Goal: Transaction & Acquisition: Purchase product/service

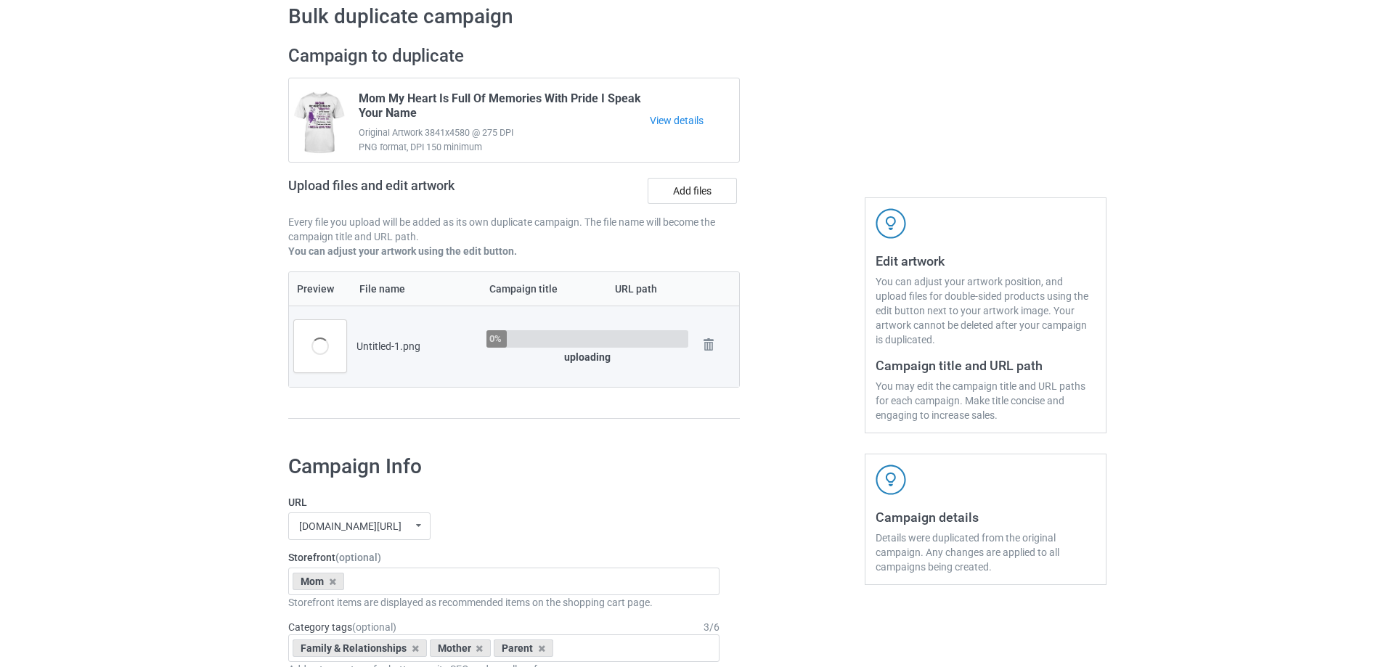
scroll to position [218, 0]
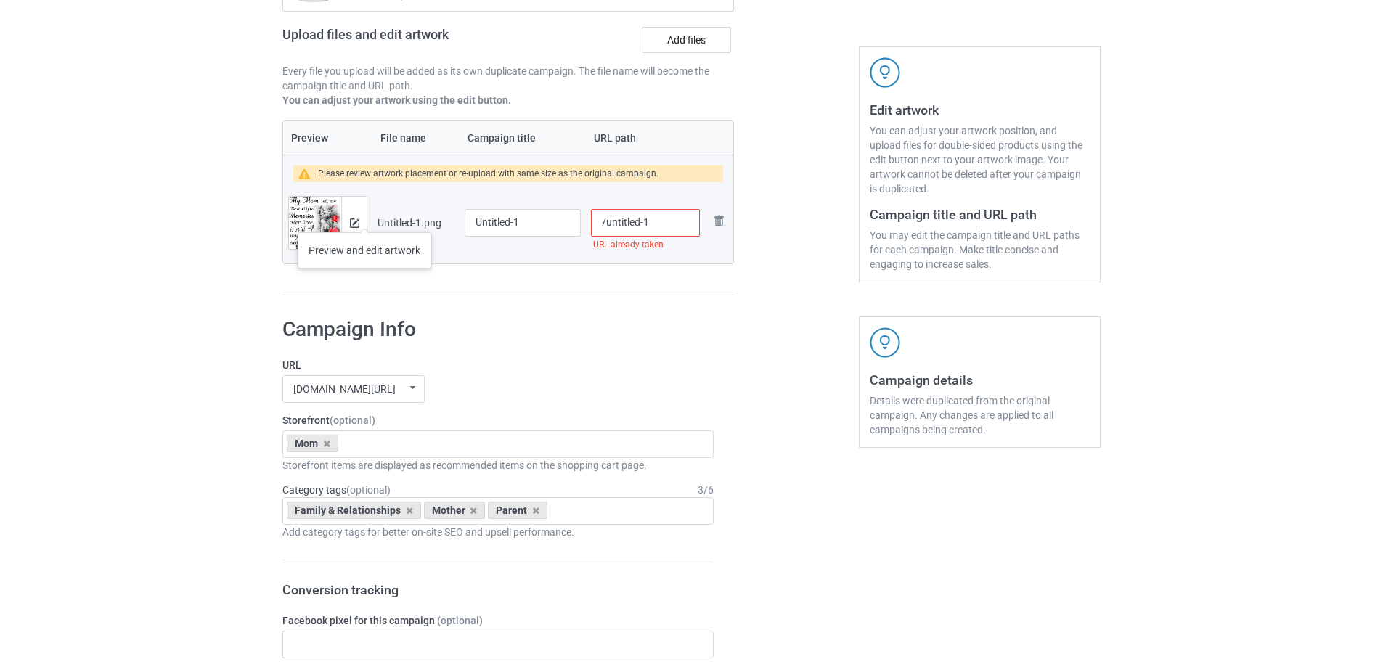
click at [364, 218] on div at bounding box center [353, 223] width 25 height 52
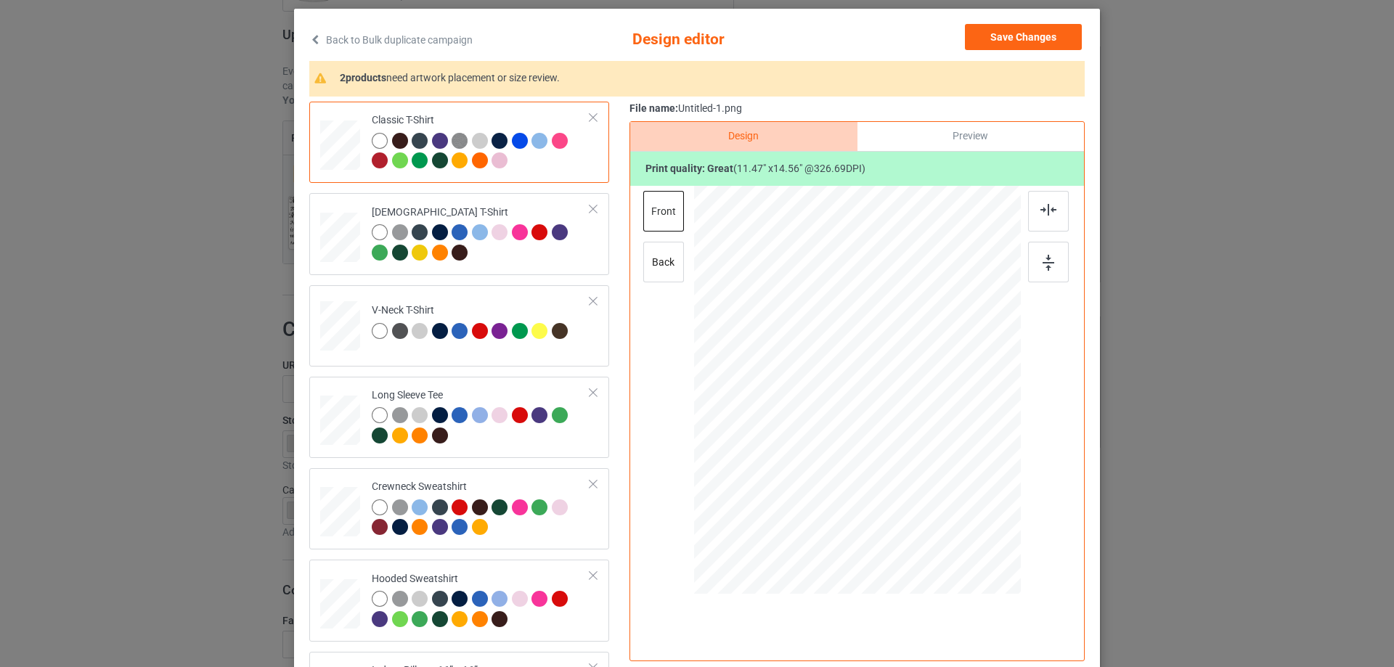
scroll to position [145, 0]
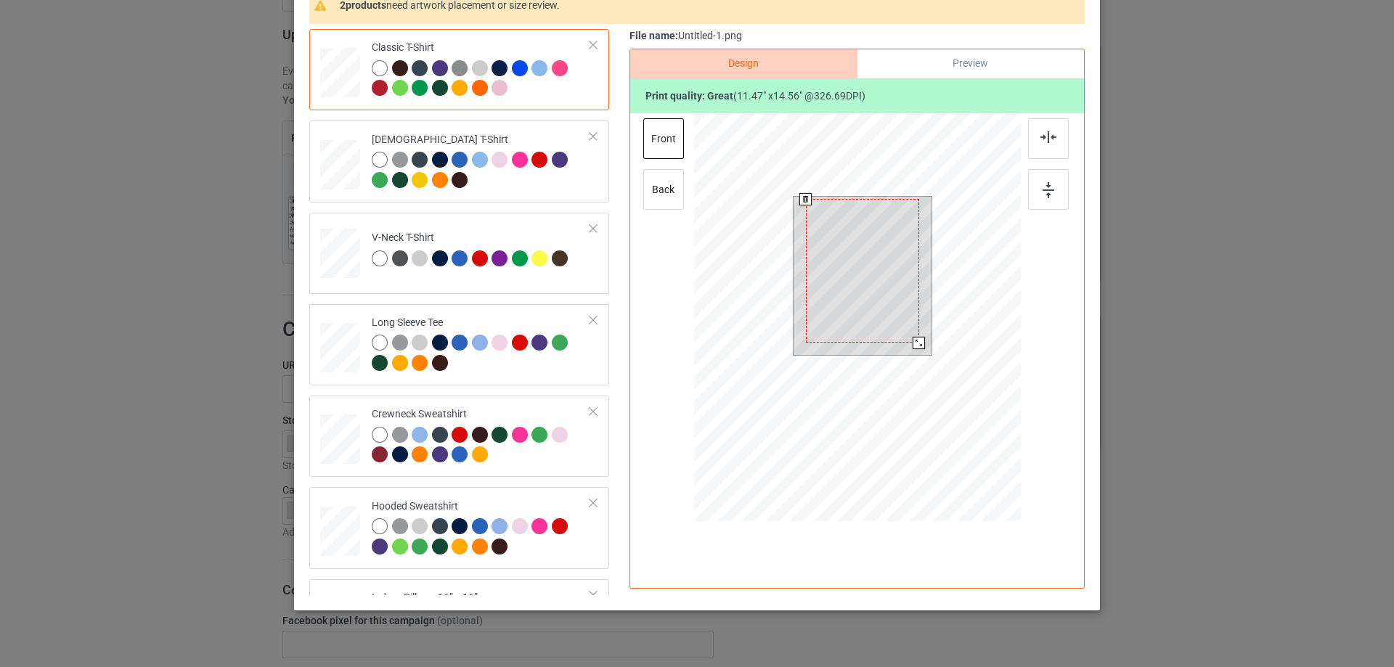
click at [907, 284] on div at bounding box center [862, 271] width 113 height 144
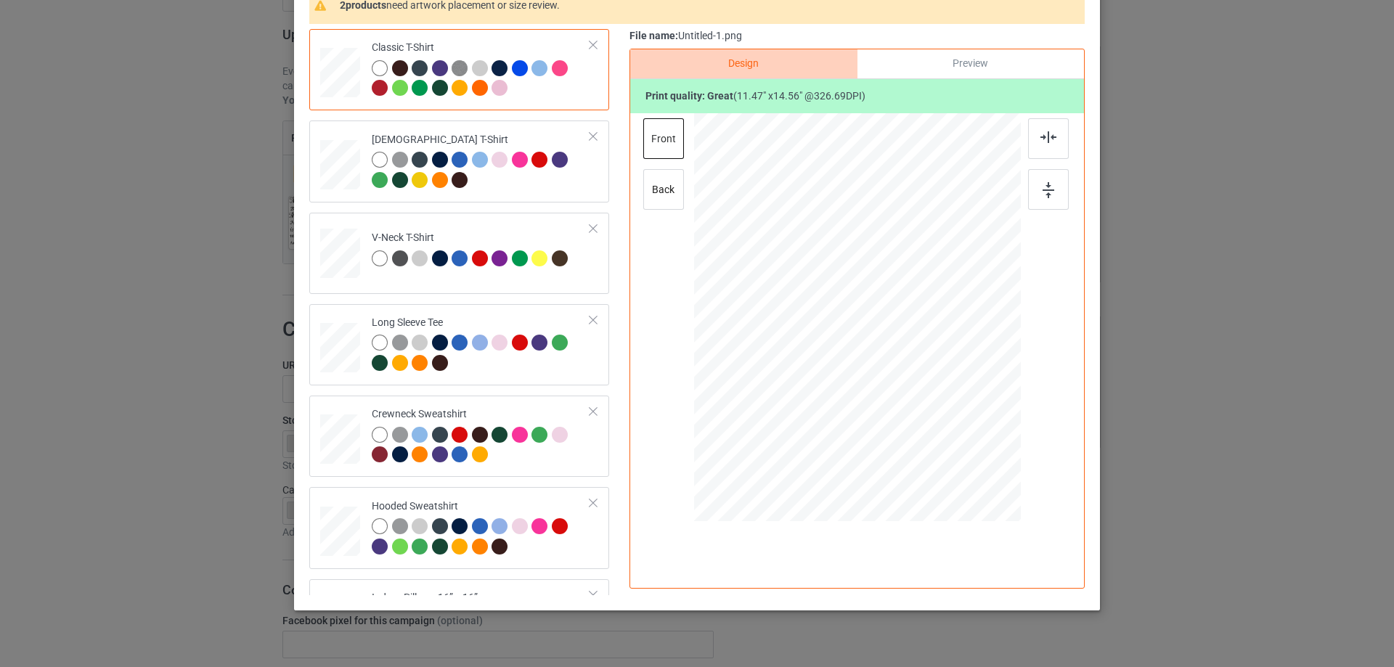
click at [995, 48] on div "File name: Untitled-1.png Design Preview Print quality: great ( 11.47 " x 14.56…" at bounding box center [856, 312] width 455 height 566
click at [982, 62] on div "Preview" at bounding box center [970, 63] width 227 height 29
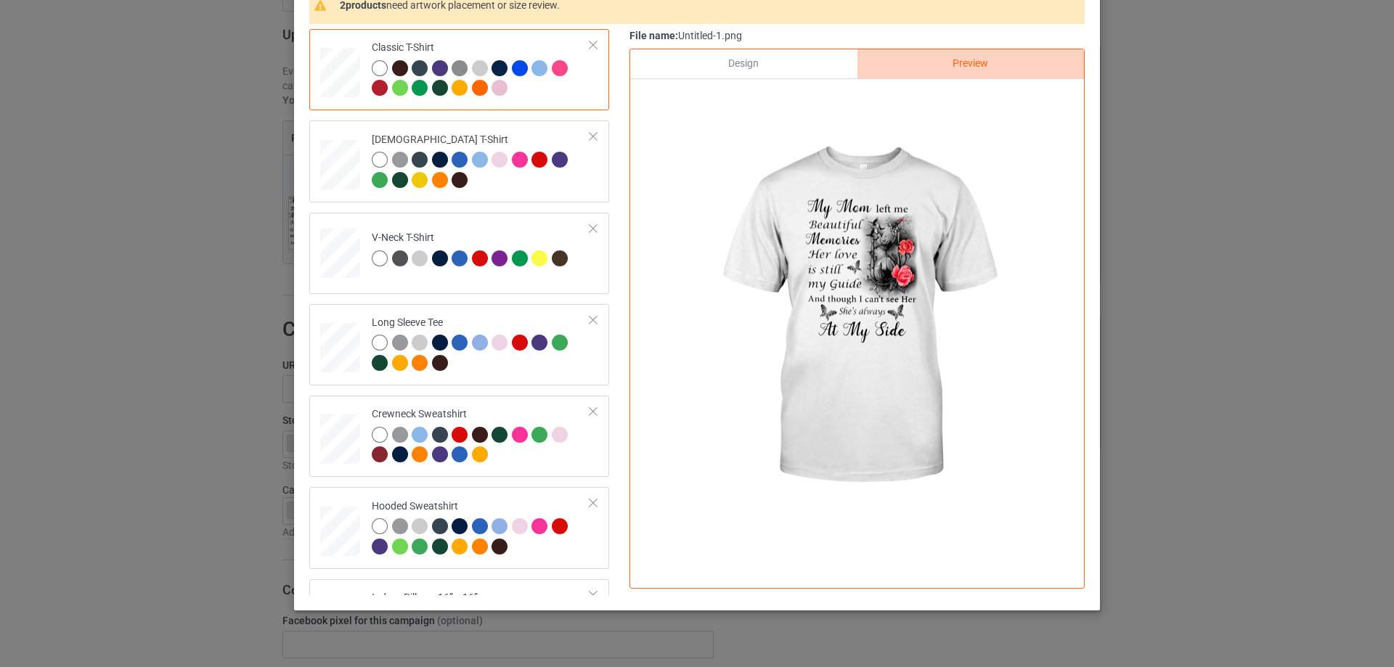
click at [776, 59] on div "Design" at bounding box center [743, 63] width 227 height 29
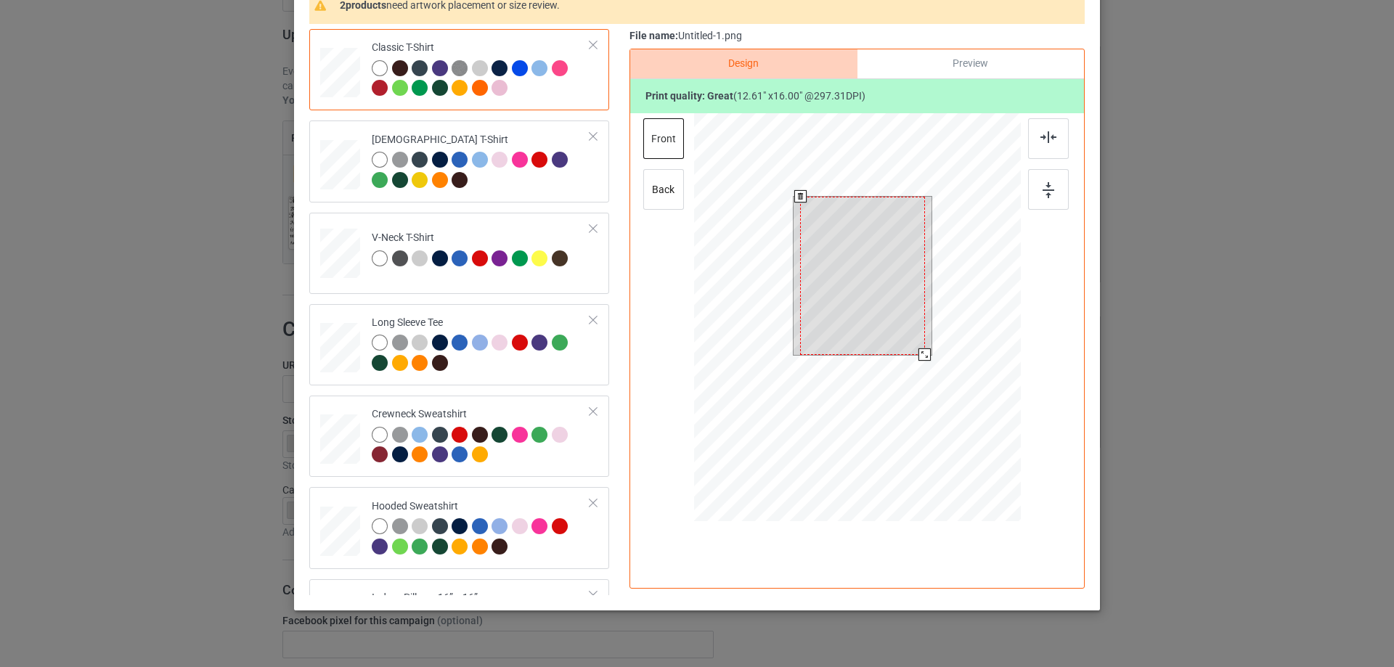
click at [919, 348] on div at bounding box center [862, 276] width 125 height 158
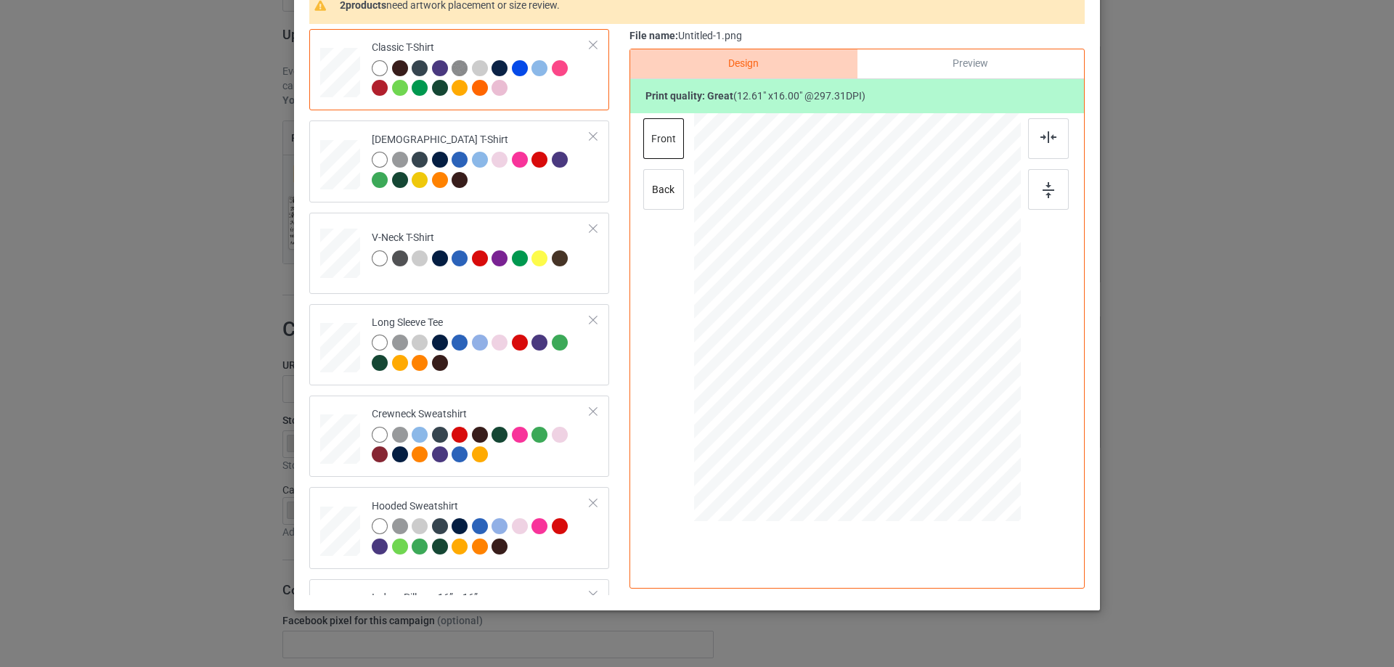
click at [958, 56] on div "Preview" at bounding box center [970, 63] width 227 height 29
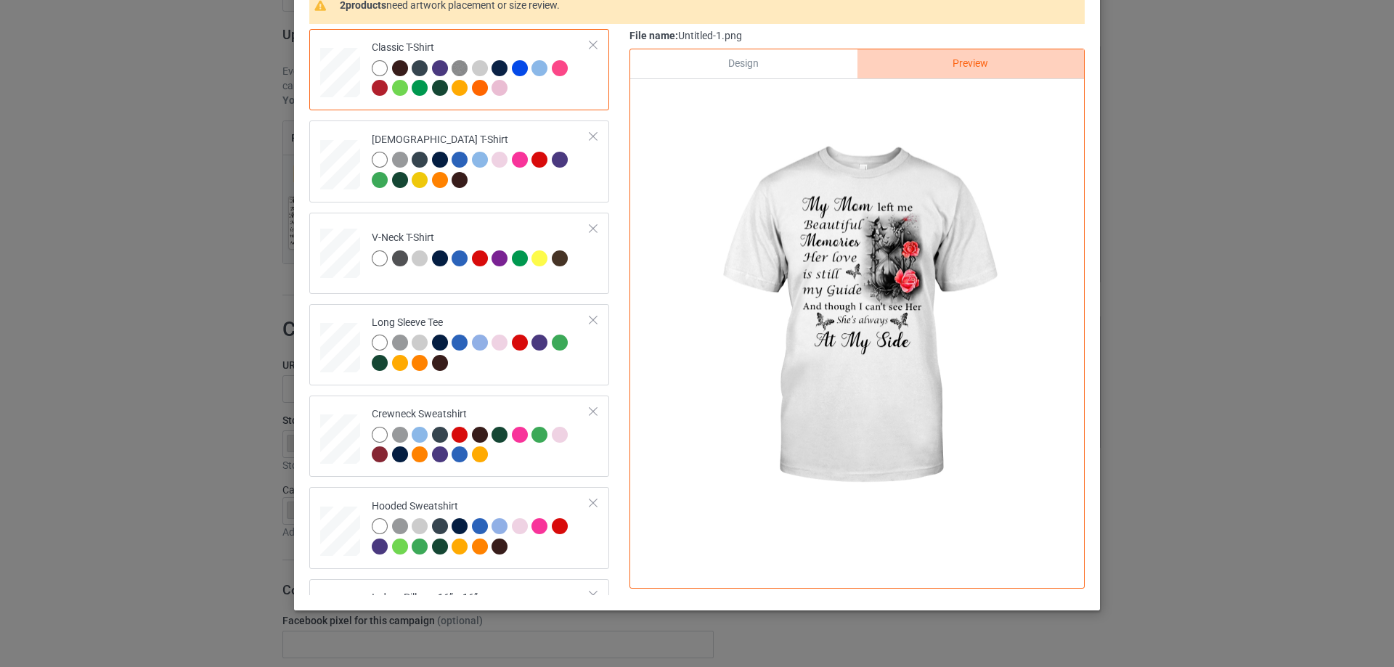
click at [802, 68] on div "Design" at bounding box center [743, 63] width 227 height 29
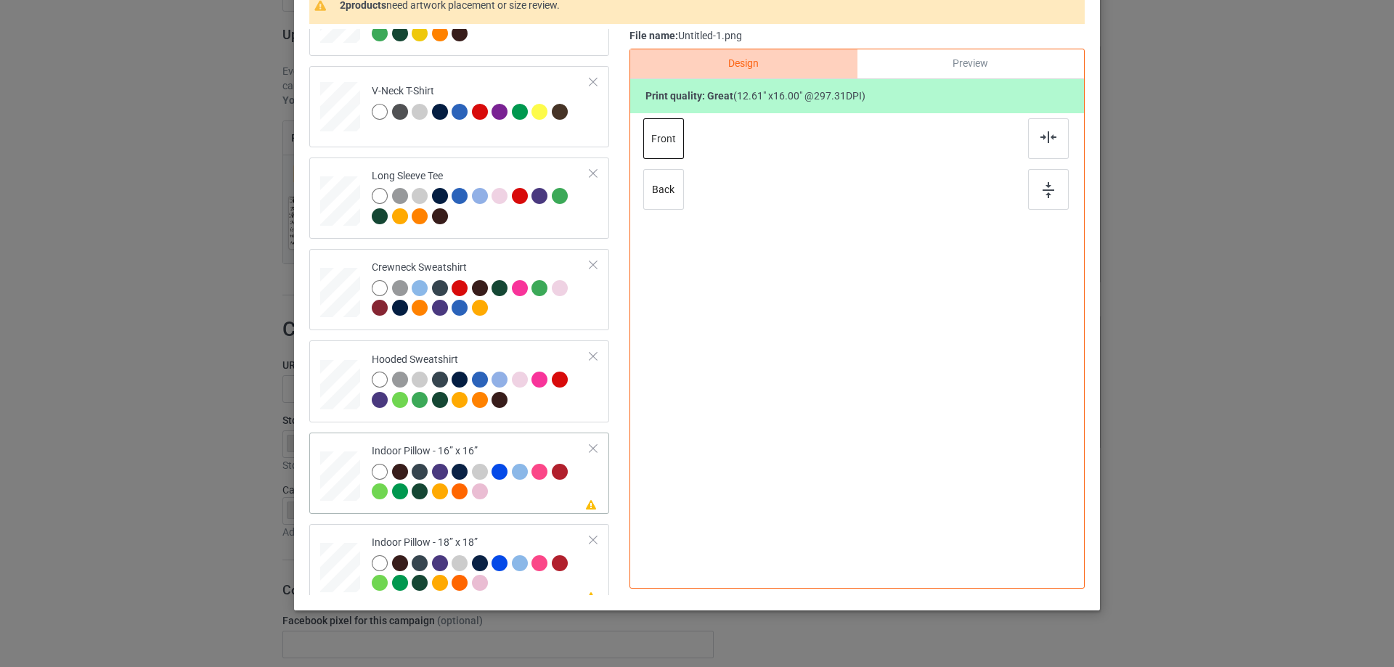
scroll to position [249, 0]
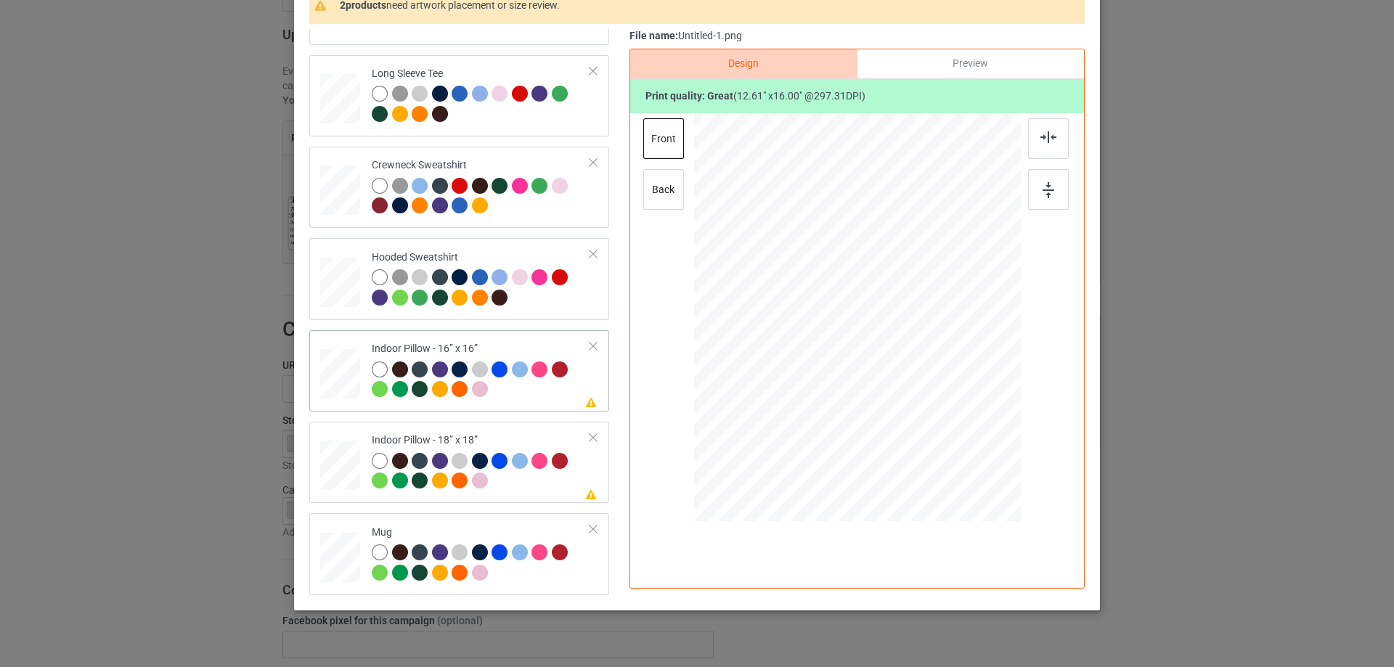
click at [341, 370] on div at bounding box center [340, 374] width 40 height 40
drag, startPoint x: 946, startPoint y: 441, endPoint x: 938, endPoint y: 428, distance: 15.3
click at [939, 428] on div at bounding box center [945, 429] width 12 height 12
click at [926, 64] on div "Preview" at bounding box center [970, 63] width 227 height 29
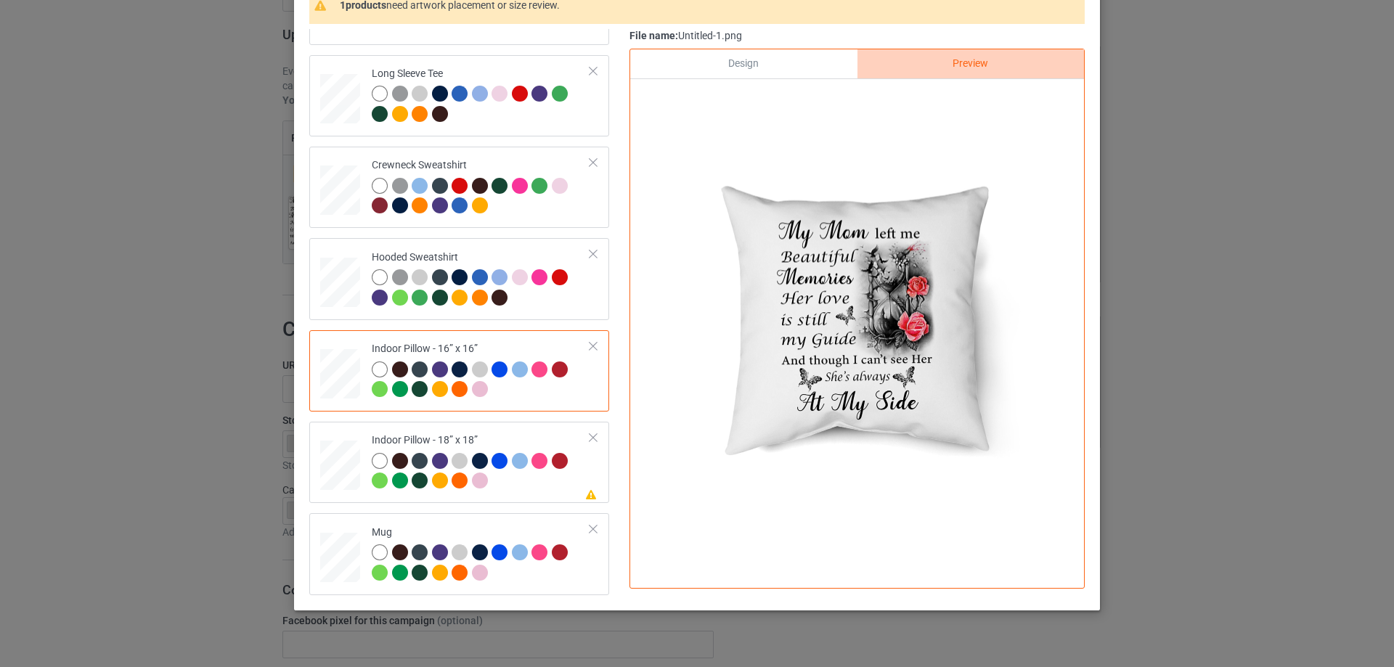
click at [739, 62] on div "Design" at bounding box center [743, 63] width 227 height 29
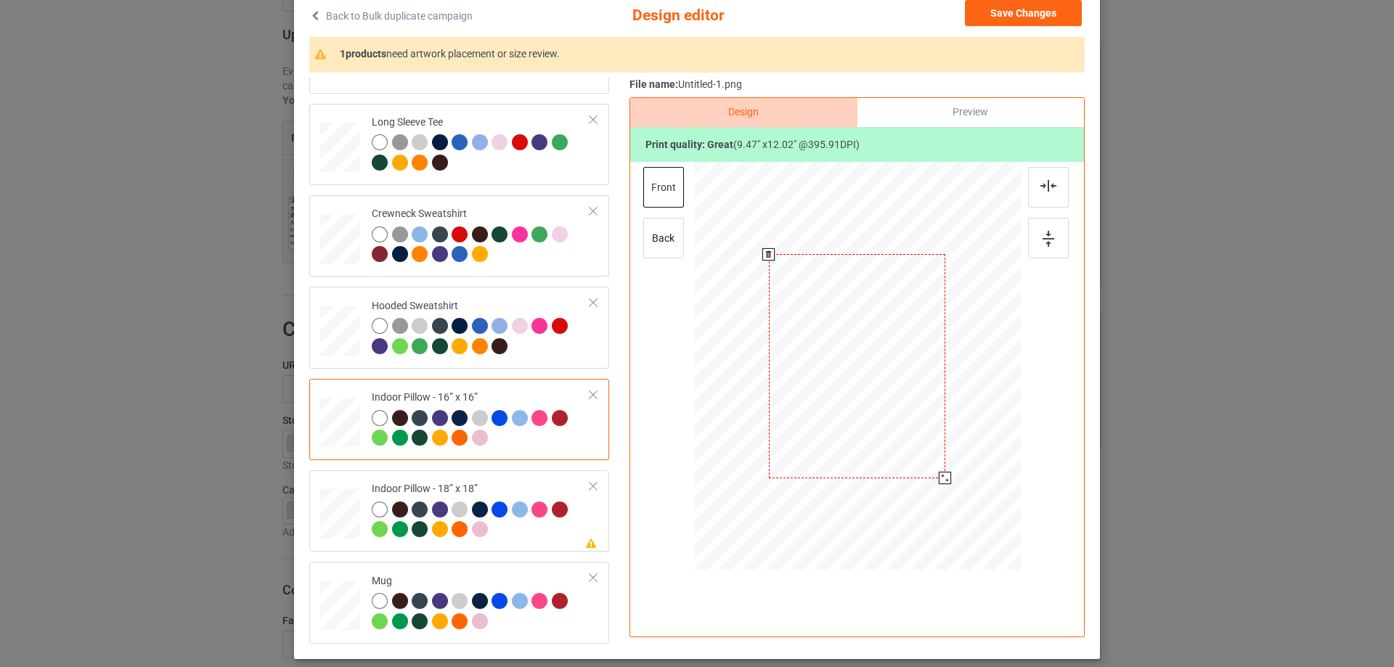
scroll to position [73, 0]
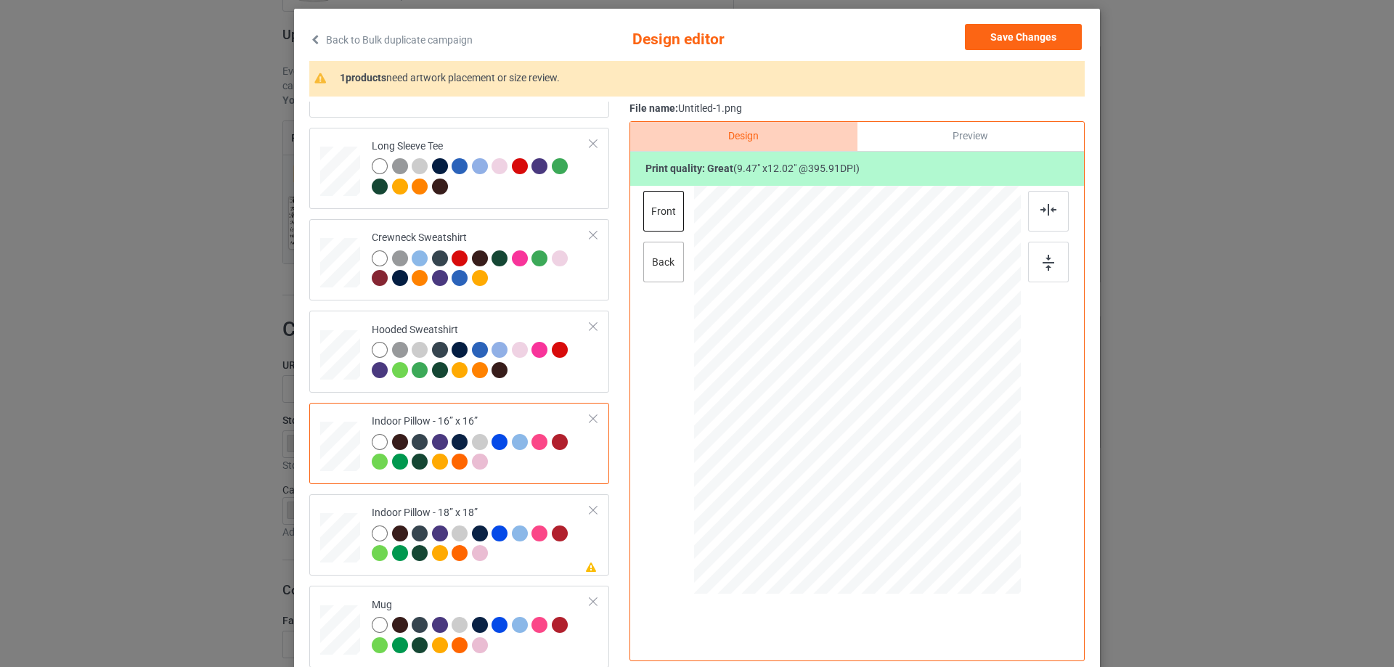
click at [666, 274] on div "back" at bounding box center [663, 262] width 41 height 41
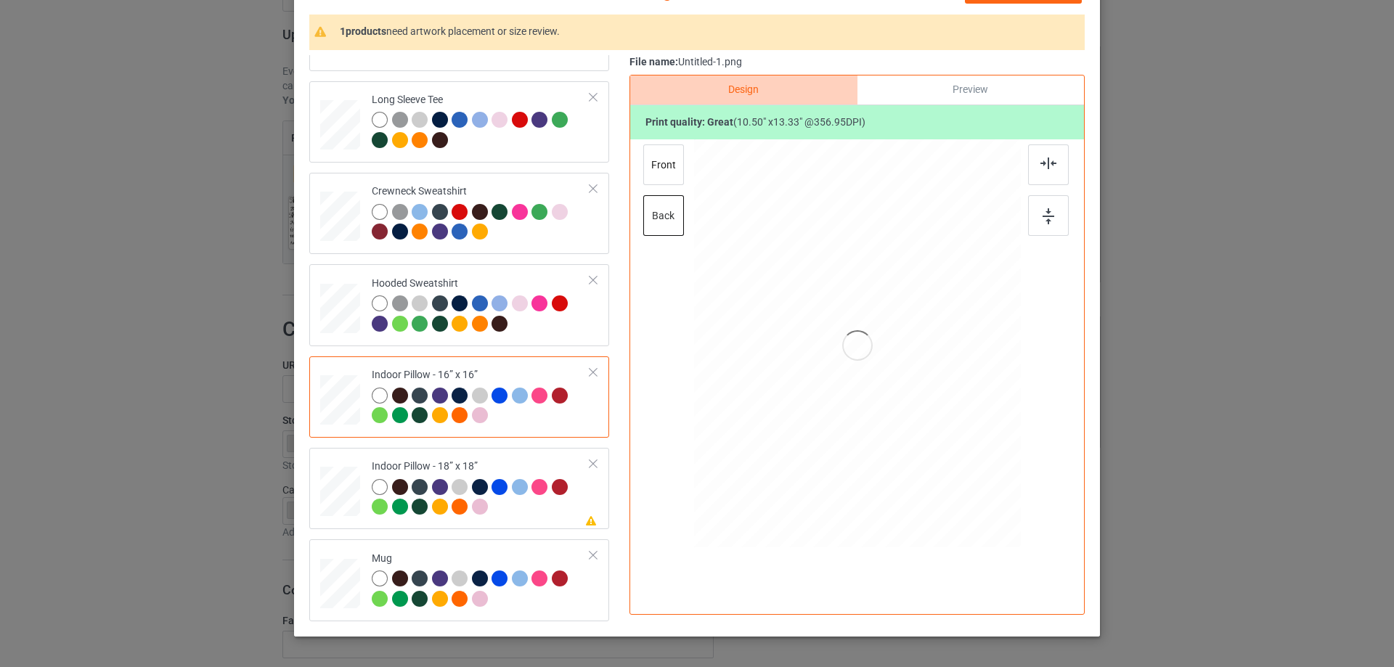
scroll to position [145, 0]
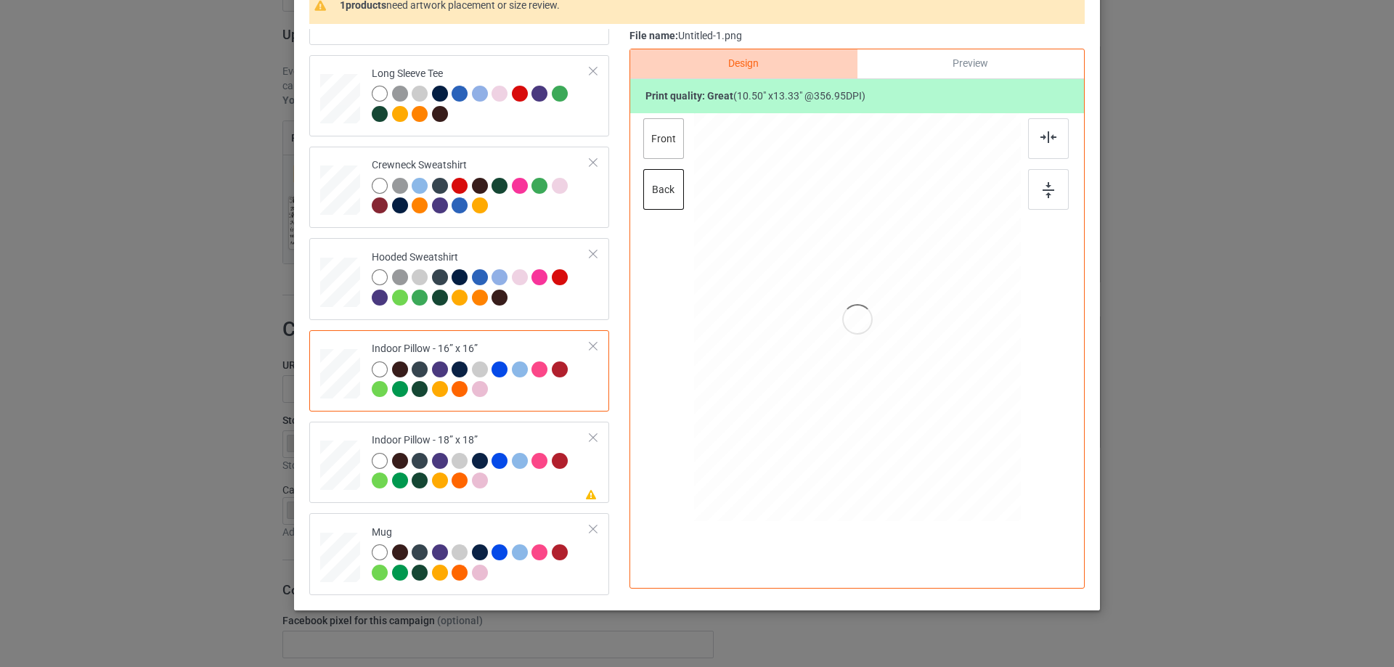
click at [644, 135] on div "front" at bounding box center [663, 138] width 41 height 41
click at [661, 187] on div "back" at bounding box center [663, 189] width 41 height 41
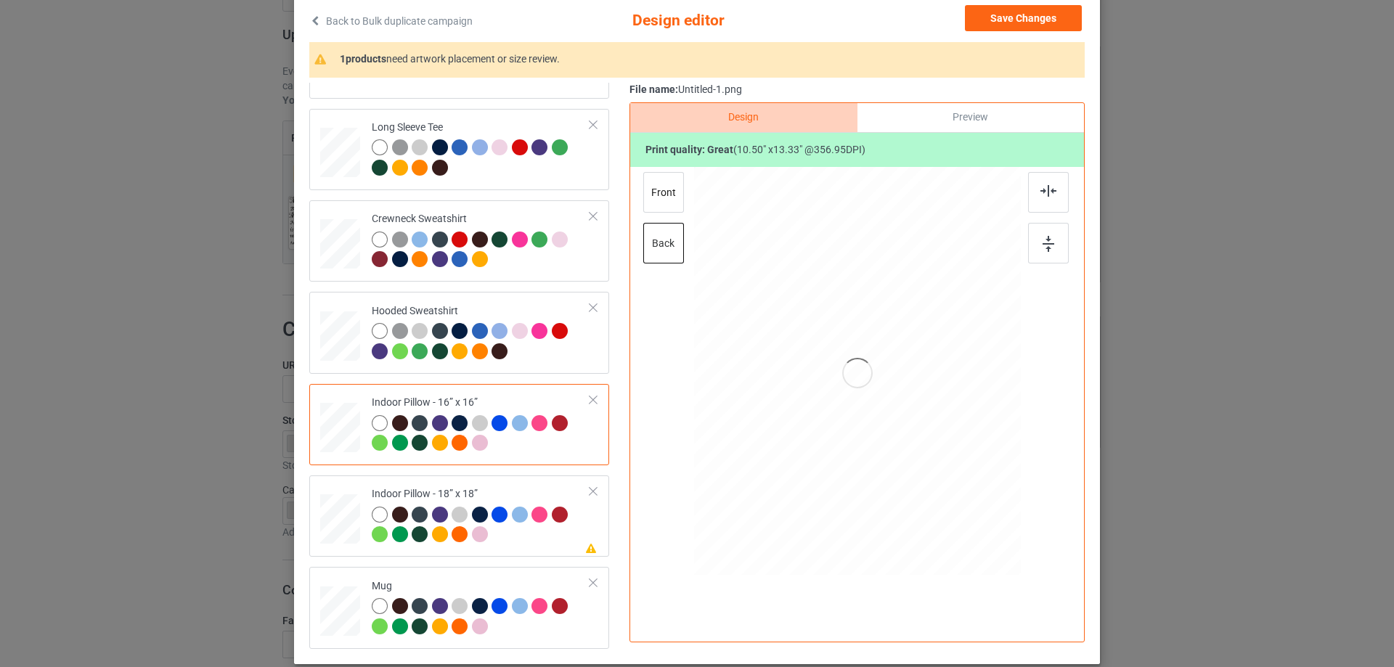
scroll to position [0, 0]
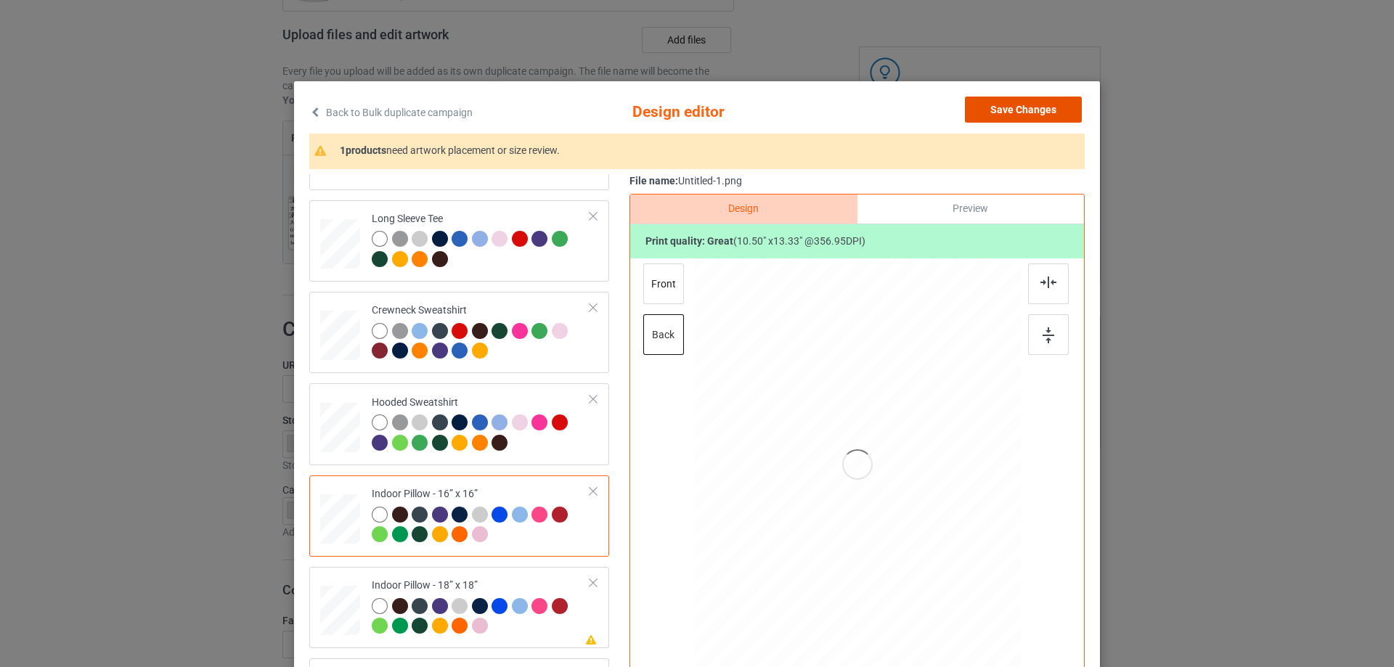
click at [1007, 109] on button "Save Changes" at bounding box center [1023, 110] width 117 height 26
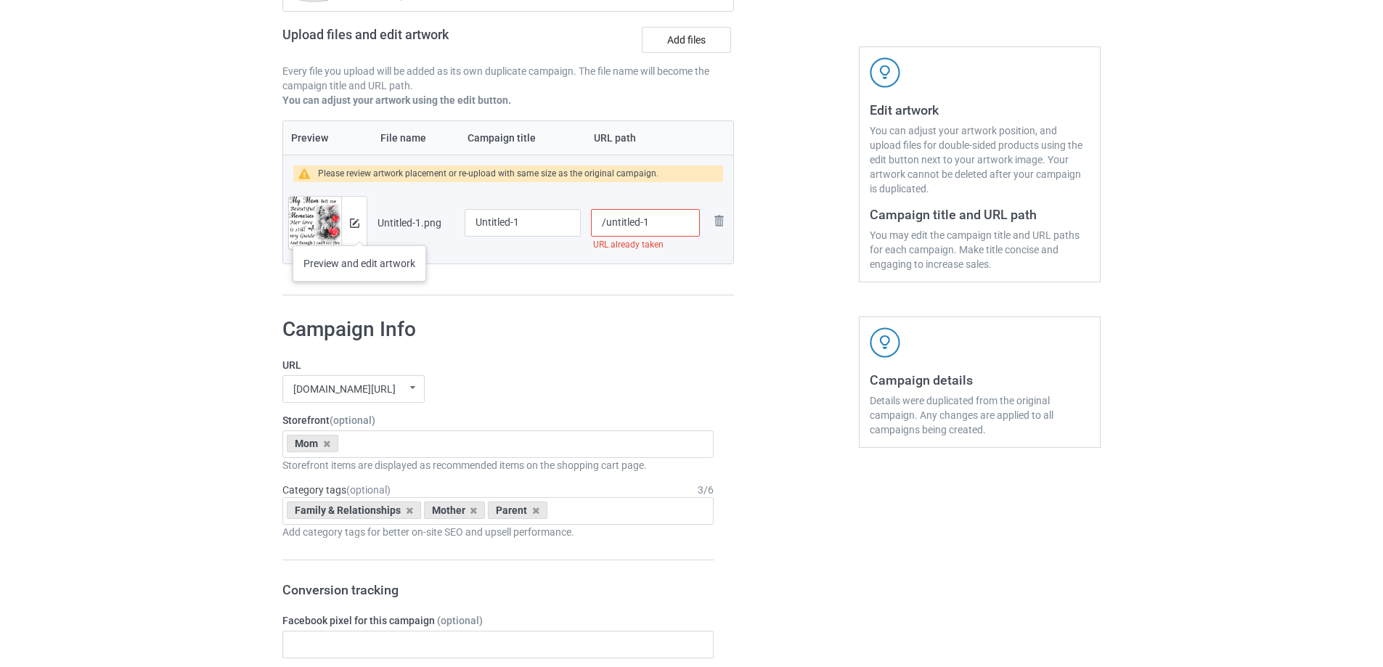
click at [359, 231] on div at bounding box center [353, 223] width 25 height 52
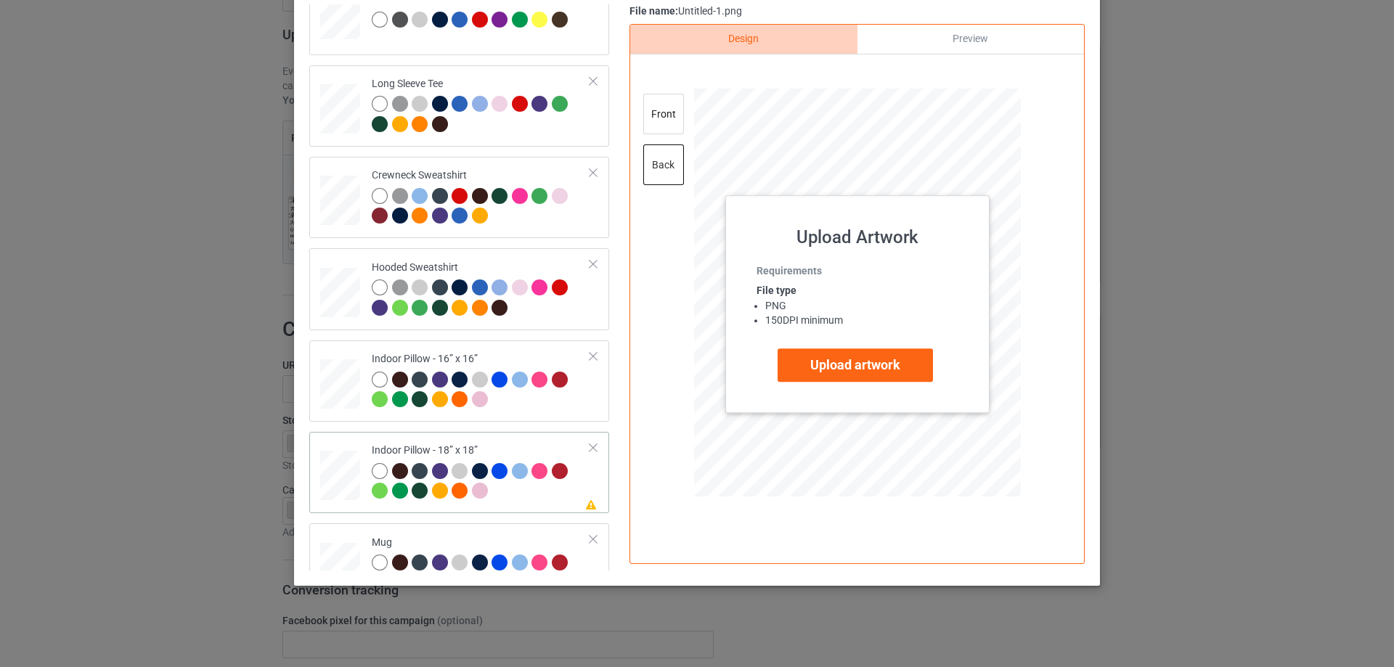
scroll to position [249, 0]
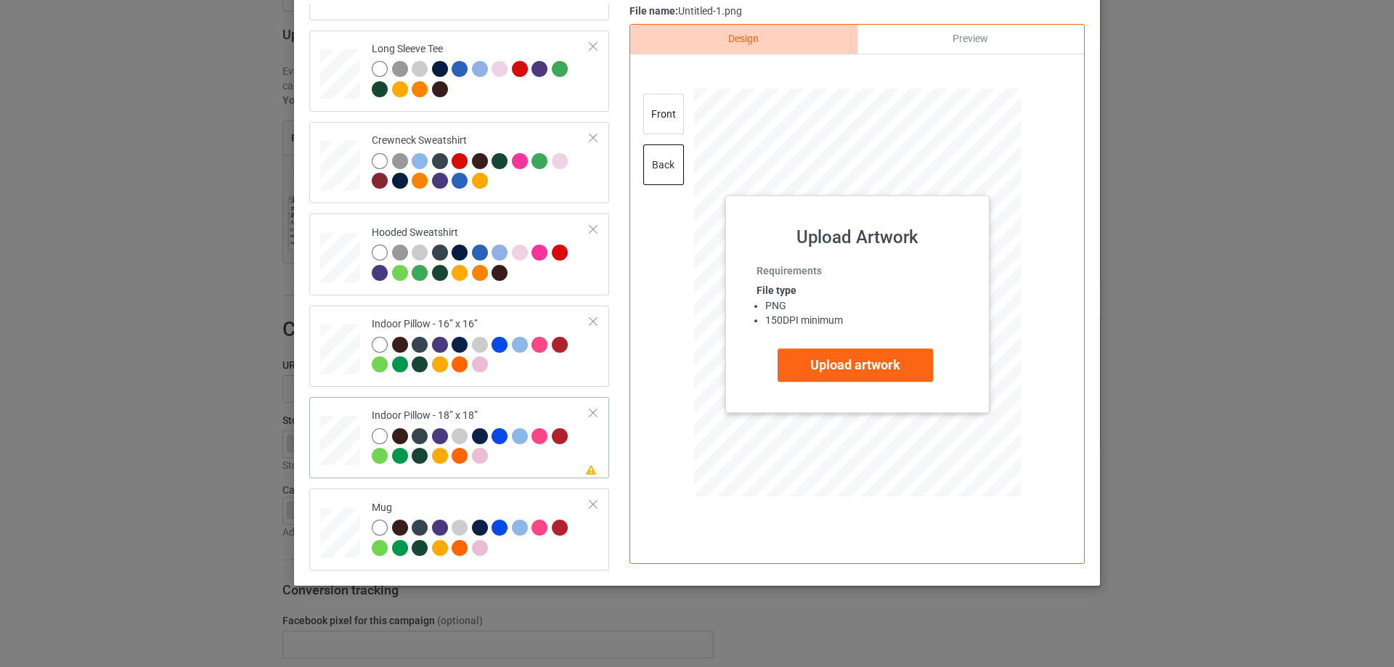
click at [337, 405] on td at bounding box center [342, 438] width 44 height 70
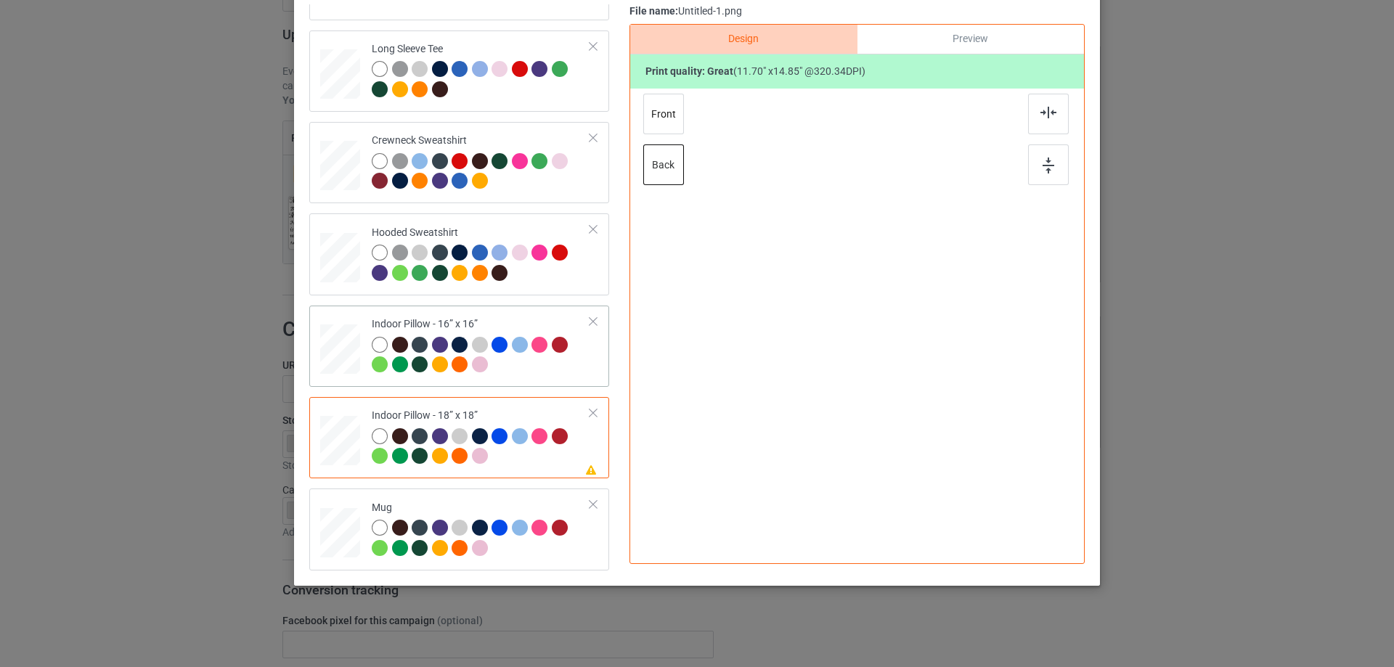
click at [337, 368] on div at bounding box center [340, 350] width 40 height 40
click at [687, 111] on div at bounding box center [858, 295] width 378 height 412
click at [668, 120] on div "front" at bounding box center [663, 114] width 41 height 41
click at [653, 166] on div "back" at bounding box center [663, 164] width 41 height 41
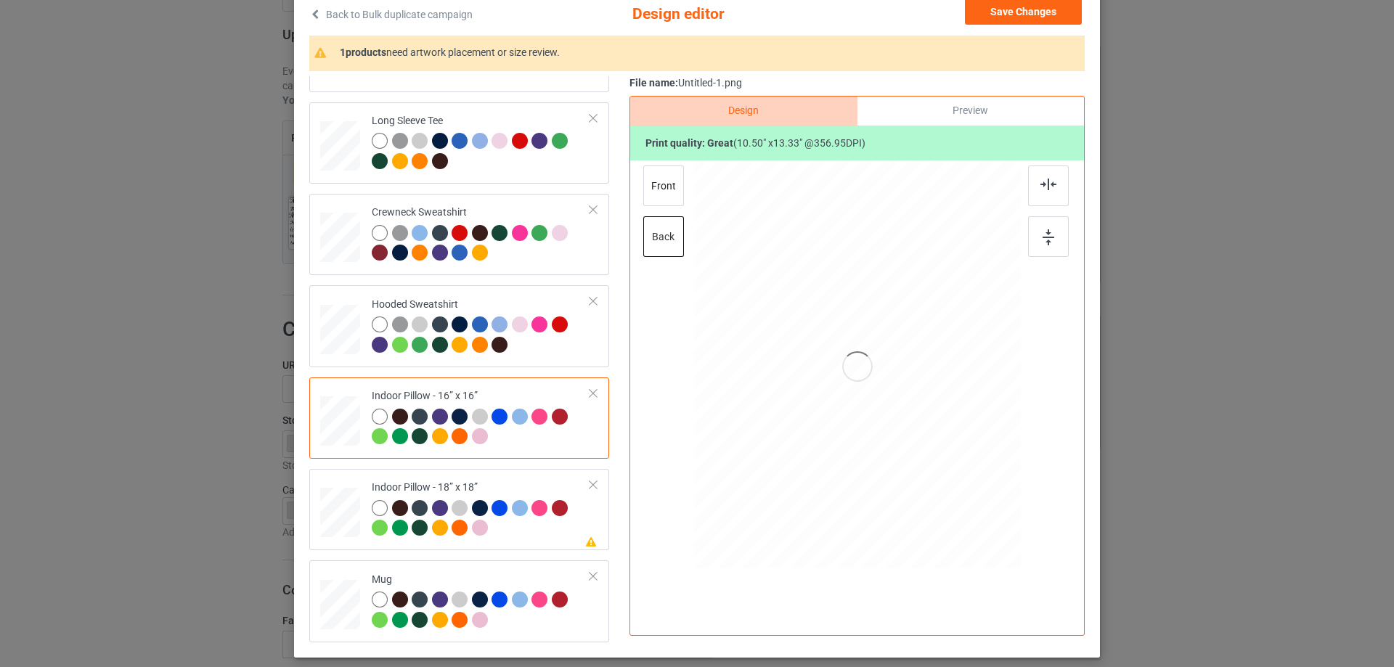
click at [978, 322] on div at bounding box center [858, 366] width 378 height 412
click at [985, 20] on button "Save Changes" at bounding box center [1023, 12] width 117 height 26
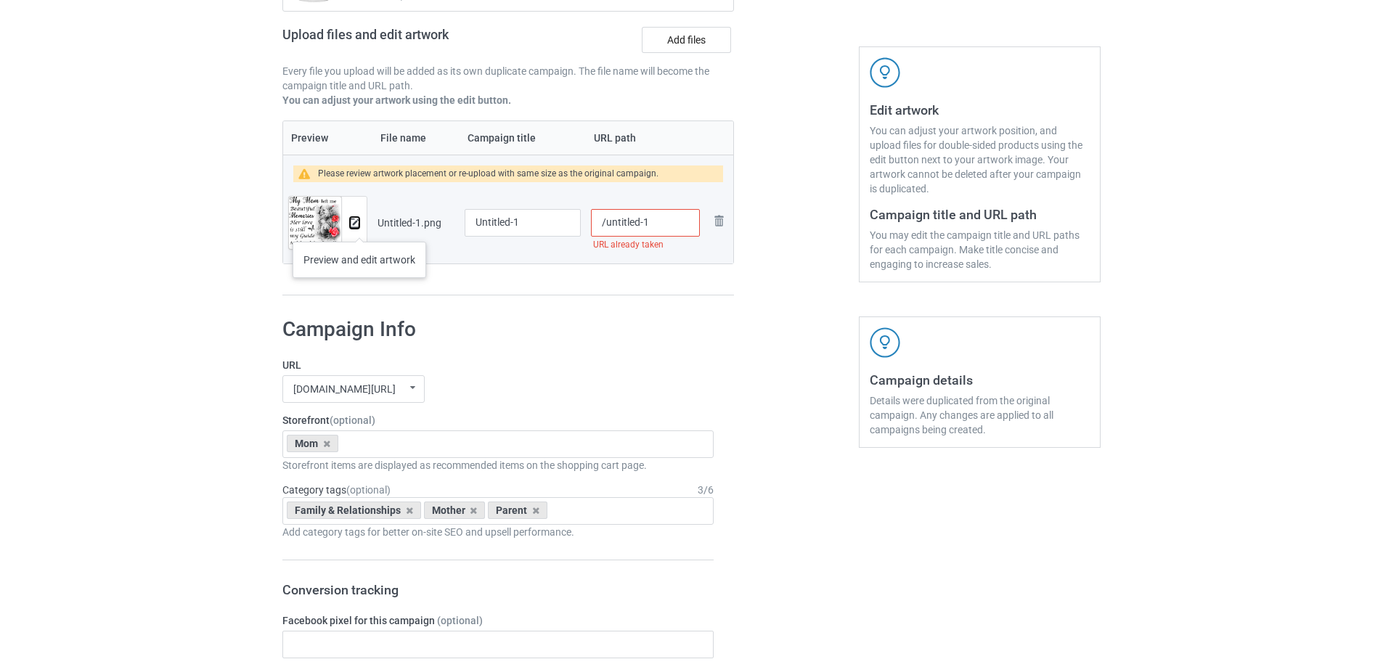
click at [355, 227] on img at bounding box center [354, 223] width 9 height 9
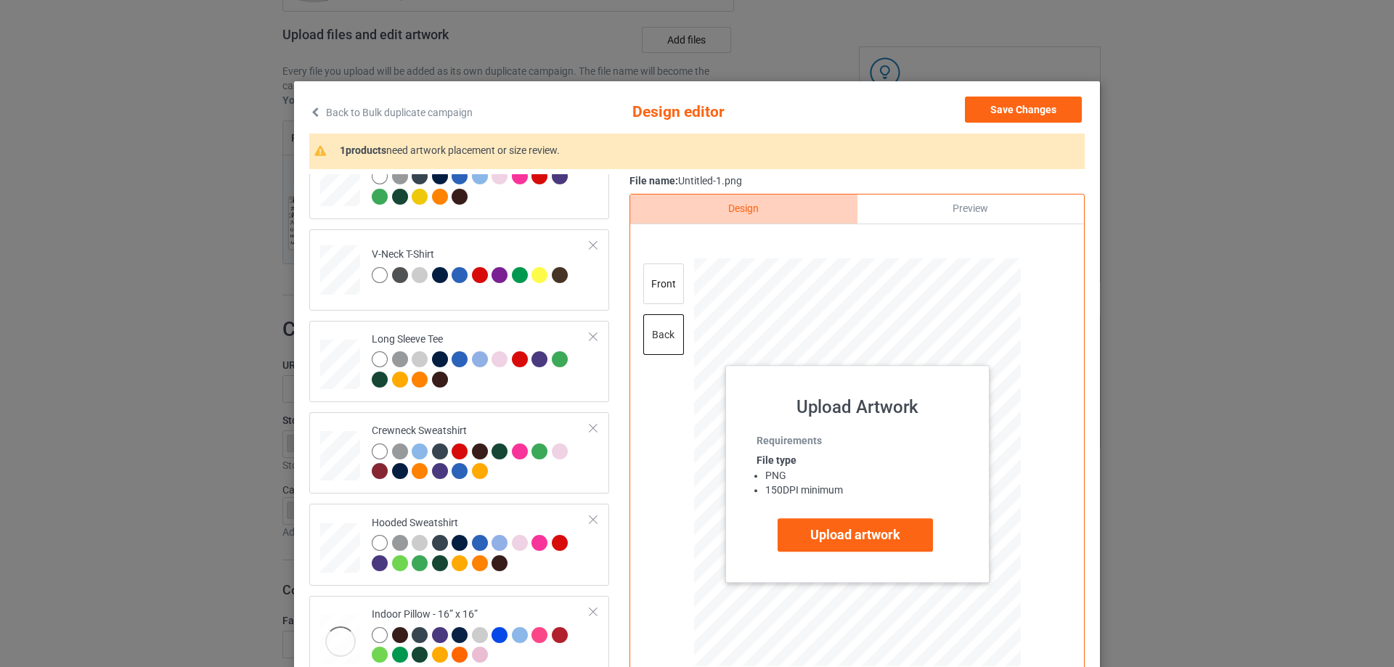
scroll to position [0, 0]
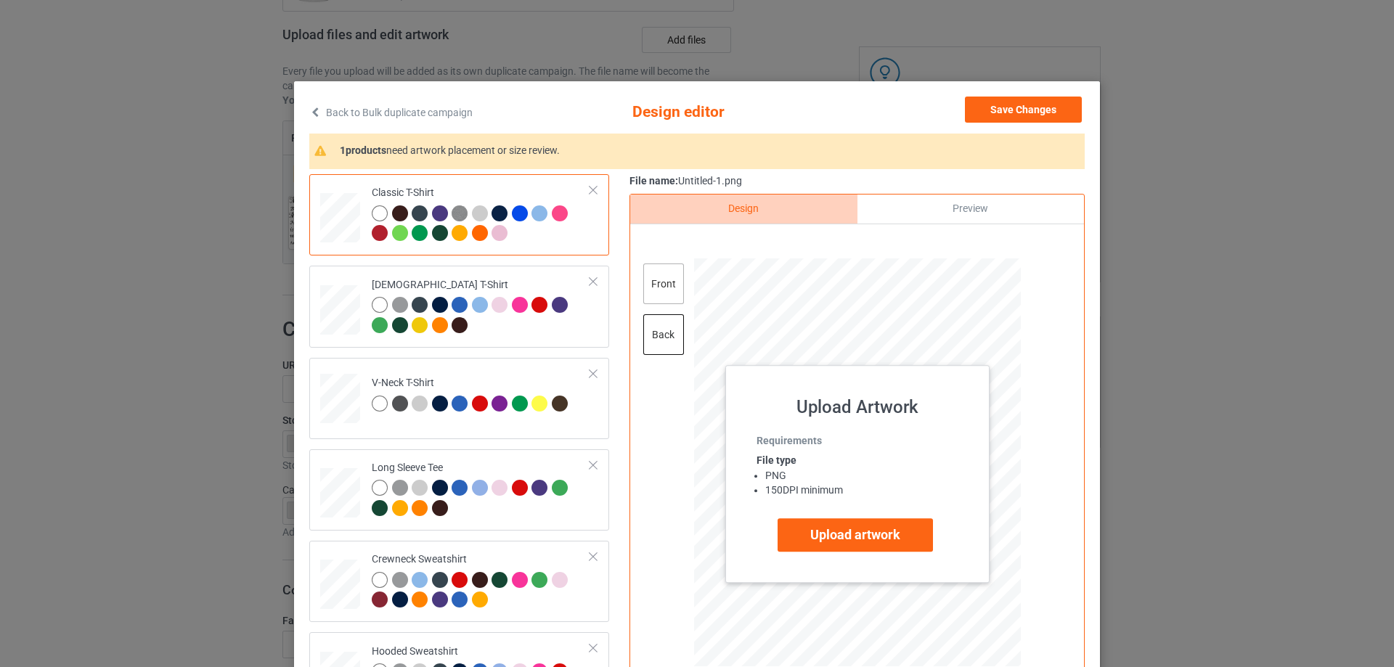
click at [661, 302] on div "front" at bounding box center [663, 284] width 41 height 41
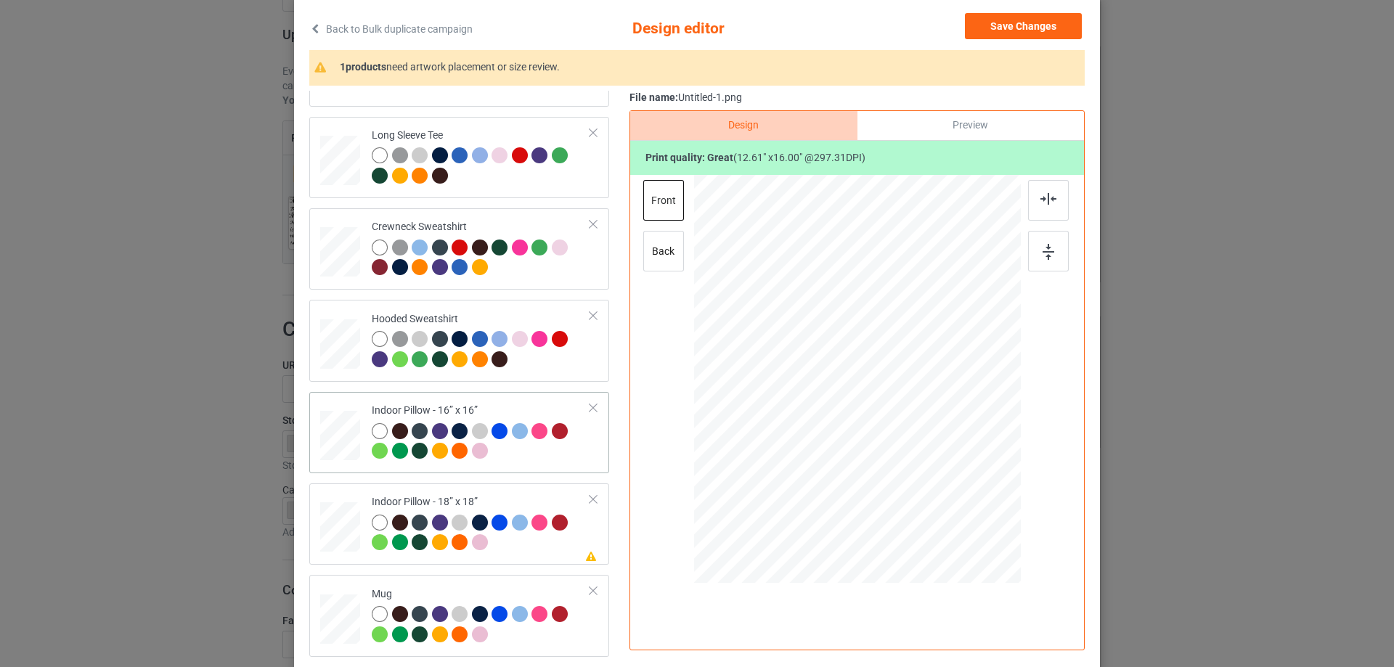
scroll to position [145, 0]
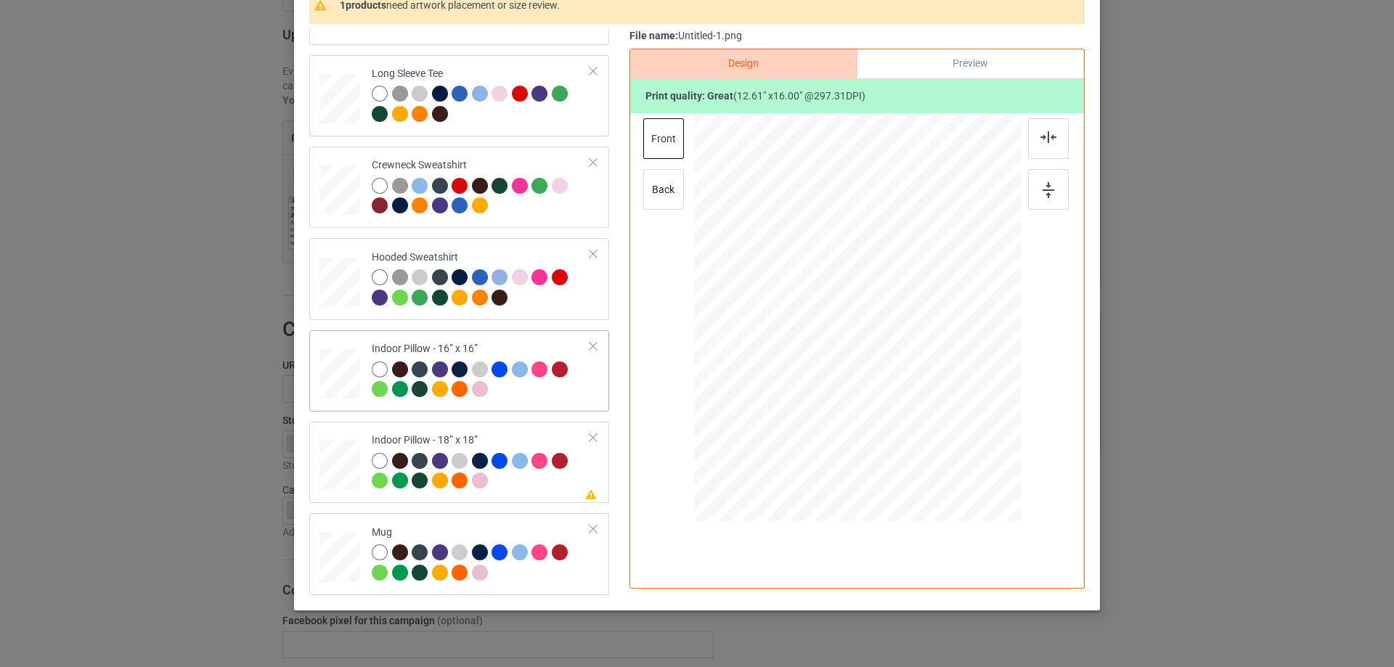
click at [345, 407] on div "Indoor Pillow - 16” x 16”" at bounding box center [459, 370] width 300 height 81
click at [666, 195] on div "back" at bounding box center [663, 189] width 41 height 41
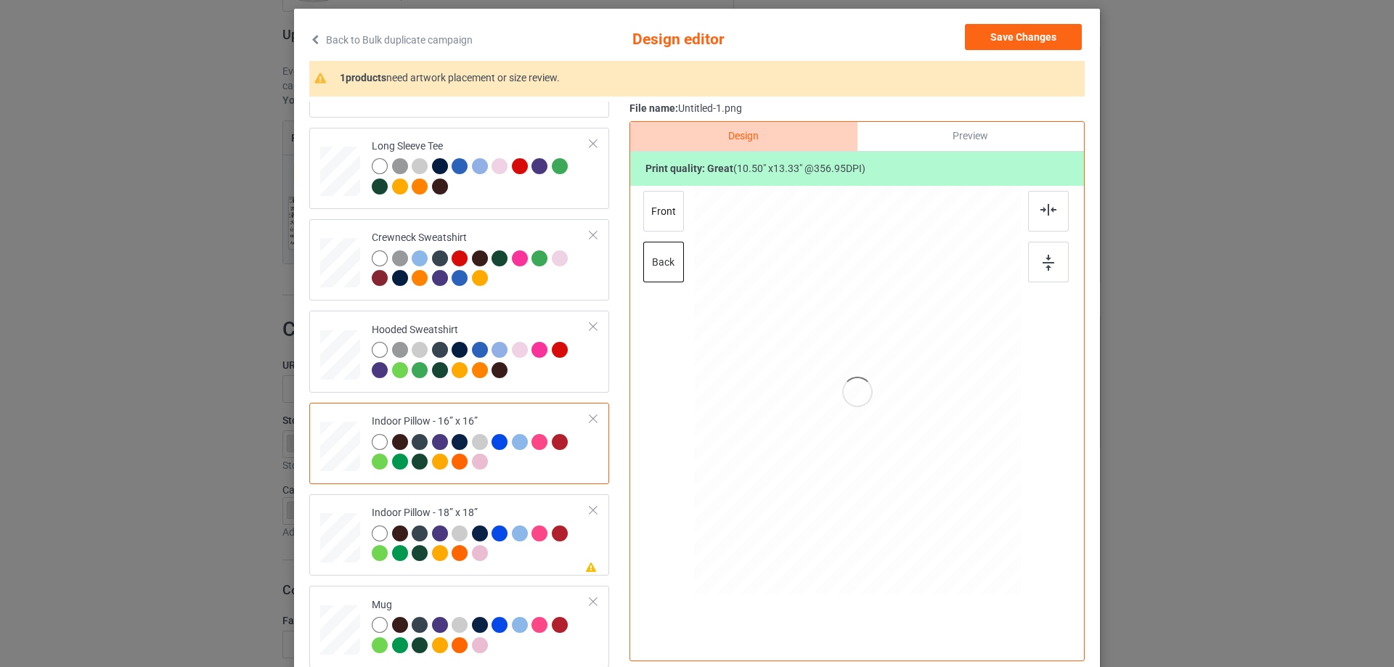
click at [937, 148] on div "Preview" at bounding box center [970, 136] width 227 height 29
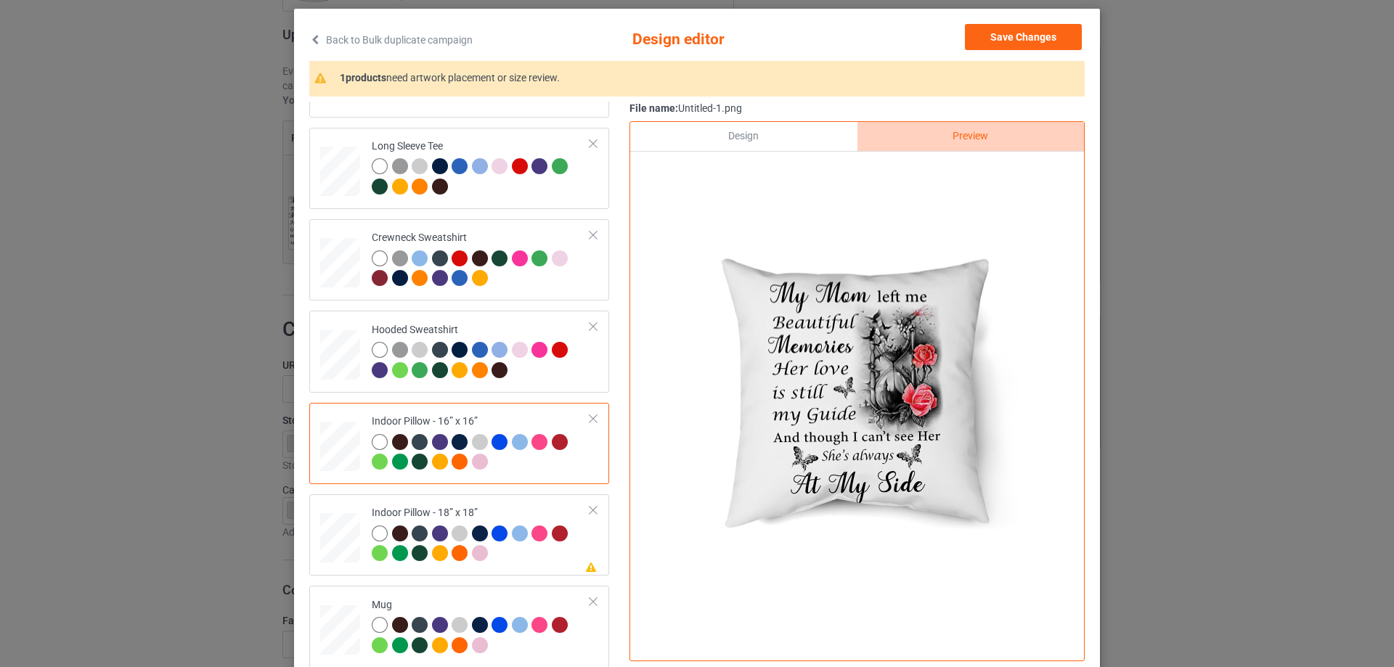
click at [801, 142] on div "Design" at bounding box center [743, 136] width 227 height 29
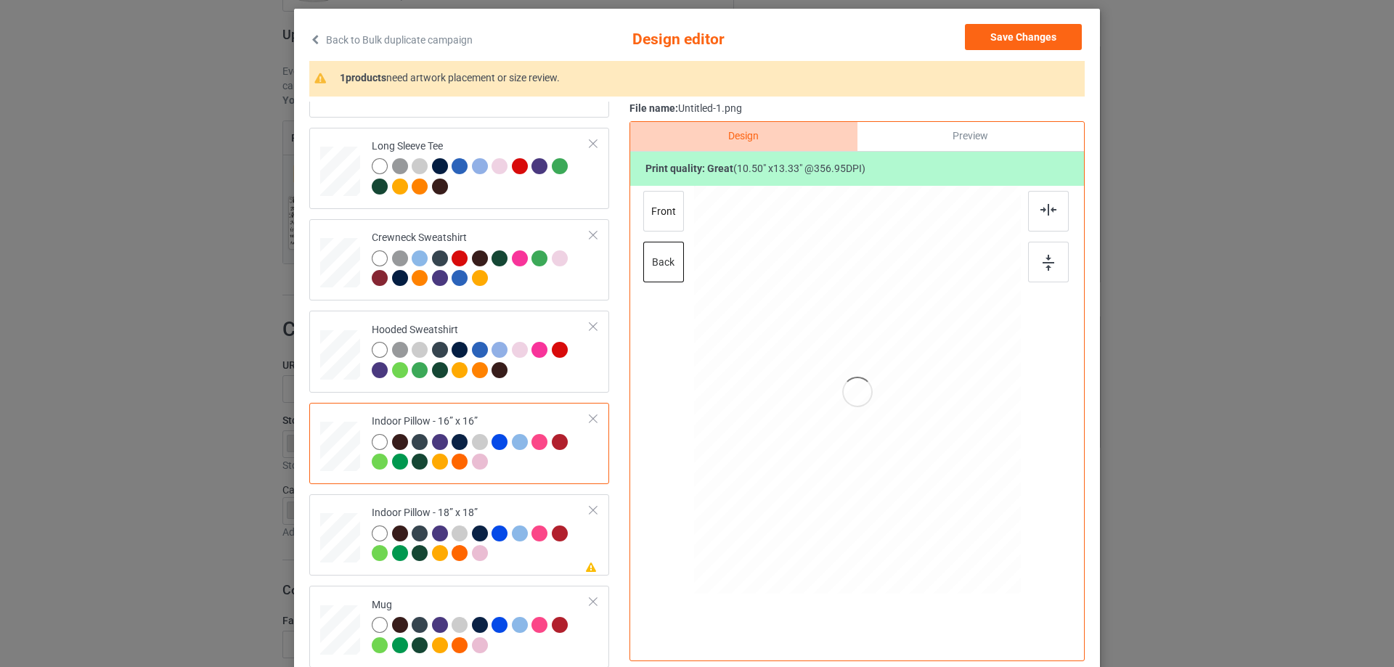
click at [870, 402] on div at bounding box center [858, 392] width 378 height 412
click at [871, 431] on div at bounding box center [858, 392] width 378 height 412
click at [878, 459] on div at bounding box center [858, 392] width 378 height 412
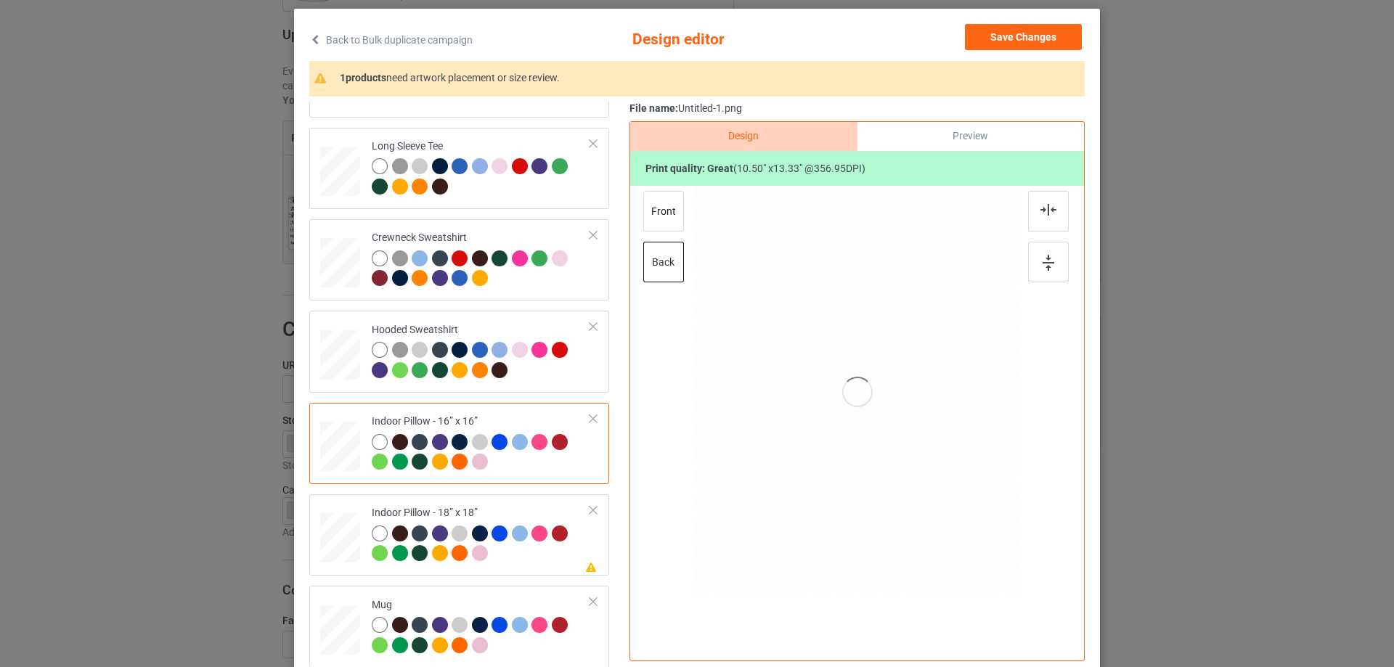
click at [878, 459] on div at bounding box center [858, 392] width 378 height 412
click at [877, 460] on div at bounding box center [858, 392] width 378 height 412
click at [823, 223] on div at bounding box center [858, 392] width 378 height 412
click at [650, 220] on div "front" at bounding box center [663, 211] width 41 height 41
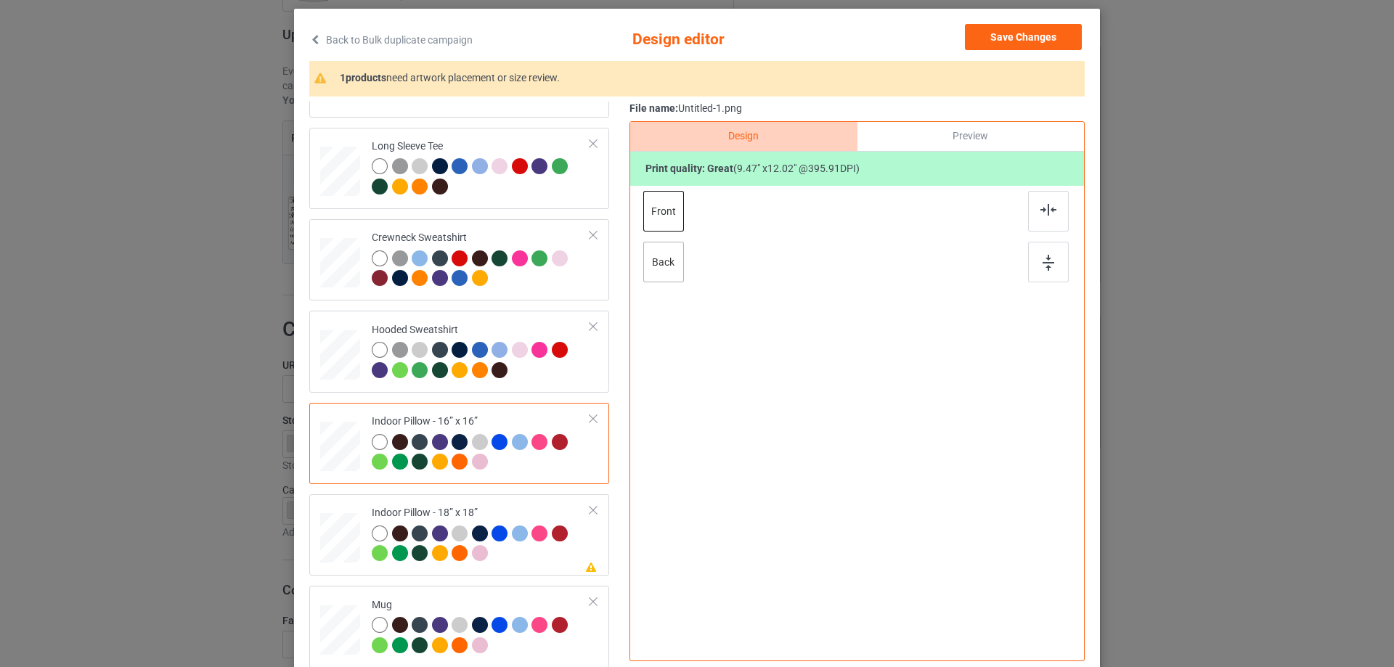
click at [656, 257] on div "back" at bounding box center [663, 262] width 41 height 41
click at [877, 388] on div at bounding box center [858, 392] width 378 height 412
click at [1020, 246] on div at bounding box center [858, 392] width 378 height 412
click at [1045, 215] on img at bounding box center [1048, 210] width 16 height 12
click at [1043, 261] on img at bounding box center [1049, 263] width 12 height 16
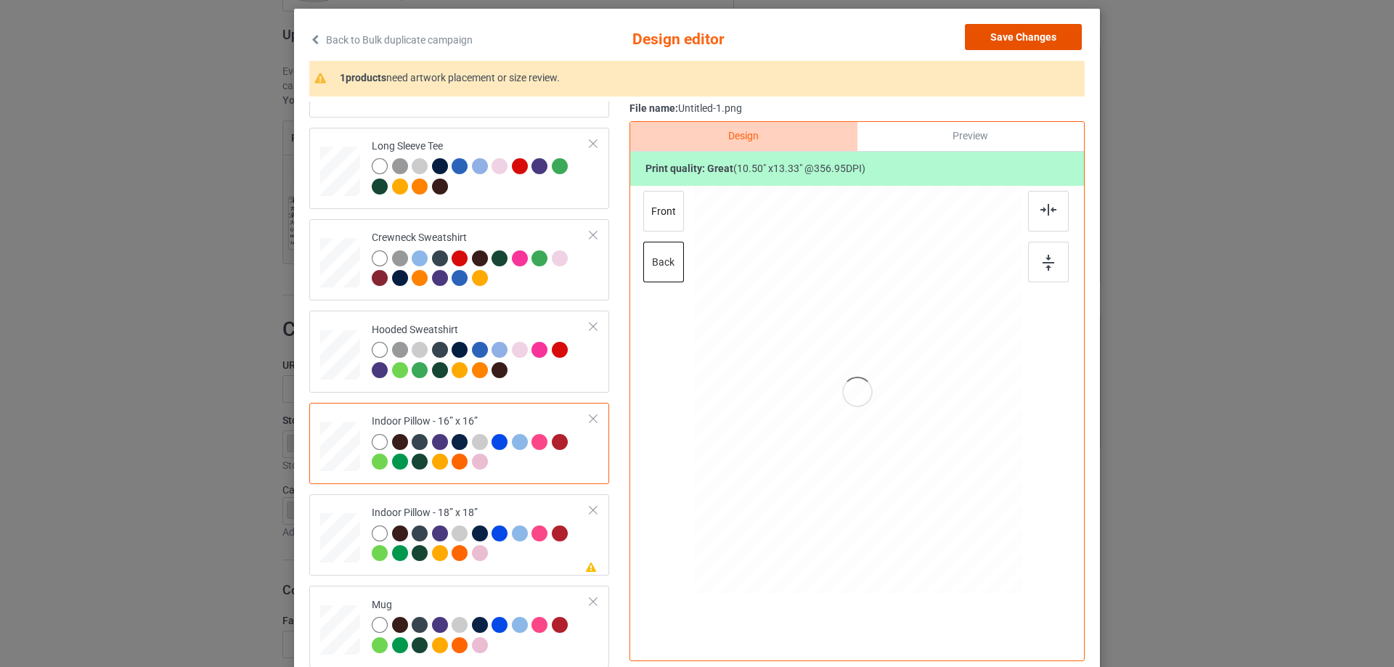
click at [995, 39] on button "Save Changes" at bounding box center [1023, 37] width 117 height 26
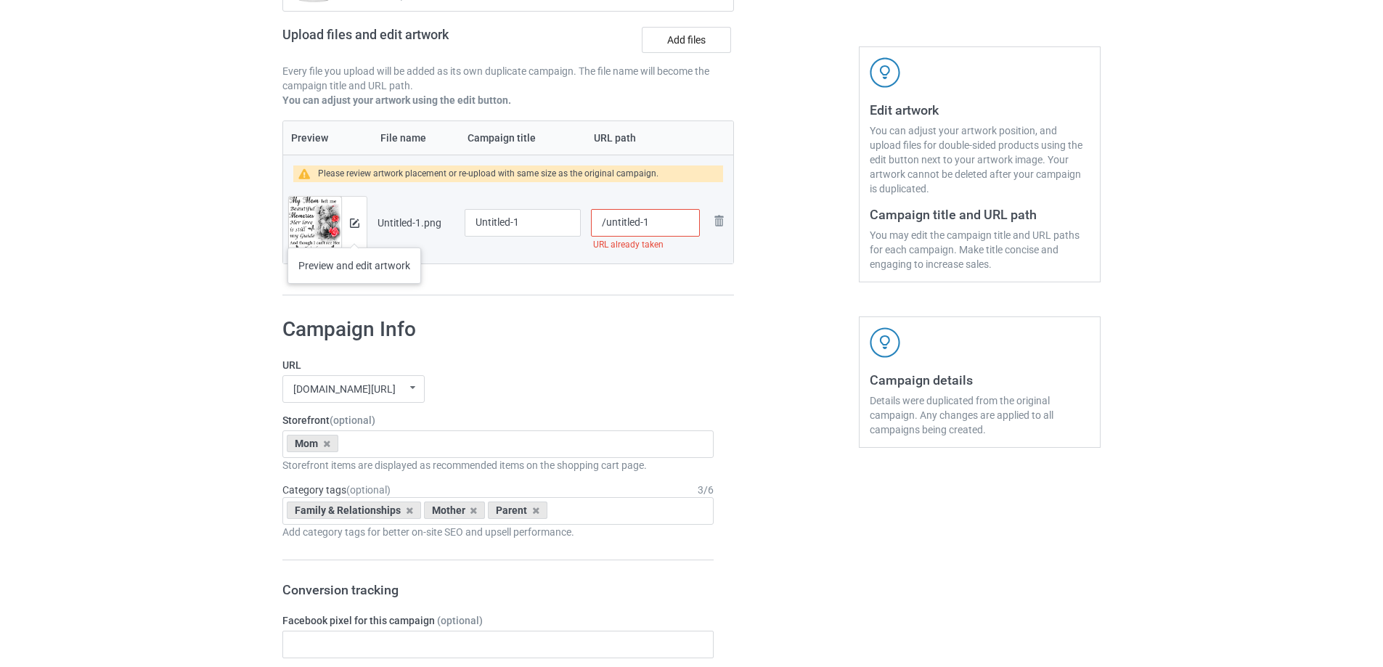
click at [355, 233] on div at bounding box center [353, 223] width 25 height 52
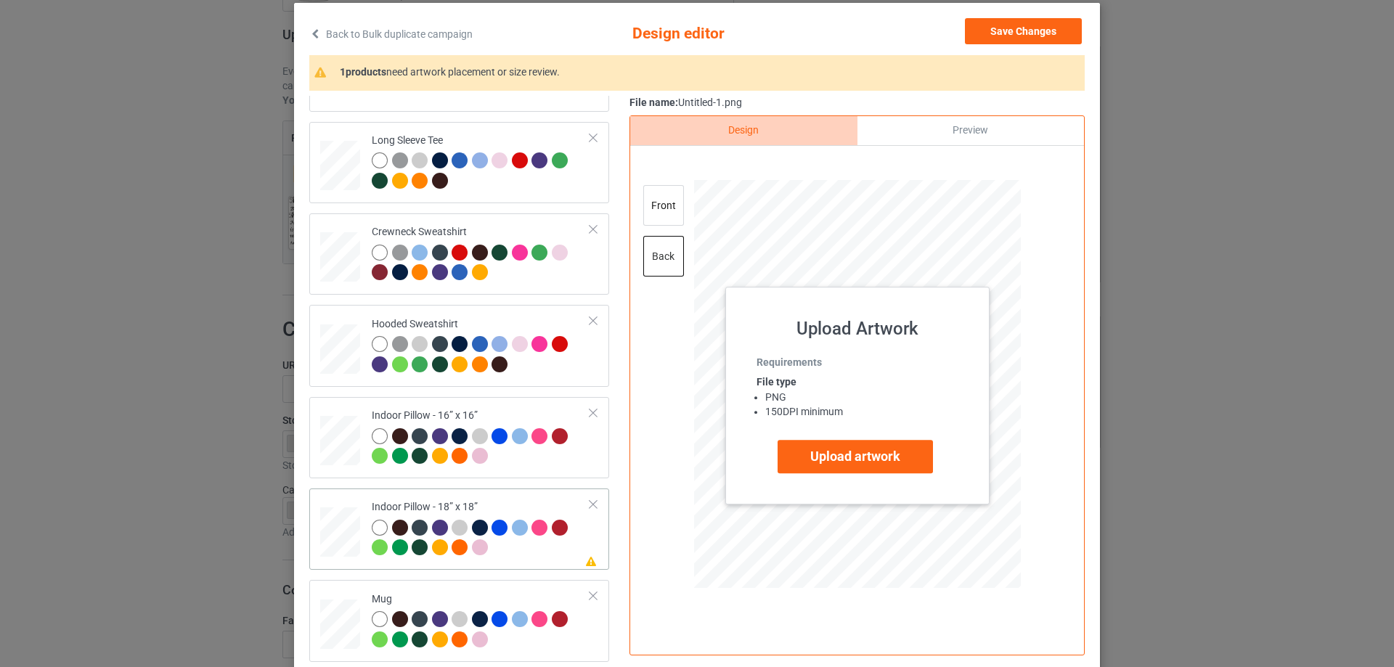
scroll to position [171, 0]
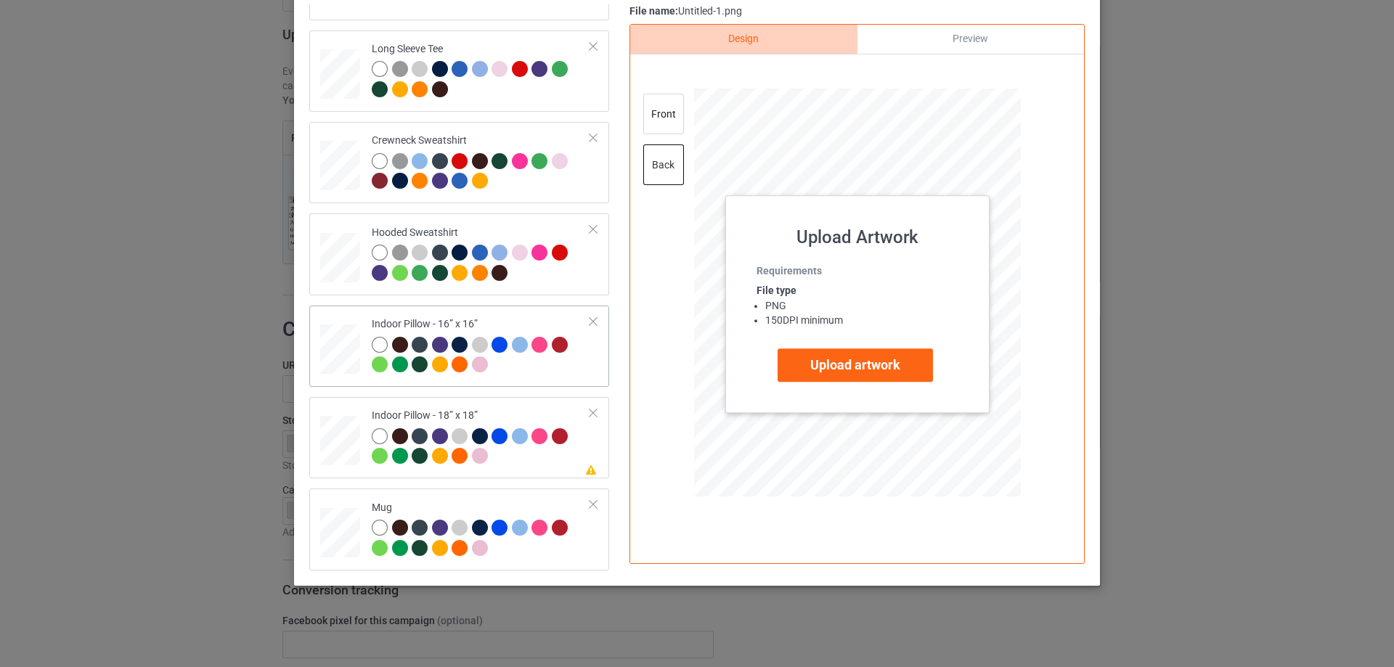
click at [329, 343] on div at bounding box center [340, 350] width 40 height 40
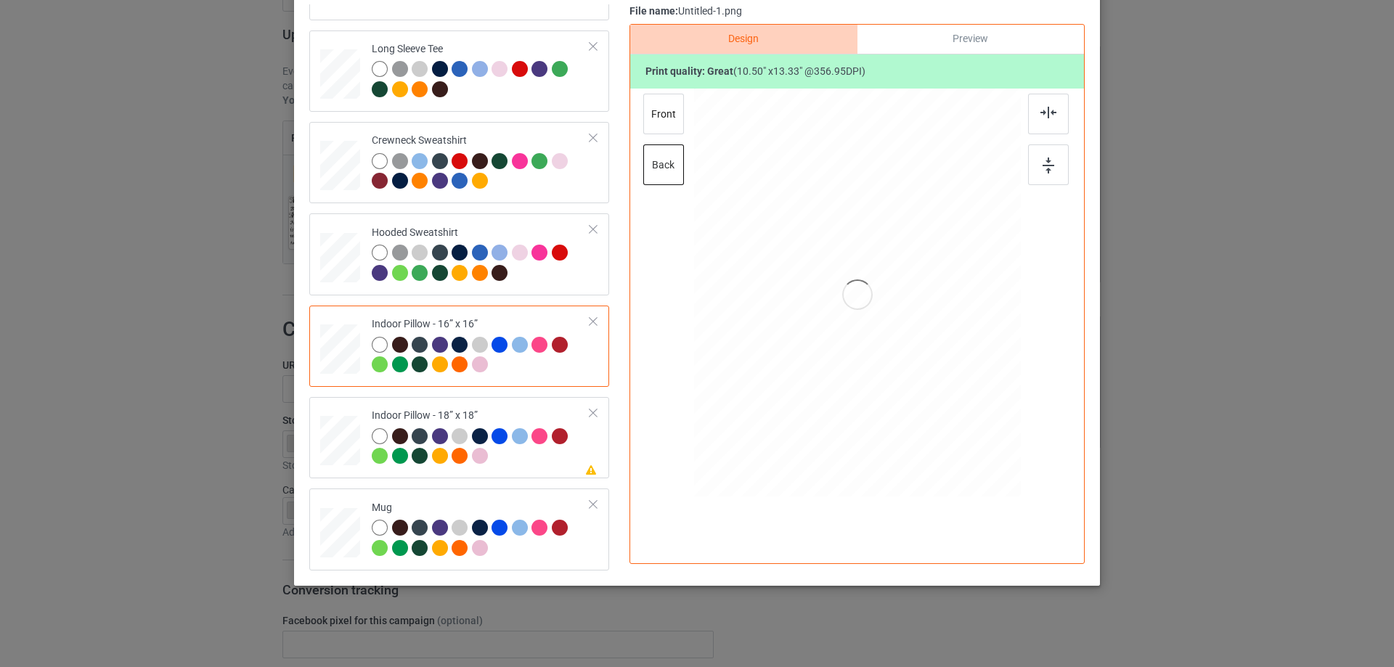
scroll to position [98, 0]
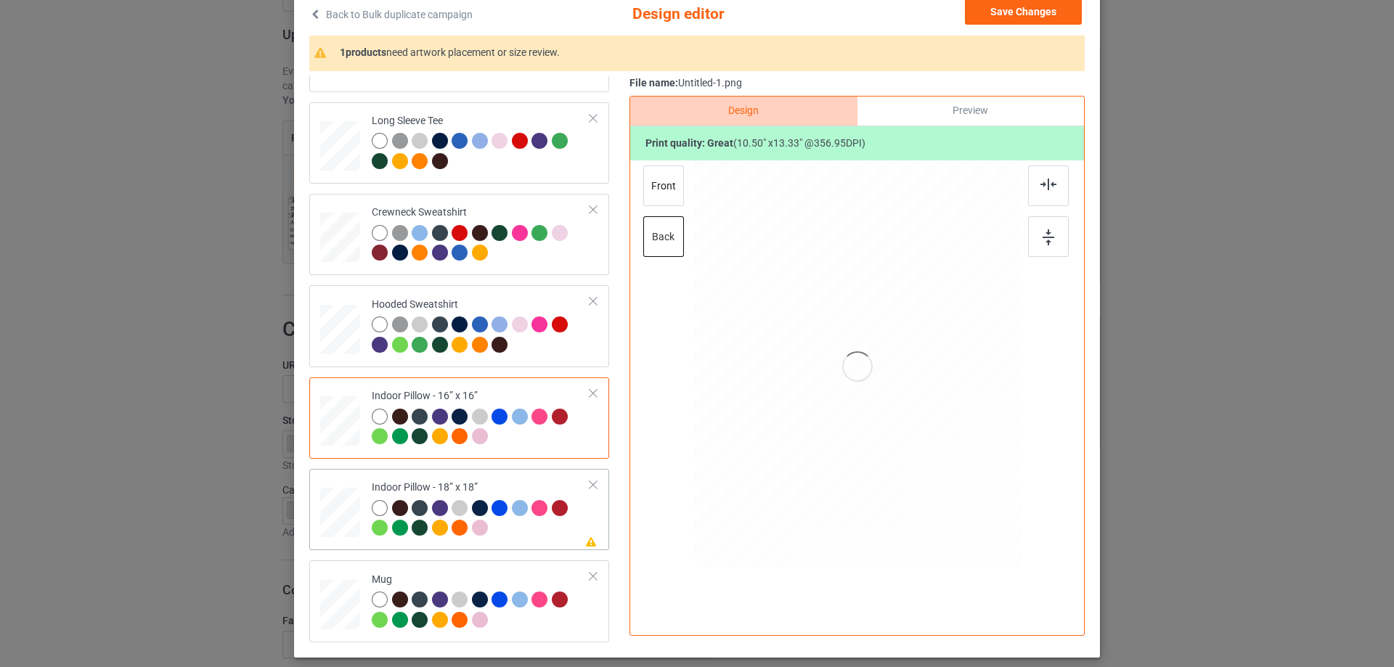
click at [325, 494] on div at bounding box center [340, 513] width 40 height 40
click at [330, 578] on td at bounding box center [342, 601] width 44 height 70
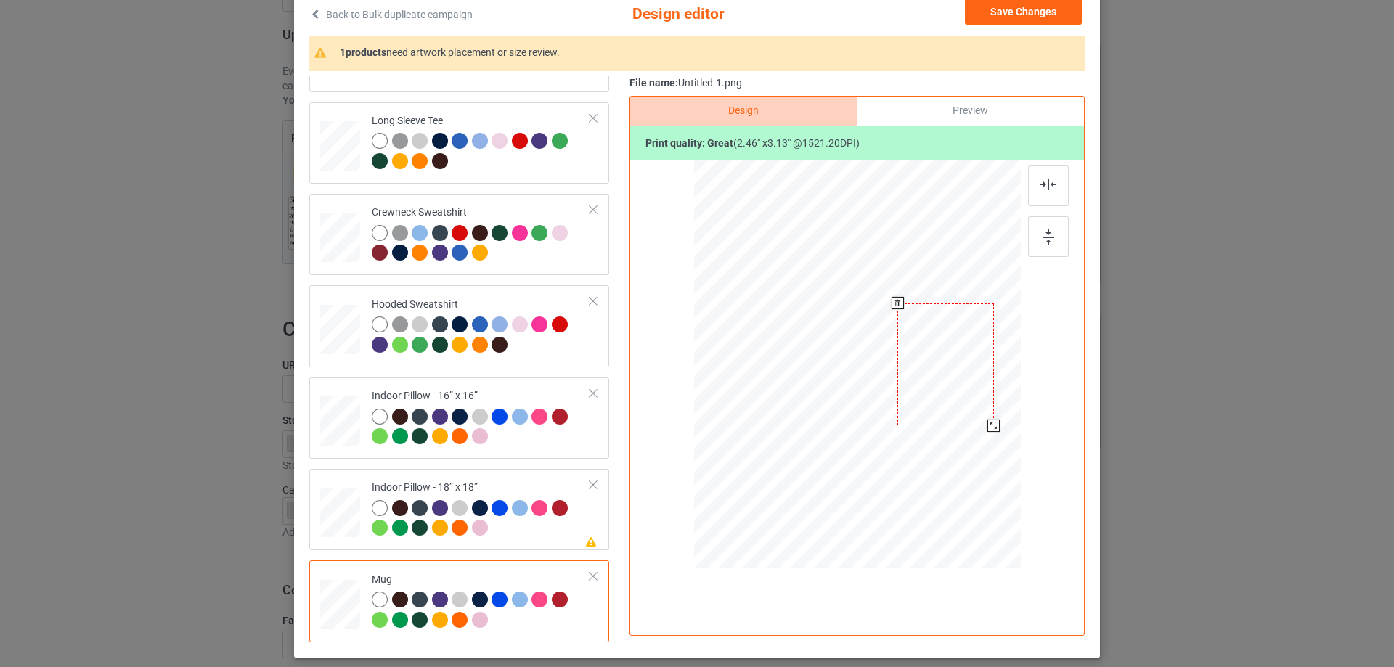
click at [990, 425] on div at bounding box center [993, 426] width 12 height 12
click at [976, 415] on div at bounding box center [948, 364] width 97 height 122
click at [971, 126] on div "Design Preview Print quality: great ( 2.46 " x 3.13 " @ 1521.20 DPI)" at bounding box center [856, 366] width 455 height 540
click at [939, 118] on div "Preview" at bounding box center [970, 111] width 227 height 29
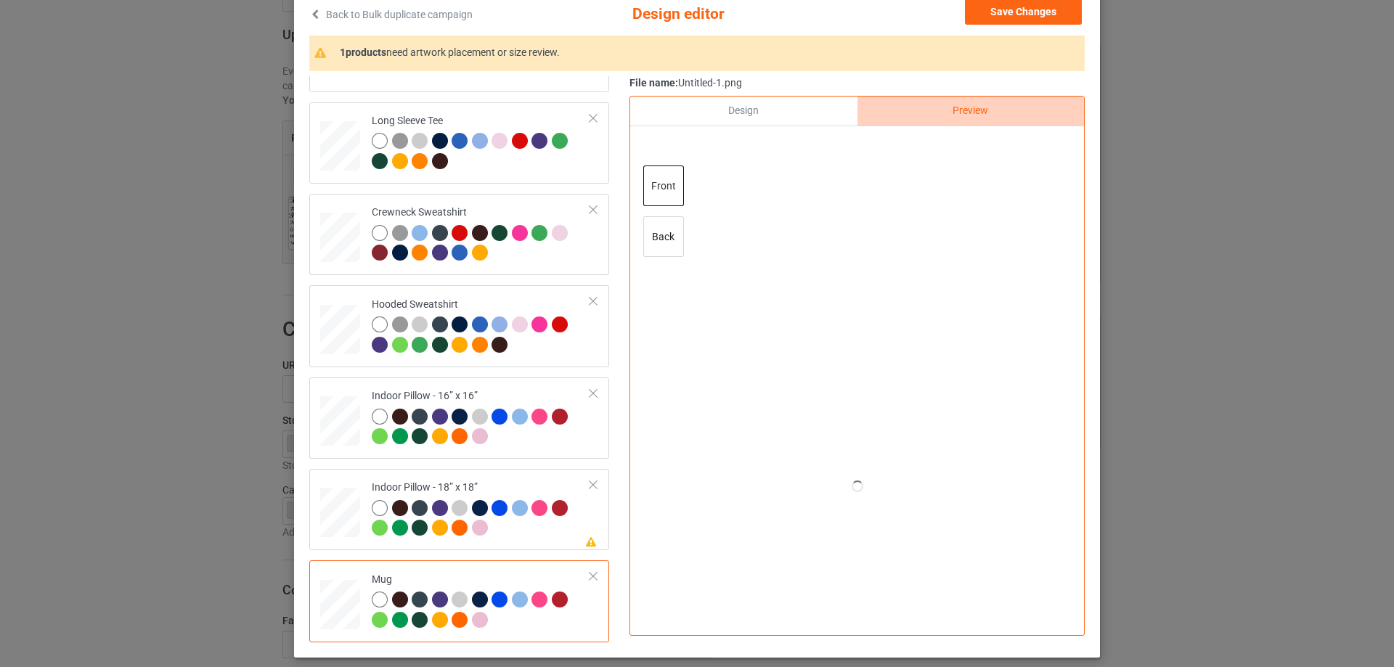
click at [908, 158] on div at bounding box center [857, 143] width 454 height 34
click at [789, 121] on div "Design" at bounding box center [743, 111] width 227 height 29
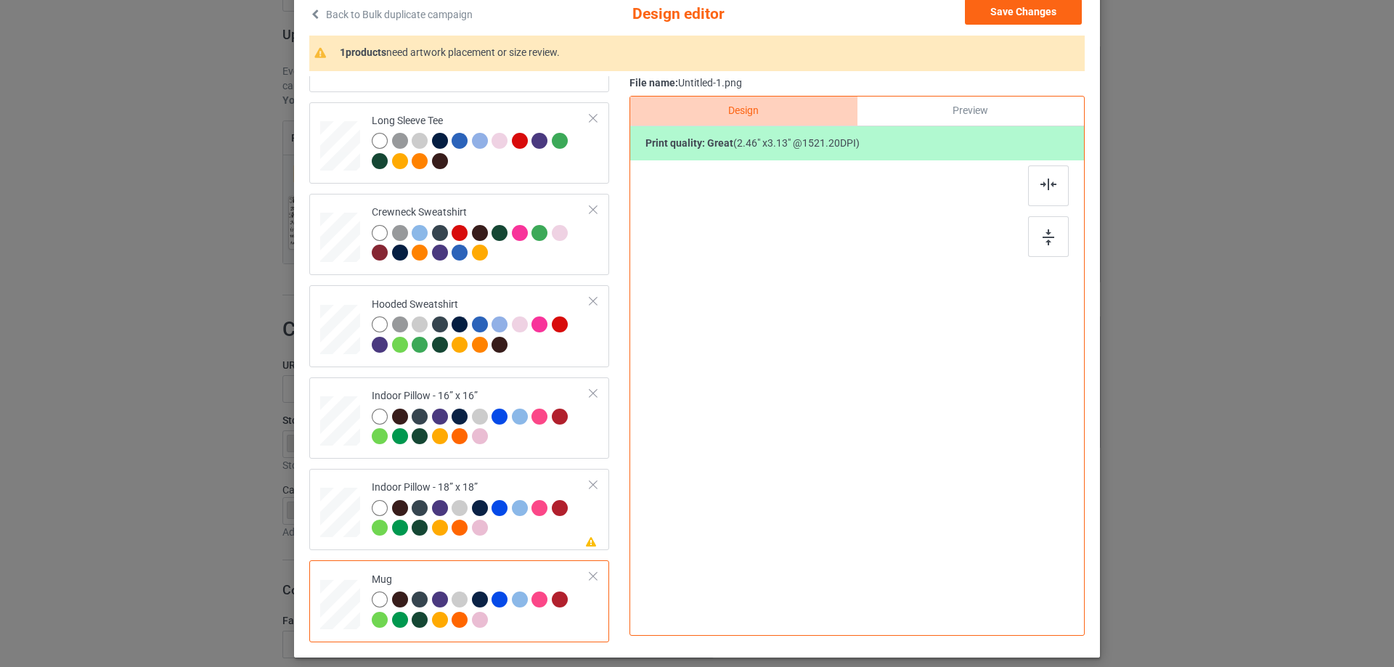
click at [836, 152] on div "Print quality: great ( 2.46 " x 3.13 " @ 1521.20 DPI)" at bounding box center [857, 143] width 454 height 35
click at [959, 96] on div "Design Preview Print quality: great ( 2.46 " x 3.13 " @ 1521.20 DPI)" at bounding box center [856, 366] width 455 height 540
click at [936, 105] on div "Preview" at bounding box center [970, 111] width 227 height 29
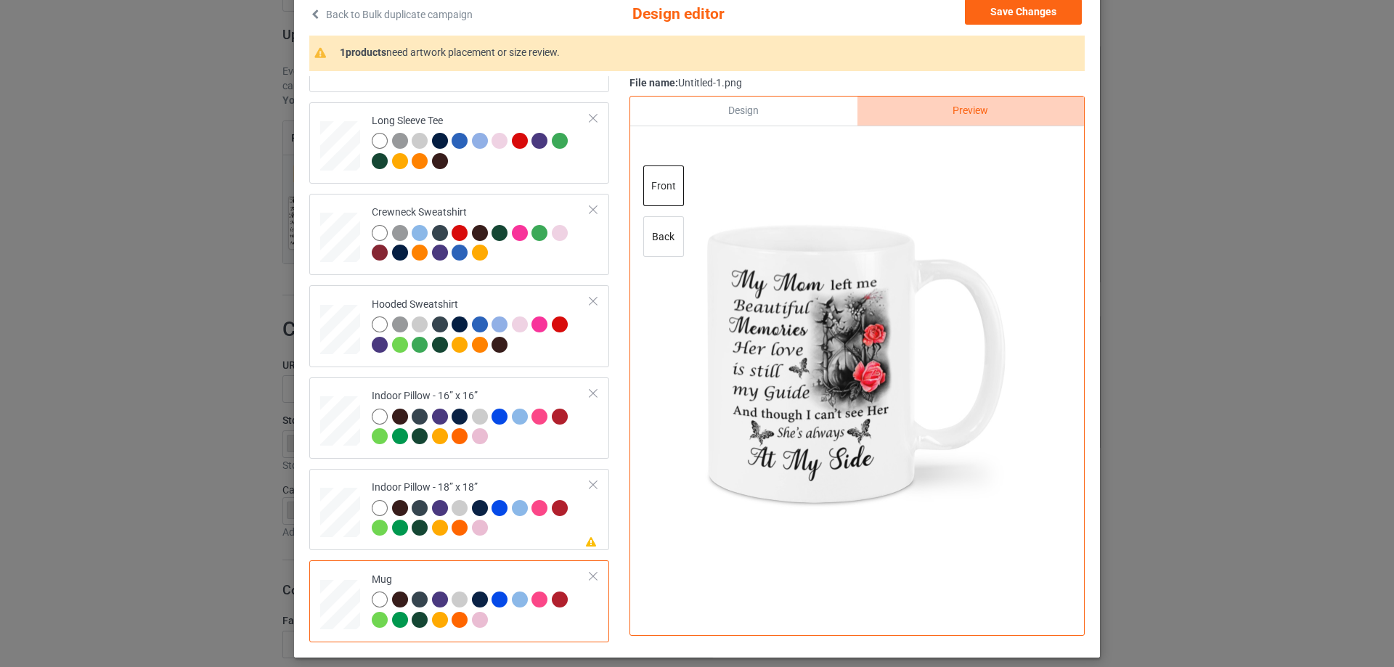
click at [785, 107] on div "Design" at bounding box center [743, 111] width 227 height 29
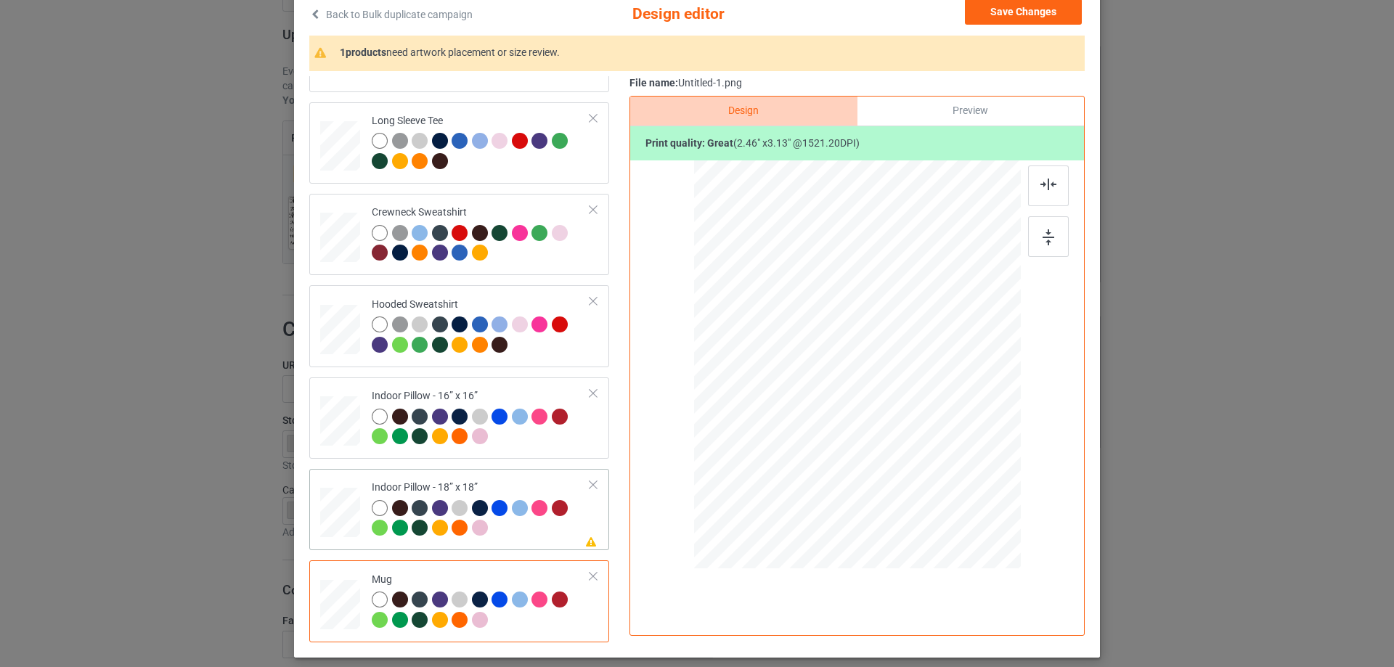
click at [320, 500] on div at bounding box center [340, 513] width 40 height 40
click at [670, 248] on div "back" at bounding box center [663, 236] width 41 height 41
click at [939, 105] on div "Preview" at bounding box center [970, 111] width 227 height 29
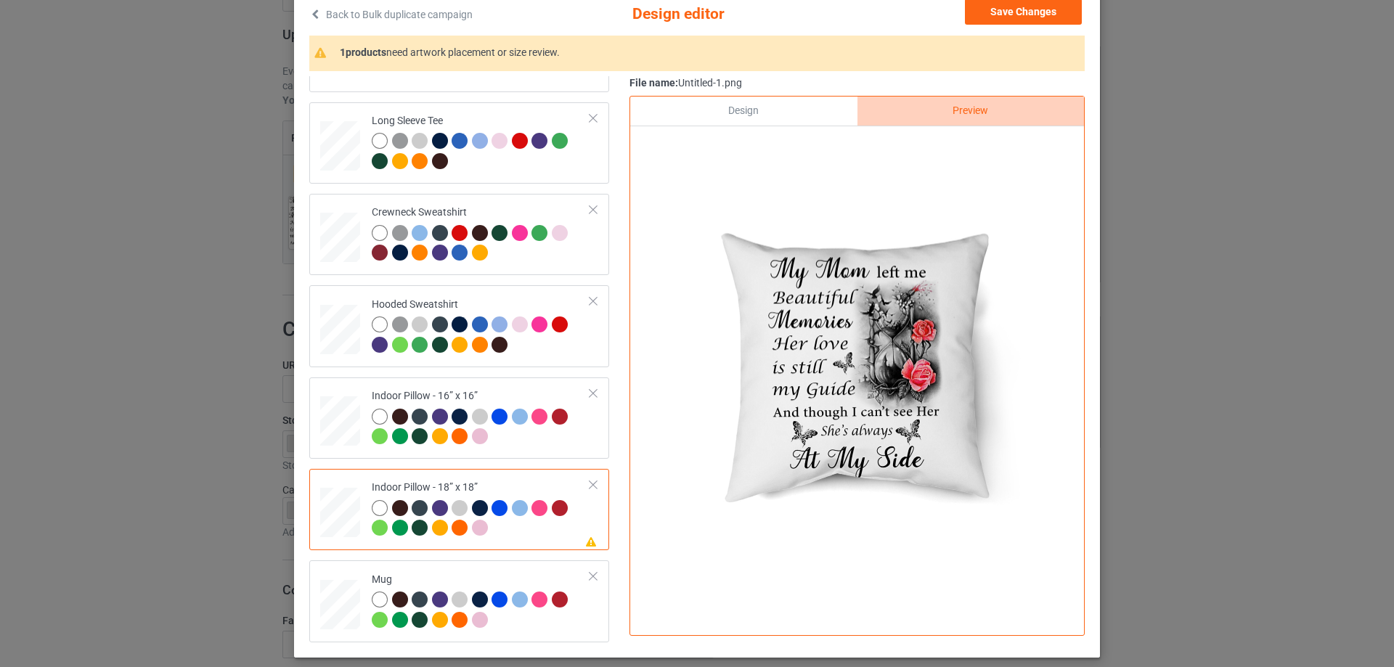
click at [810, 118] on div "Design" at bounding box center [743, 111] width 227 height 29
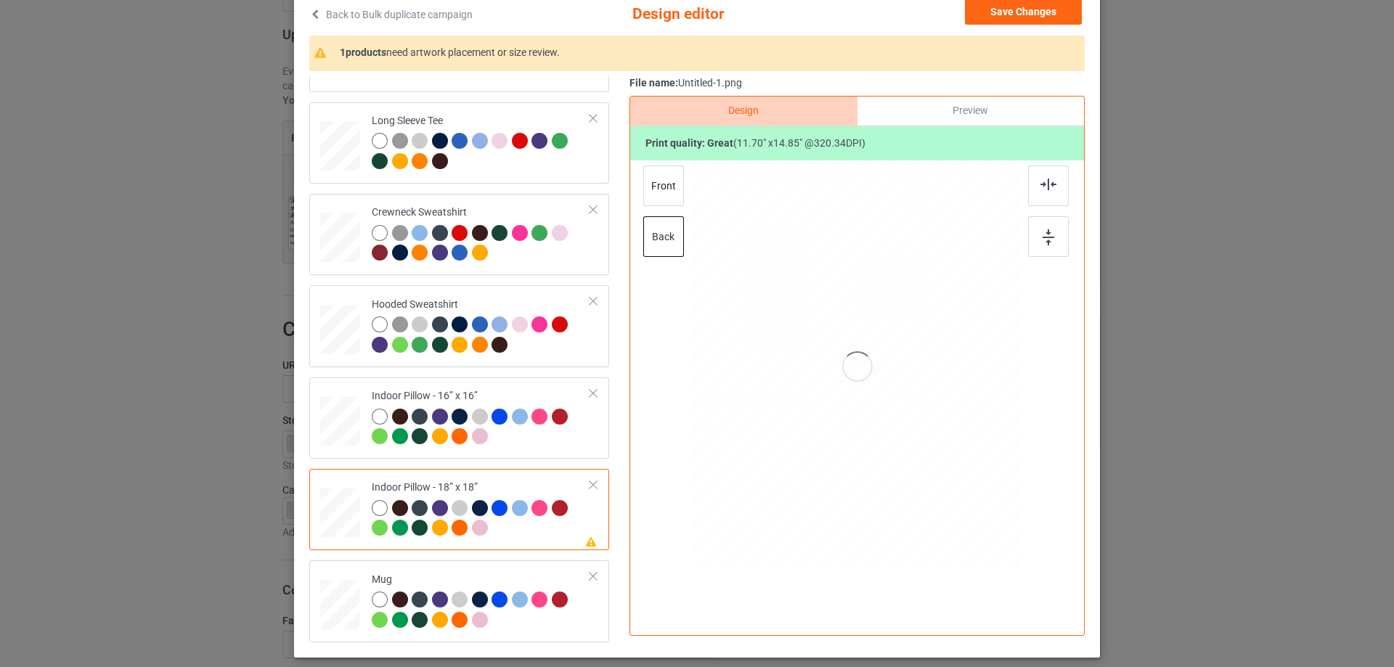
click at [857, 358] on div at bounding box center [858, 366] width 378 height 412
click at [857, 359] on div at bounding box center [858, 366] width 378 height 412
click at [853, 381] on div at bounding box center [858, 366] width 378 height 412
click at [852, 382] on div at bounding box center [858, 366] width 378 height 412
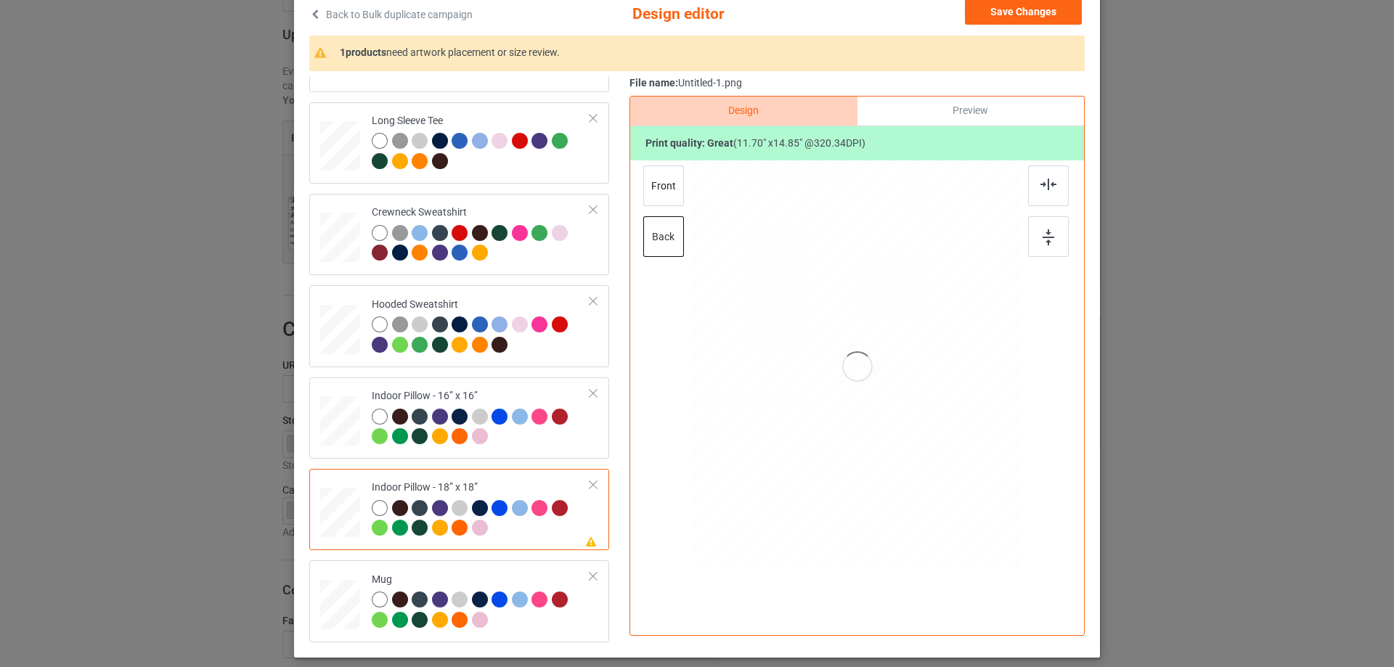
click at [852, 382] on div at bounding box center [858, 366] width 378 height 412
click at [852, 384] on div at bounding box center [858, 366] width 378 height 412
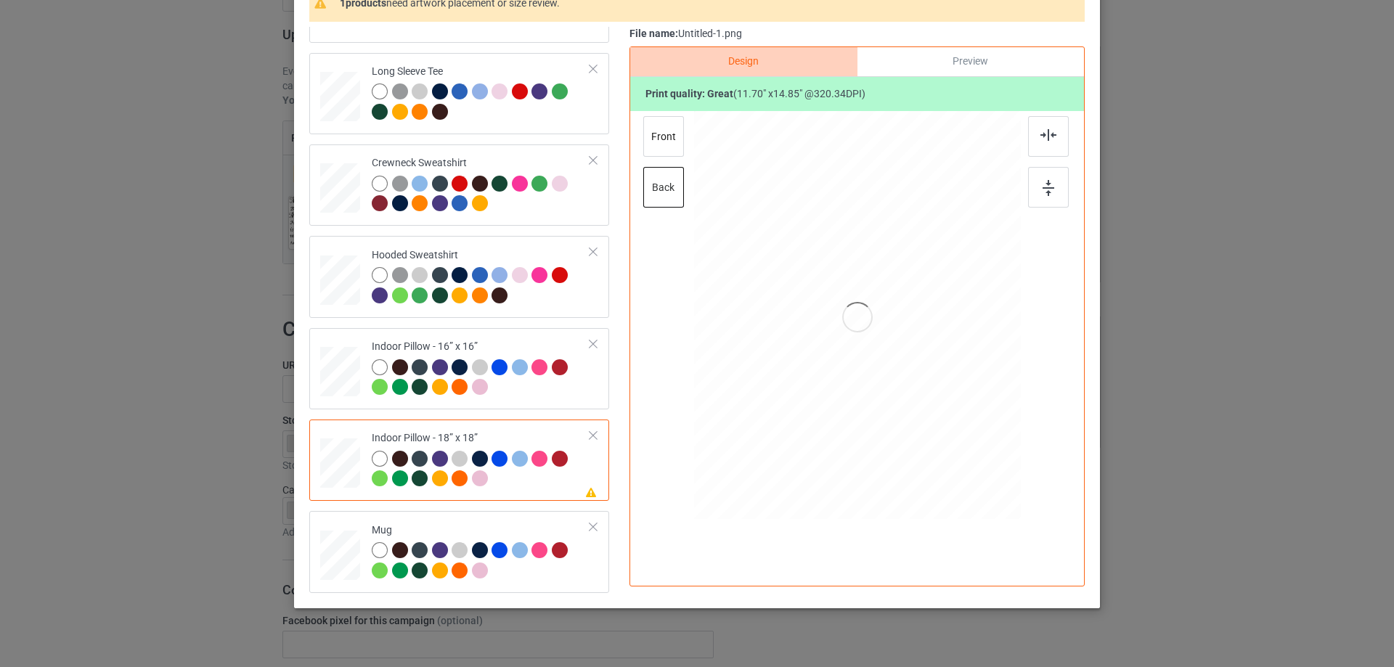
scroll to position [171, 0]
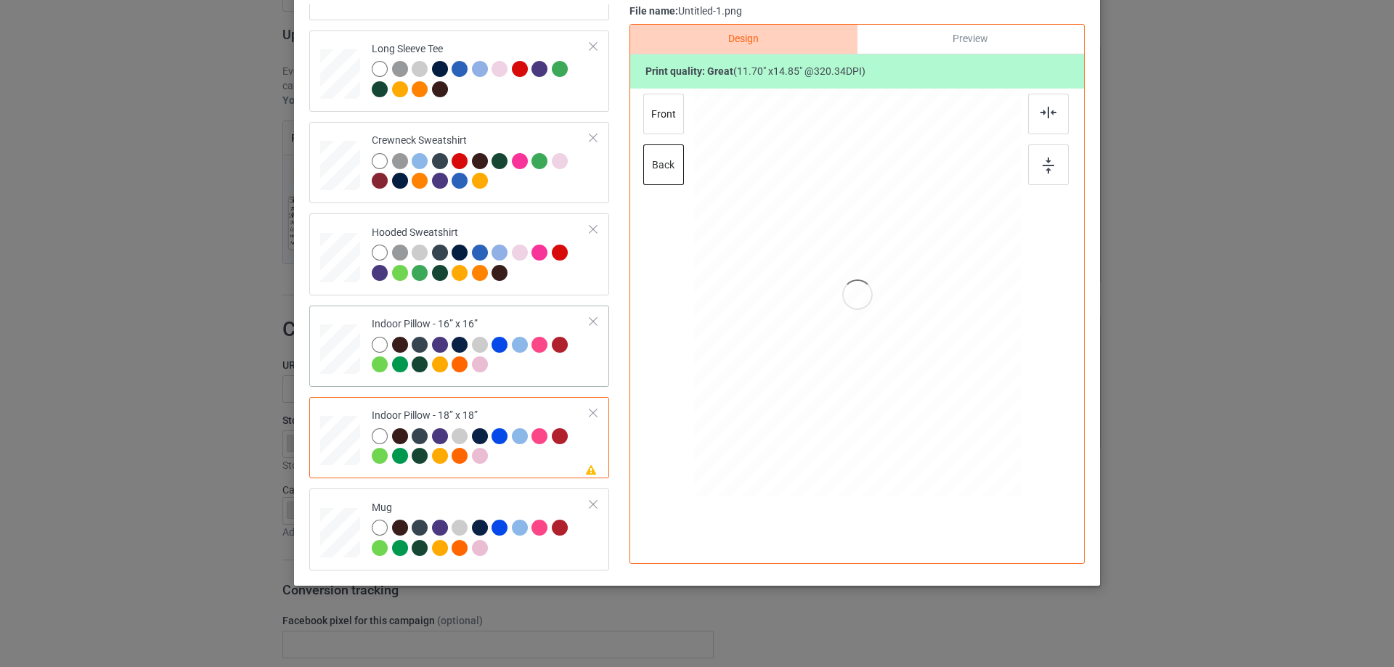
click at [534, 367] on div at bounding box center [481, 357] width 219 height 40
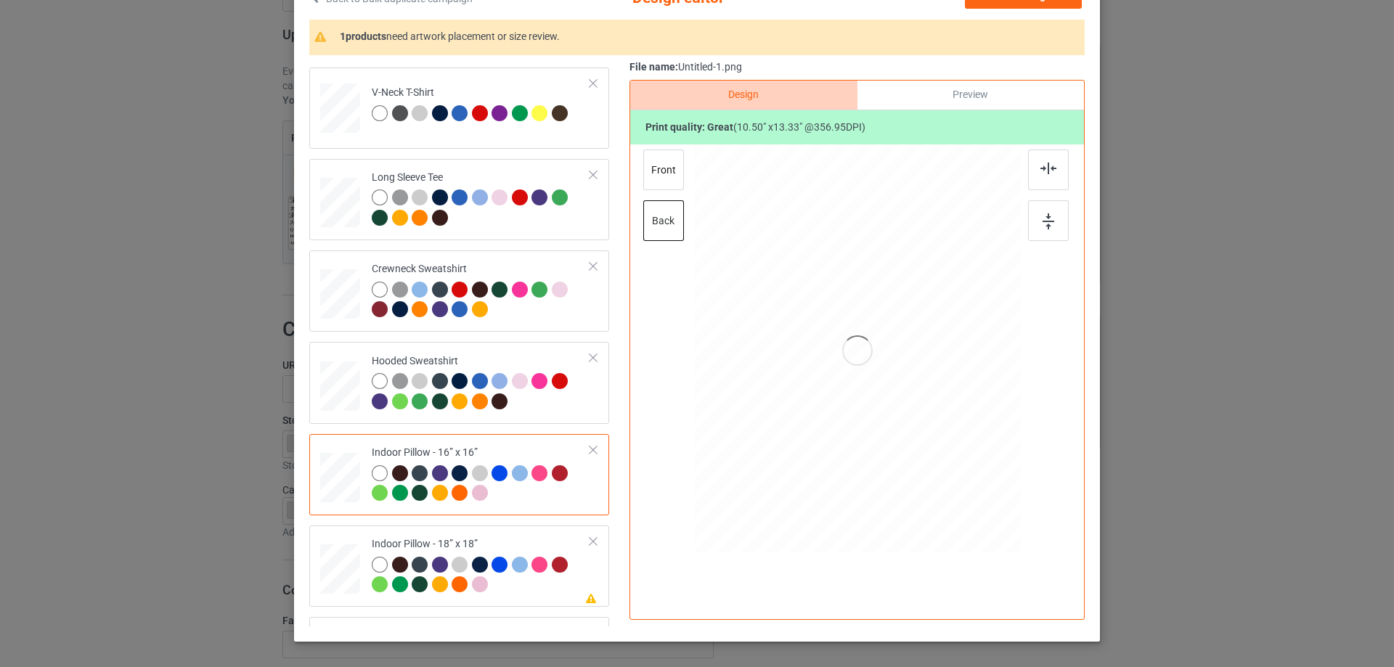
scroll to position [25, 0]
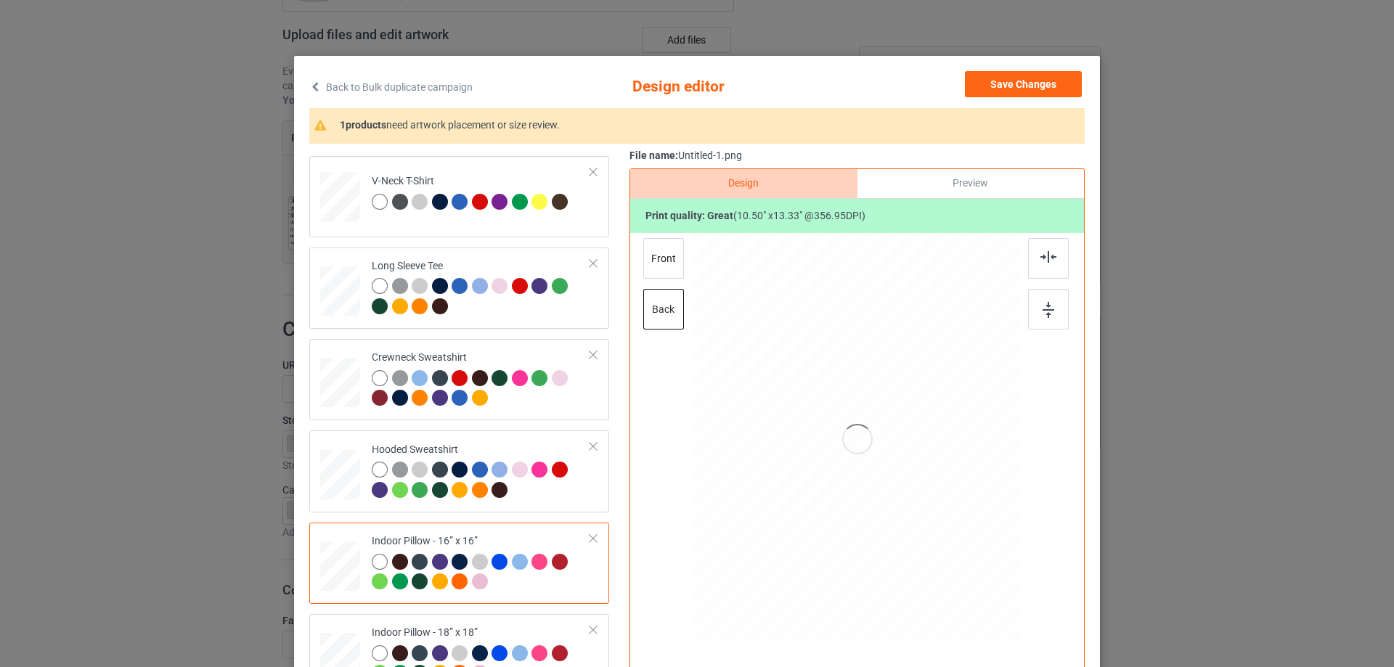
click at [744, 351] on div at bounding box center [858, 439] width 378 height 412
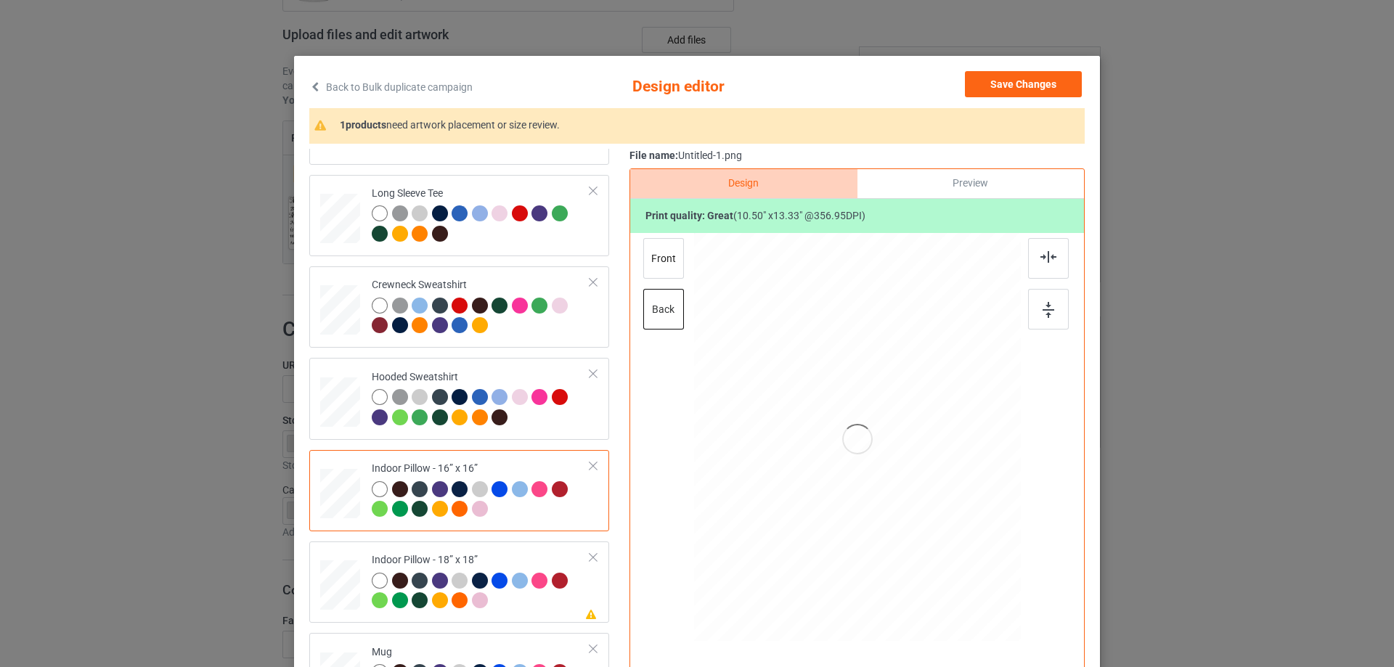
click at [660, 470] on div "Design Preview Print quality: great ( 10.50 " x 13.33 " @ 356.95 DPI) front back" at bounding box center [856, 438] width 455 height 540
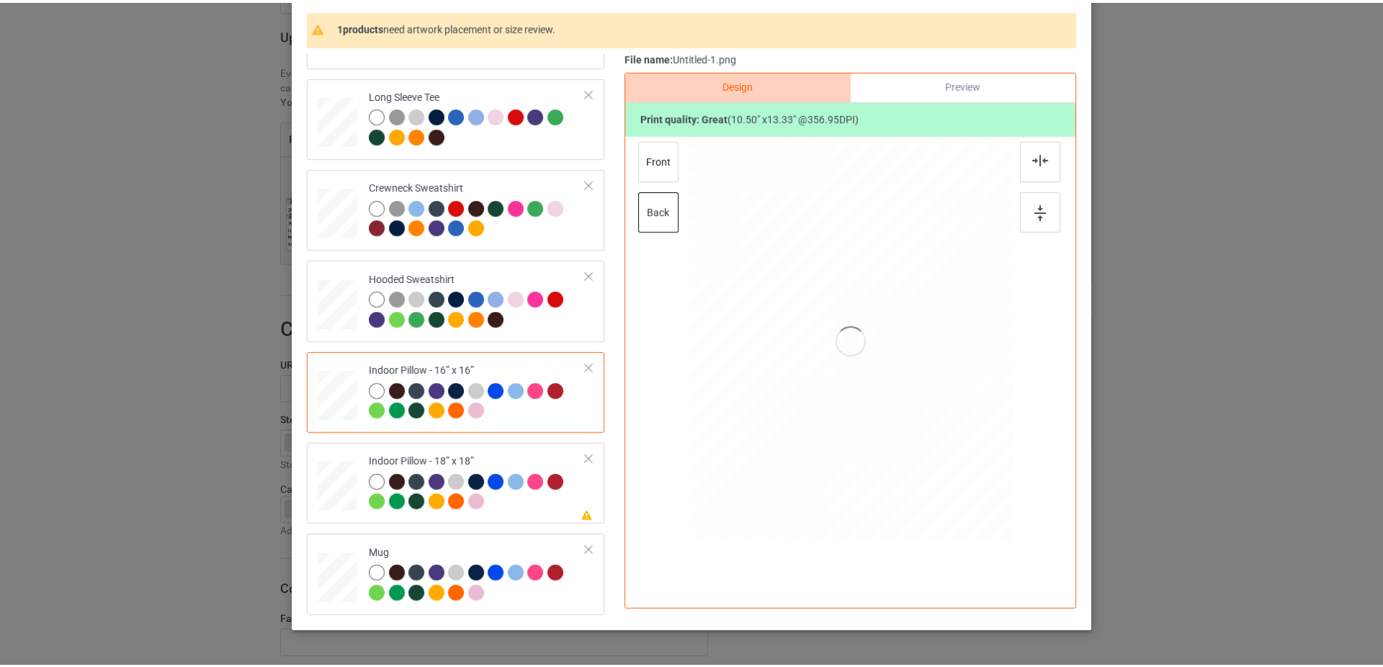
scroll to position [98, 0]
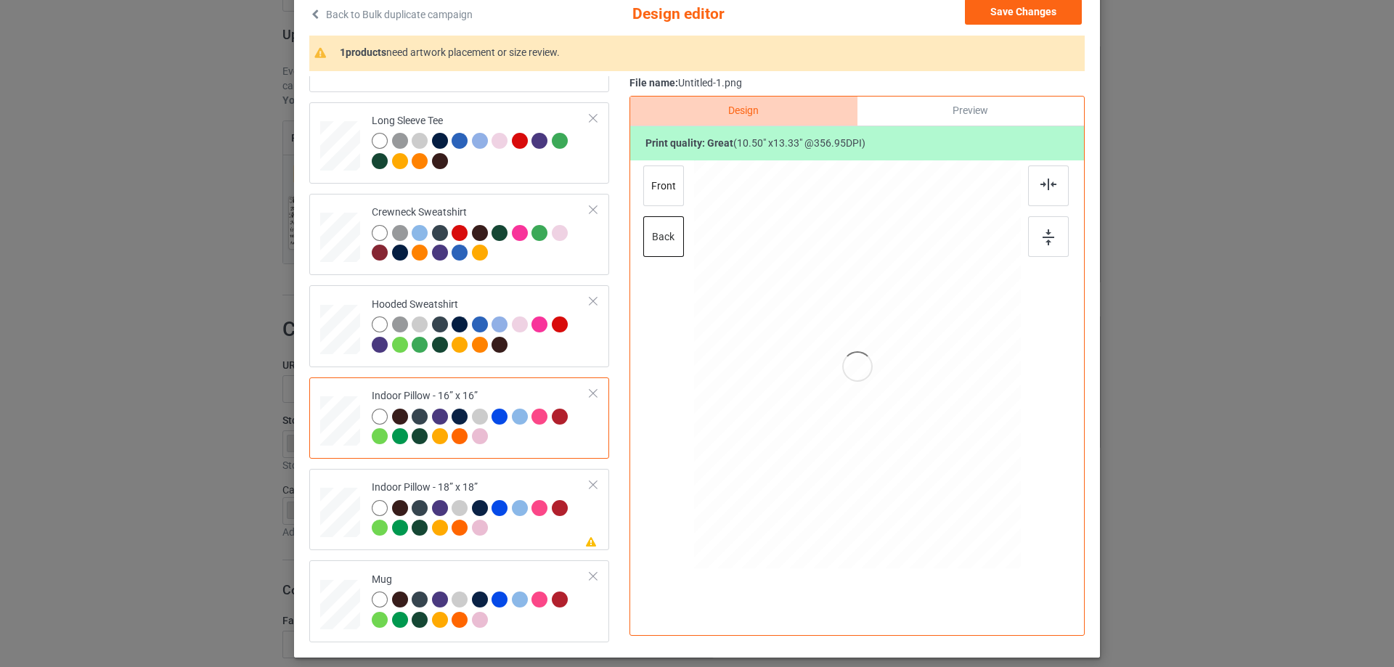
click at [943, 110] on div "Preview" at bounding box center [970, 111] width 227 height 29
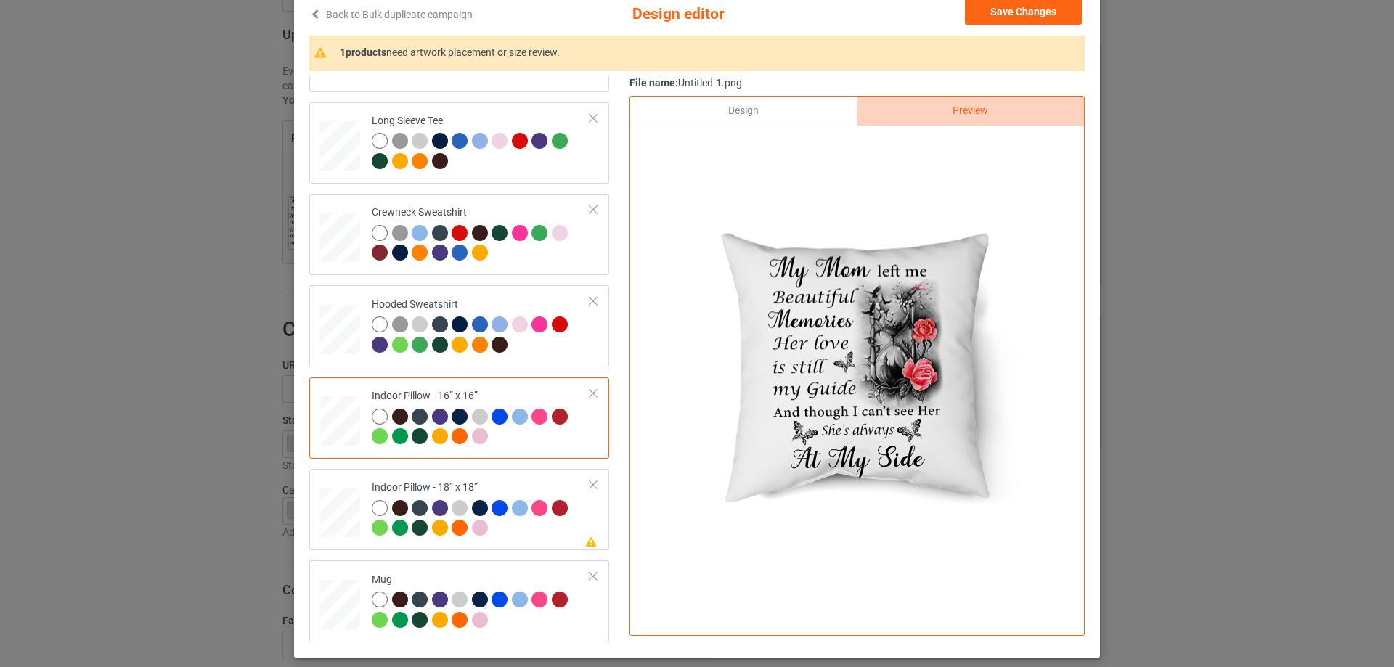
click at [787, 111] on div "Design" at bounding box center [743, 111] width 227 height 29
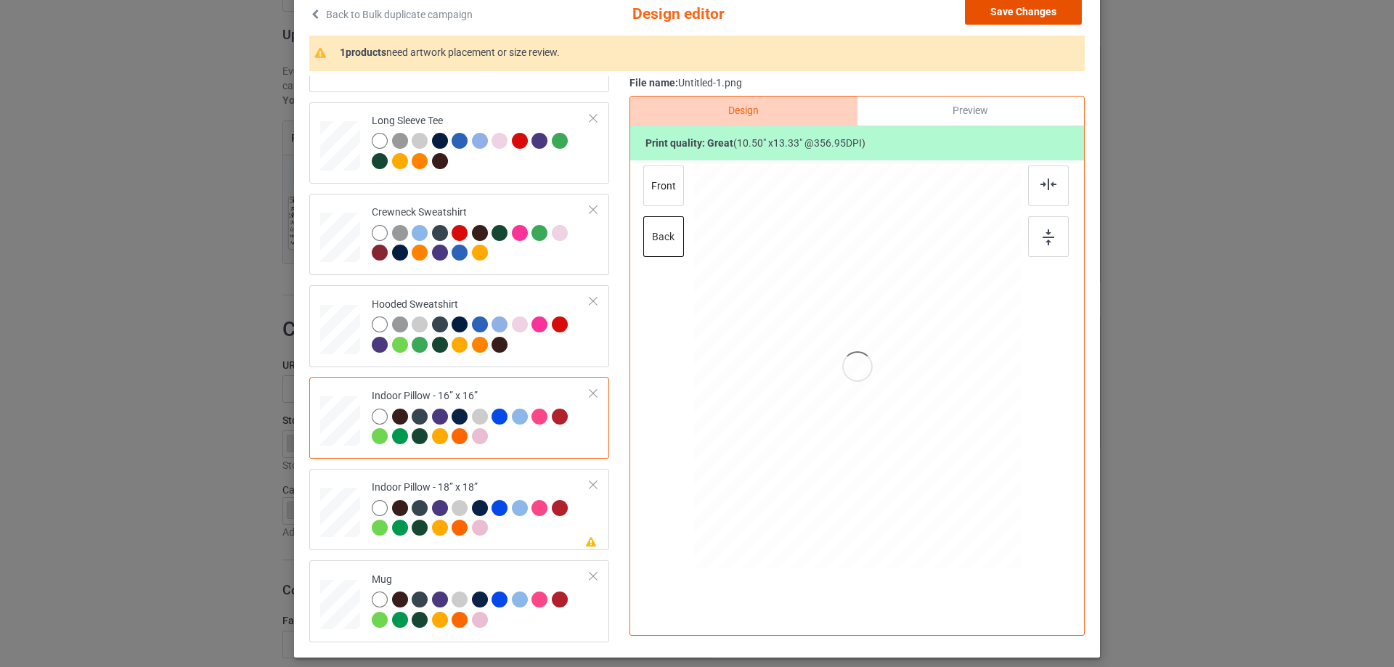
click at [997, 23] on button "Save Changes" at bounding box center [1023, 12] width 117 height 26
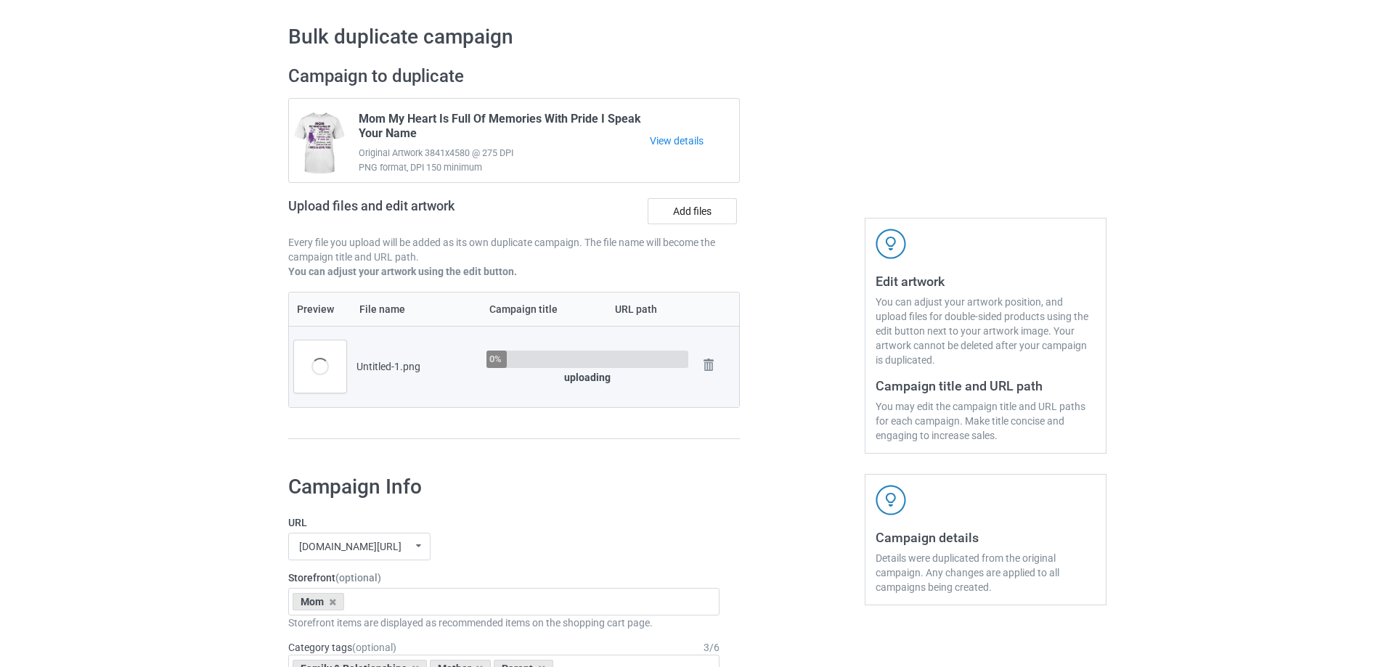
scroll to position [73, 0]
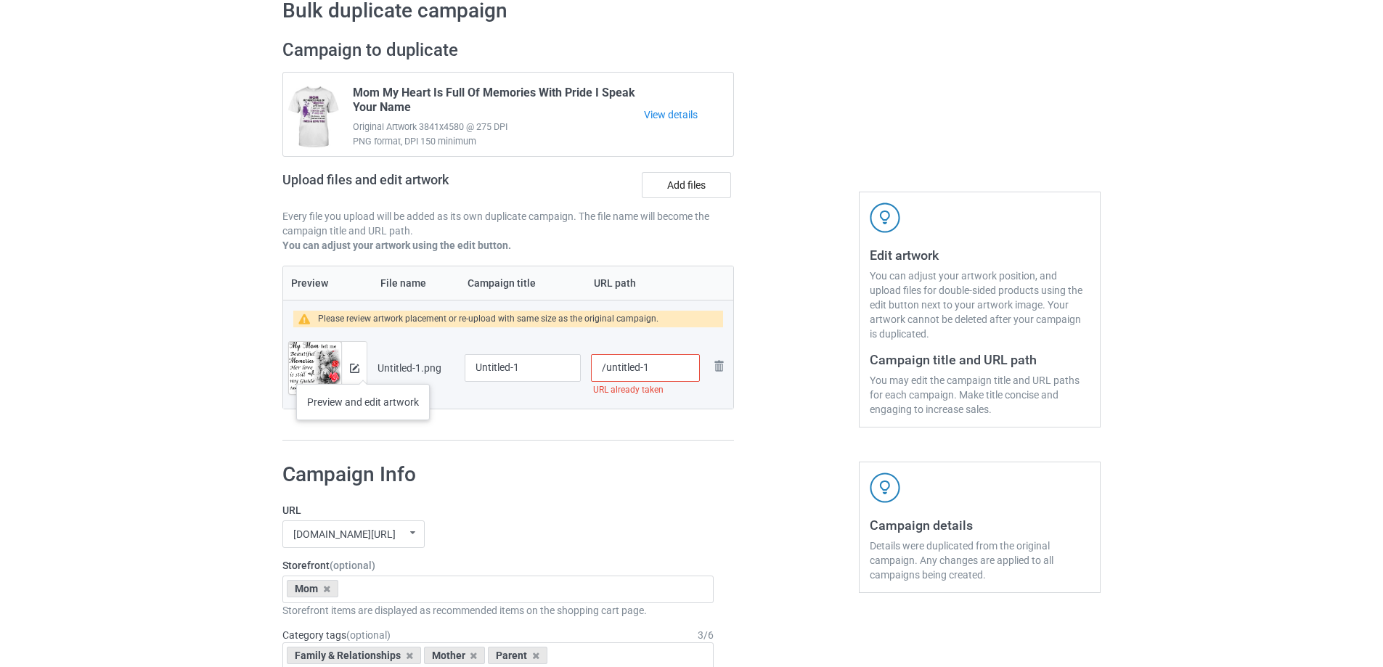
click at [363, 370] on div at bounding box center [353, 368] width 25 height 52
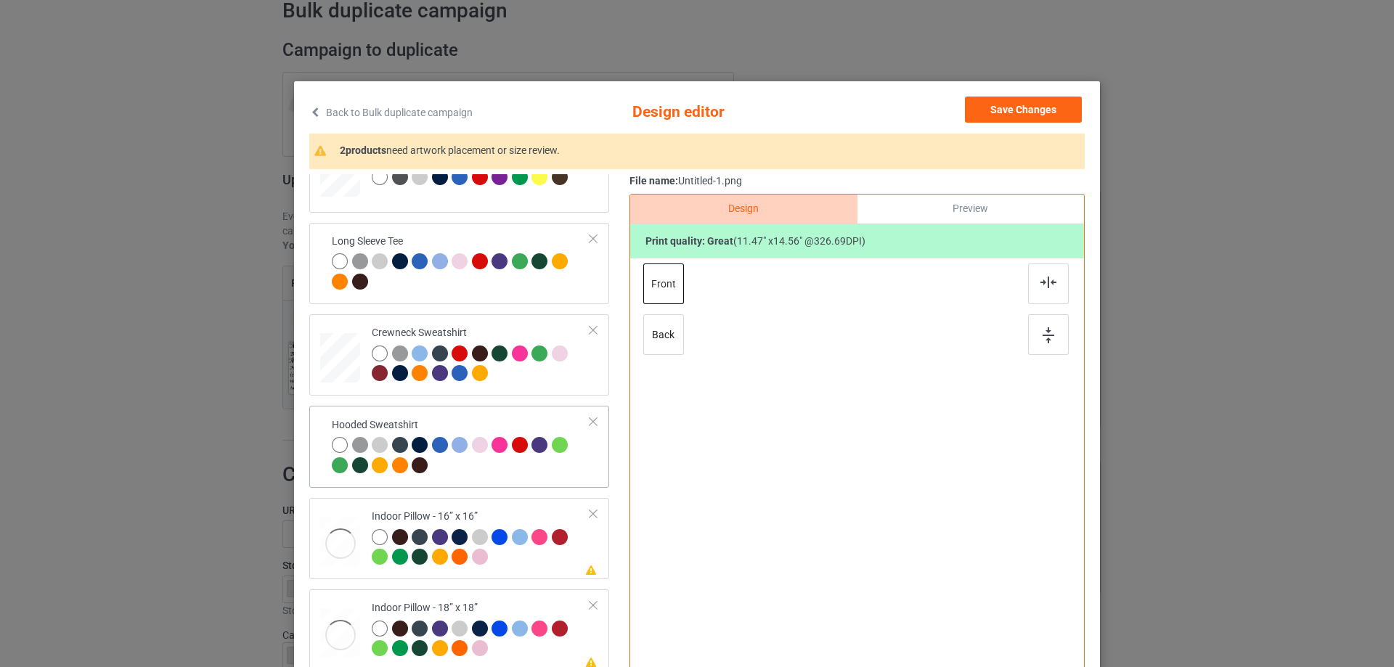
scroll to position [249, 0]
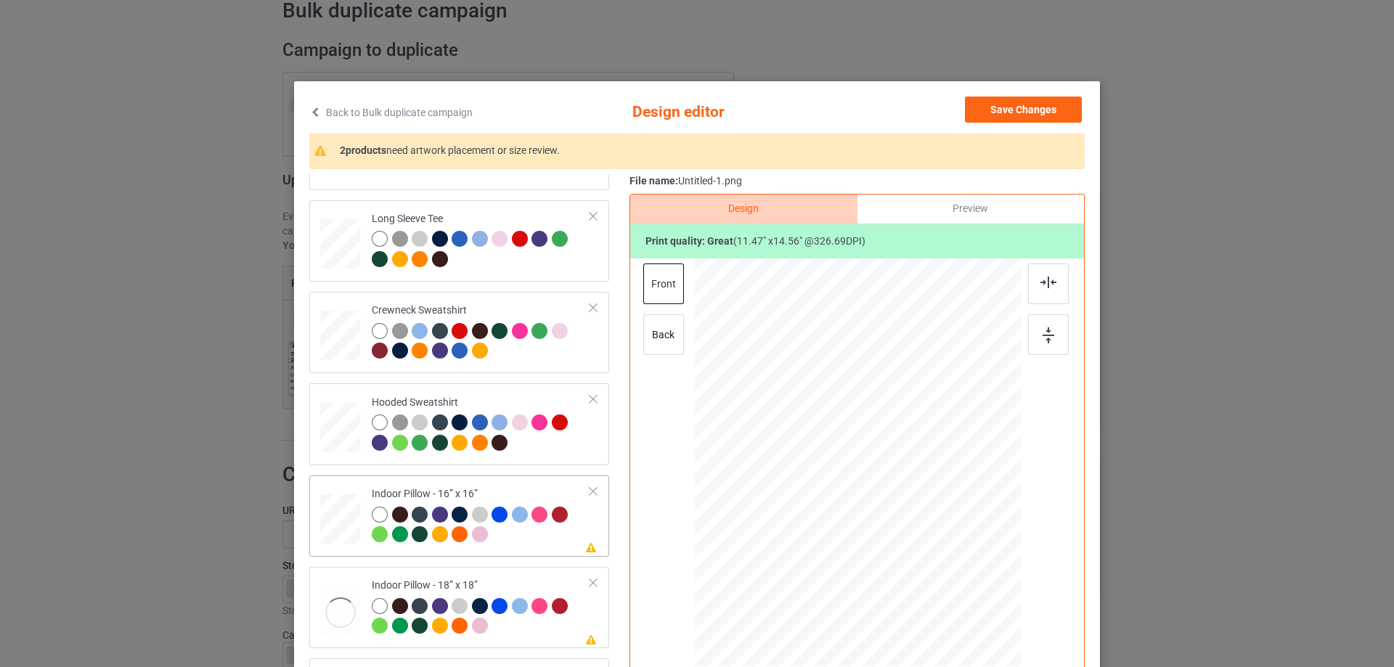
click at [343, 528] on div at bounding box center [340, 519] width 40 height 40
click at [659, 335] on div "back" at bounding box center [663, 334] width 41 height 41
click at [709, 457] on div at bounding box center [858, 464] width 378 height 412
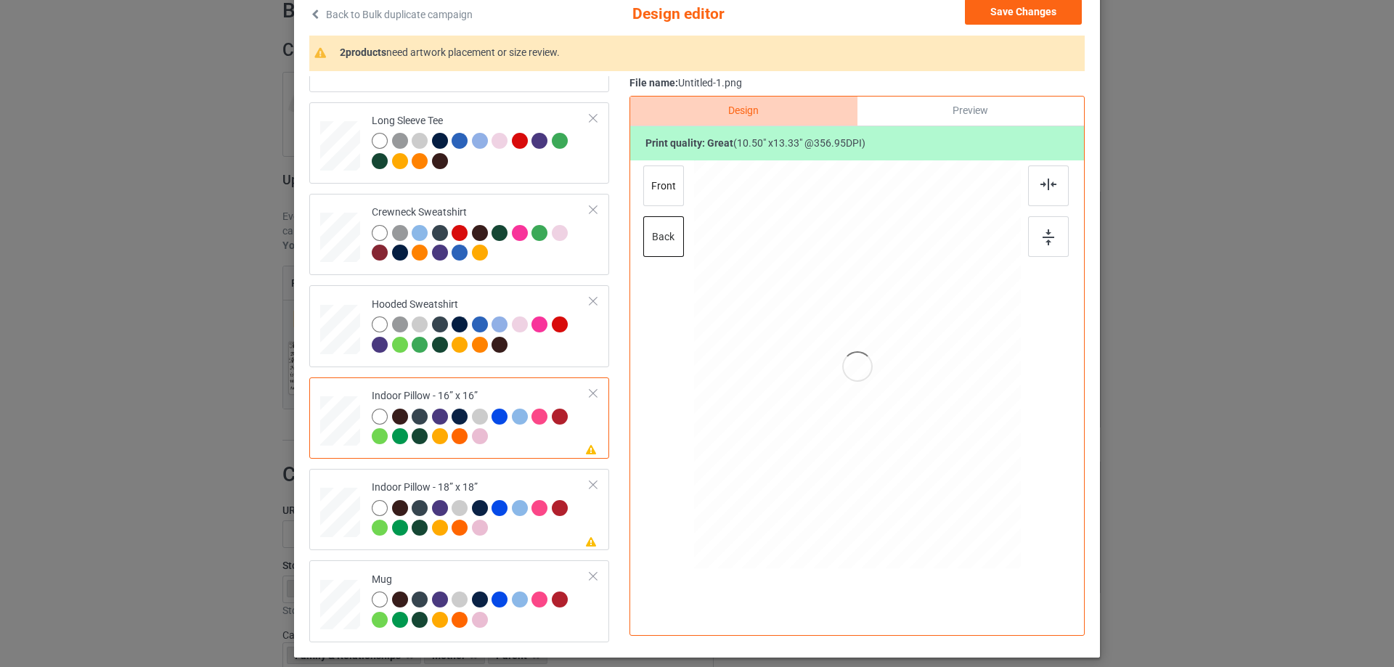
scroll to position [73, 0]
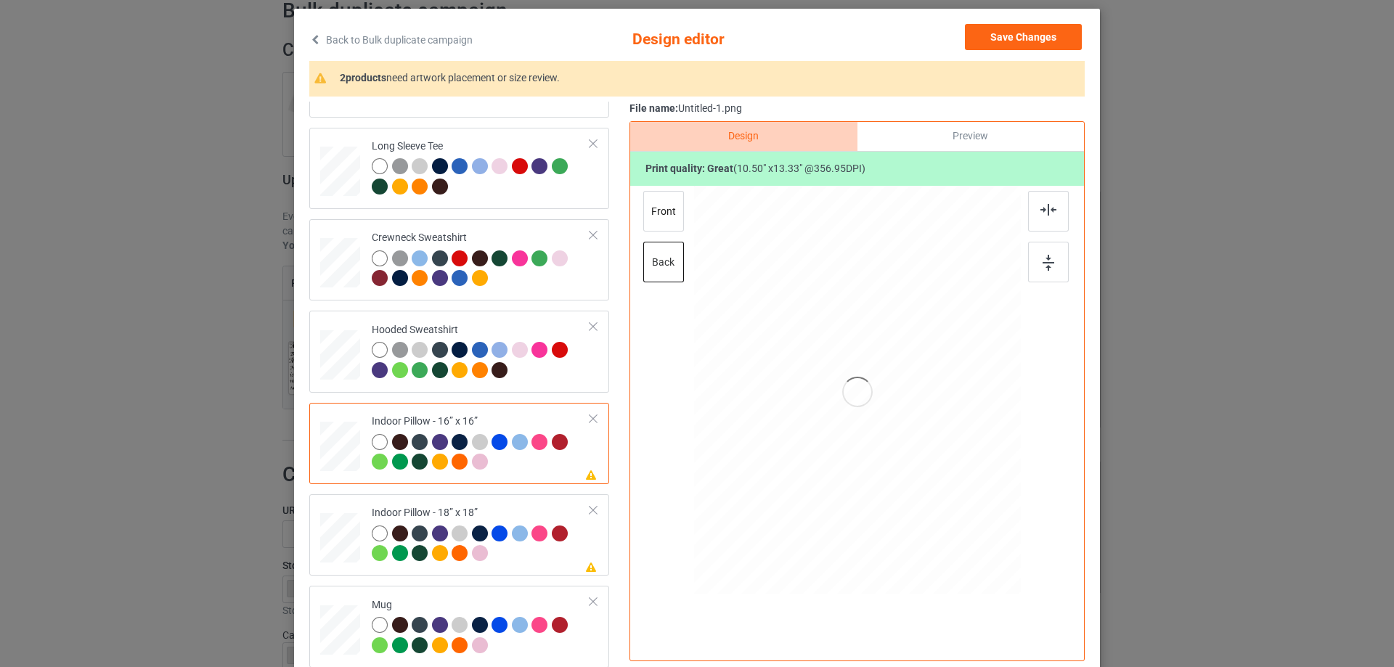
click at [889, 409] on div at bounding box center [858, 392] width 378 height 412
click at [819, 258] on div at bounding box center [858, 392] width 378 height 412
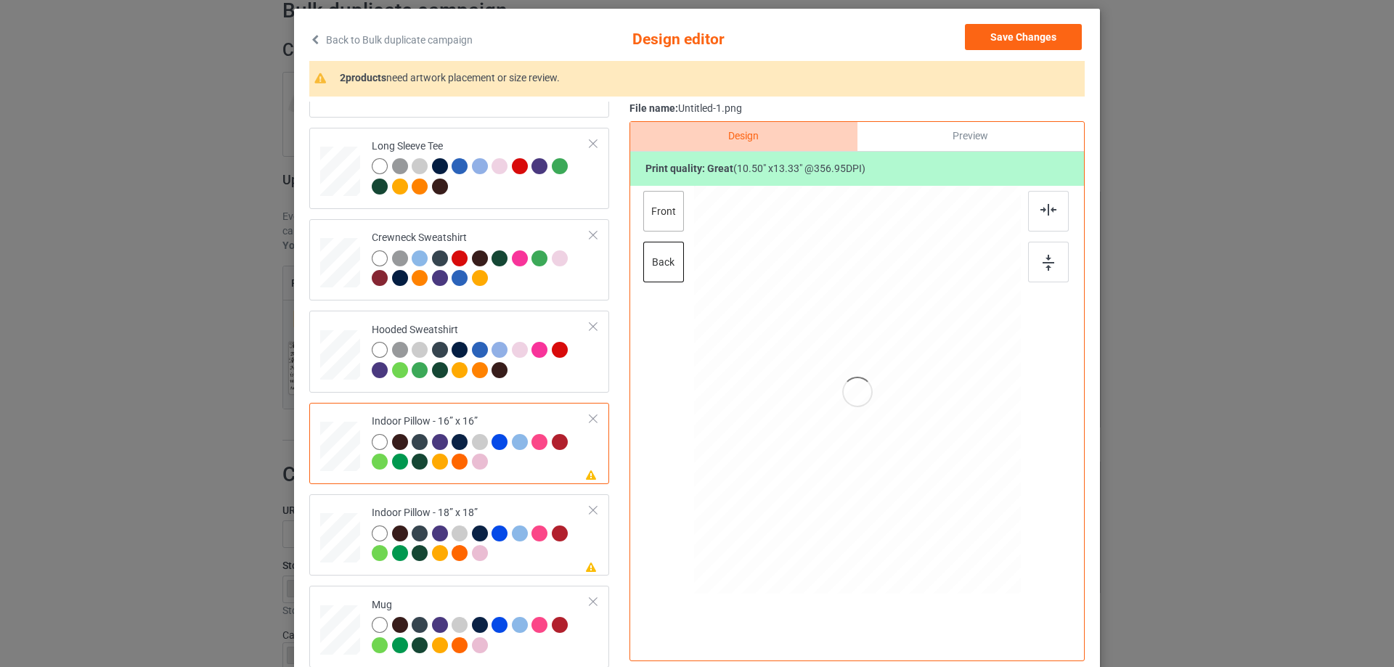
click at [650, 217] on div "front" at bounding box center [663, 211] width 41 height 41
click at [651, 263] on div "back" at bounding box center [663, 262] width 41 height 41
click at [1264, 523] on div "Back to Bulk duplicate campaign Design editor Save Changes 2 products need artw…" at bounding box center [697, 333] width 1394 height 667
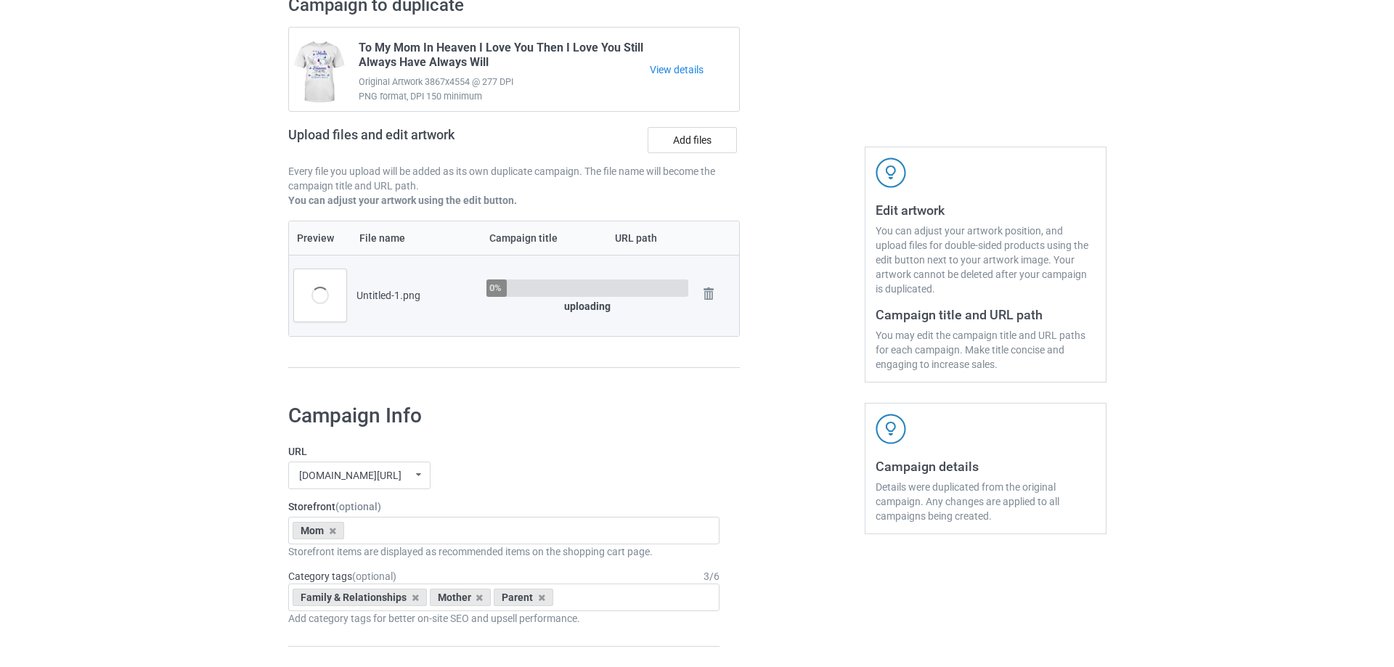
scroll to position [145, 0]
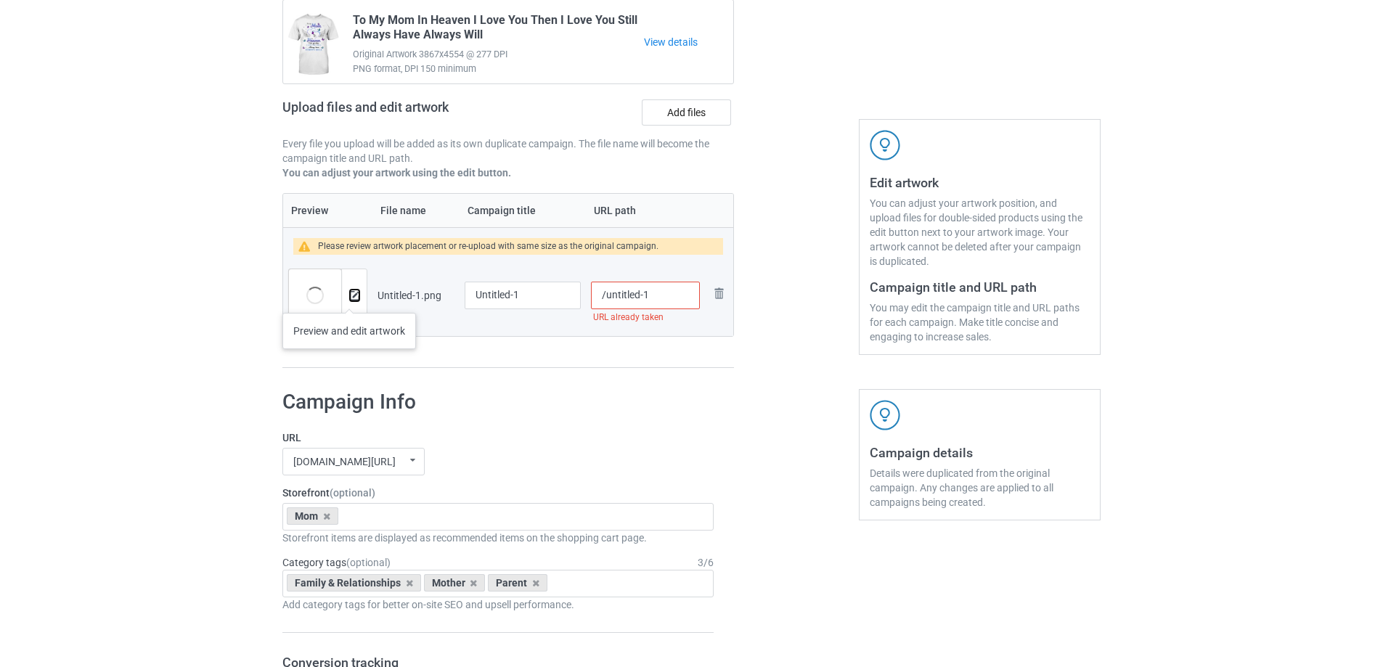
click at [350, 298] on img at bounding box center [354, 295] width 9 height 9
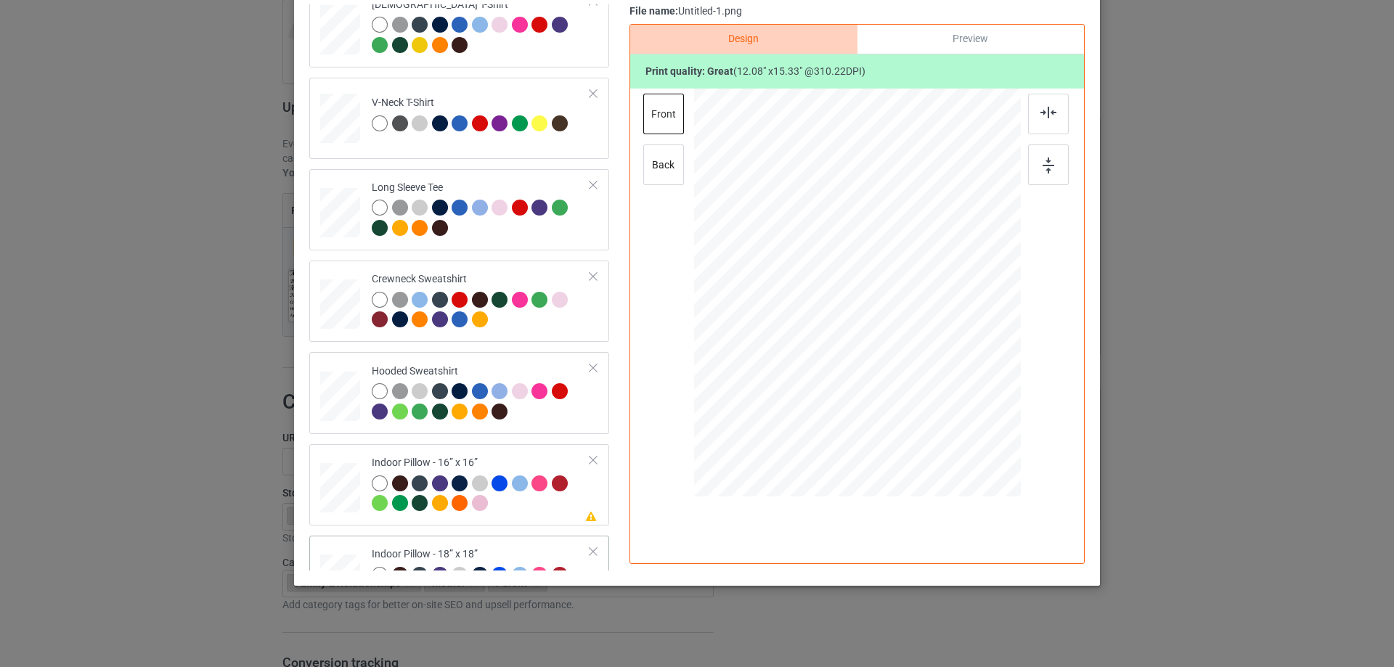
scroll to position [249, 0]
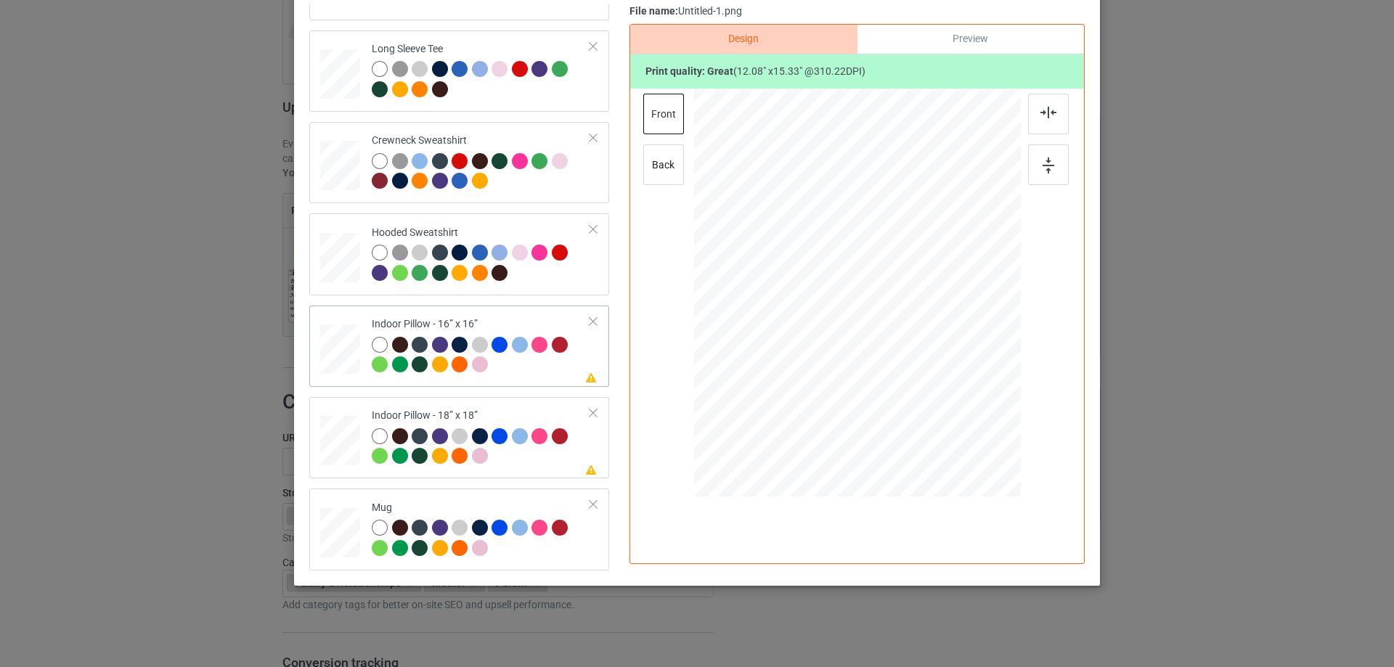
click at [331, 382] on div "Please review artwork placement Indoor Pillow - 16” x 16”" at bounding box center [459, 346] width 300 height 81
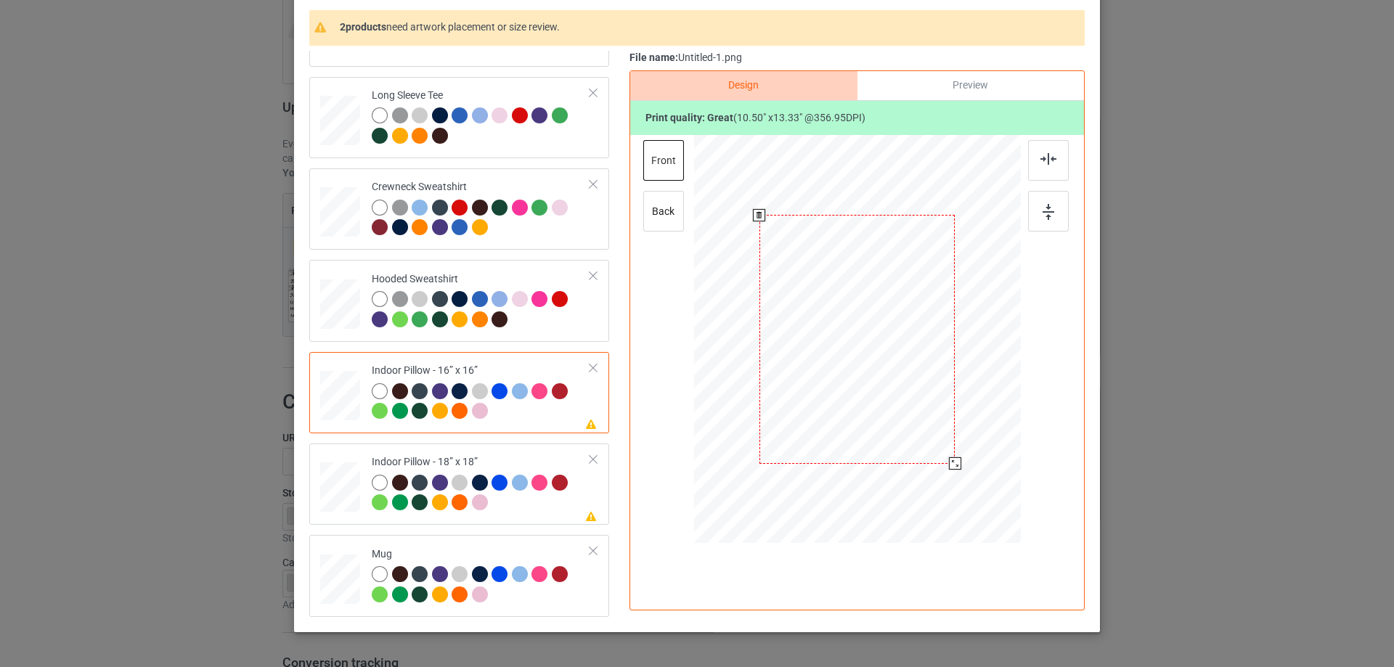
scroll to position [98, 0]
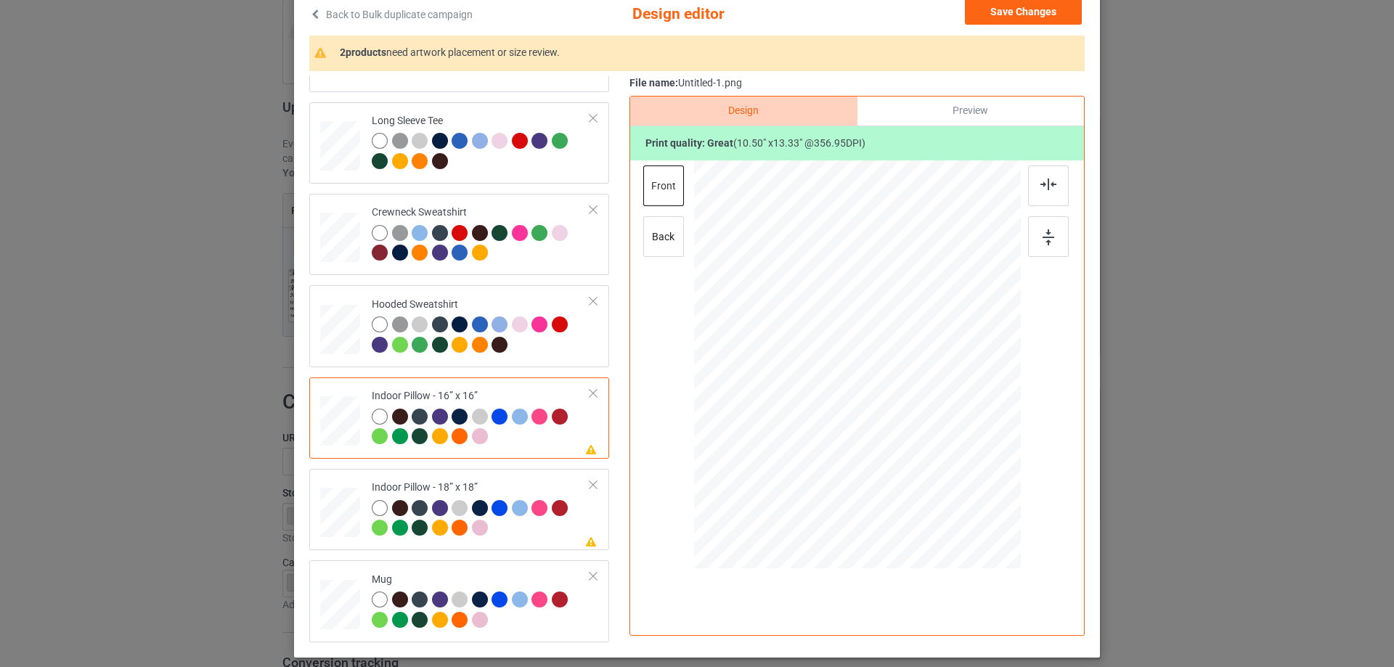
click at [631, 248] on div "Design Preview Print quality: great ( 10.50 " x 13.33 " @ 356.95 DPI) front back" at bounding box center [856, 366] width 455 height 540
click at [647, 239] on div "back" at bounding box center [663, 236] width 41 height 41
click at [632, 292] on div "Design Preview Print quality: great ( 10.50 " x 13.33 " @ 356.95 DPI) front back" at bounding box center [856, 366] width 455 height 540
click at [667, 200] on div "front" at bounding box center [663, 186] width 41 height 41
click at [660, 244] on div "back" at bounding box center [663, 236] width 41 height 41
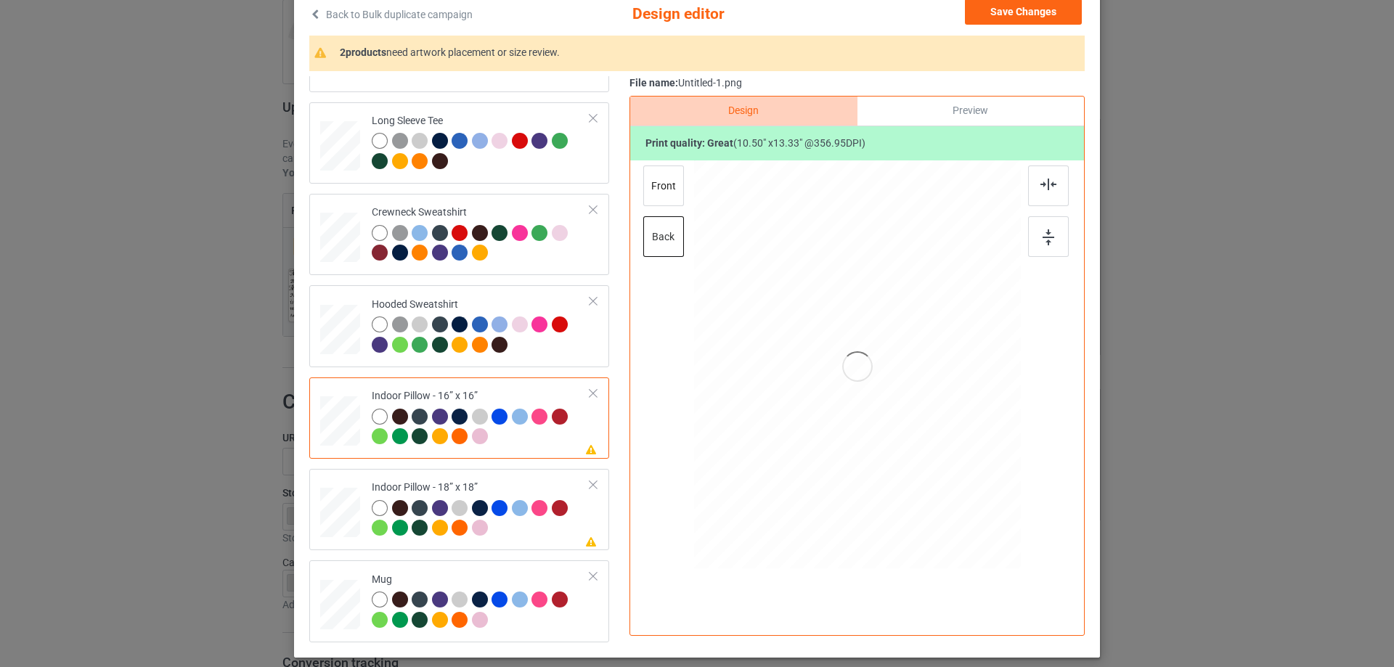
click at [849, 338] on div at bounding box center [858, 366] width 378 height 412
click at [979, 323] on div at bounding box center [858, 366] width 378 height 412
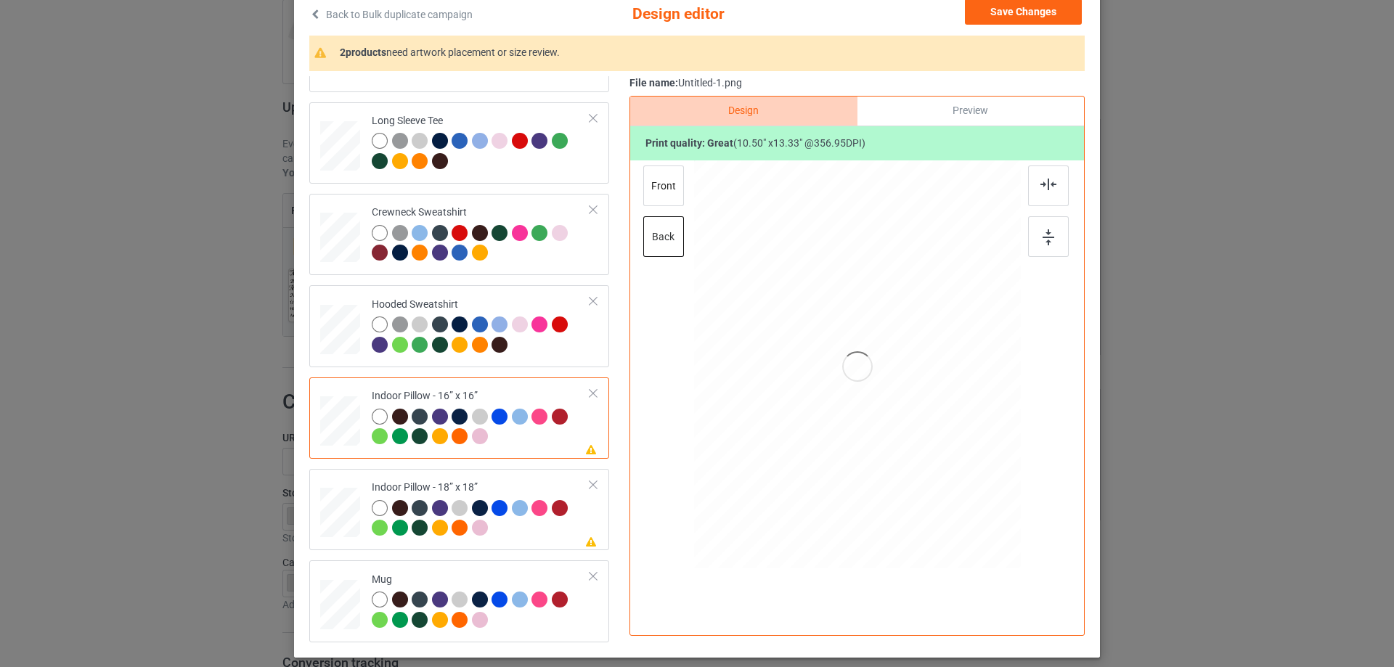
click at [939, 297] on div at bounding box center [858, 366] width 378 height 412
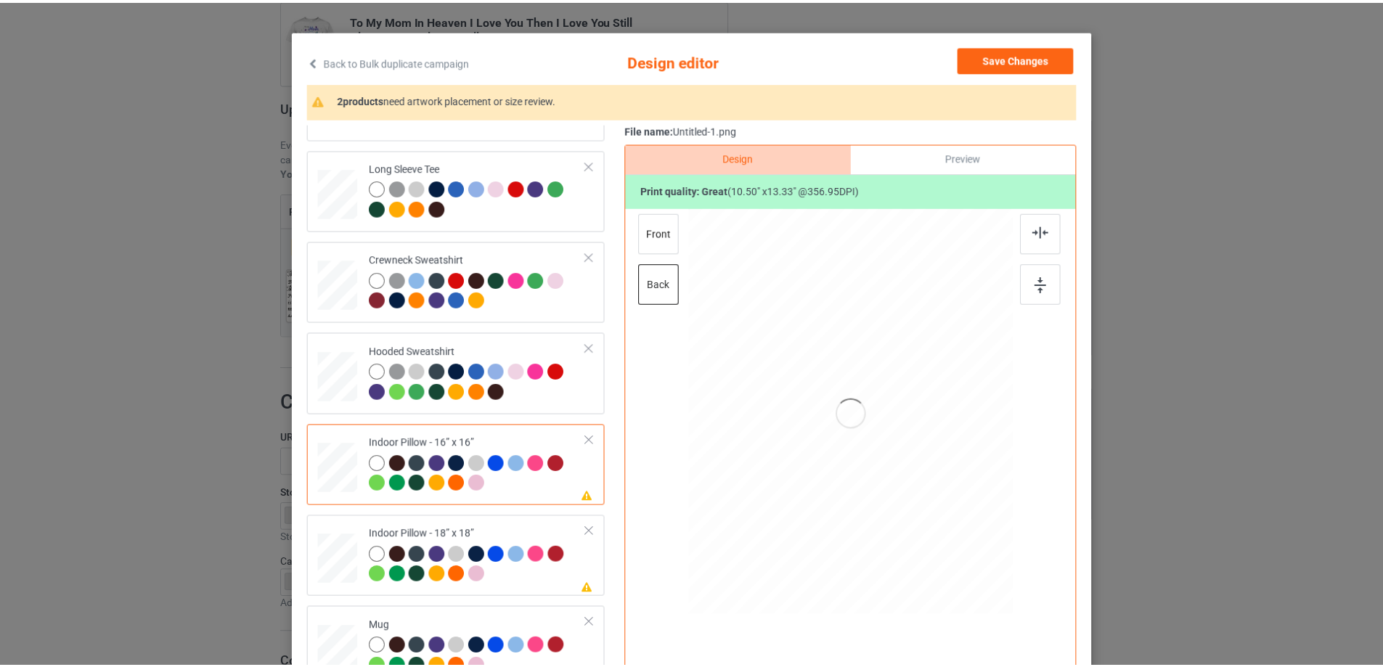
scroll to position [25, 0]
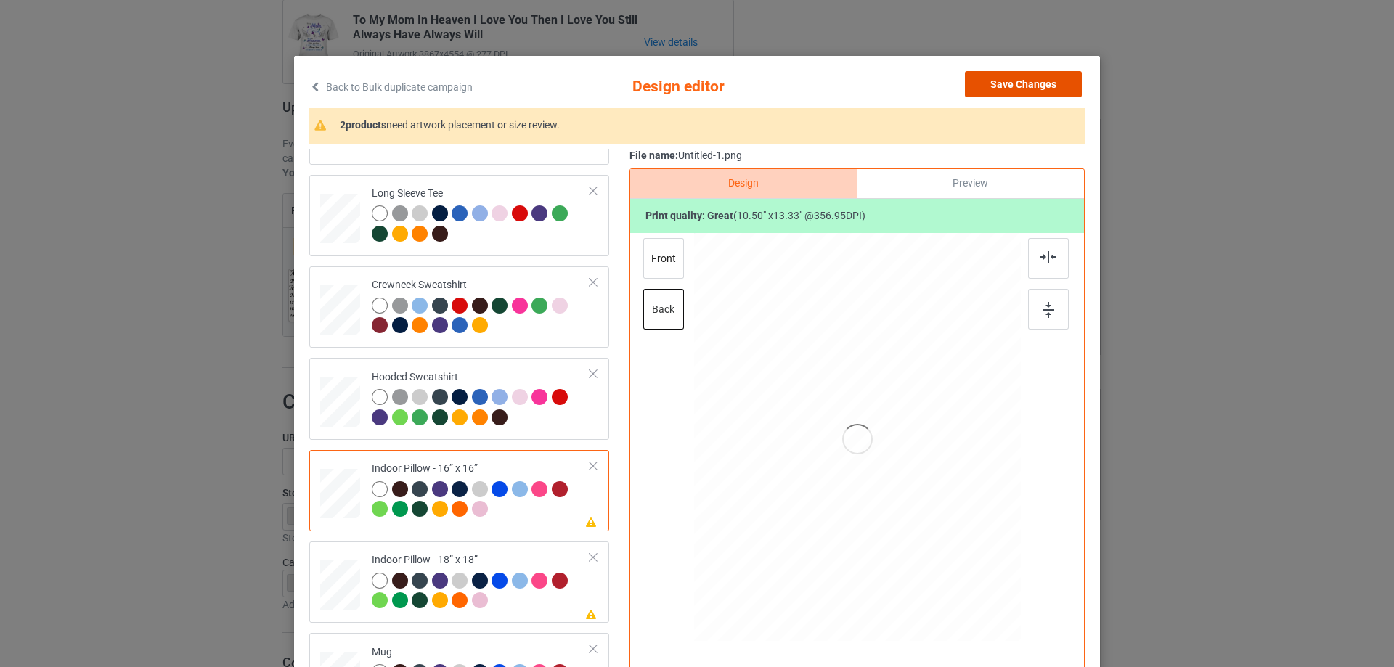
click at [1001, 86] on button "Save Changes" at bounding box center [1023, 84] width 117 height 26
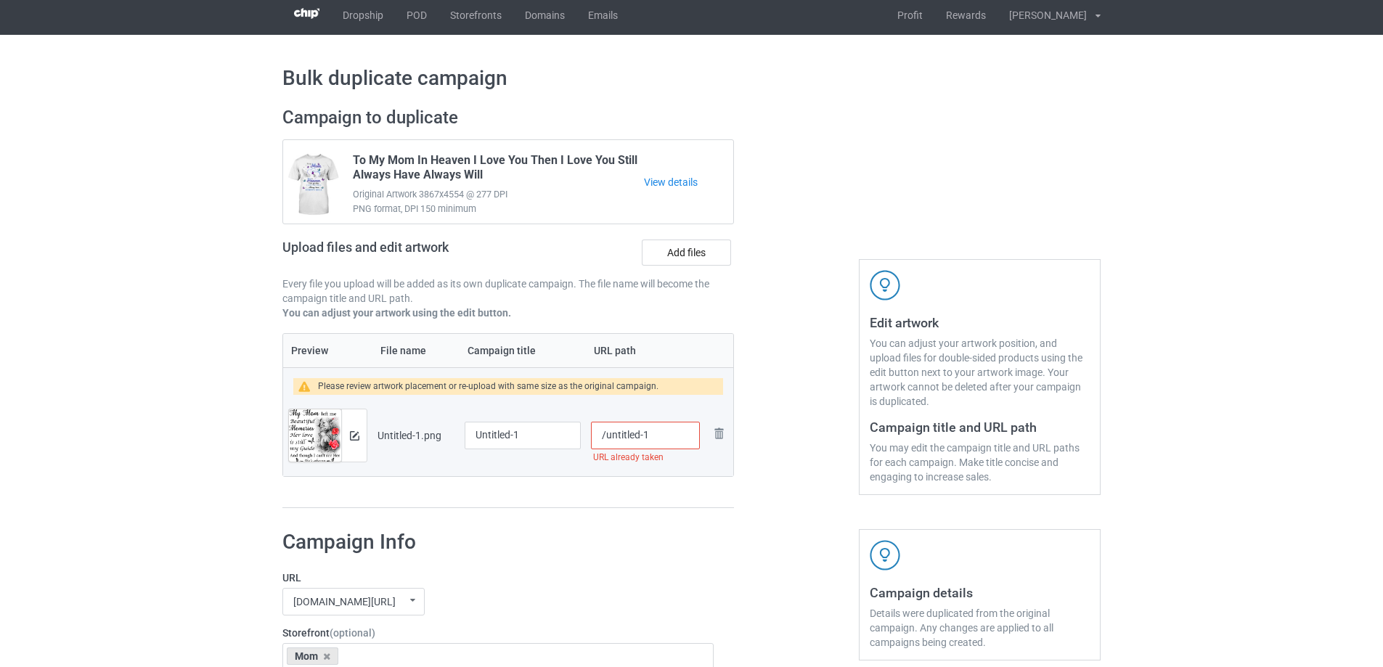
scroll to position [0, 0]
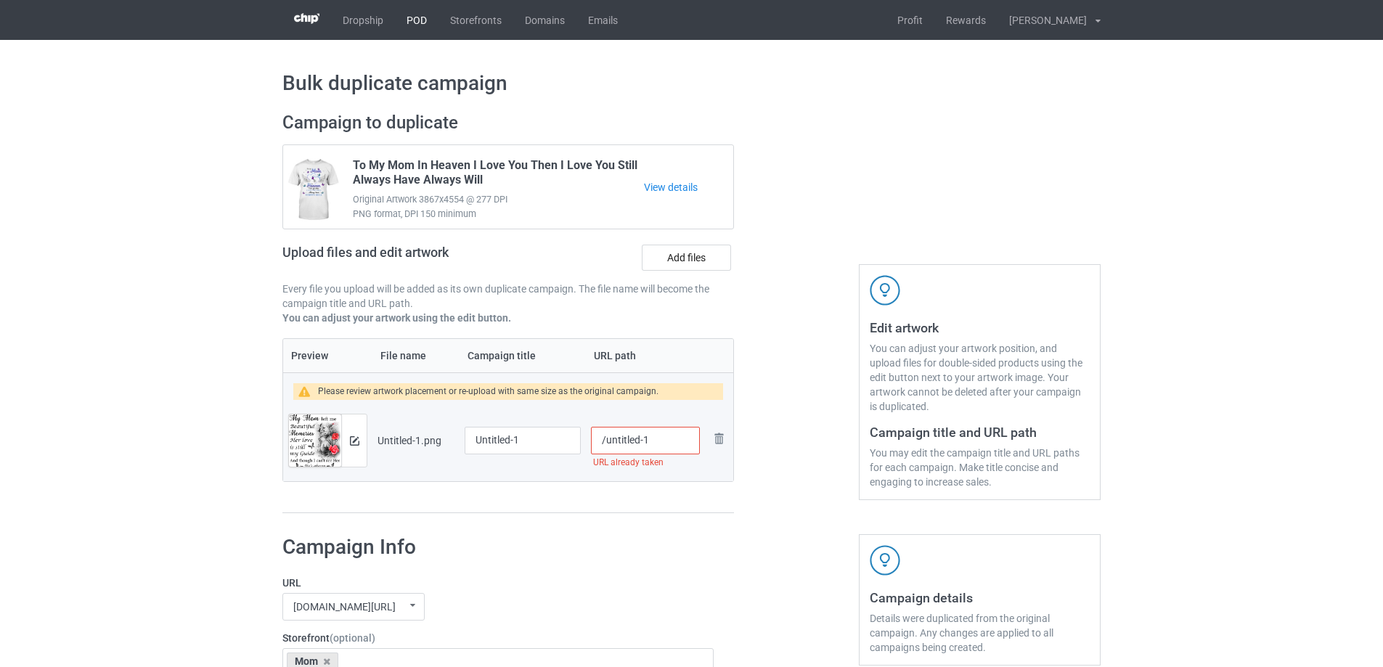
click at [398, 7] on link "POD" at bounding box center [417, 20] width 44 height 40
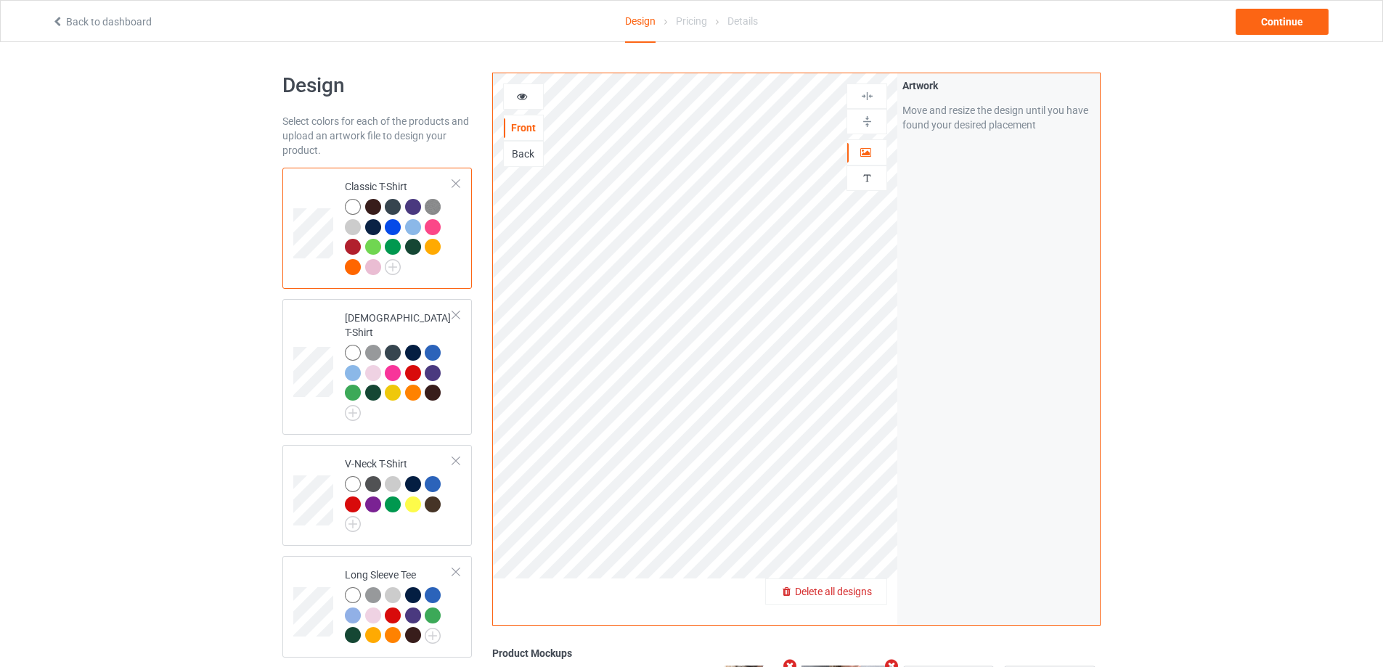
click at [847, 590] on span "Delete all designs" at bounding box center [833, 592] width 77 height 12
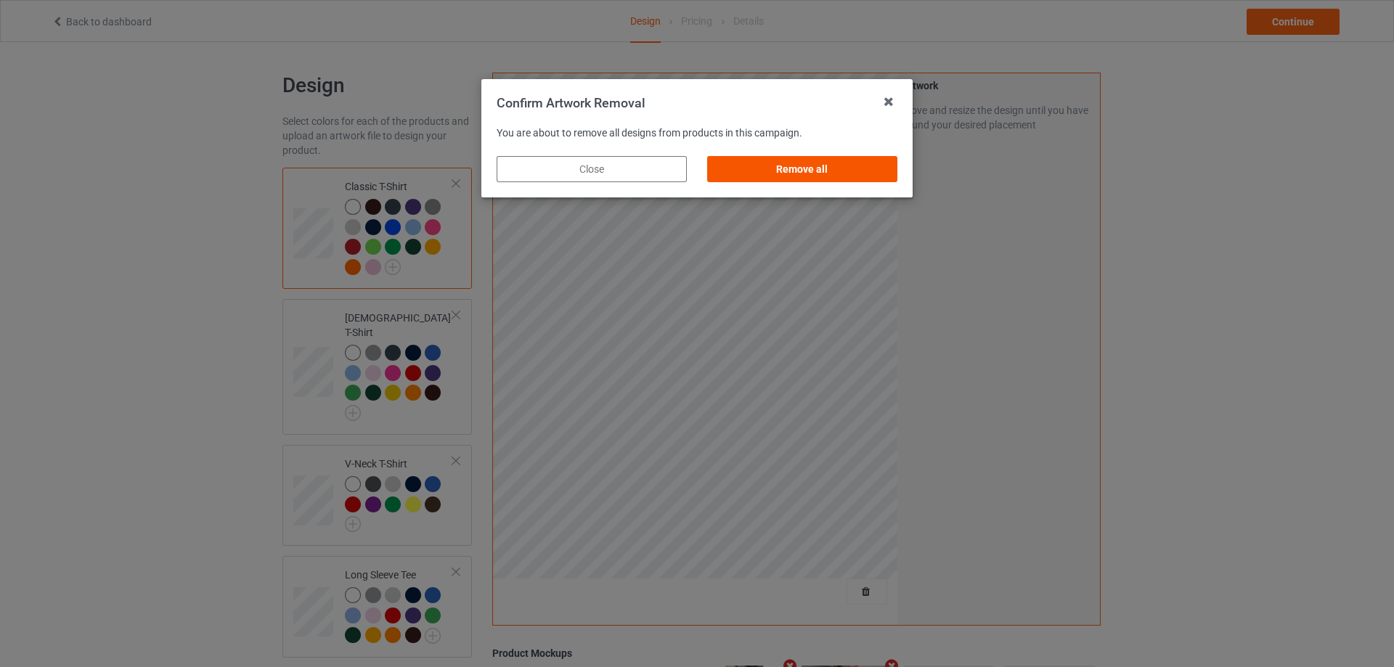
click at [820, 176] on div "Remove all" at bounding box center [802, 169] width 190 height 26
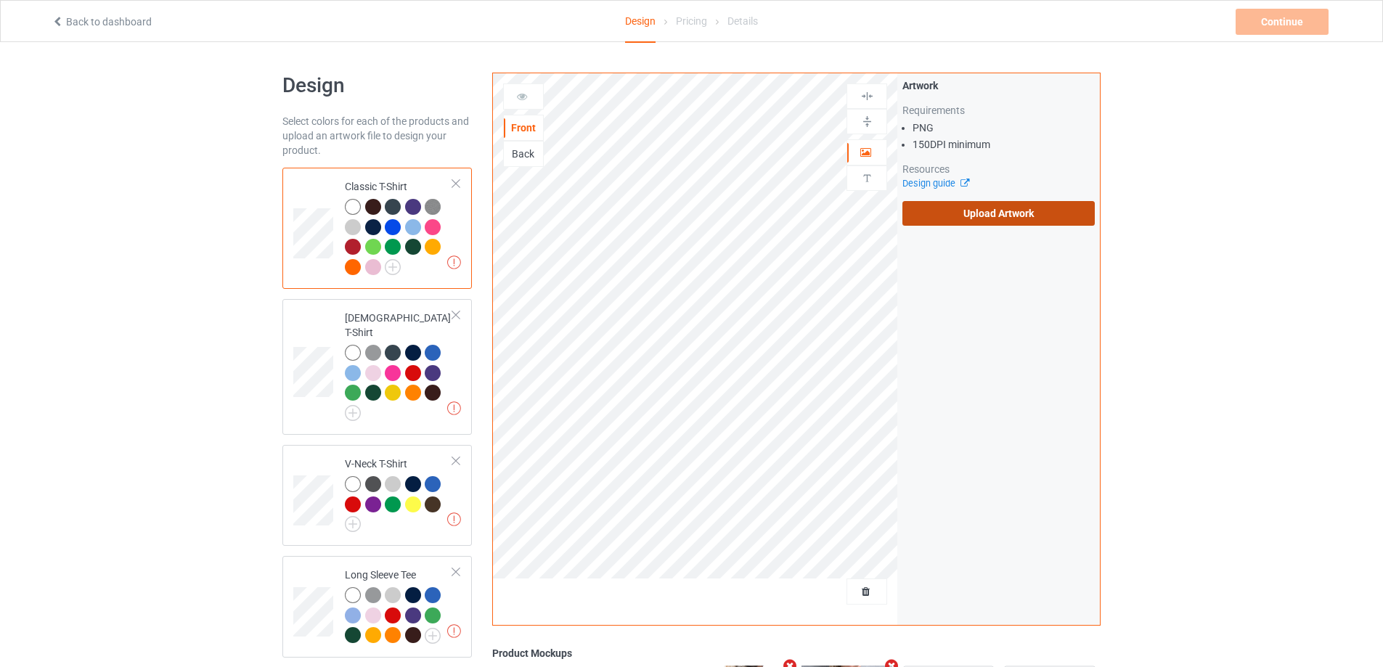
click at [1012, 216] on label "Upload Artwork" at bounding box center [998, 213] width 192 height 25
click at [0, 0] on input "Upload Artwork" at bounding box center [0, 0] width 0 height 0
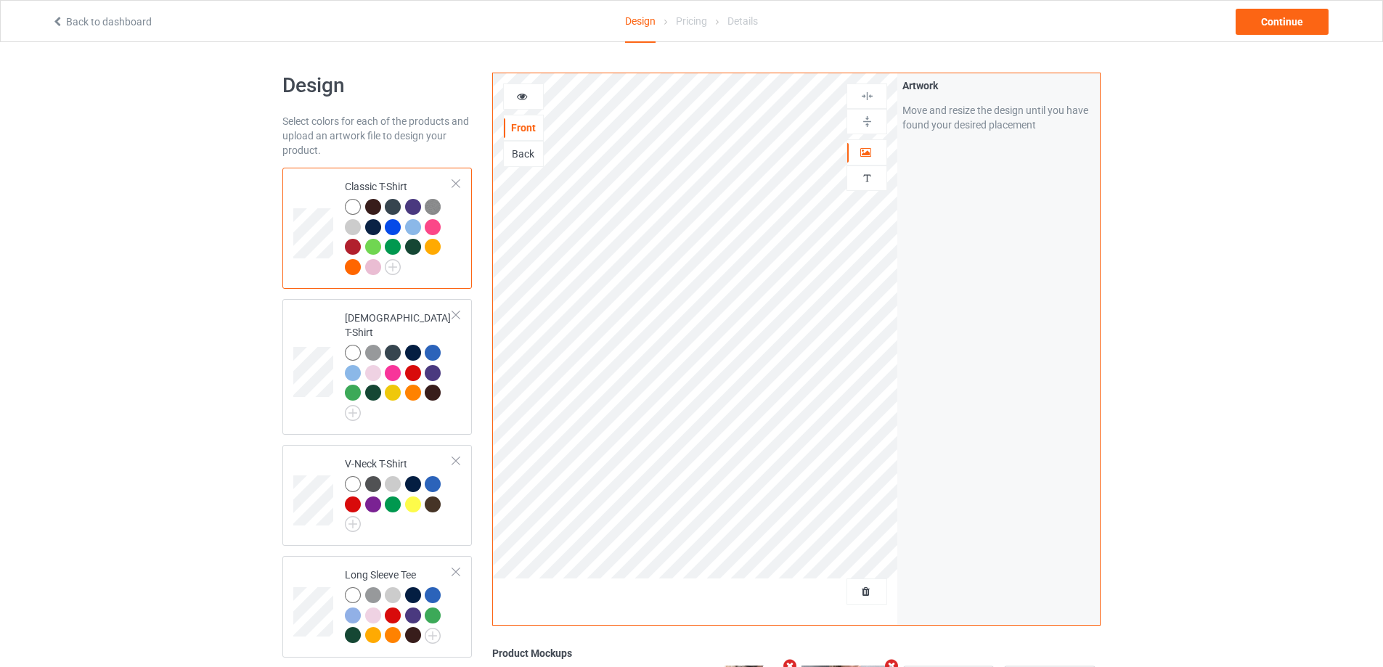
click at [520, 97] on icon at bounding box center [522, 94] width 12 height 10
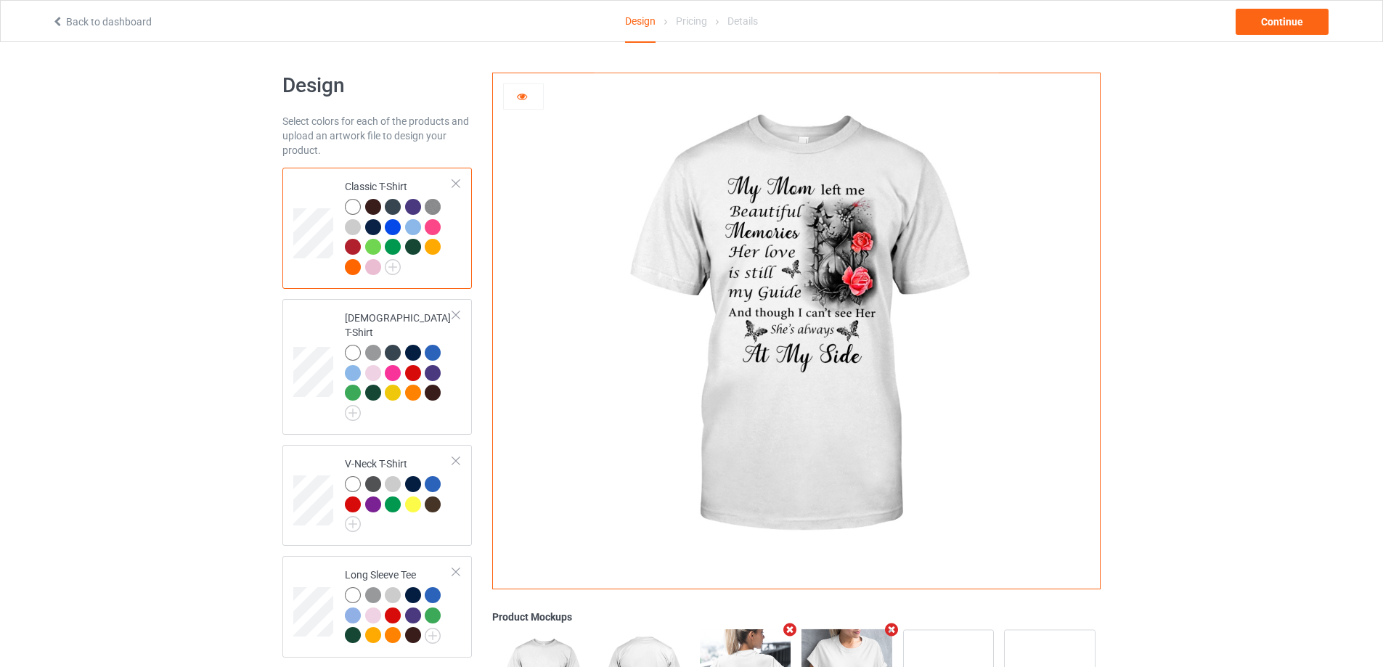
click at [516, 97] on icon at bounding box center [522, 94] width 12 height 10
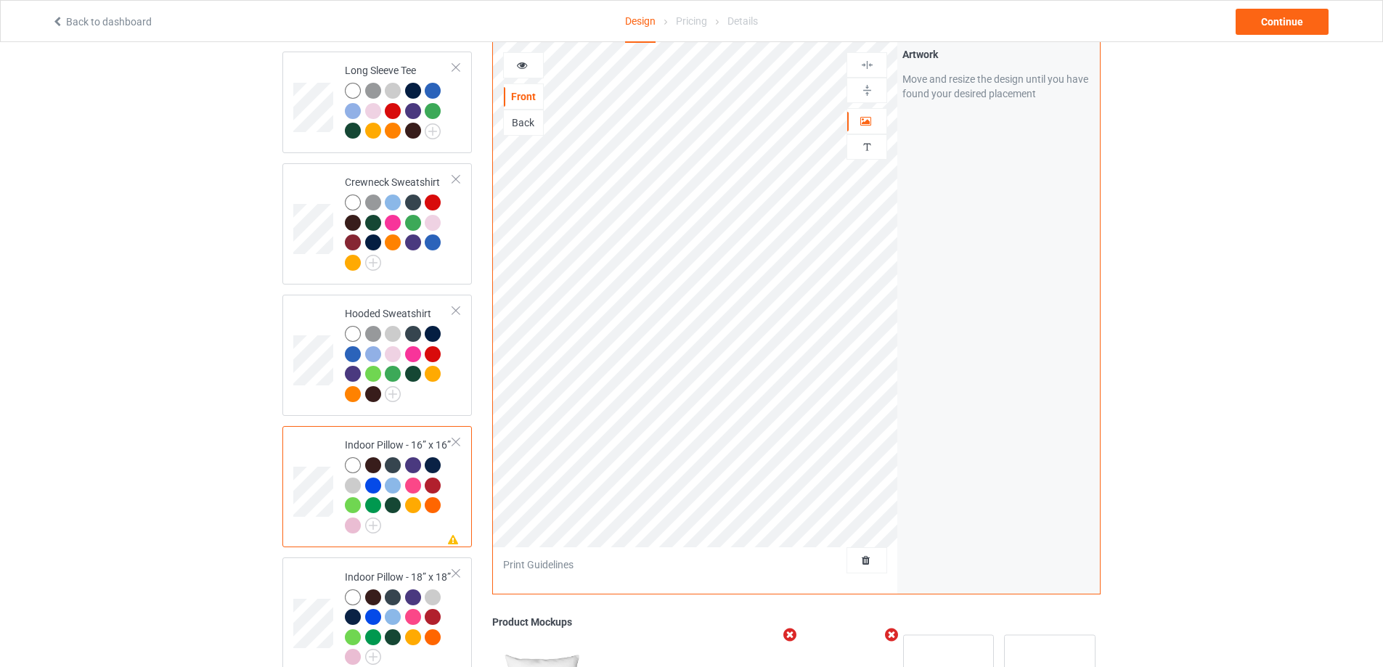
scroll to position [436, 0]
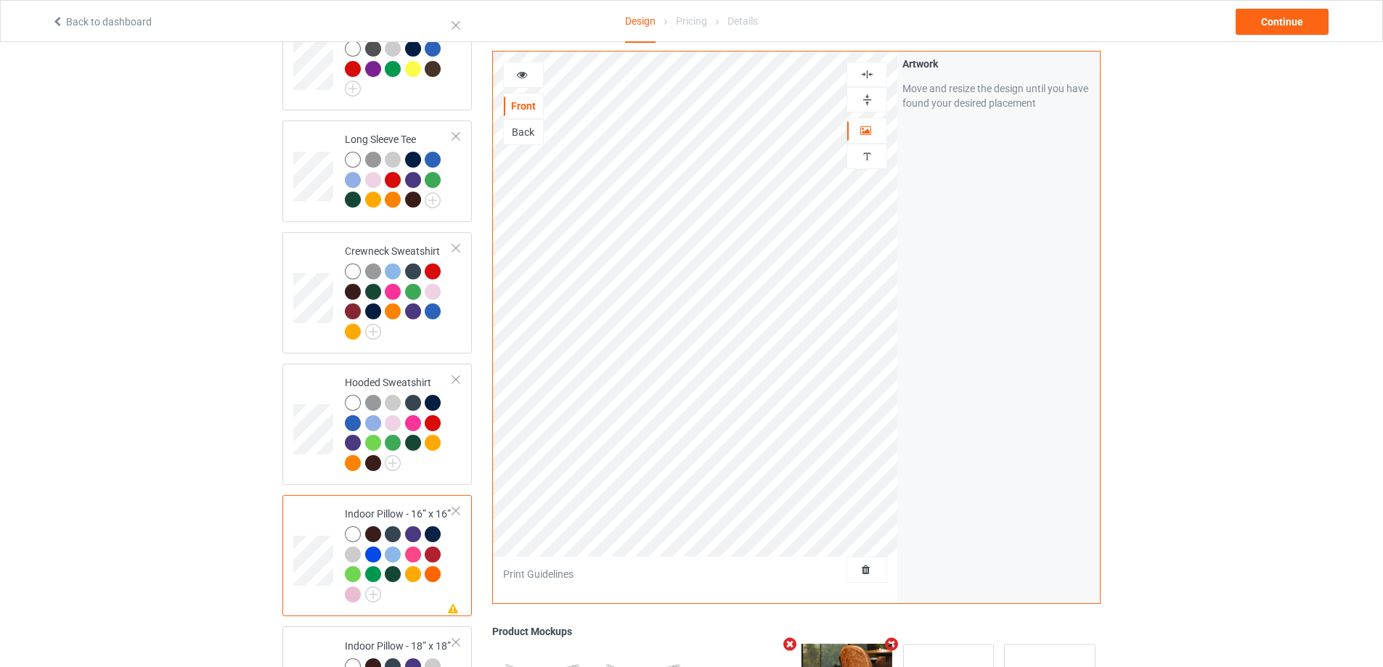
click at [861, 73] on img at bounding box center [867, 75] width 14 height 14
click at [865, 95] on img at bounding box center [867, 100] width 14 height 14
click at [531, 78] on div at bounding box center [523, 75] width 39 height 15
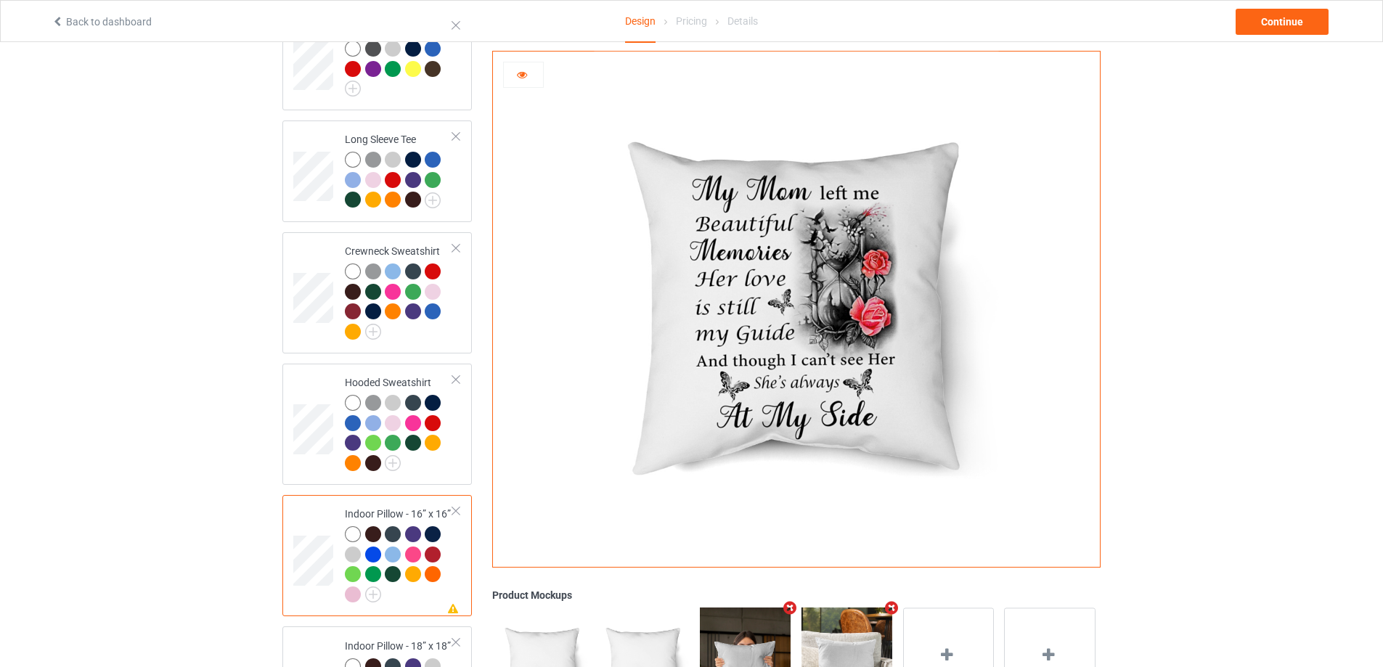
click at [529, 76] on div at bounding box center [523, 75] width 39 height 15
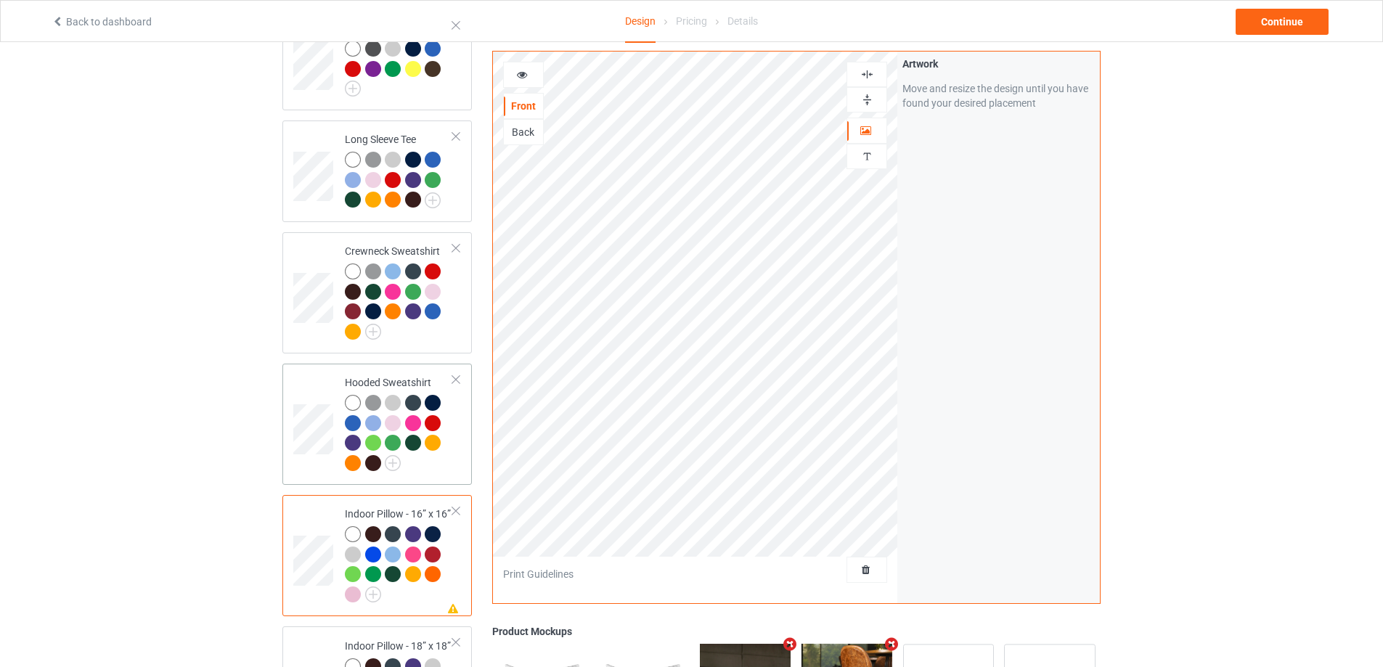
scroll to position [363, 0]
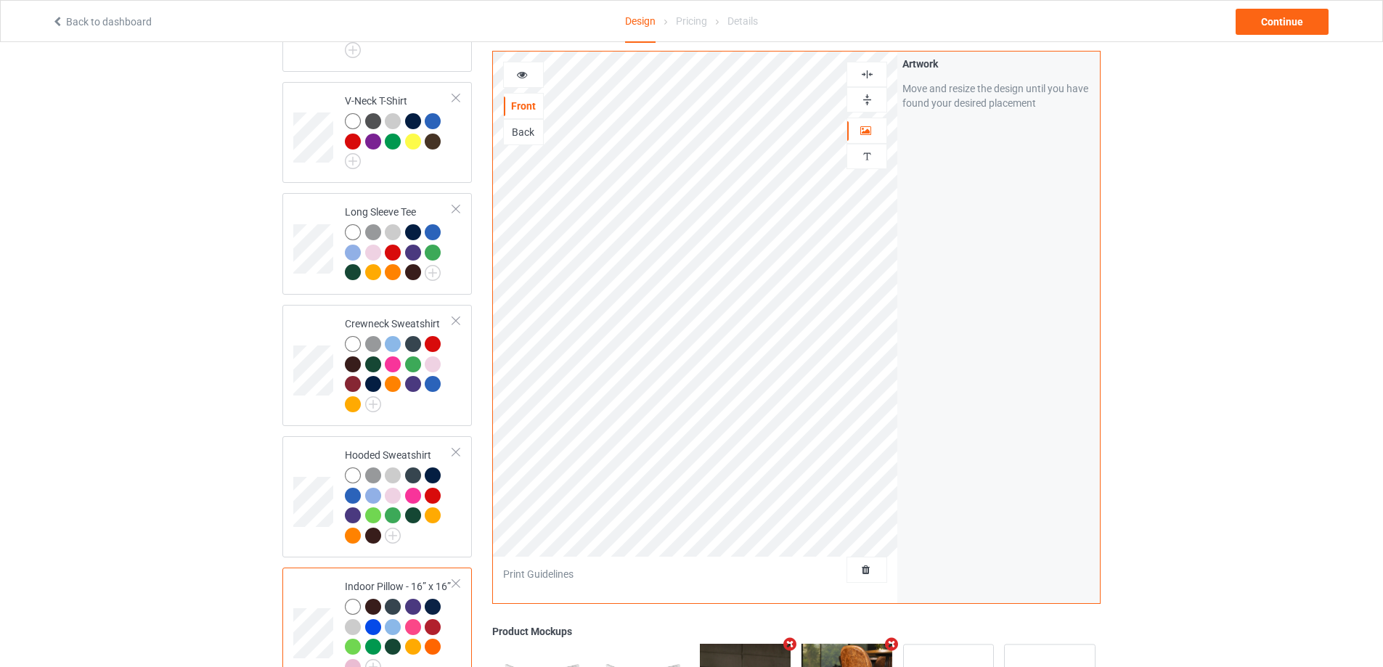
click at [523, 136] on div "Back" at bounding box center [523, 132] width 39 height 15
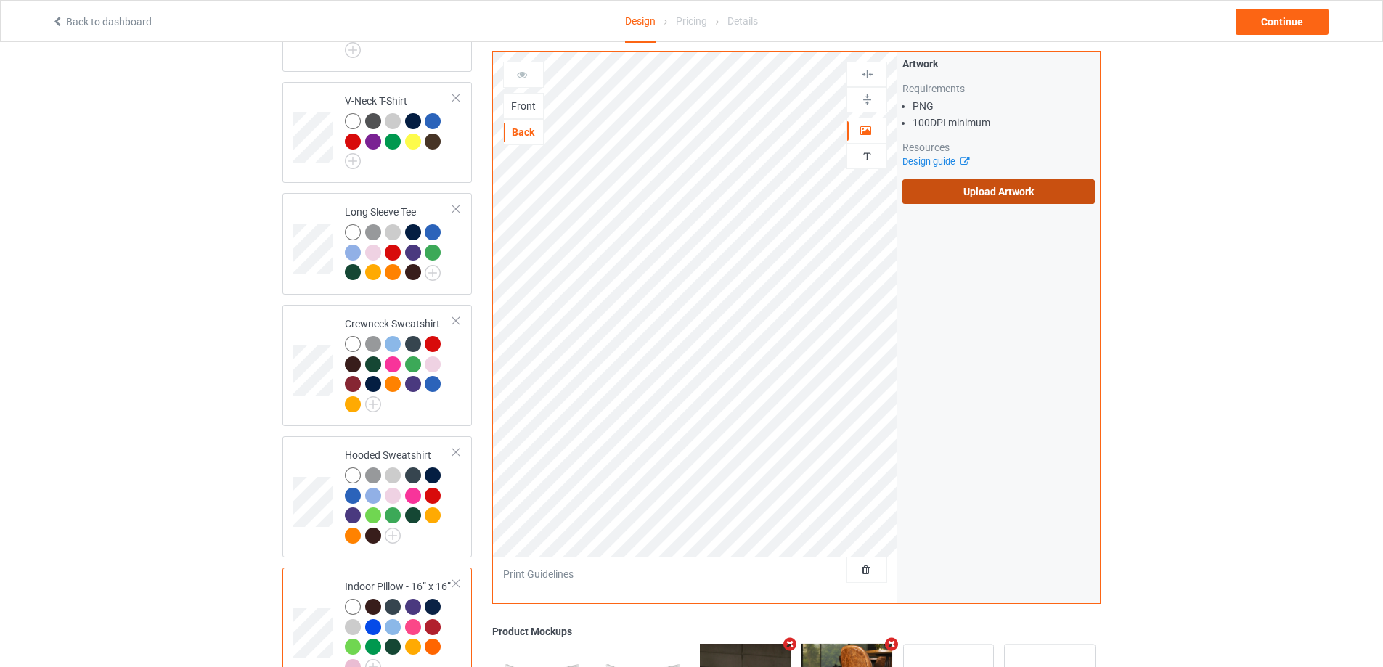
click at [977, 193] on label "Upload Artwork" at bounding box center [998, 191] width 192 height 25
click at [0, 0] on input "Upload Artwork" at bounding box center [0, 0] width 0 height 0
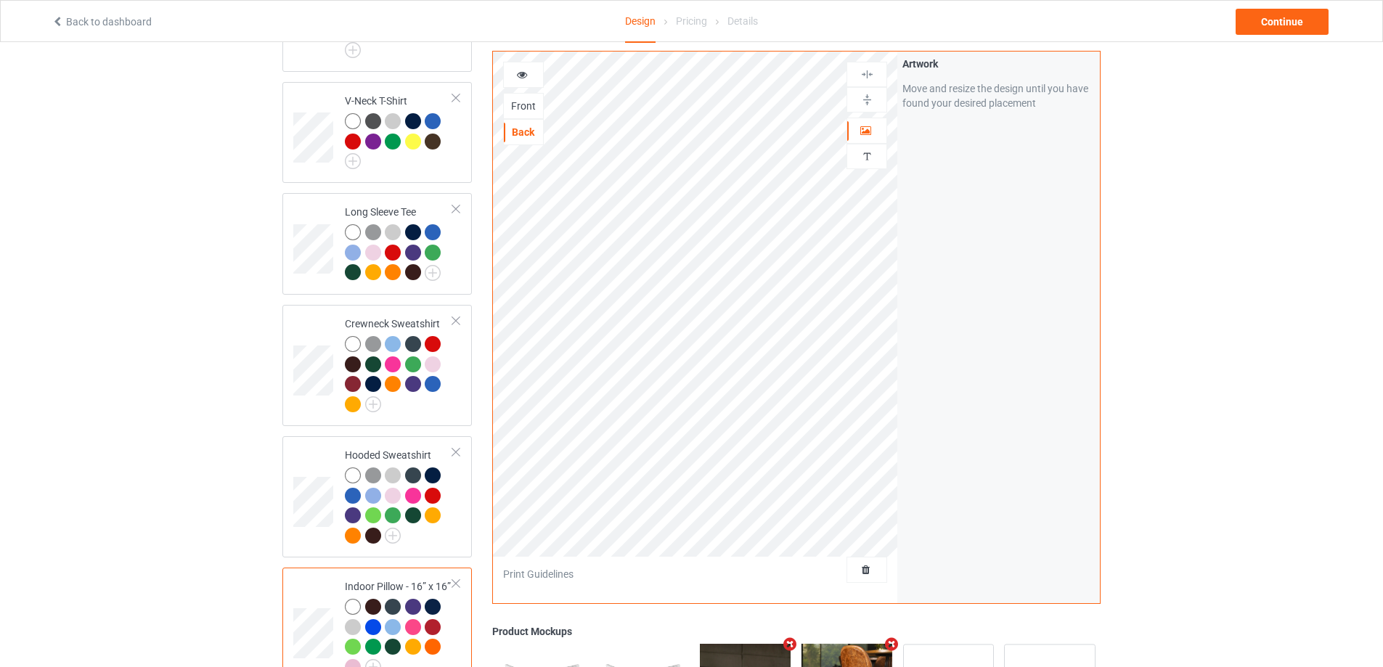
click at [516, 109] on div "Front" at bounding box center [523, 106] width 39 height 15
click at [531, 129] on div "Back" at bounding box center [523, 132] width 39 height 15
drag, startPoint x: 875, startPoint y: 70, endPoint x: 873, endPoint y: 99, distance: 28.4
click at [875, 78] on div at bounding box center [866, 75] width 39 height 14
click at [872, 105] on img at bounding box center [867, 100] width 14 height 14
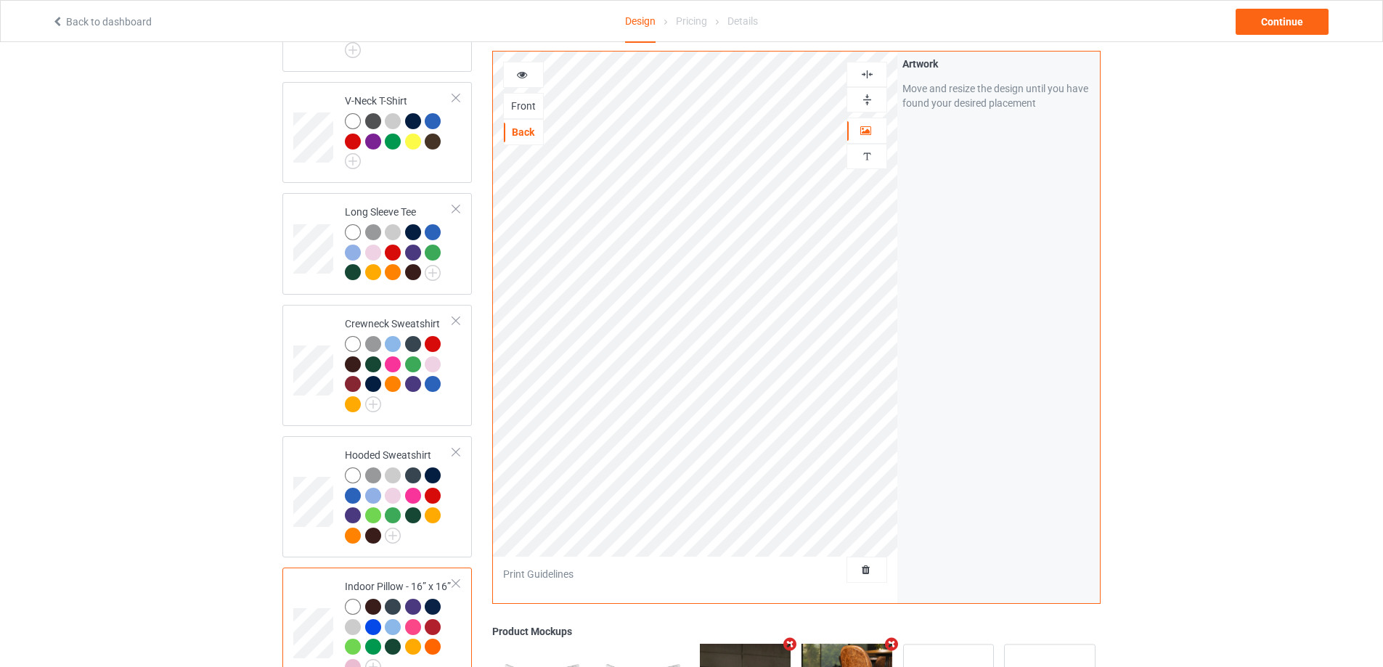
scroll to position [436, 0]
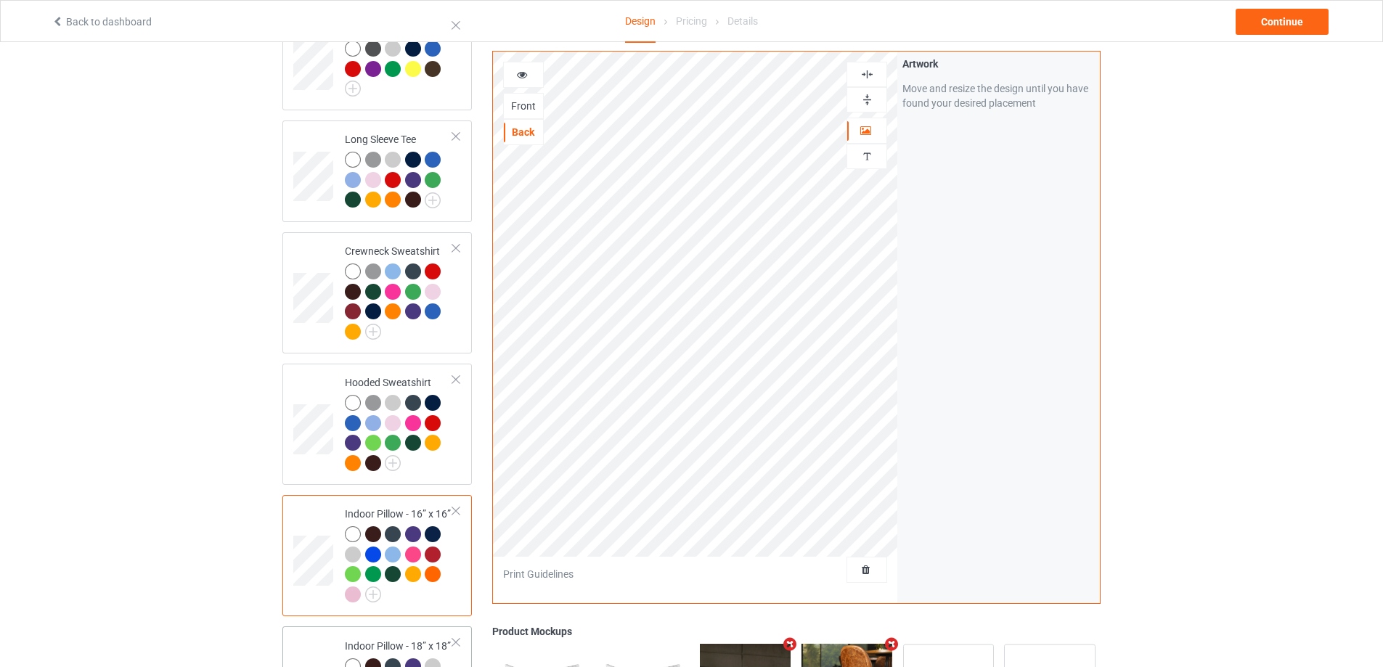
click at [868, 65] on div at bounding box center [867, 74] width 41 height 25
click at [873, 99] on img at bounding box center [867, 100] width 14 height 14
click at [868, 76] on img at bounding box center [867, 75] width 14 height 14
click at [507, 132] on div "Back" at bounding box center [523, 132] width 39 height 15
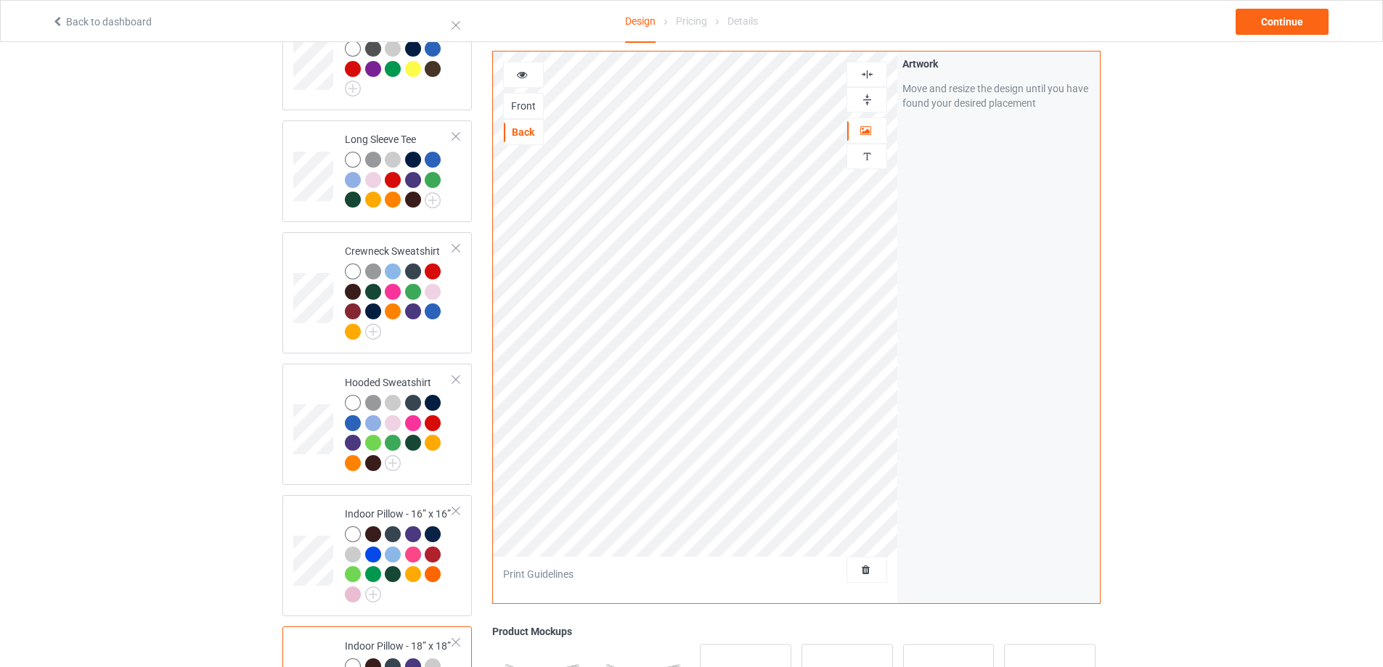
click at [870, 72] on img at bounding box center [867, 75] width 14 height 14
click at [868, 101] on img at bounding box center [867, 100] width 14 height 14
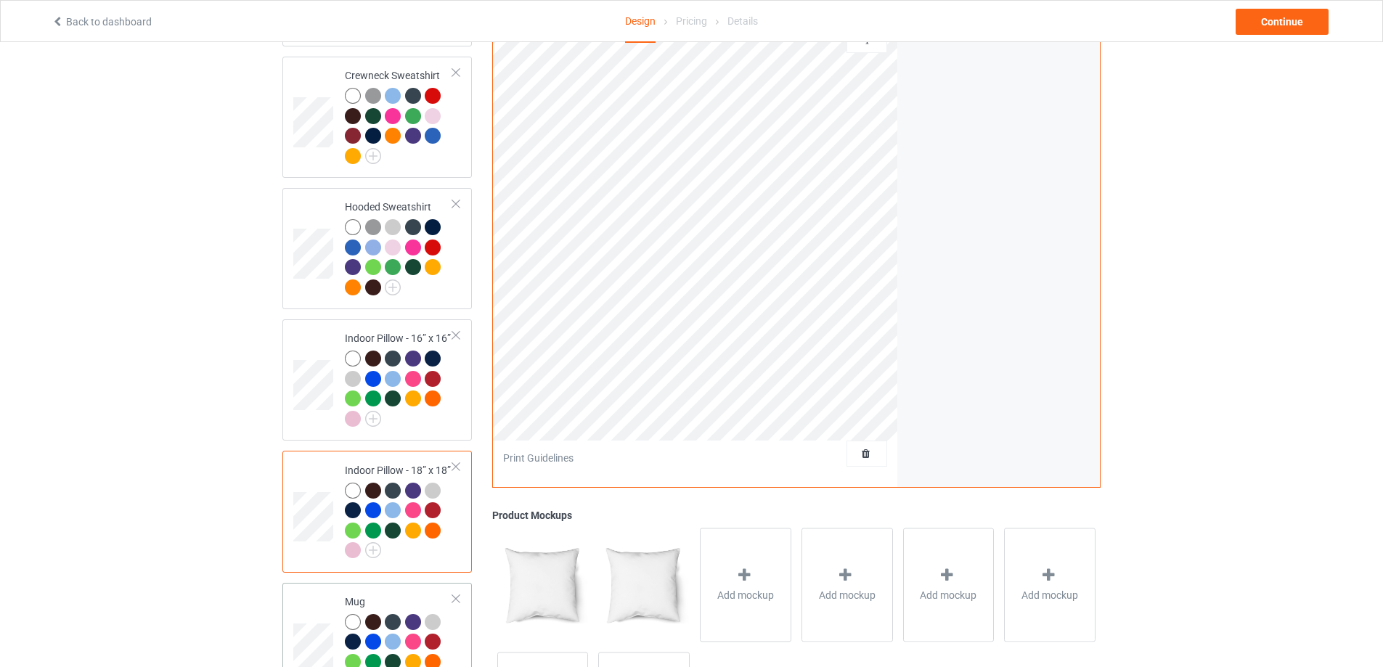
scroll to position [653, 0]
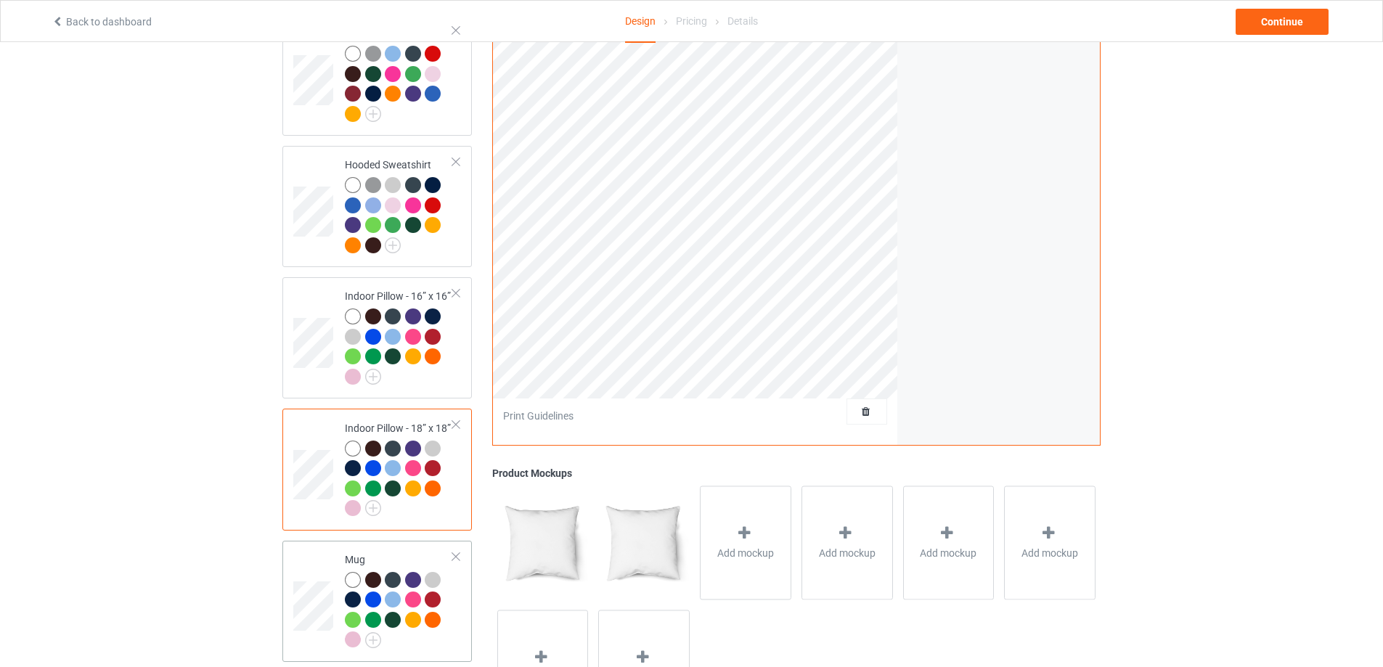
click at [309, 566] on td at bounding box center [315, 602] width 44 height 110
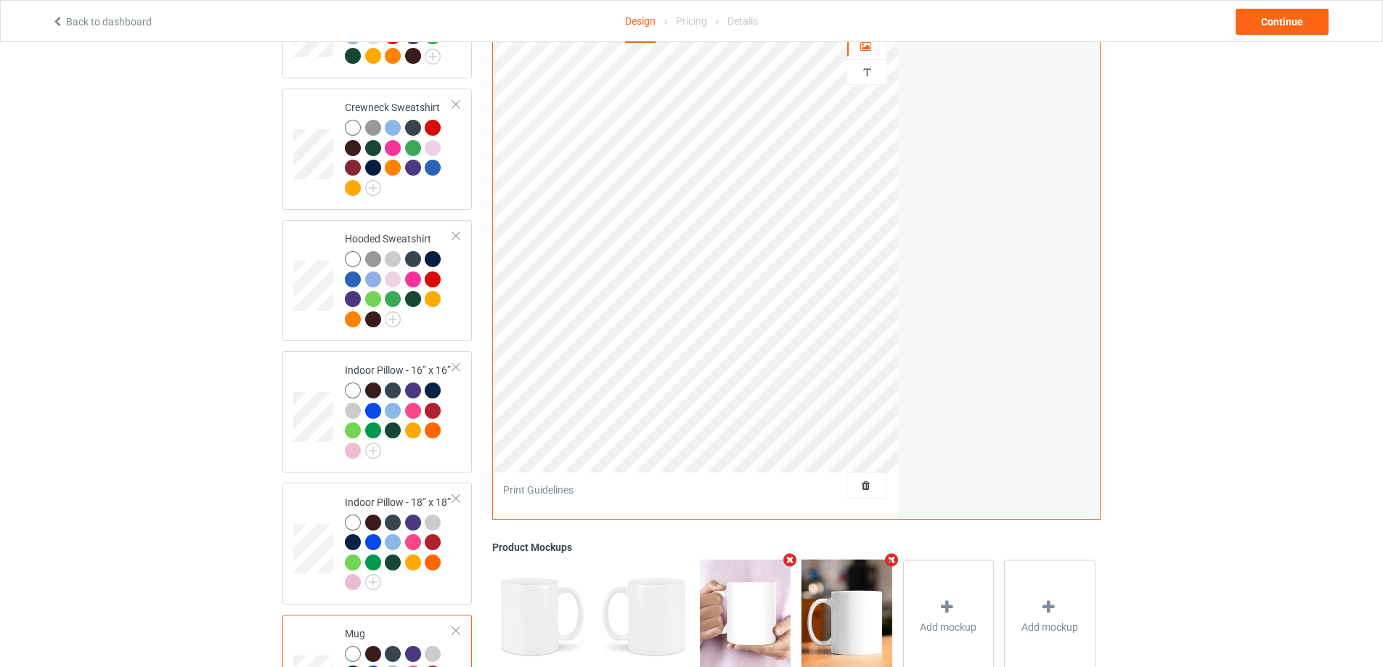
scroll to position [508, 0]
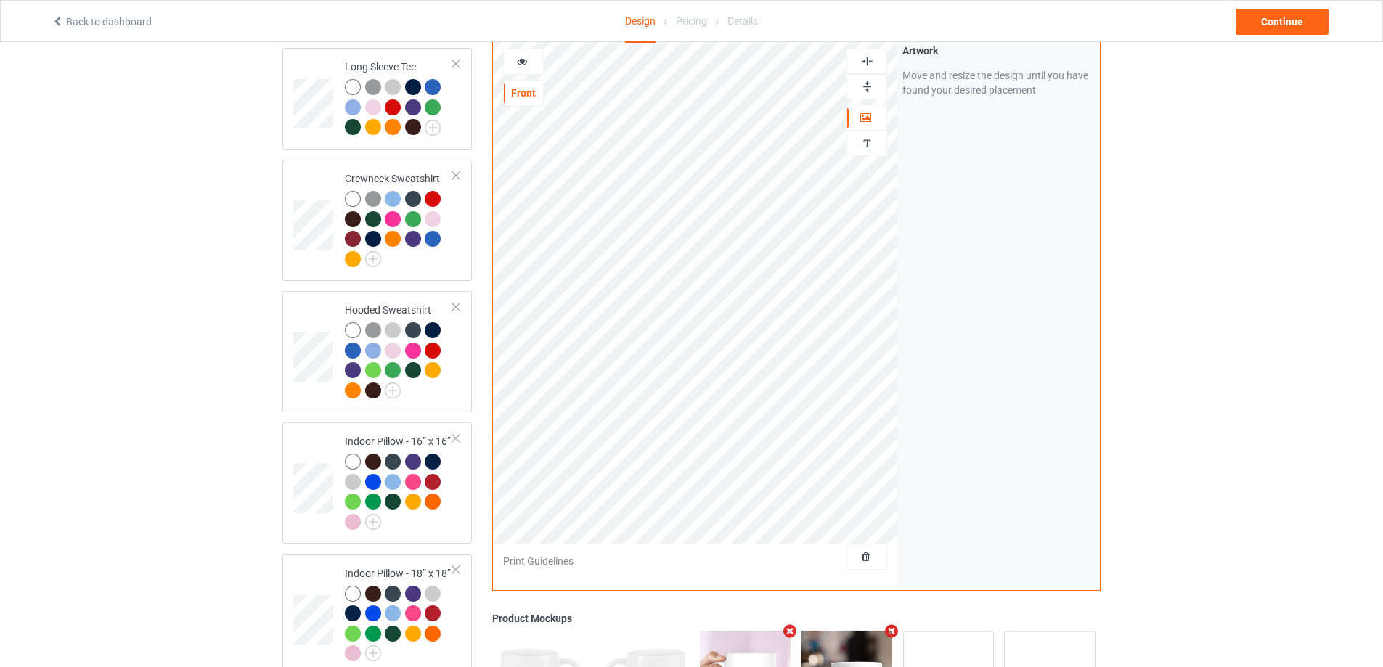
click at [866, 81] on img at bounding box center [867, 87] width 14 height 14
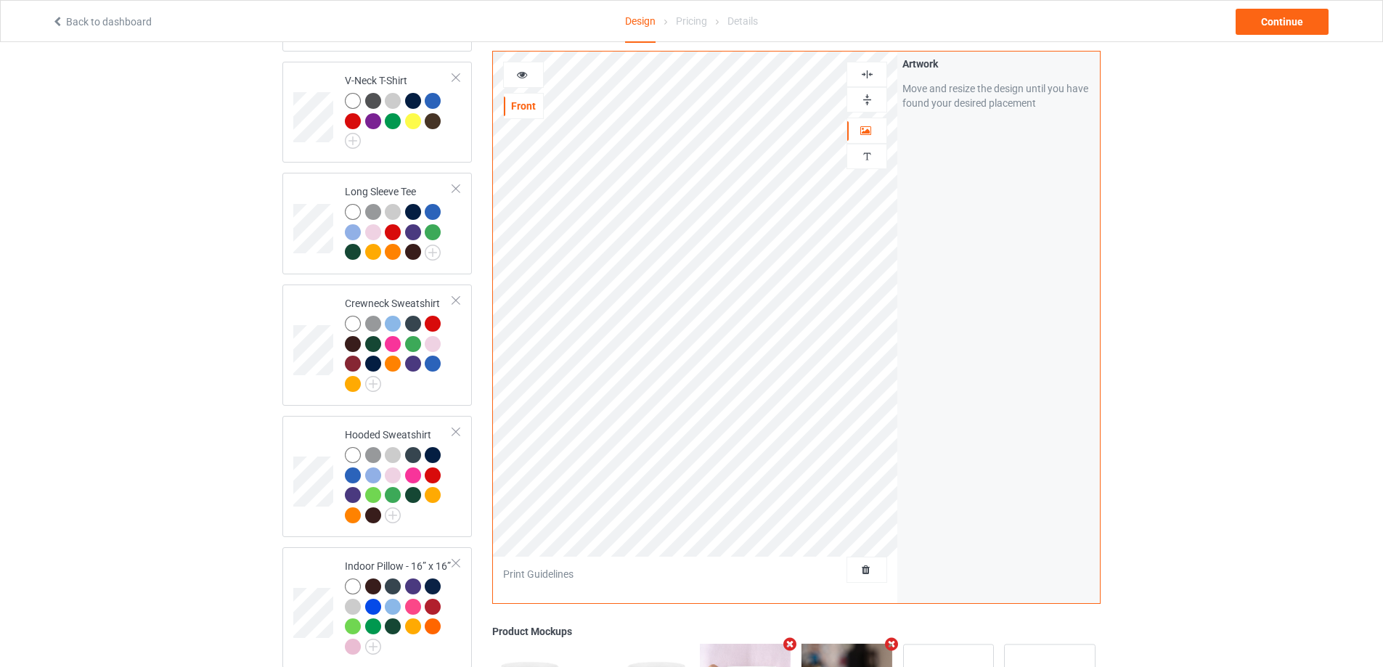
scroll to position [363, 0]
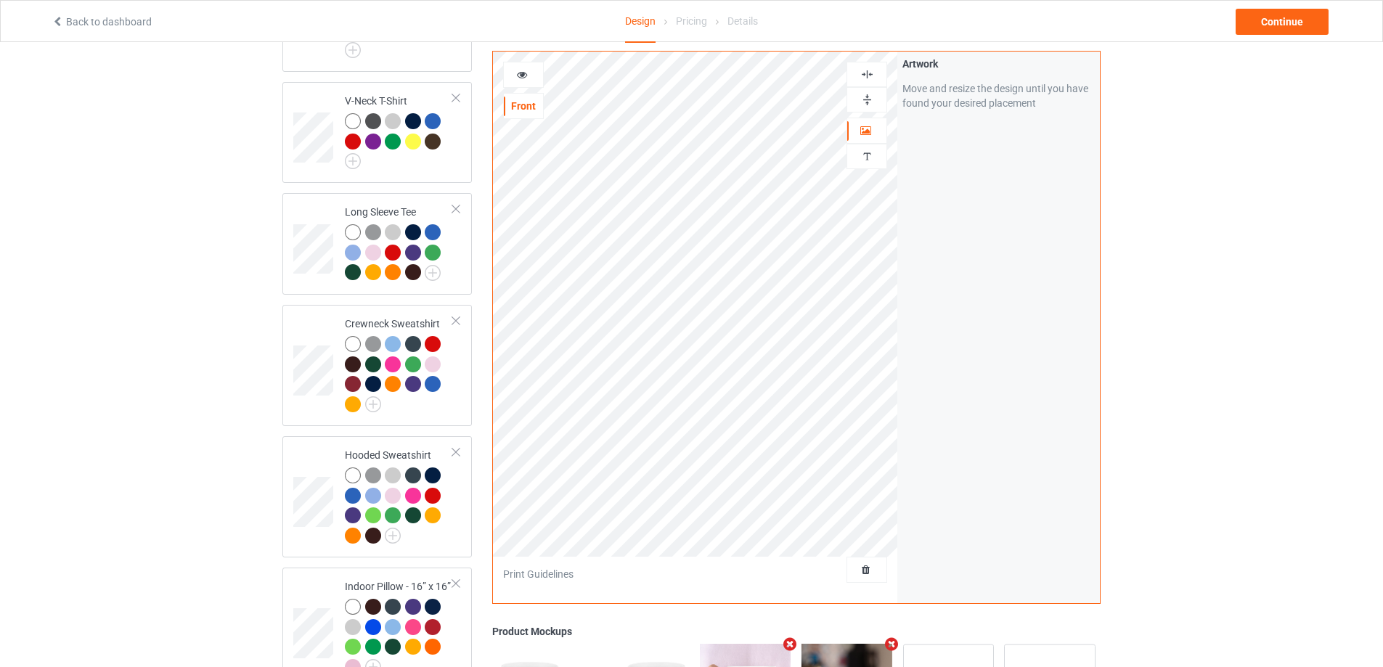
click at [507, 86] on div at bounding box center [523, 75] width 41 height 26
click at [533, 76] on div at bounding box center [523, 75] width 39 height 15
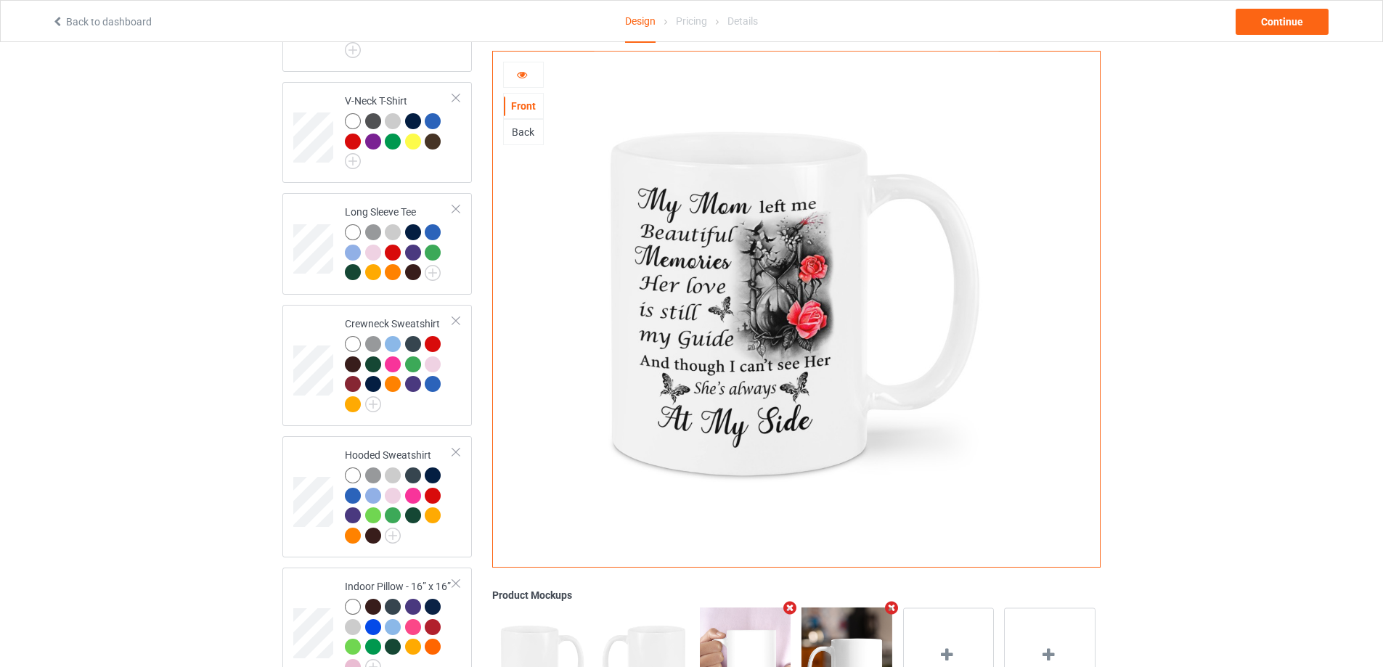
click at [526, 74] on icon at bounding box center [522, 73] width 12 height 10
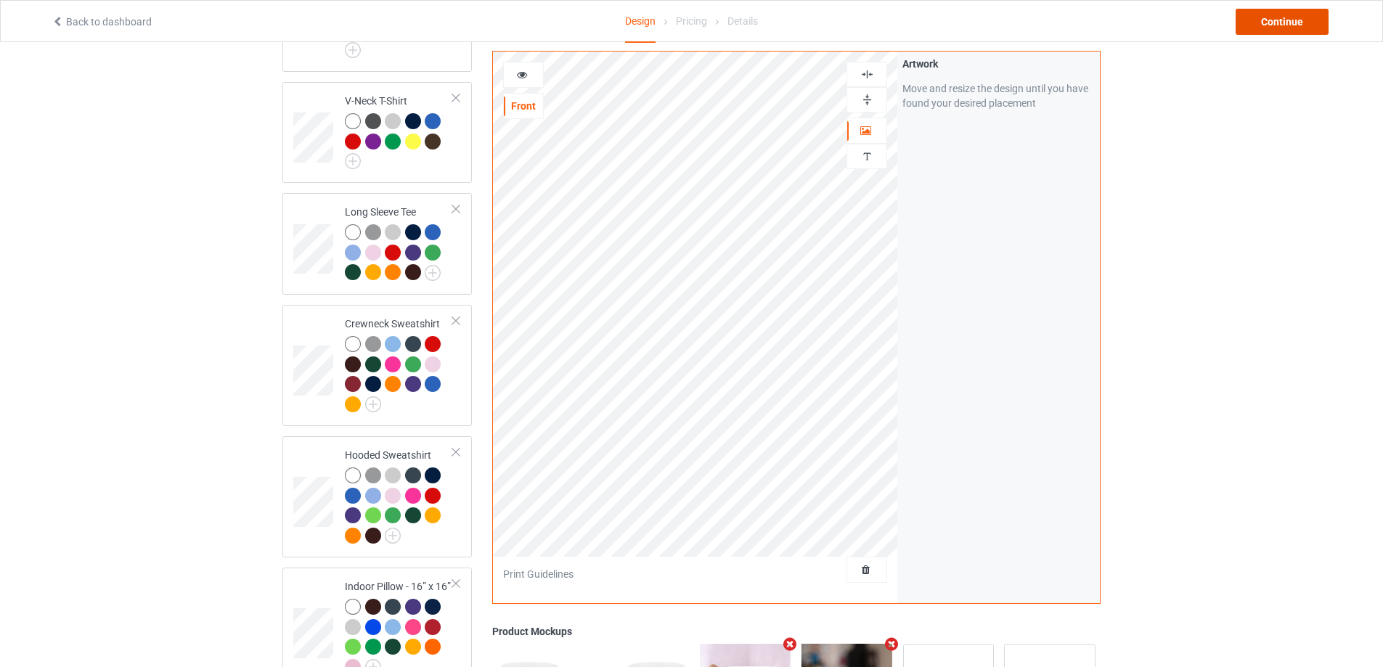
click at [1281, 28] on div "Continue" at bounding box center [1282, 22] width 93 height 26
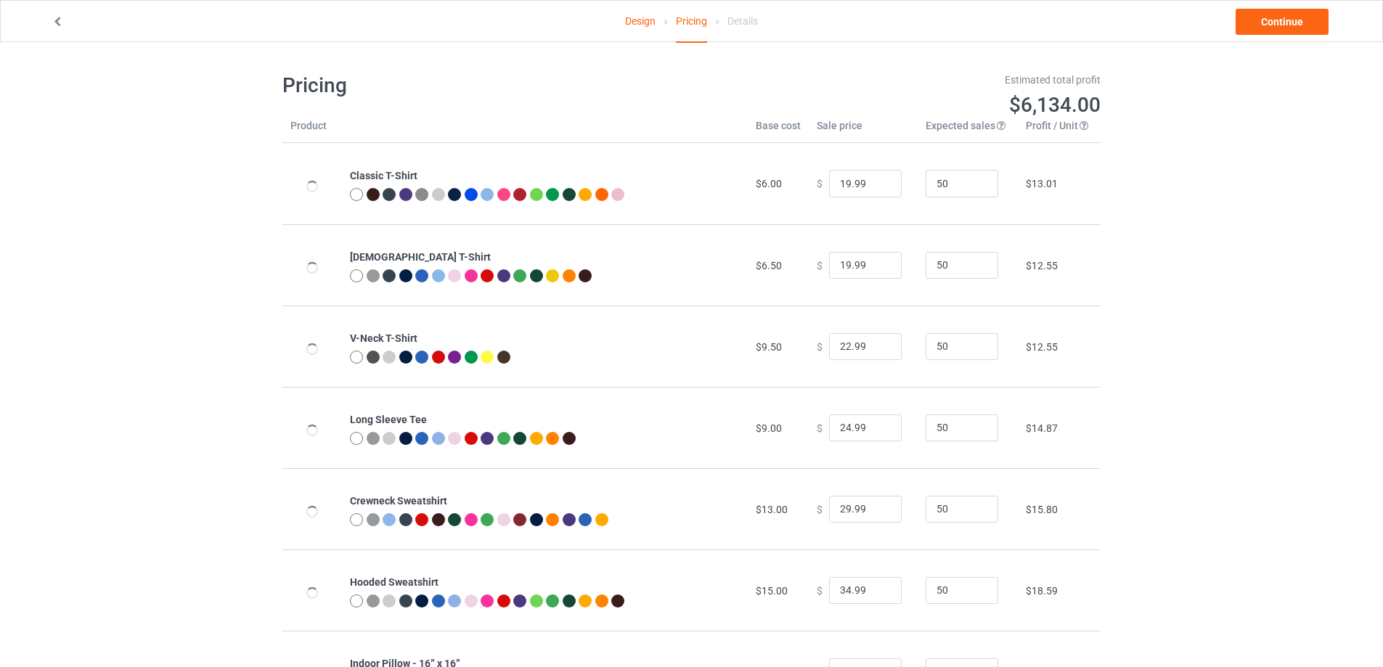
type input "26.95"
type input "30.95"
type input "31.95"
type input "39.95"
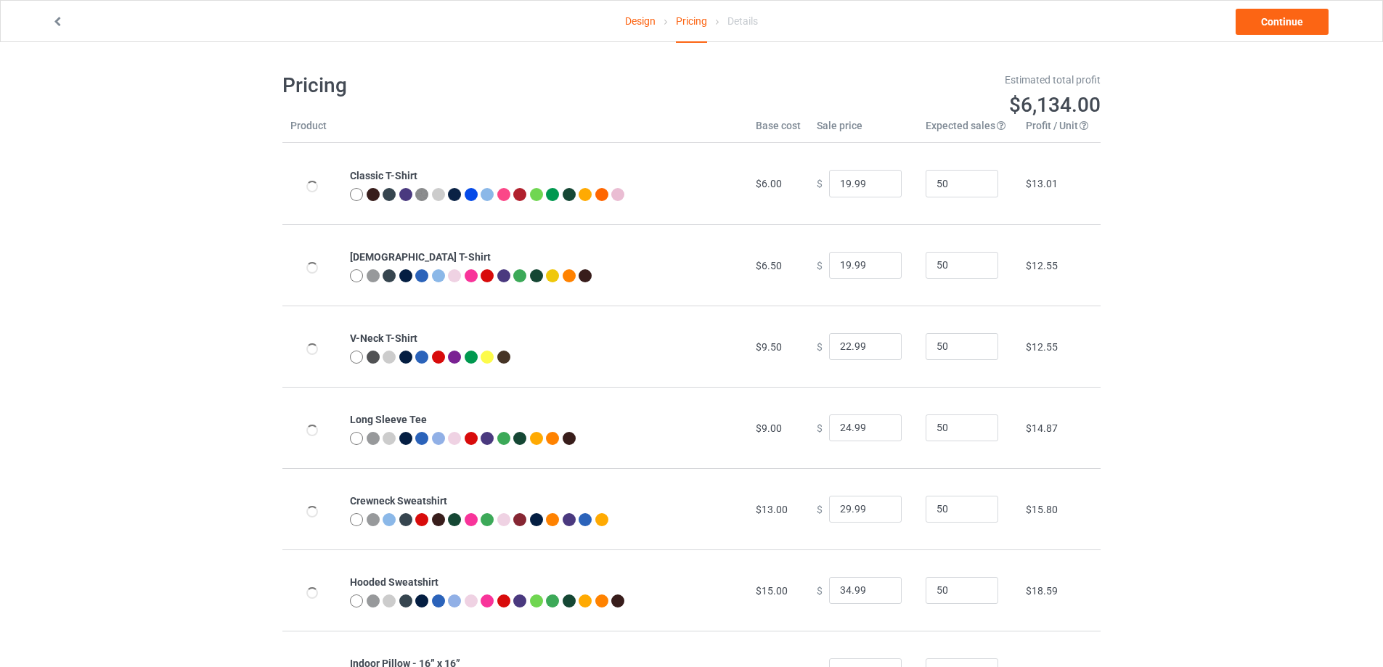
type input "46.95"
type input "20.00"
type input "24.00"
click at [674, 22] on div "Design Pricing Details" at bounding box center [691, 22] width 133 height 42
click at [661, 23] on icon at bounding box center [666, 21] width 10 height 9
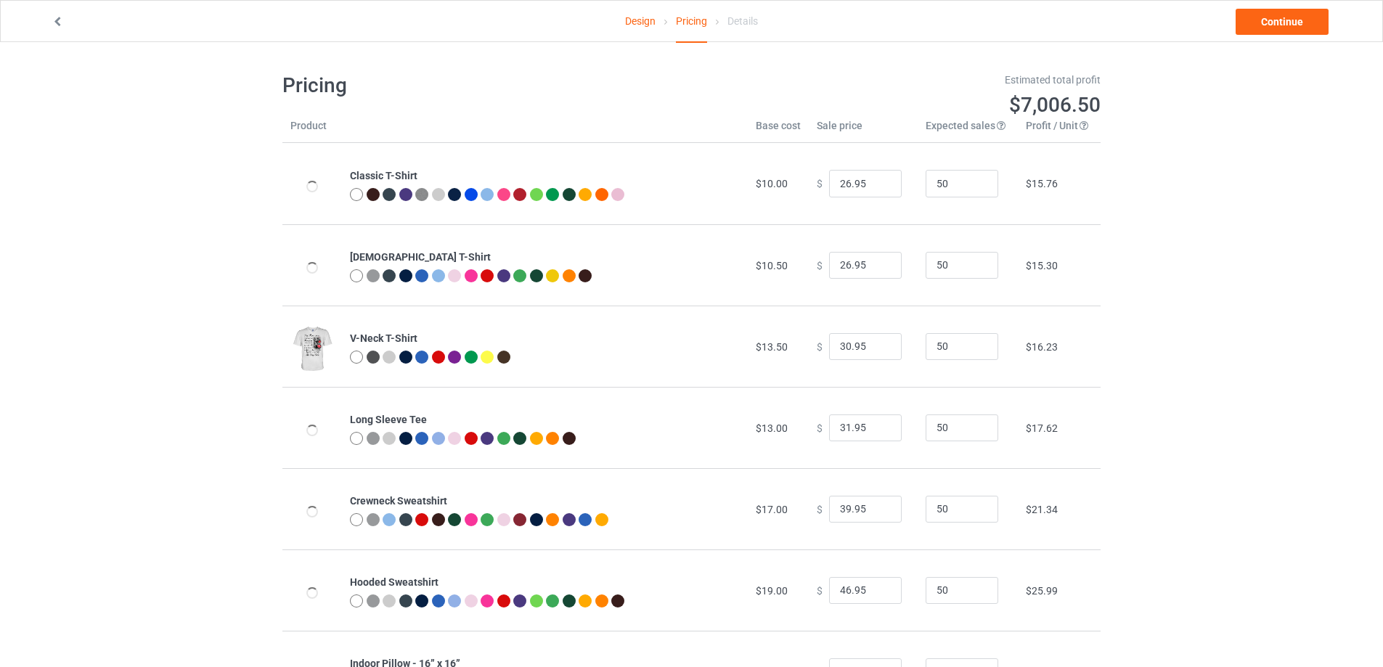
click at [652, 23] on link "Design" at bounding box center [640, 21] width 30 height 41
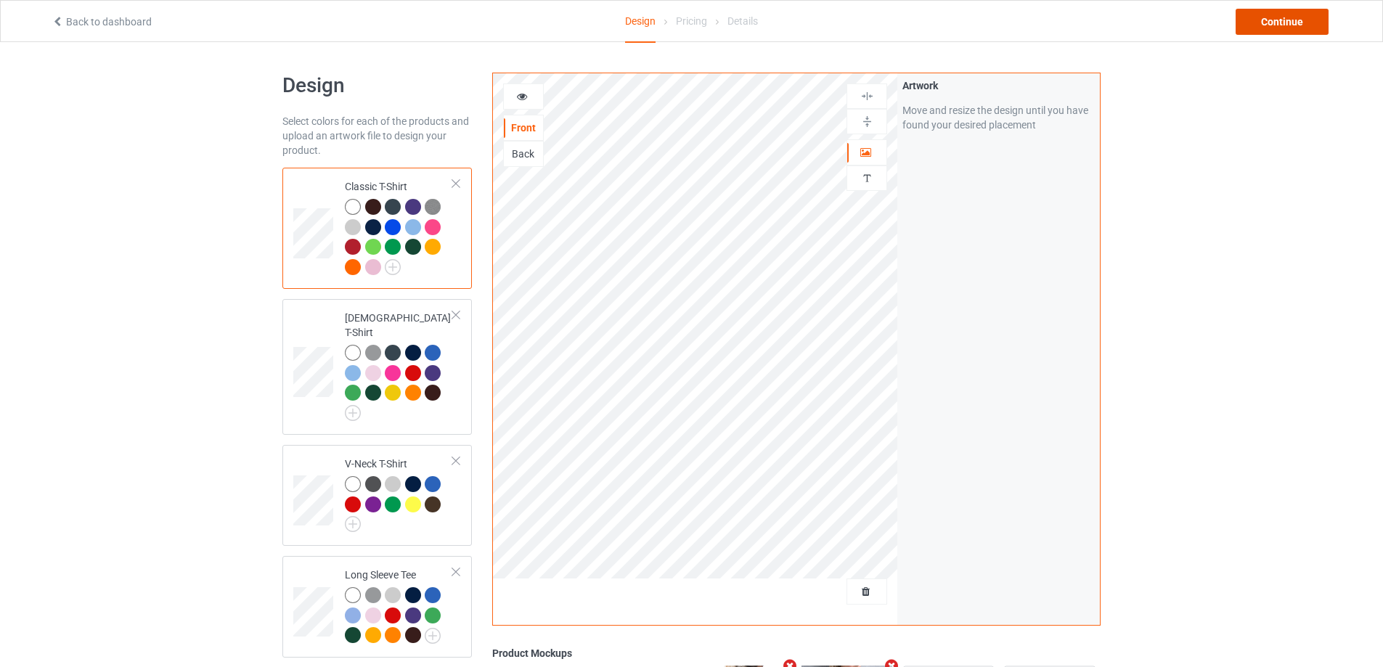
click at [1255, 22] on div "Continue" at bounding box center [1282, 22] width 93 height 26
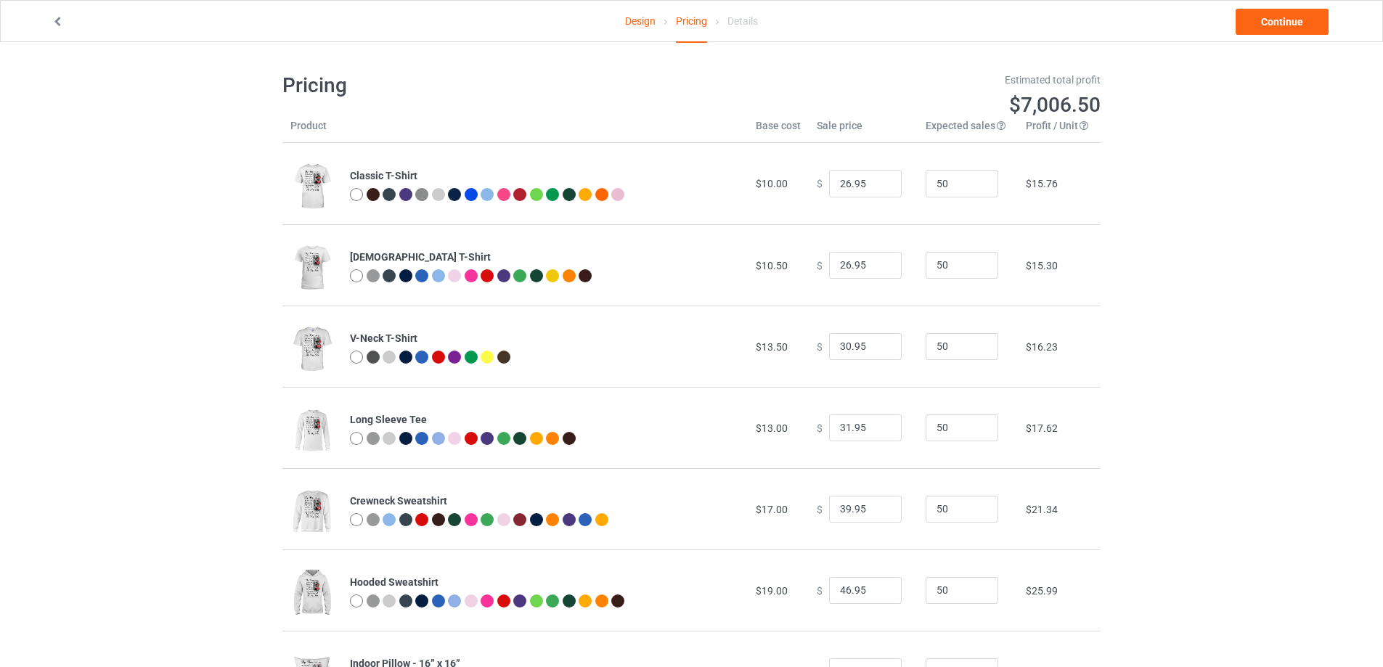
click at [54, 25] on icon at bounding box center [58, 20] width 12 height 10
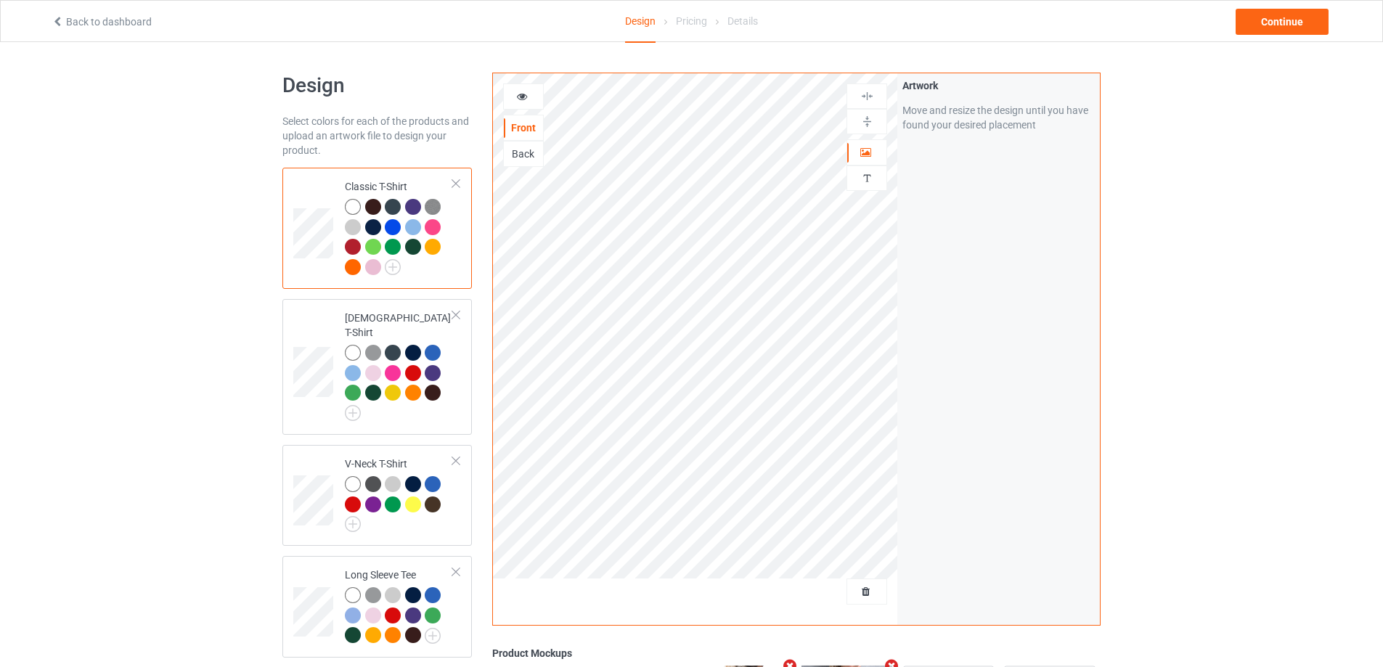
click at [113, 26] on link "Back to dashboard" at bounding box center [102, 22] width 100 height 12
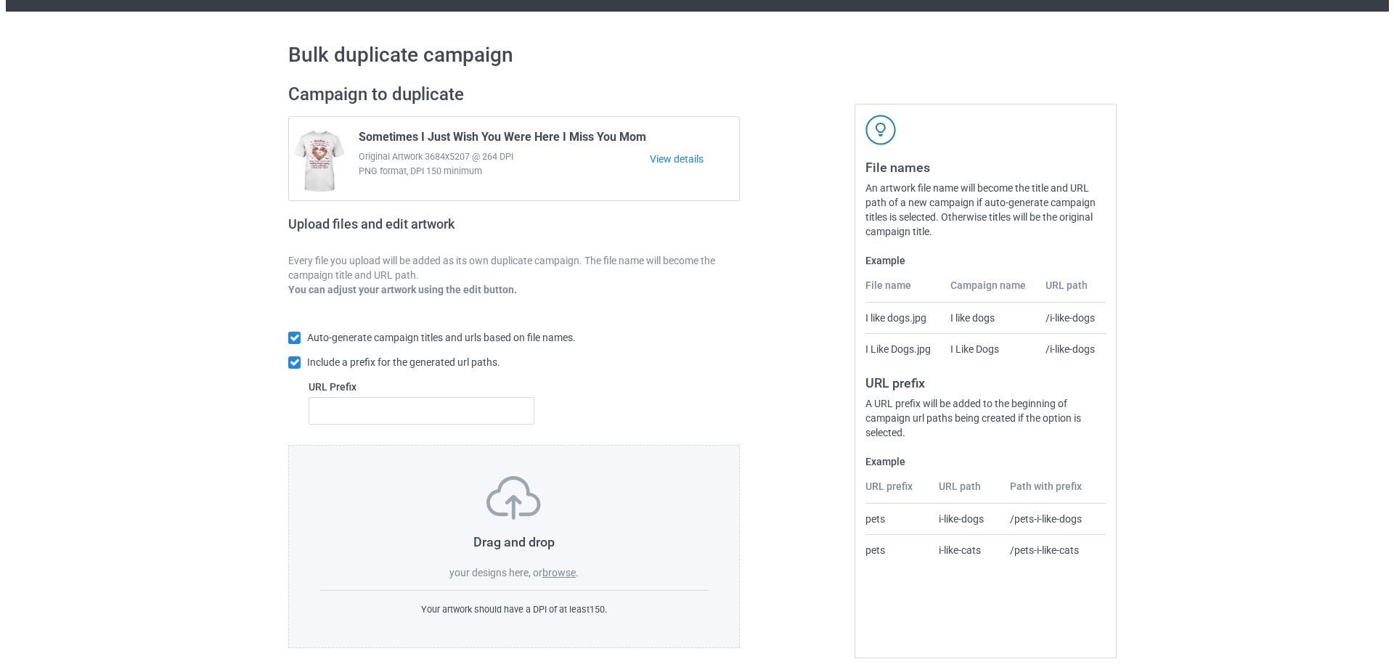
scroll to position [41, 0]
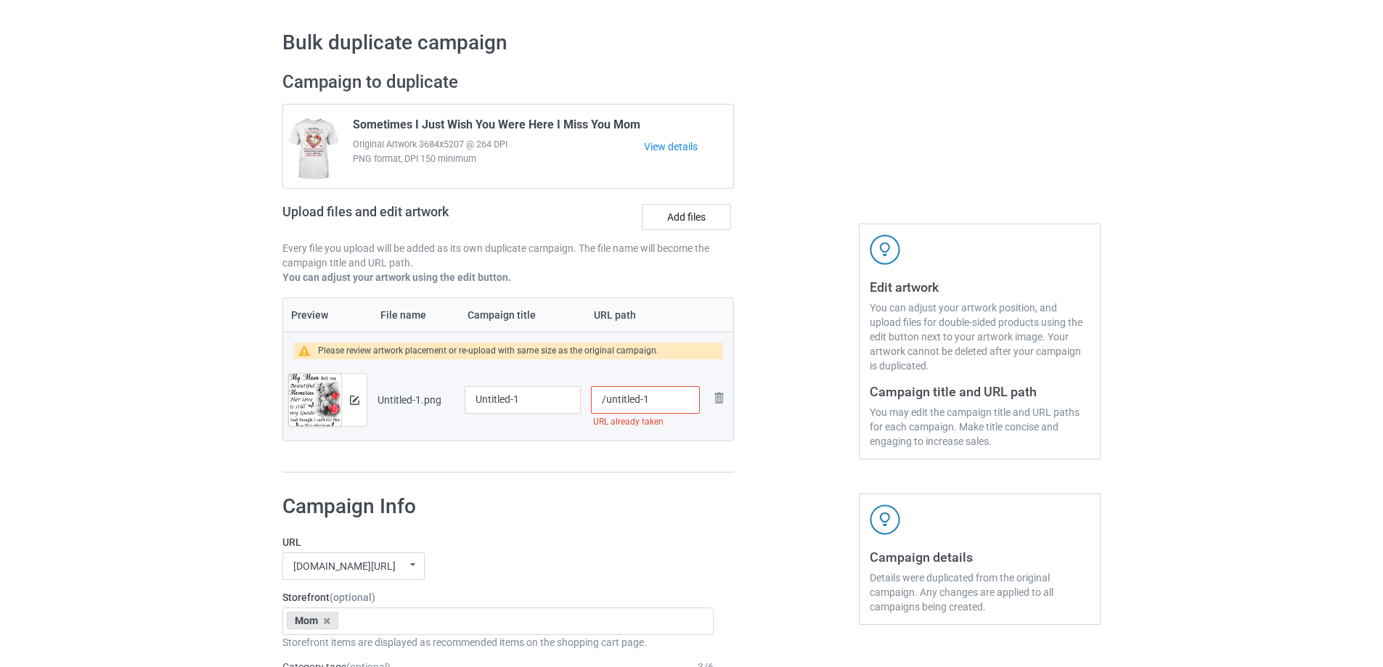
click at [348, 412] on div at bounding box center [353, 400] width 25 height 52
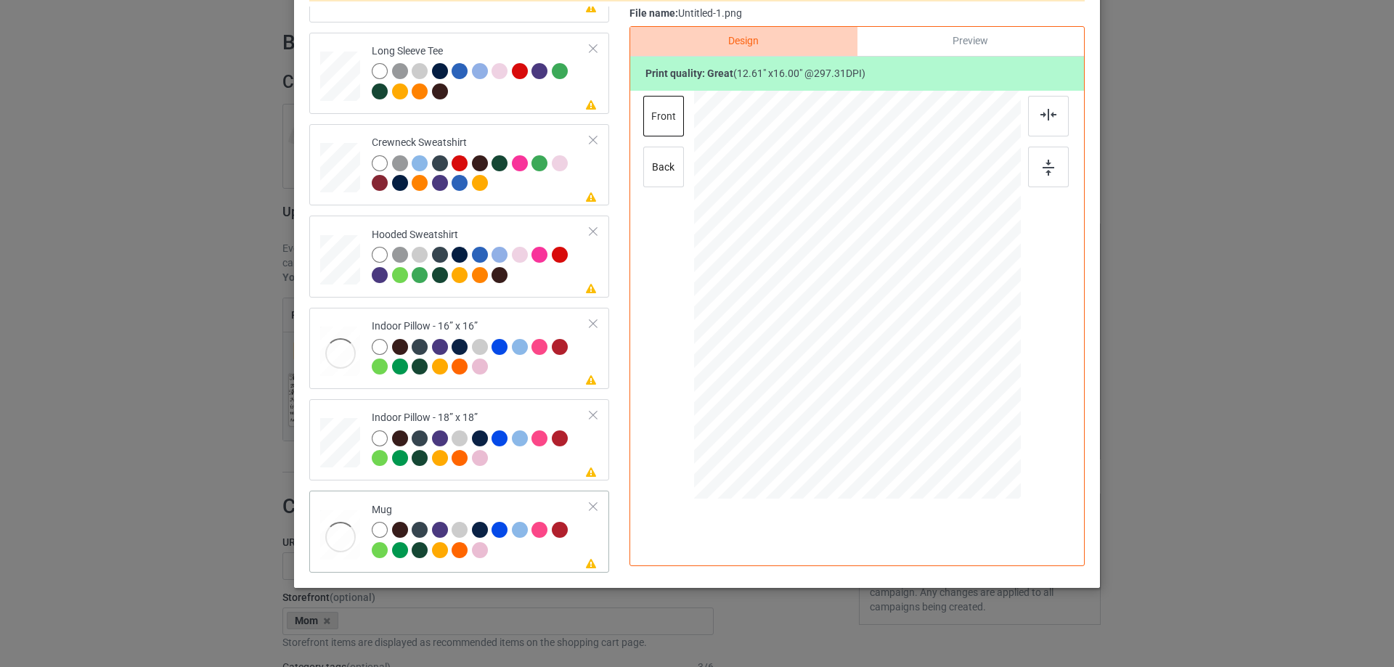
scroll to position [171, 0]
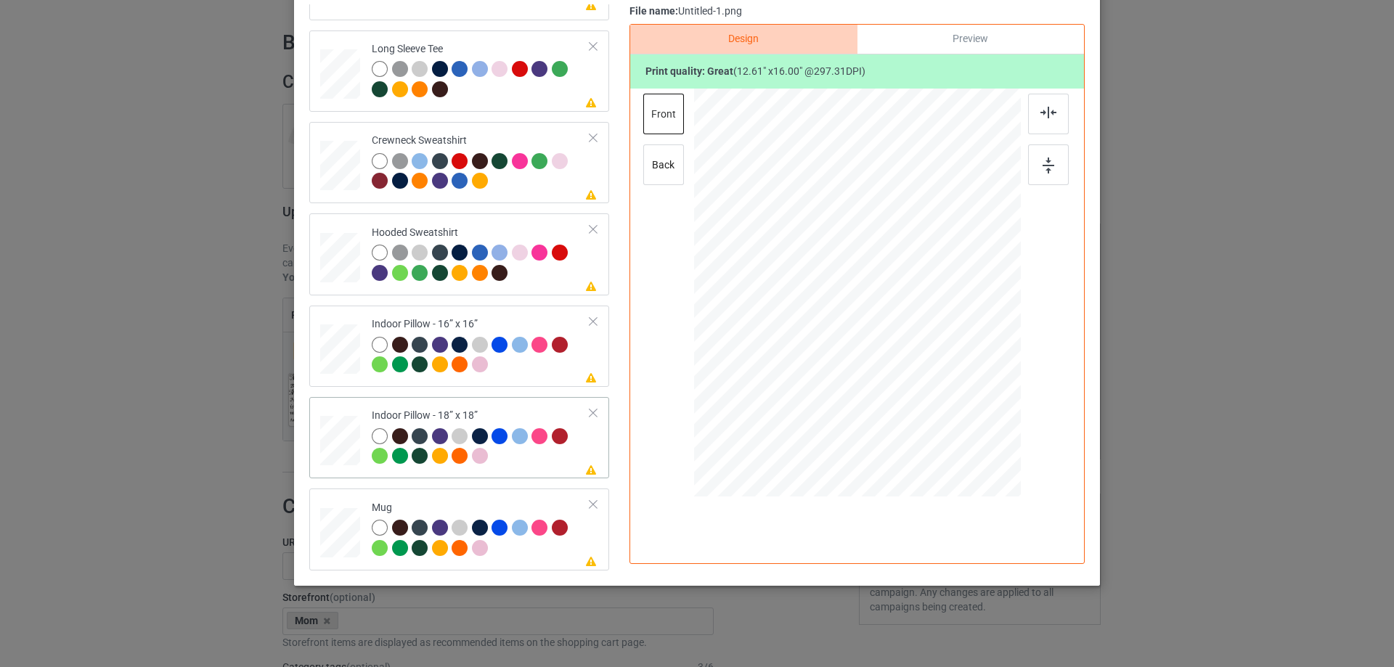
click at [331, 434] on div at bounding box center [340, 441] width 40 height 40
click at [643, 155] on div "back" at bounding box center [663, 164] width 41 height 41
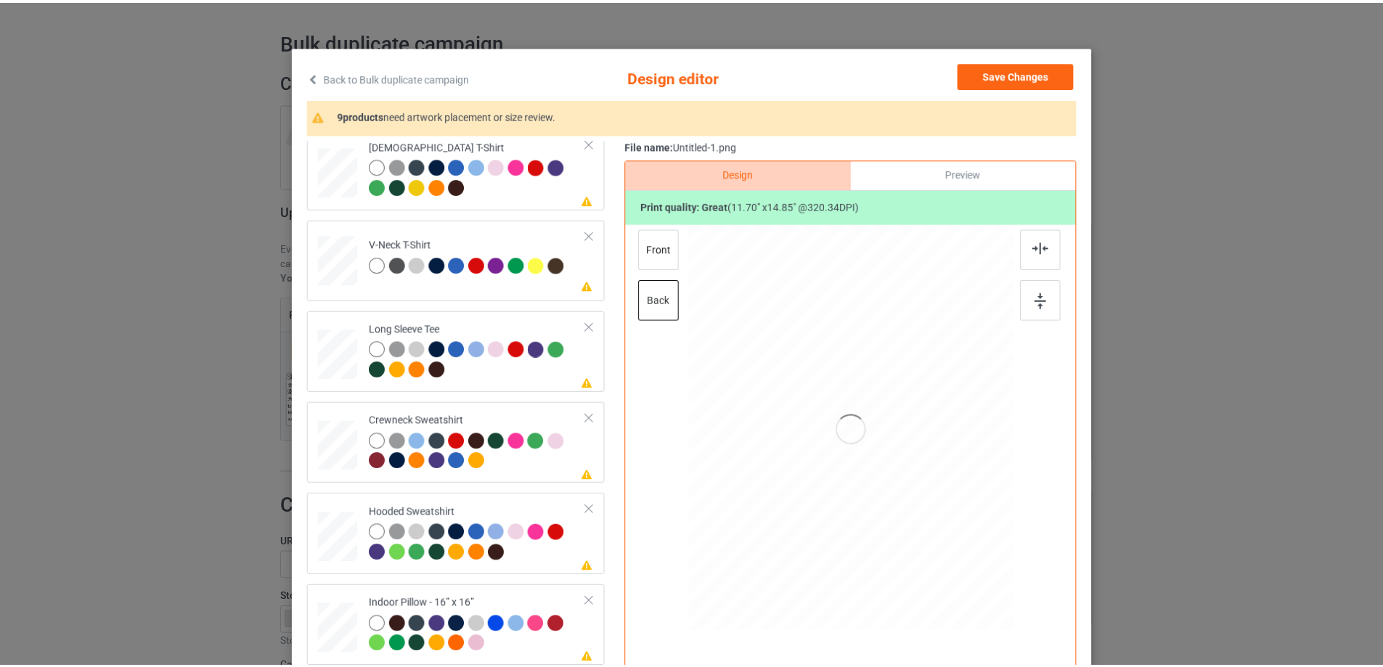
scroll to position [25, 0]
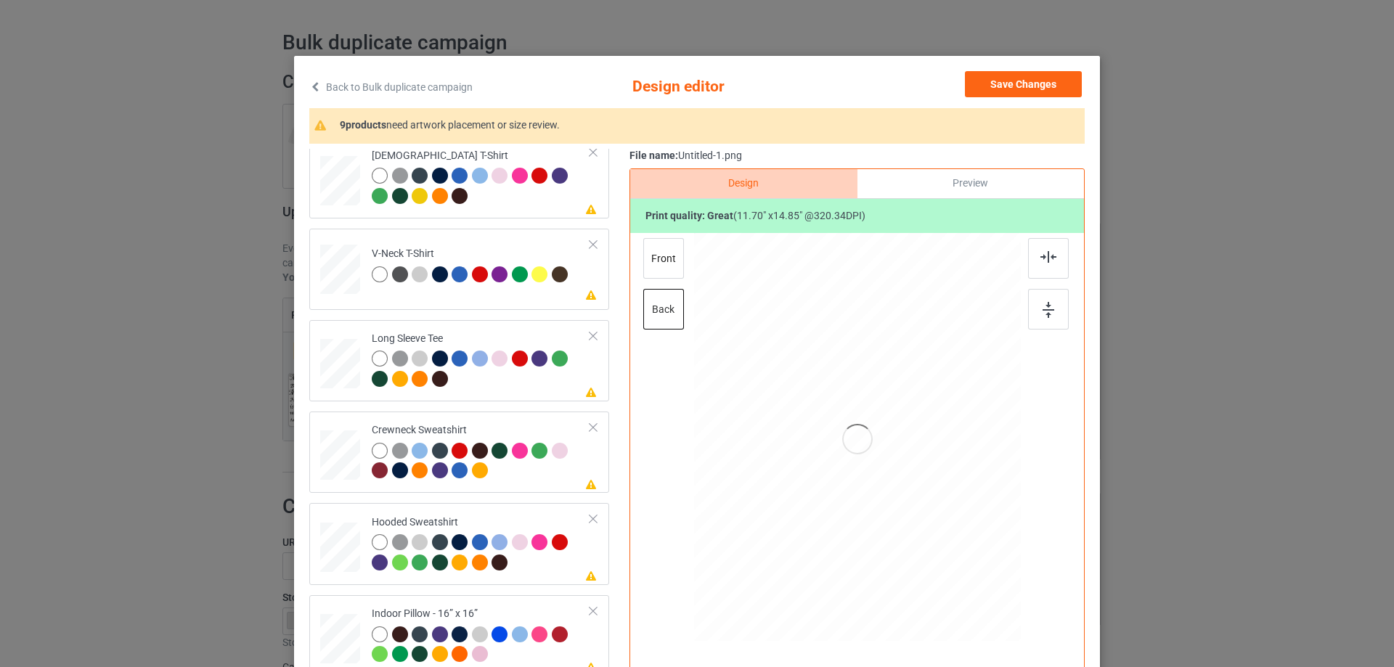
click at [376, 87] on link "Back to Bulk duplicate campaign" at bounding box center [390, 87] width 163 height 32
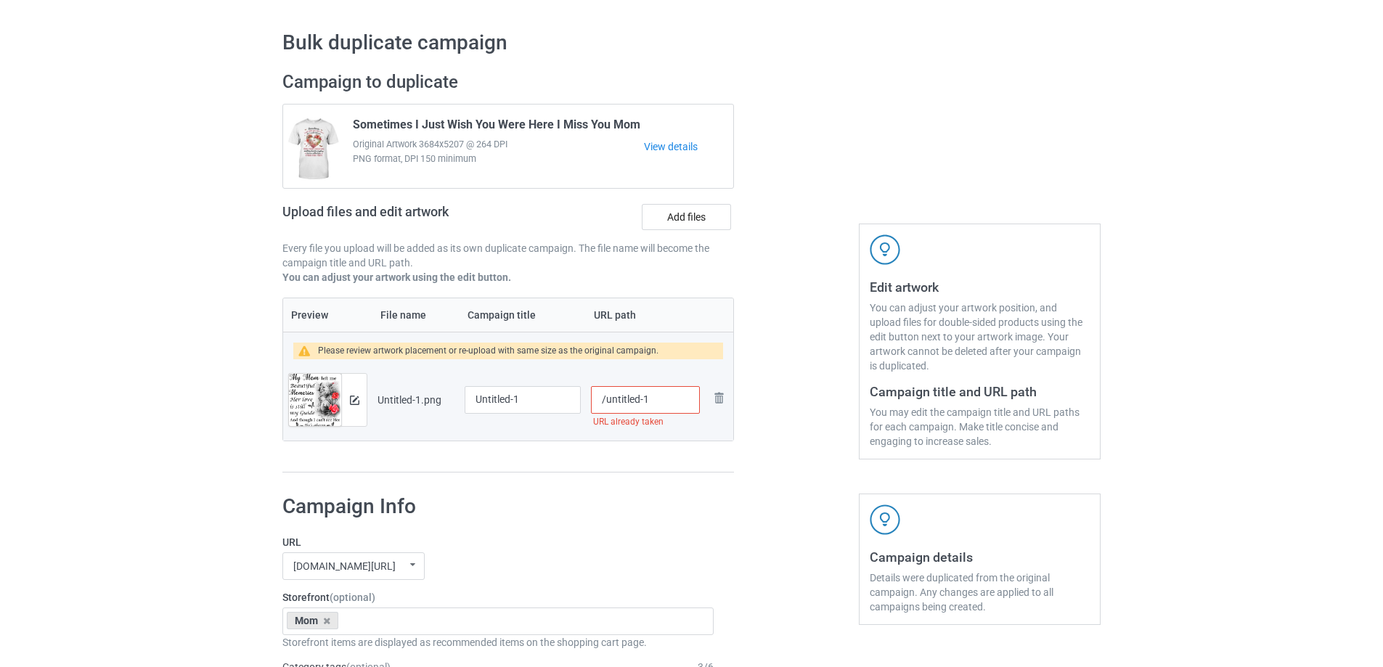
scroll to position [0, 0]
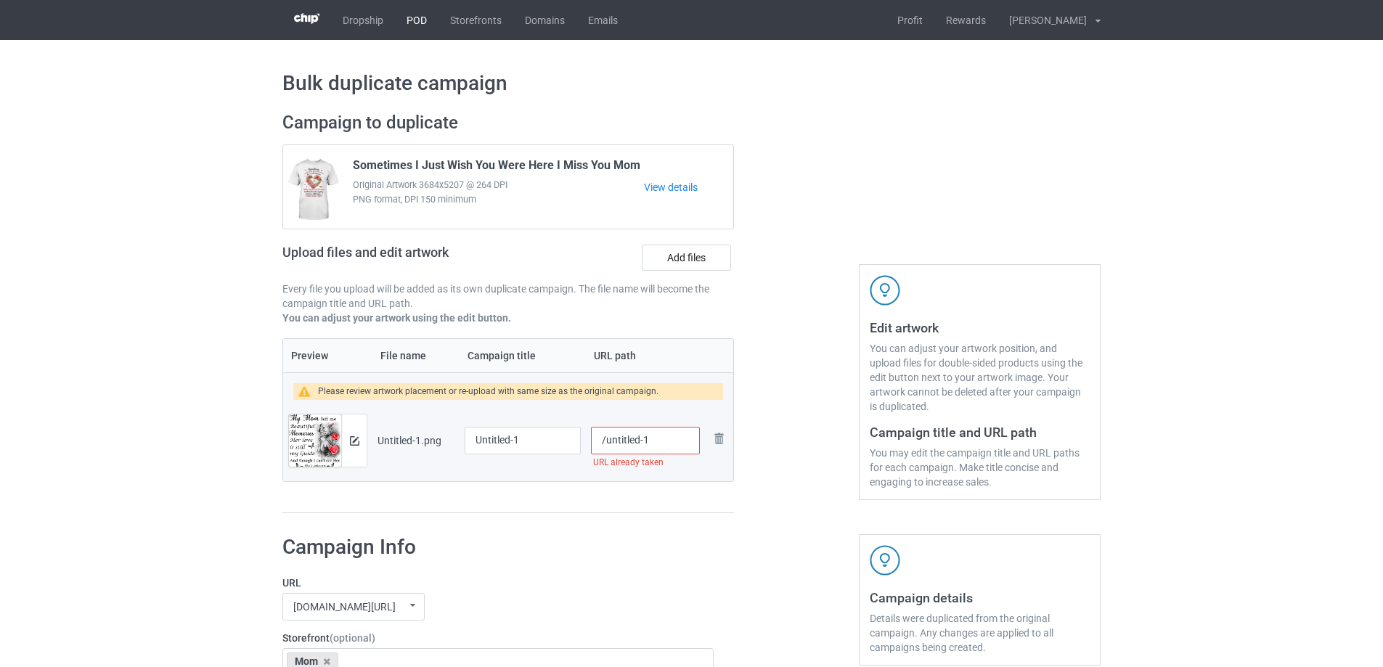
click at [415, 17] on link "POD" at bounding box center [417, 20] width 44 height 40
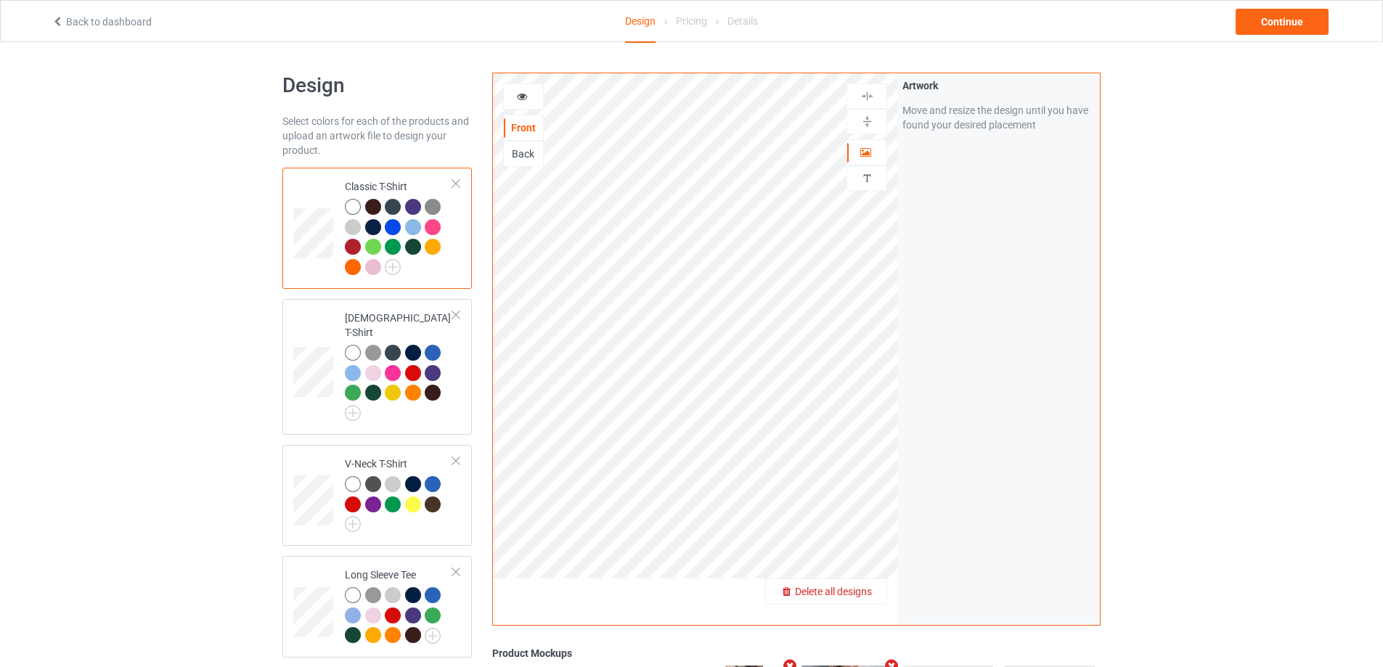
click at [852, 592] on span "Delete all designs" at bounding box center [833, 592] width 77 height 12
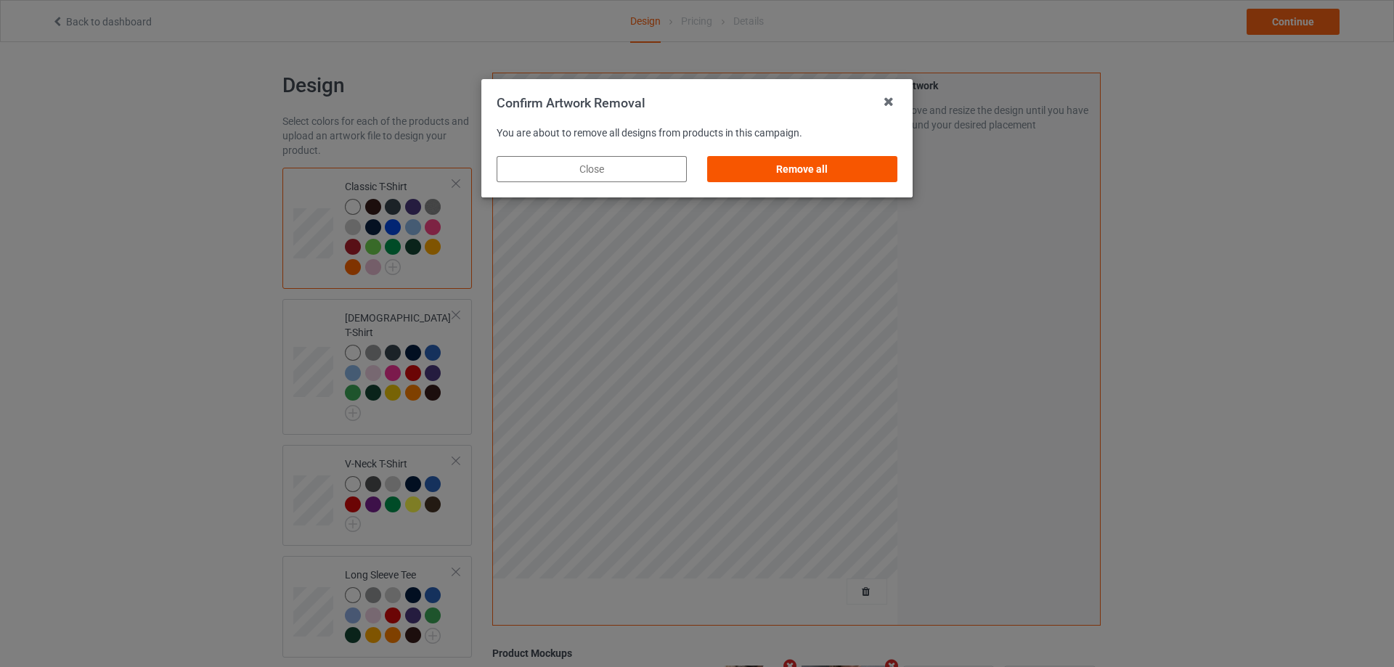
click at [780, 180] on div "Remove all" at bounding box center [802, 169] width 190 height 26
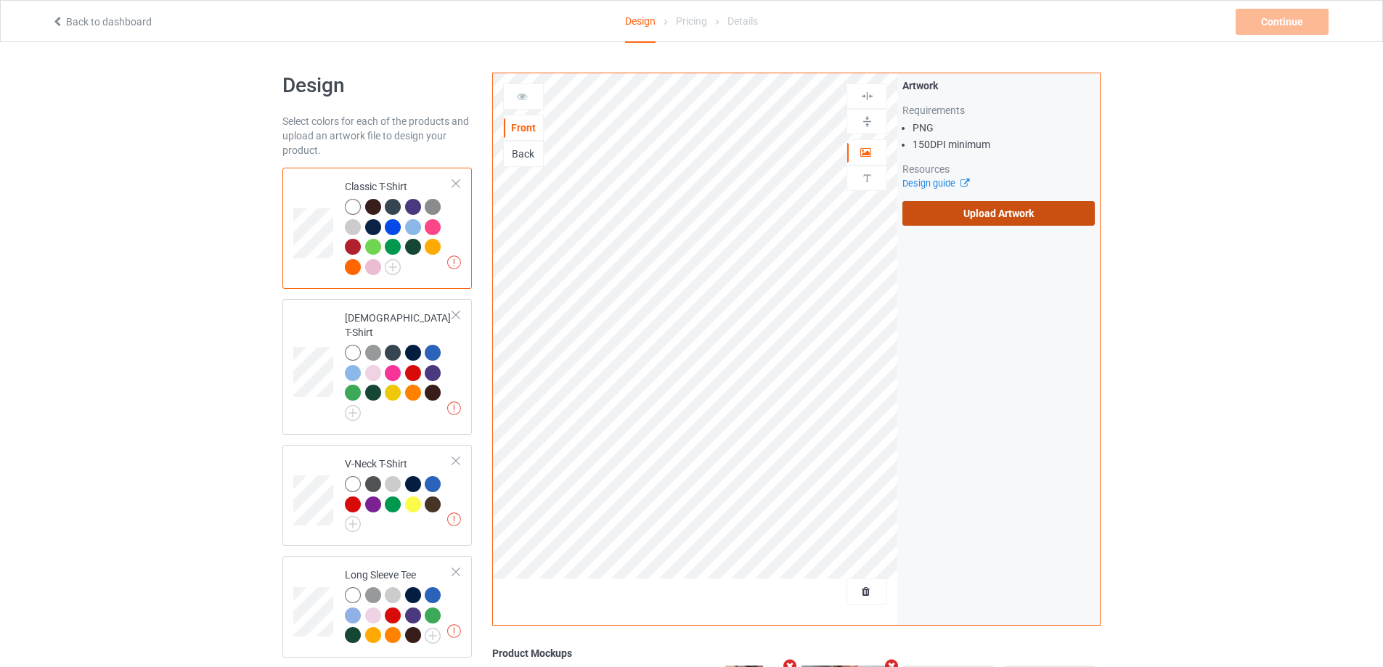
click at [1048, 216] on label "Upload Artwork" at bounding box center [998, 213] width 192 height 25
click at [0, 0] on input "Upload Artwork" at bounding box center [0, 0] width 0 height 0
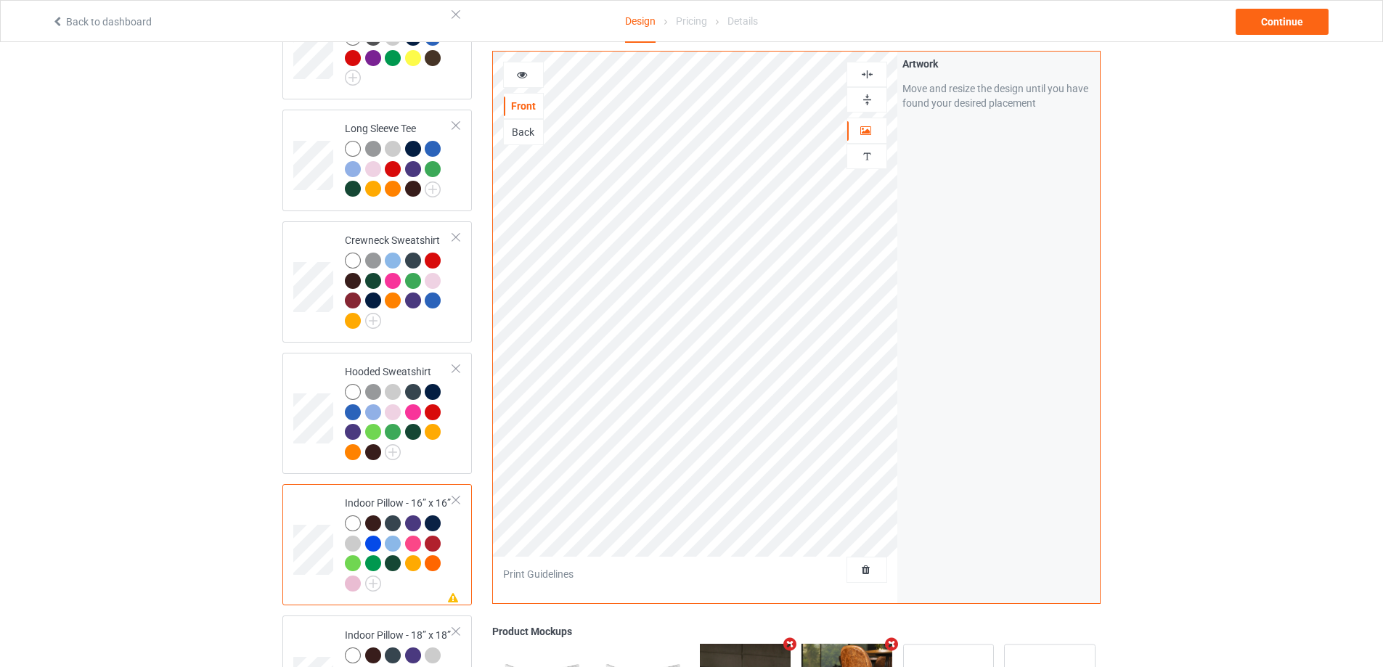
scroll to position [376, 0]
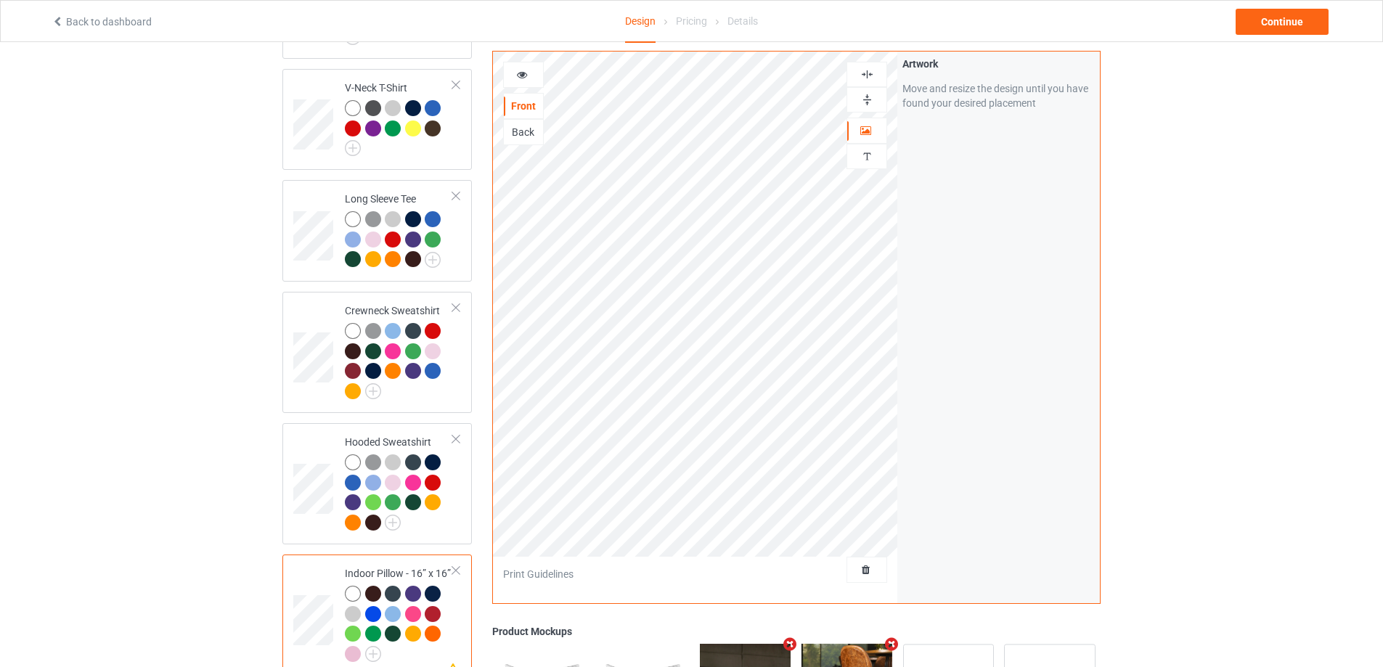
click at [874, 76] on div at bounding box center [866, 75] width 39 height 14
click at [868, 100] on img at bounding box center [867, 100] width 14 height 14
click at [523, 67] on div at bounding box center [523, 75] width 41 height 26
click at [526, 68] on icon at bounding box center [522, 73] width 12 height 10
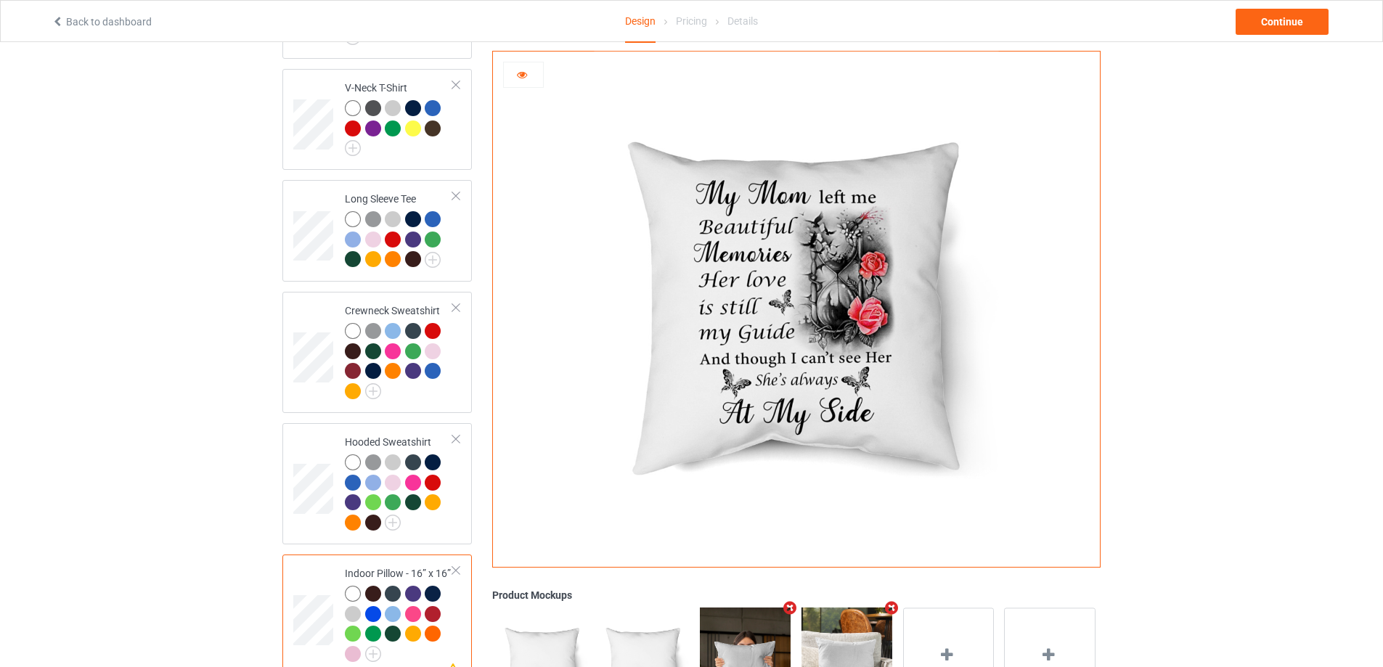
click at [526, 73] on icon at bounding box center [522, 73] width 12 height 10
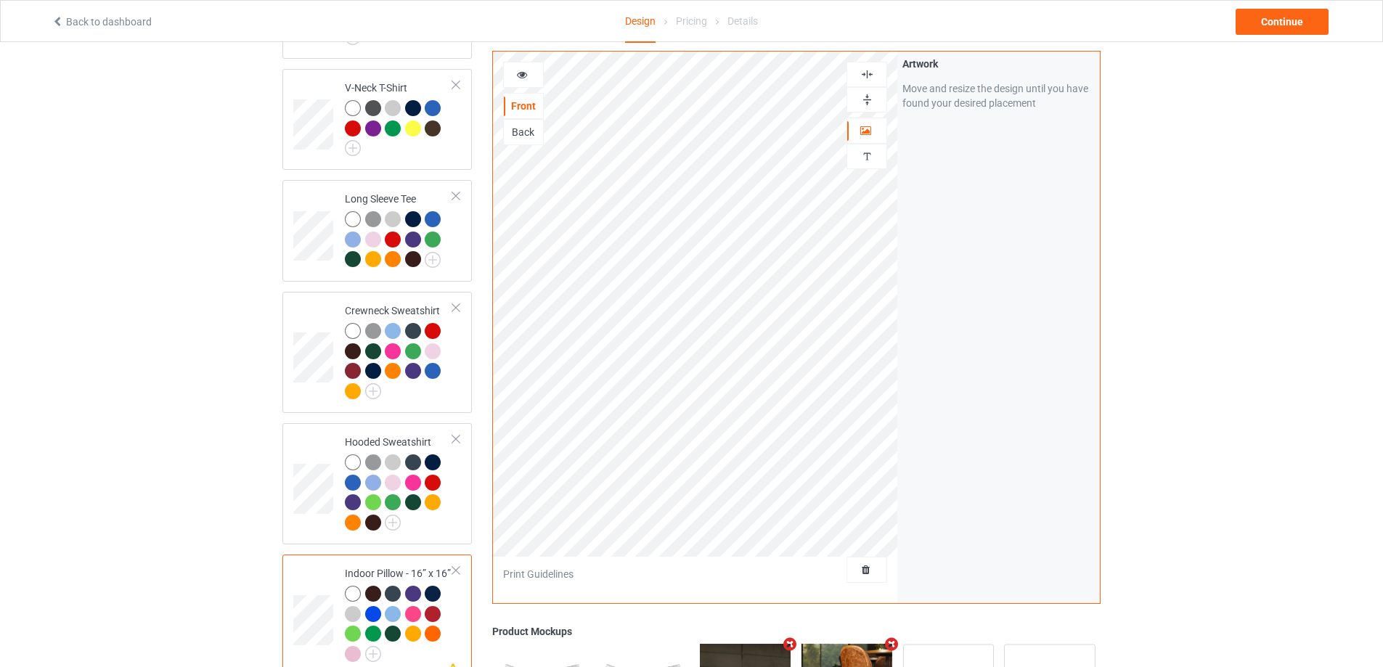
click at [522, 125] on div "Back" at bounding box center [523, 132] width 41 height 26
click at [520, 131] on div "Back" at bounding box center [523, 132] width 39 height 15
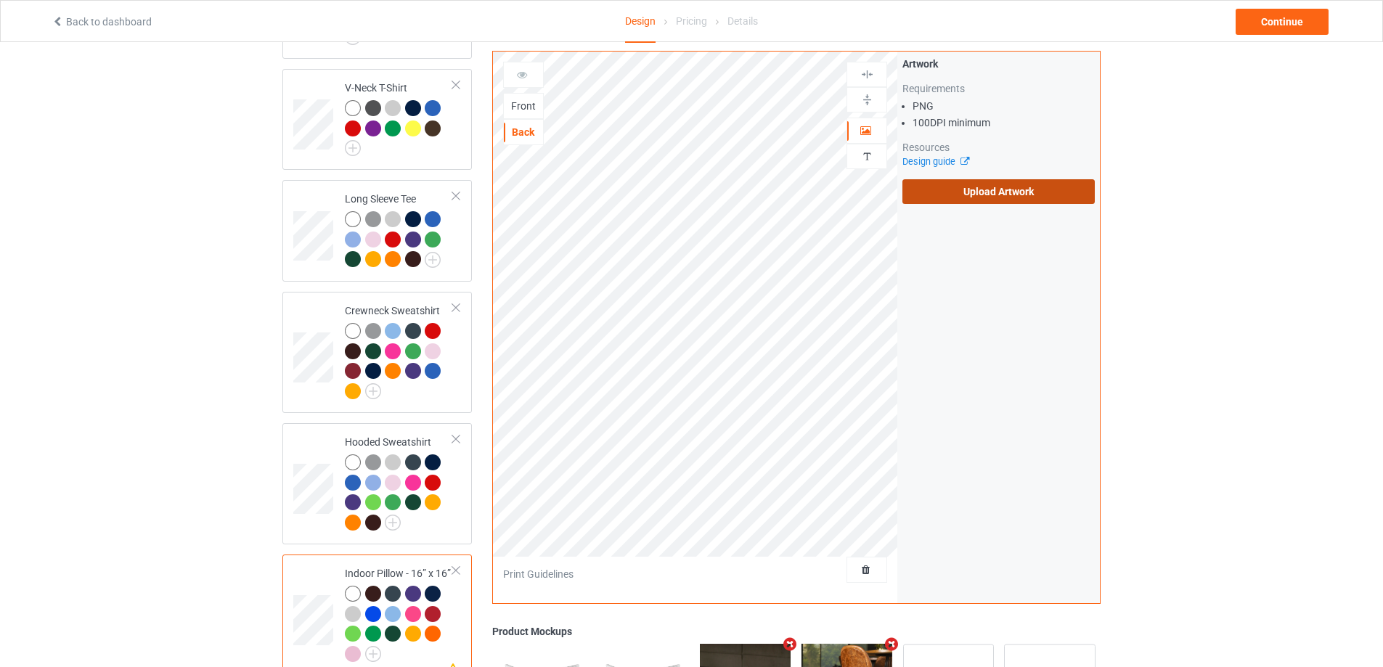
click at [956, 195] on label "Upload Artwork" at bounding box center [998, 191] width 192 height 25
click at [0, 0] on input "Upload Artwork" at bounding box center [0, 0] width 0 height 0
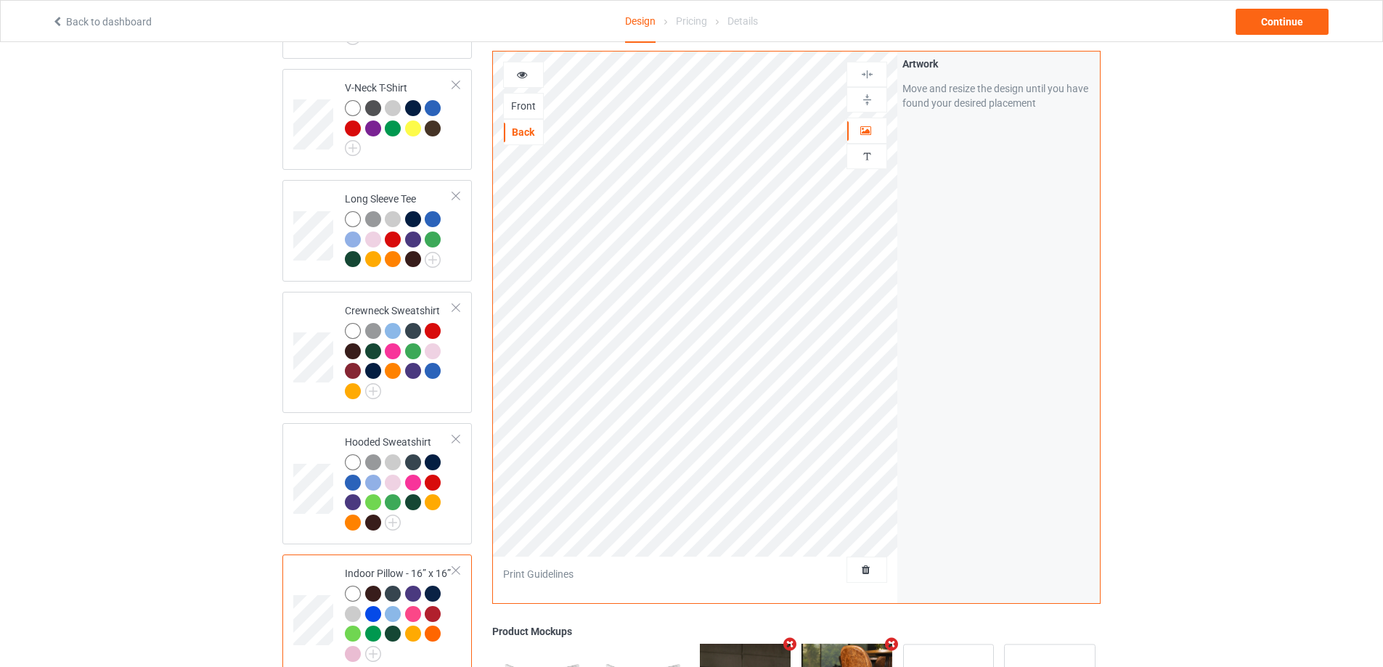
click at [534, 107] on div "Front" at bounding box center [523, 106] width 39 height 15
click at [523, 136] on div "Back" at bounding box center [523, 132] width 39 height 15
click at [862, 74] on img at bounding box center [867, 75] width 14 height 14
click at [867, 89] on div at bounding box center [867, 99] width 41 height 25
click at [870, 94] on img at bounding box center [867, 100] width 14 height 14
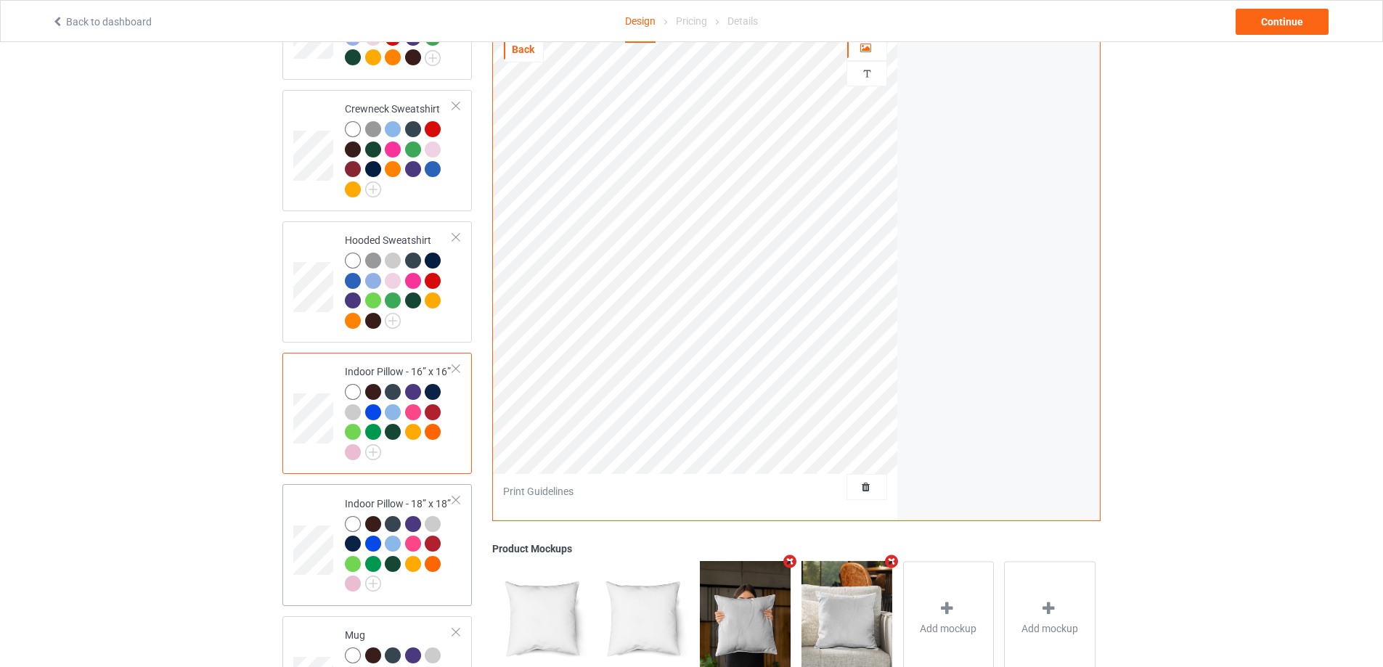
scroll to position [594, 0]
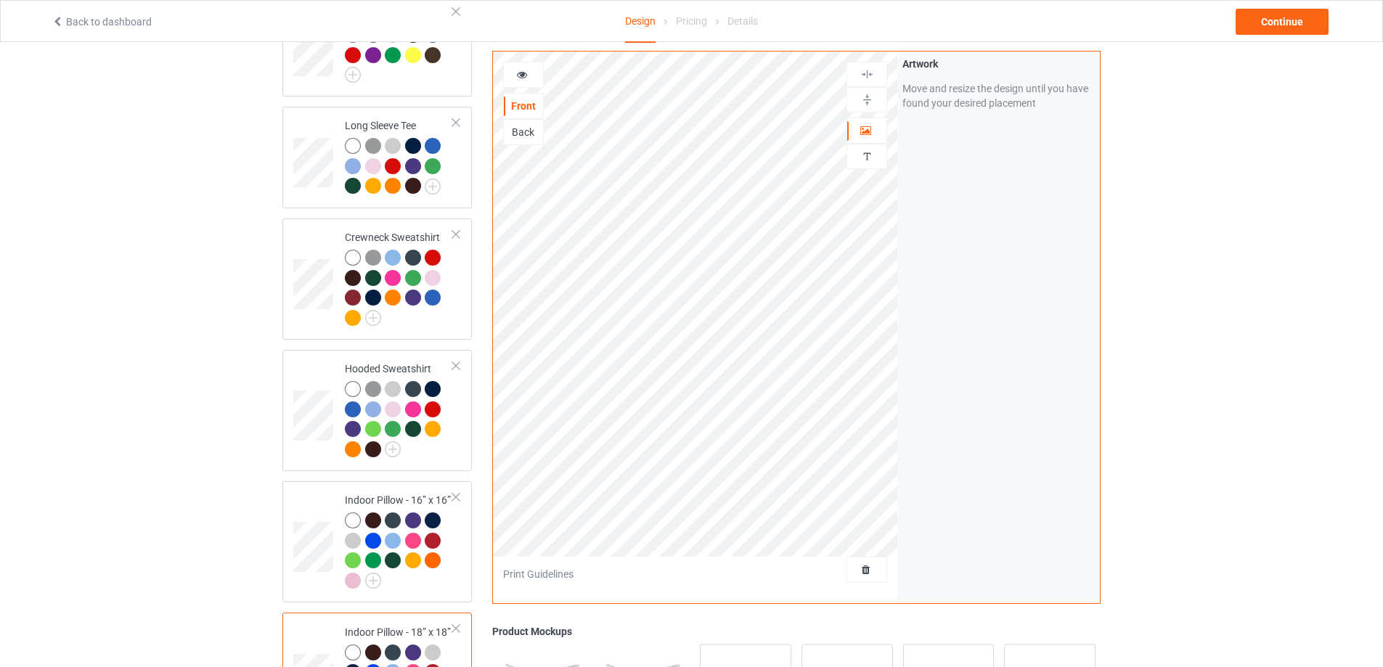
scroll to position [449, 0]
click at [868, 80] on img at bounding box center [867, 75] width 14 height 14
click at [868, 107] on div at bounding box center [867, 99] width 41 height 25
click at [876, 104] on div at bounding box center [866, 100] width 39 height 14
click at [520, 76] on icon at bounding box center [522, 73] width 12 height 10
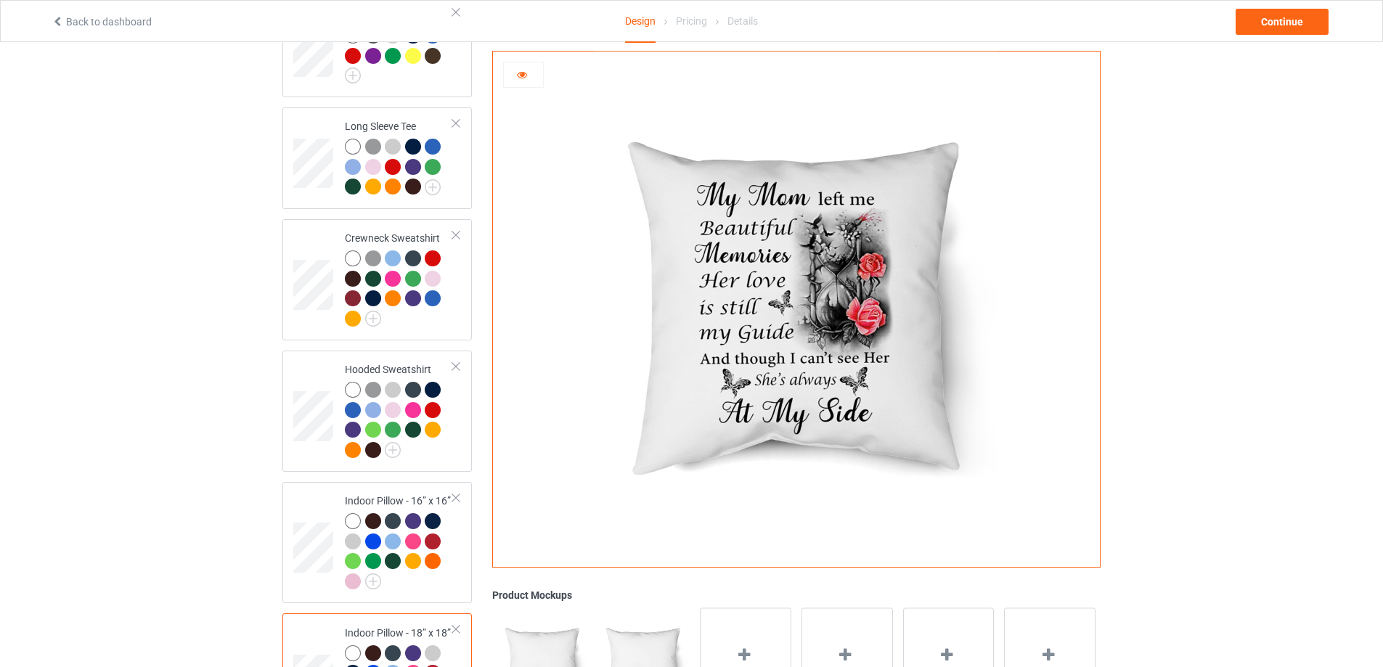
click at [524, 73] on icon at bounding box center [522, 73] width 12 height 10
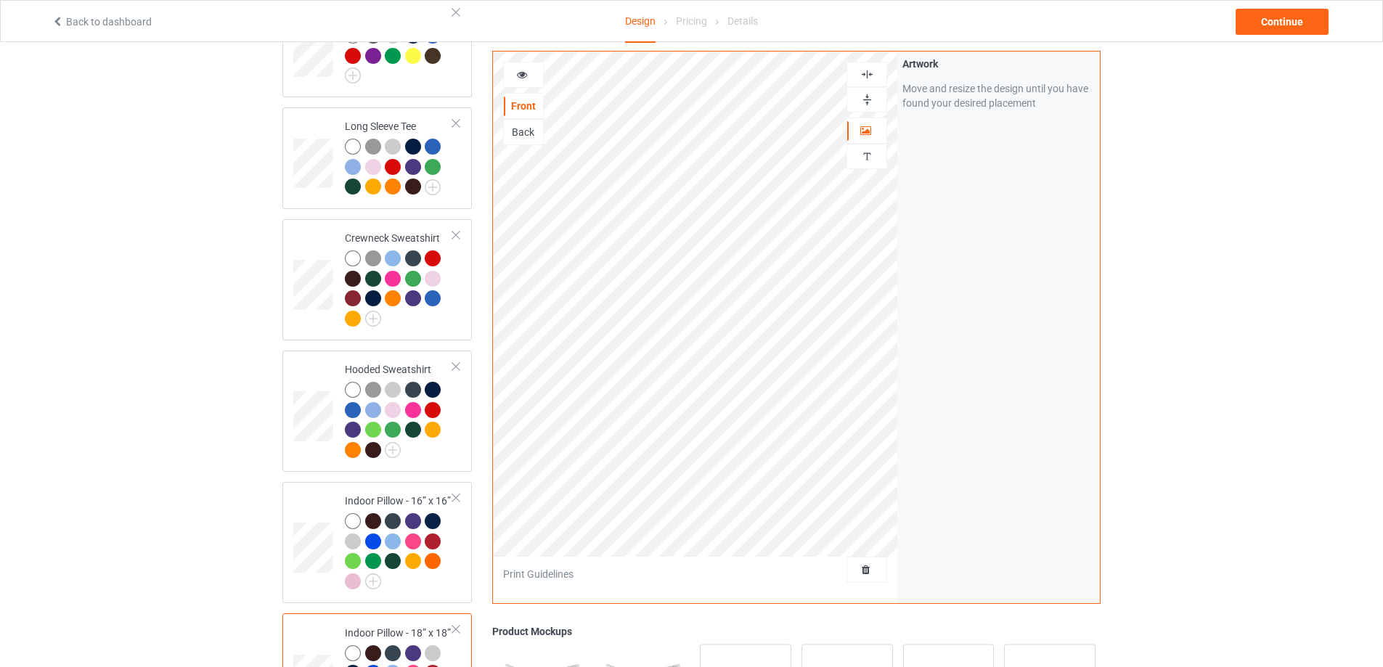
click at [529, 131] on div "Back" at bounding box center [523, 132] width 39 height 15
click at [868, 74] on img at bounding box center [867, 75] width 14 height 14
click at [872, 97] on img at bounding box center [867, 100] width 14 height 14
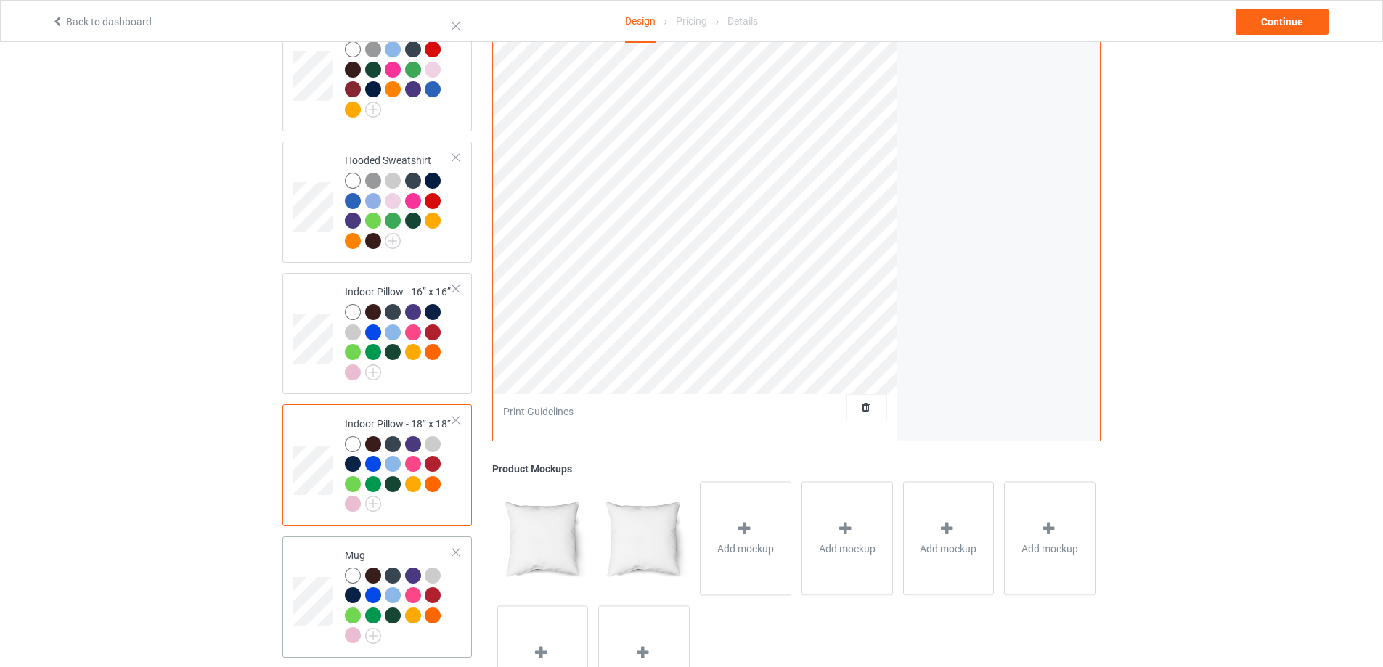
scroll to position [666, 0]
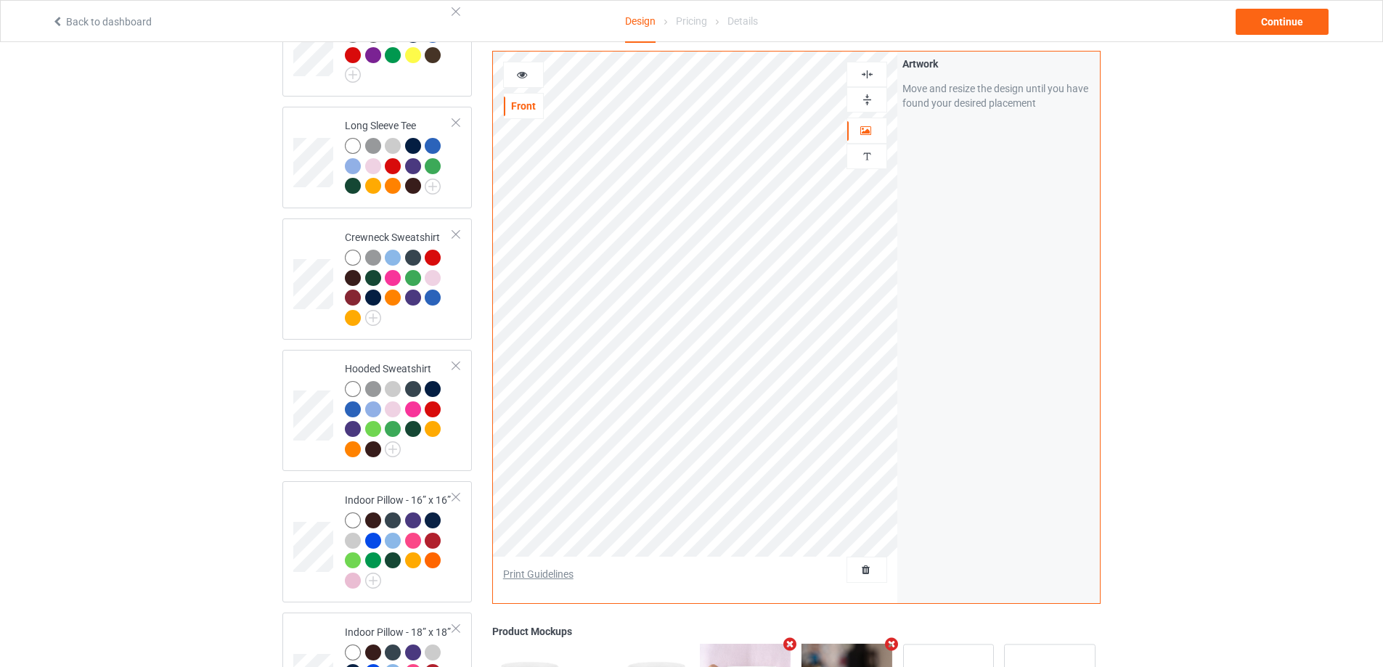
scroll to position [449, 0]
click at [862, 101] on img at bounding box center [867, 100] width 14 height 14
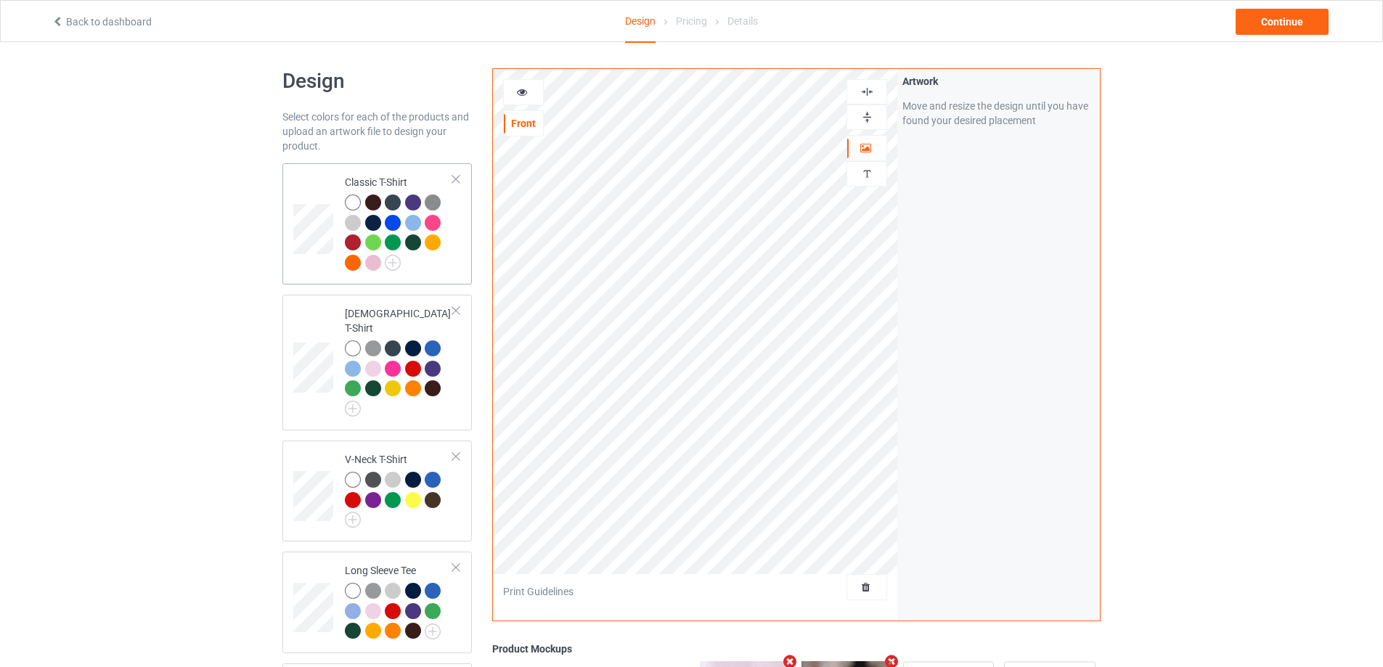
scroll to position [0, 0]
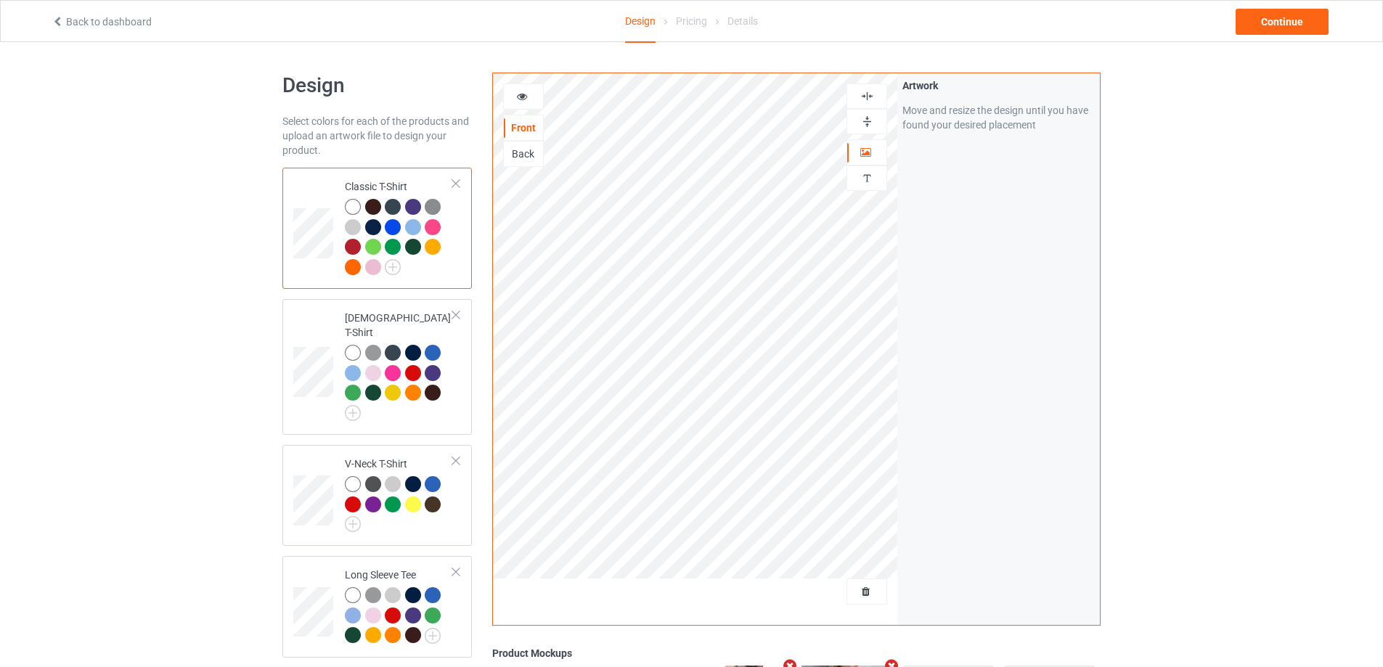
click at [532, 152] on div "Back" at bounding box center [523, 154] width 39 height 15
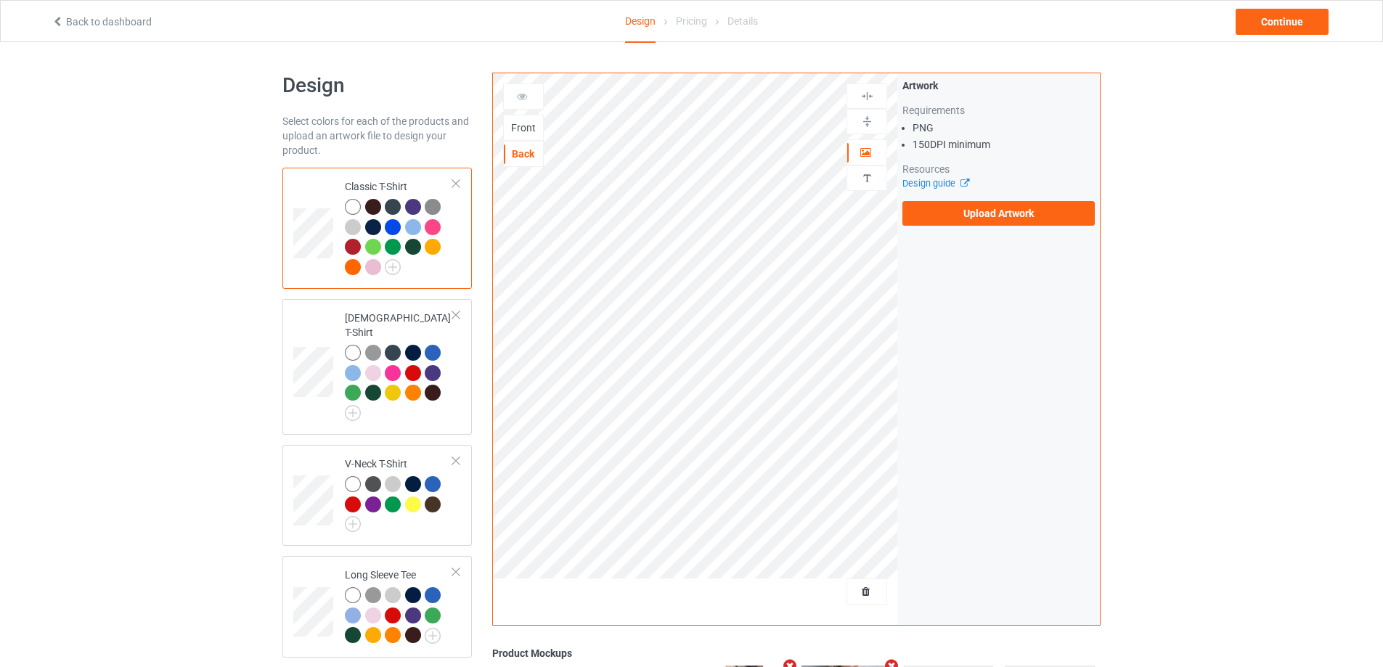
click at [521, 124] on div "Front" at bounding box center [523, 128] width 39 height 15
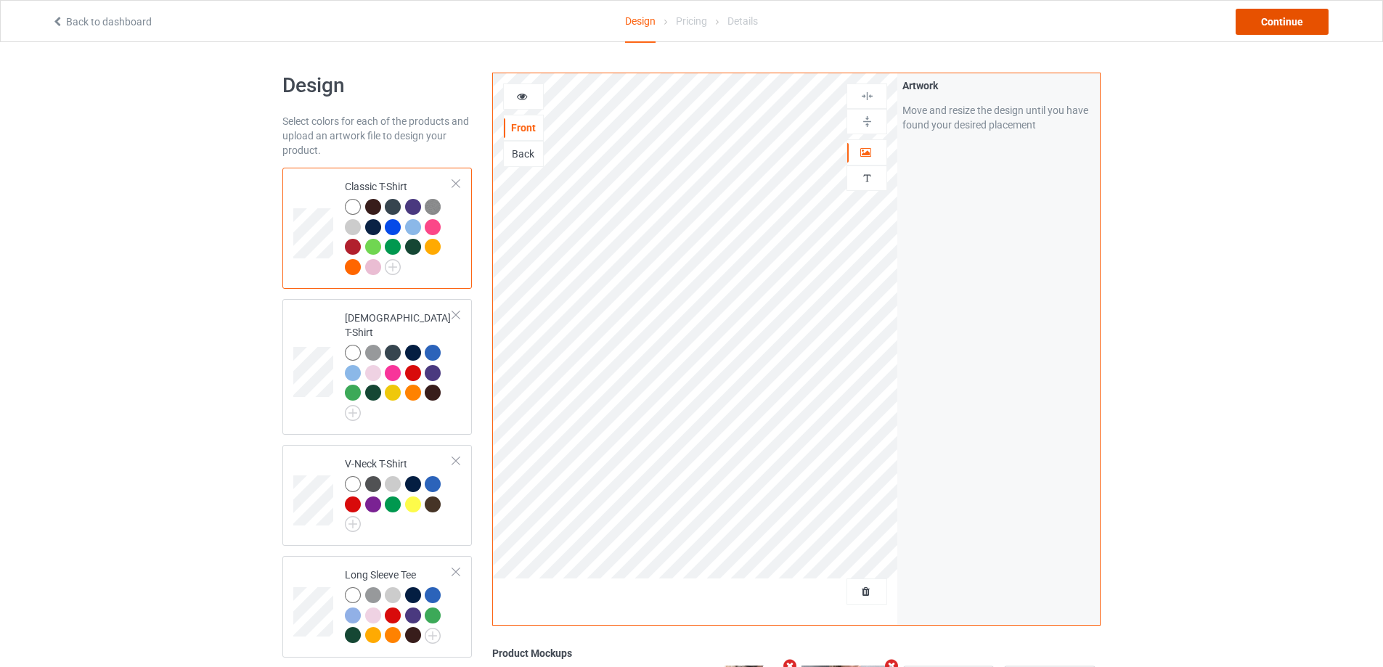
click at [1256, 23] on div "Continue" at bounding box center [1282, 22] width 93 height 26
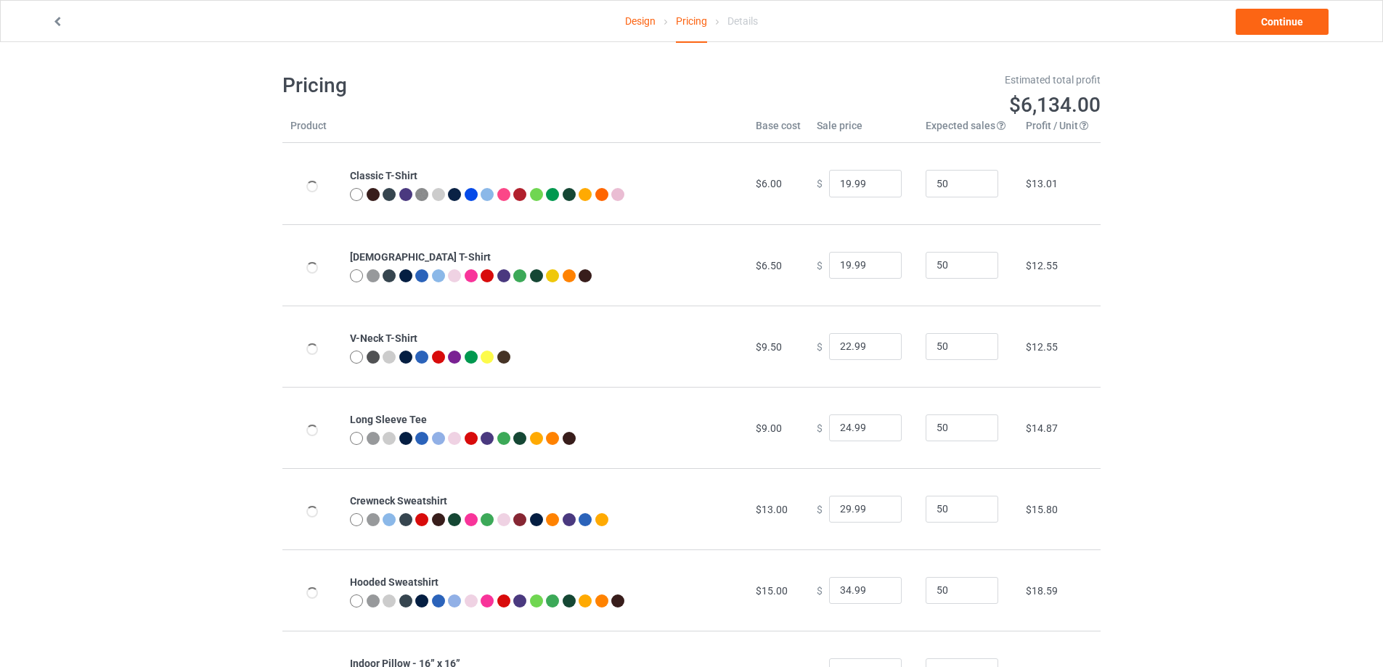
type input "20.00"
type input "24.00"
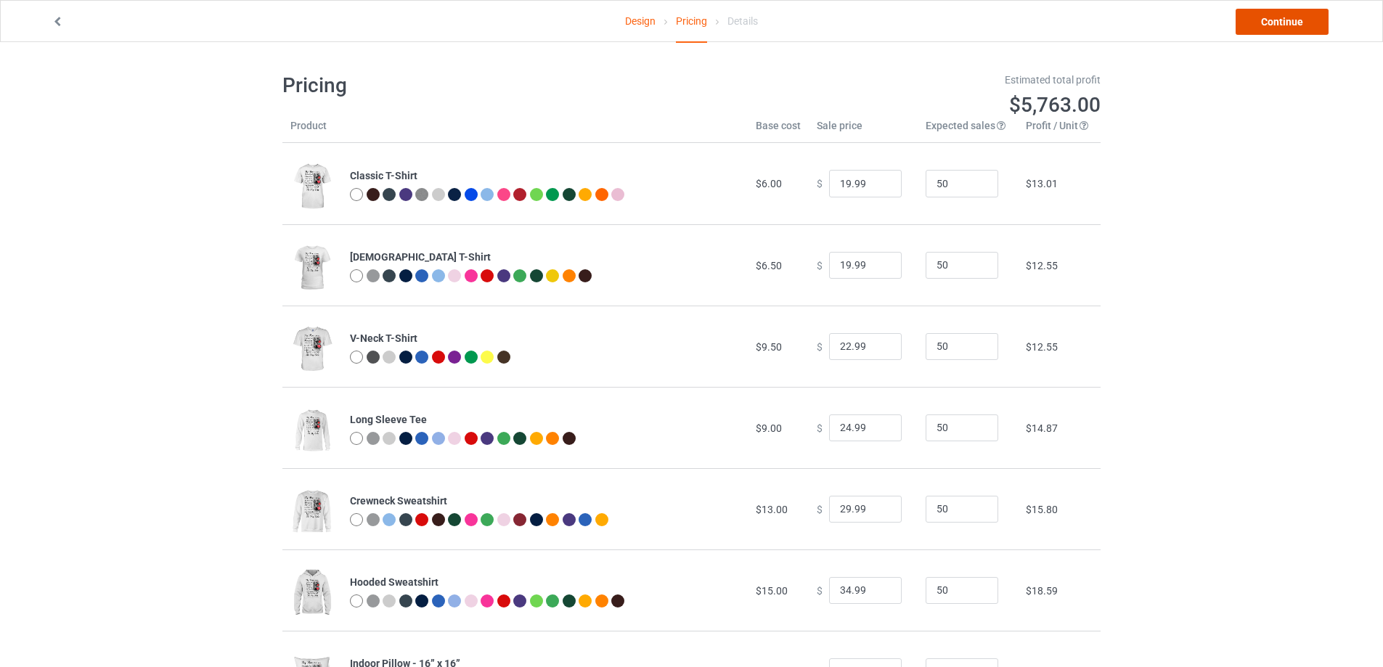
click at [1263, 29] on link "Continue" at bounding box center [1282, 22] width 93 height 26
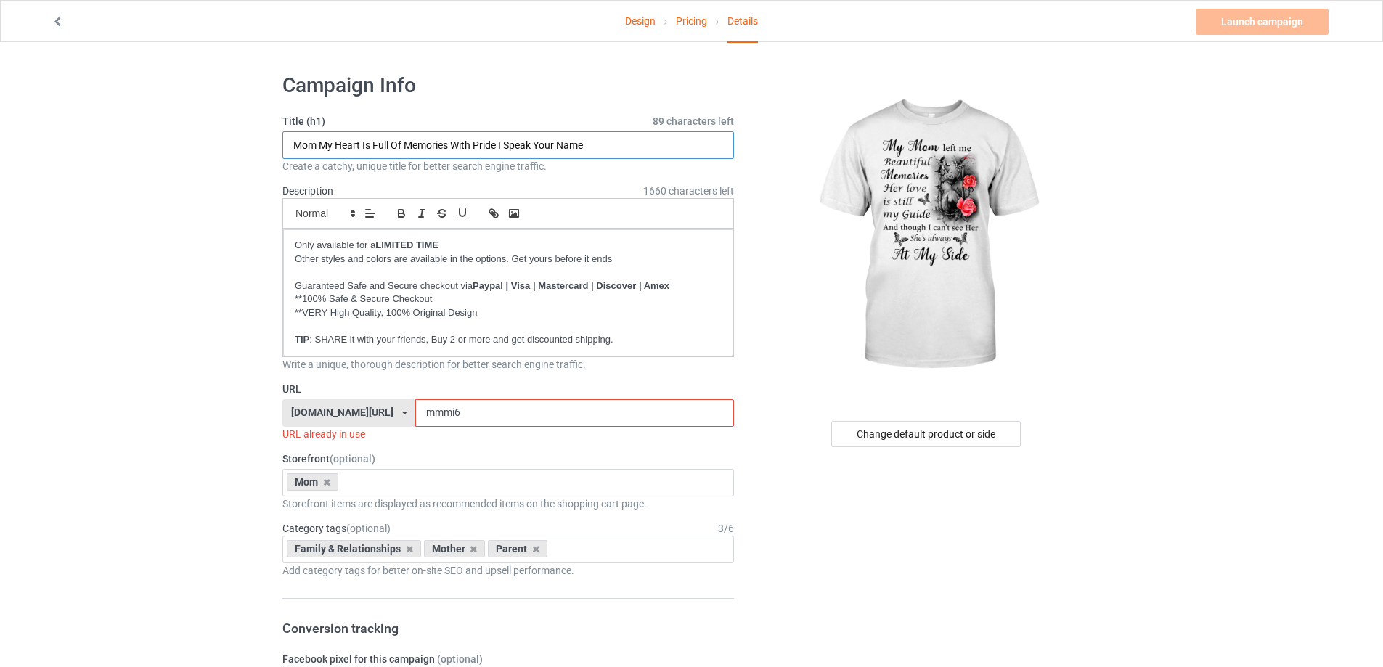
click at [590, 144] on input "Mom My Heart Is Full Of Memories With Pride I Speak Your Name" at bounding box center [508, 145] width 452 height 28
type input "My Mom Left Me Beautiful Memories"
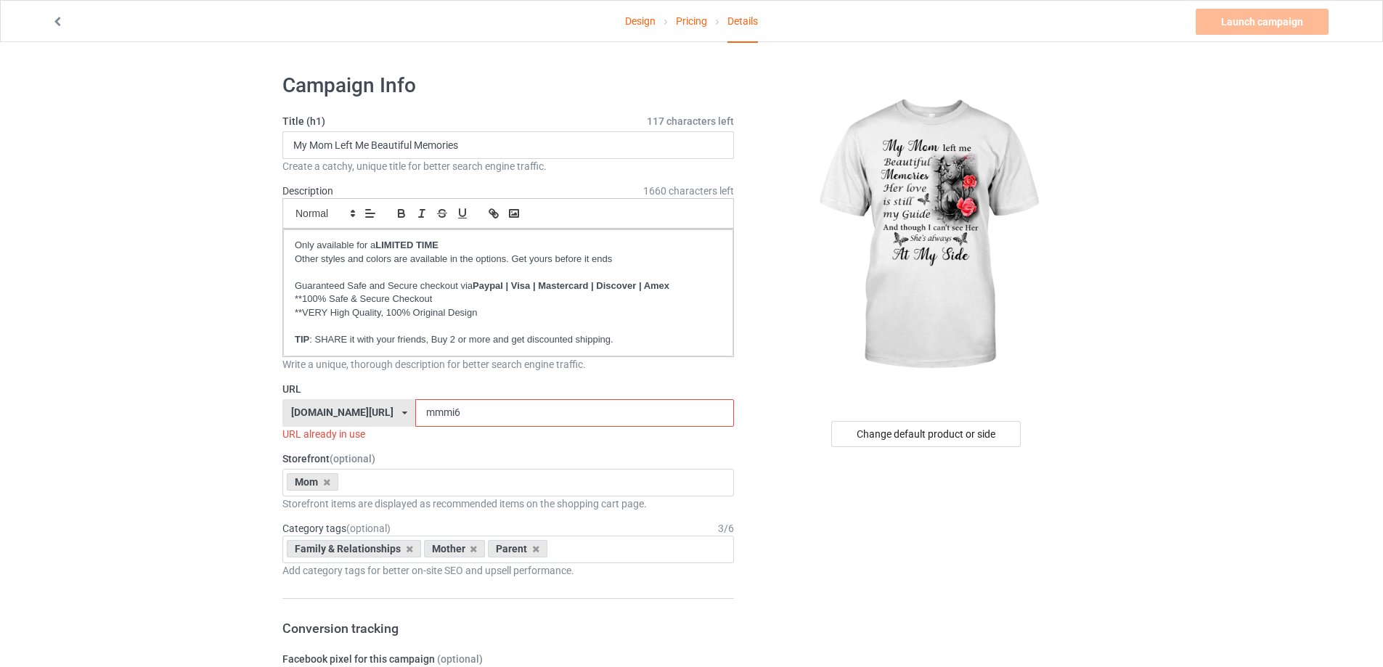
click at [452, 412] on input "mmmi6" at bounding box center [574, 413] width 318 height 28
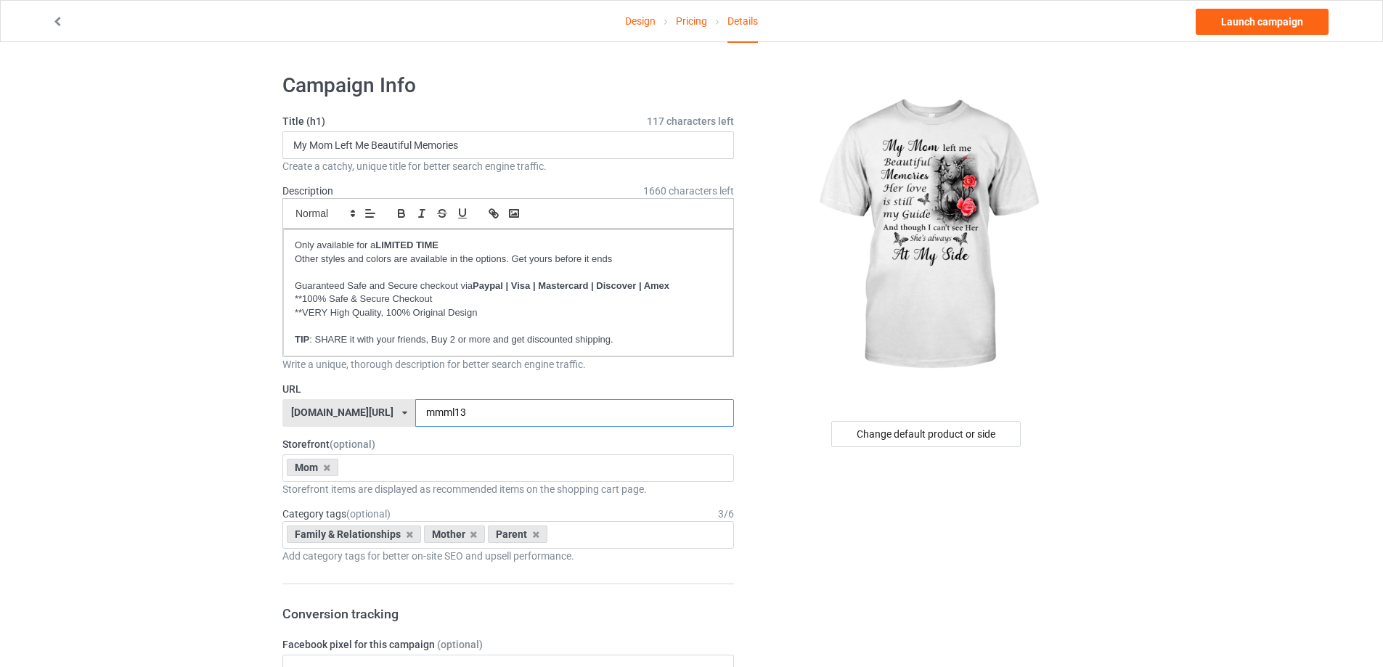
type input "mmml13"
click at [1316, 17] on link "Launch campaign" at bounding box center [1262, 22] width 133 height 26
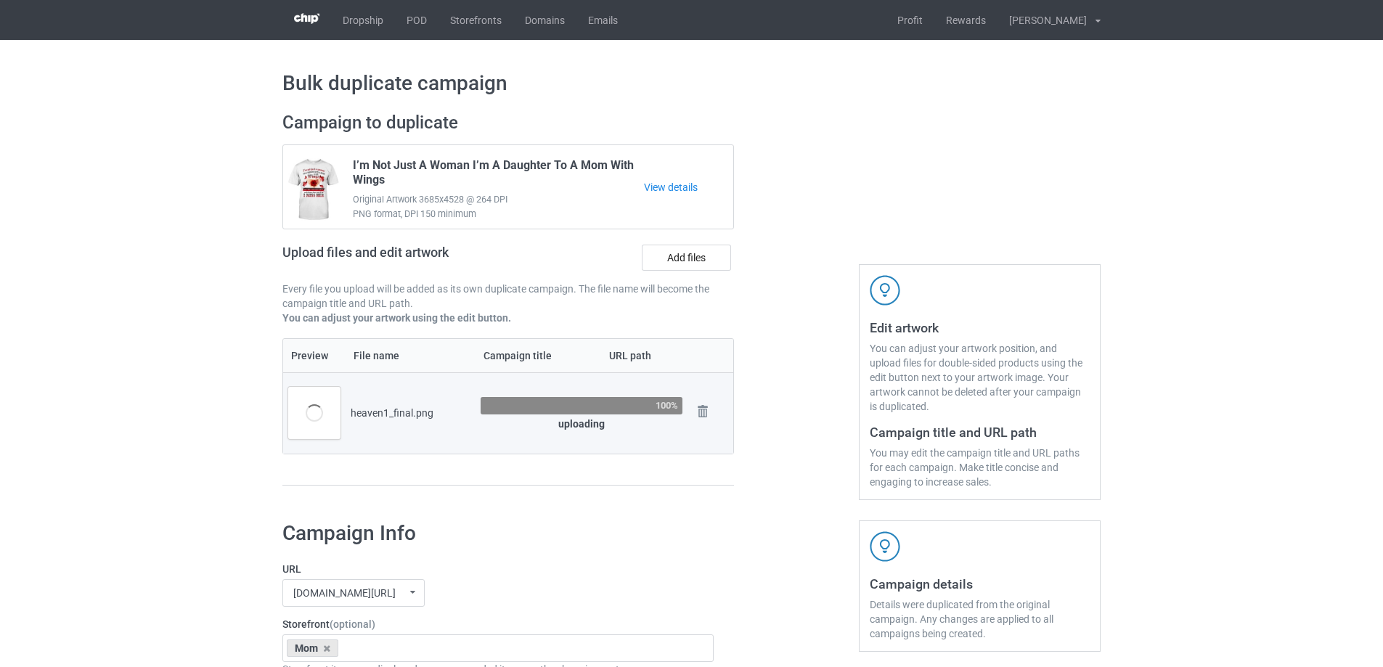
click at [780, 386] on div at bounding box center [796, 306] width 105 height 409
click at [460, 460] on div "Preview File name Campaign title URL path heaven1_final.png 100% uploading Remo…" at bounding box center [508, 412] width 452 height 148
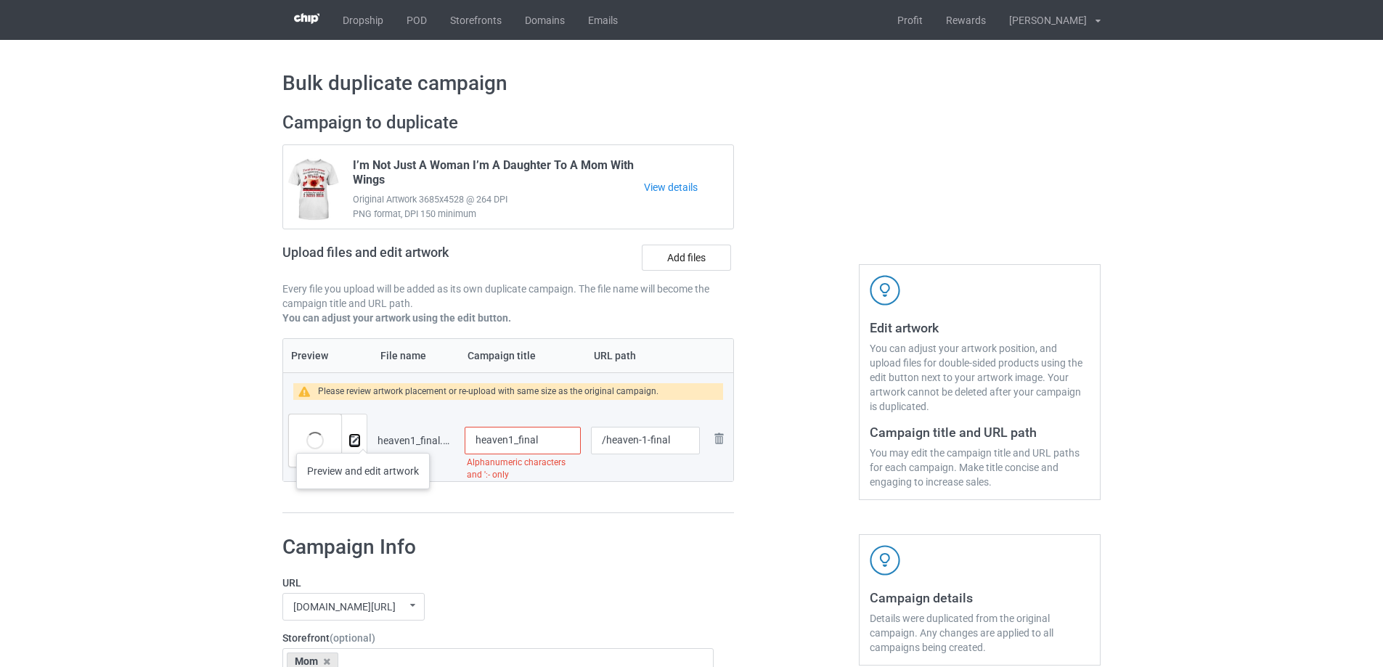
click at [356, 439] on img at bounding box center [354, 440] width 9 height 9
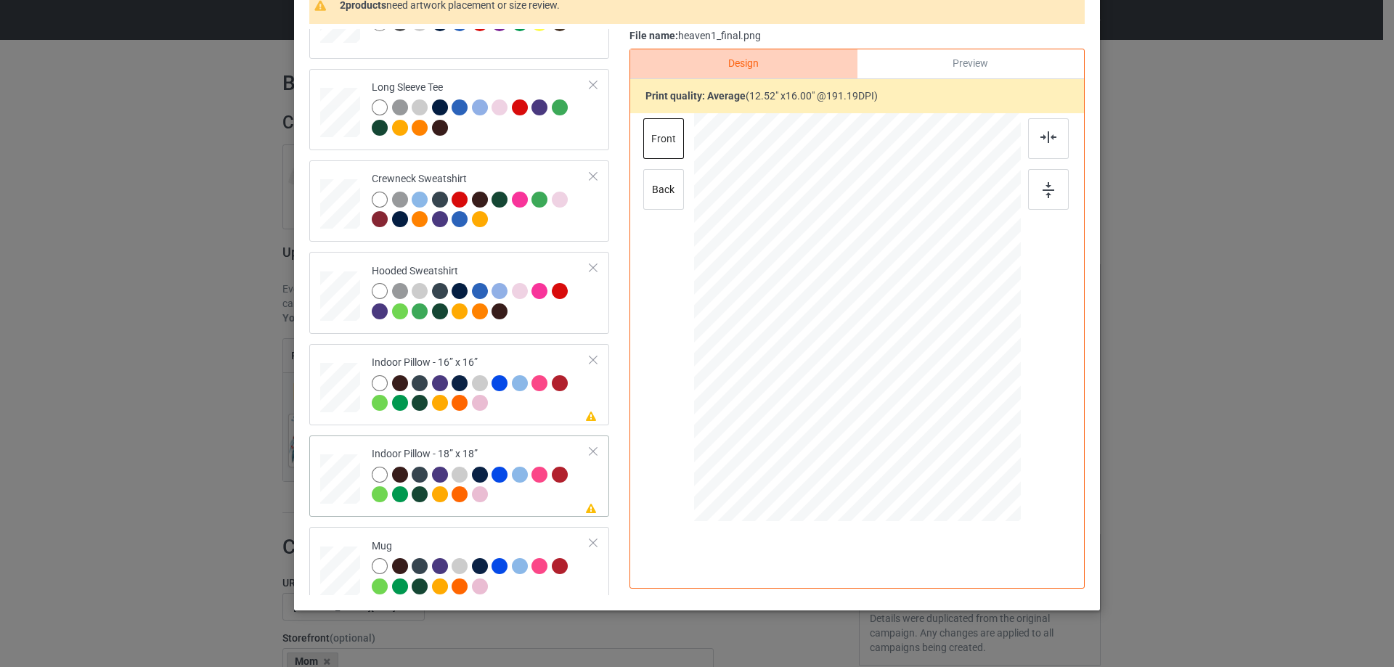
scroll to position [249, 0]
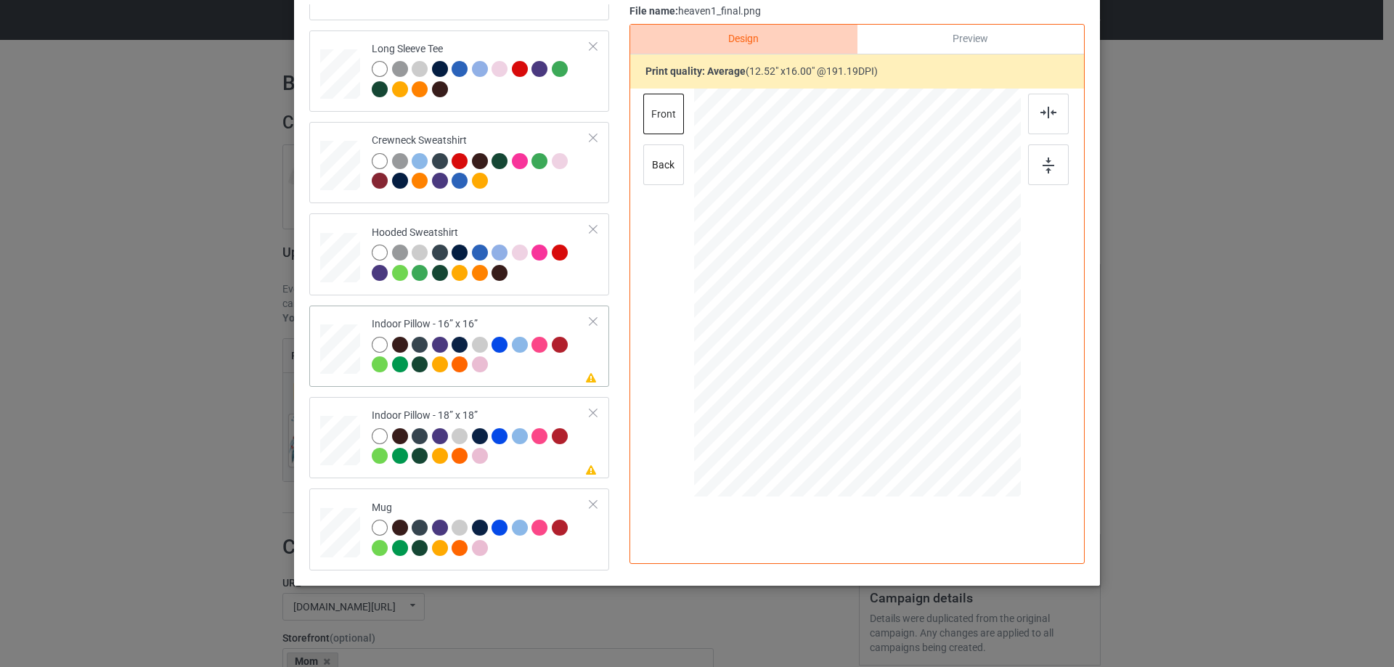
click at [340, 351] on div at bounding box center [340, 350] width 40 height 40
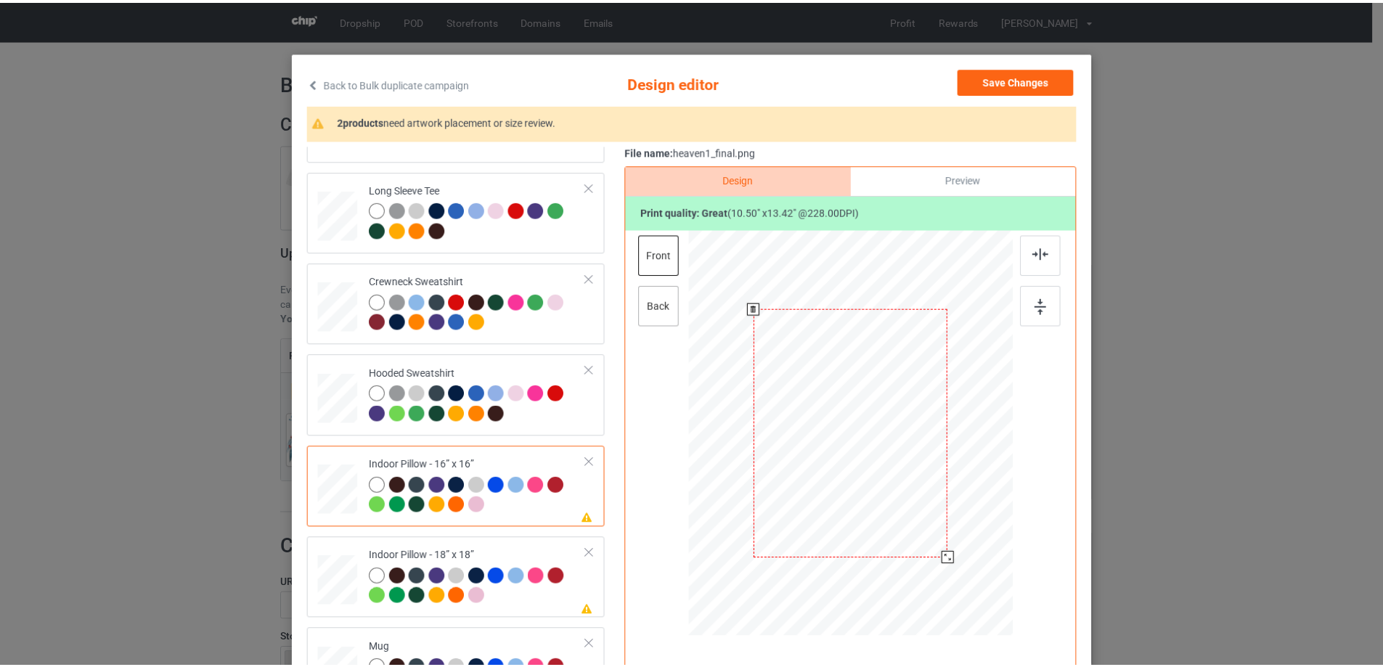
scroll to position [25, 0]
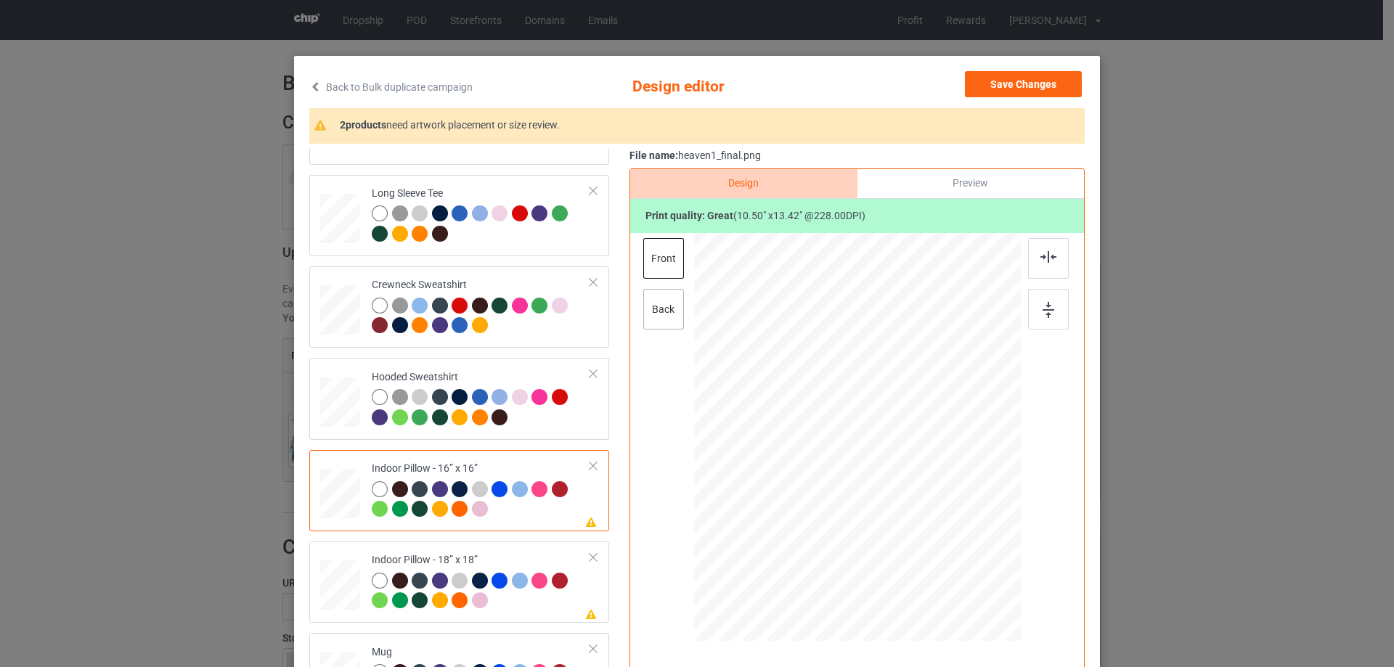
click at [673, 300] on div "back" at bounding box center [663, 309] width 41 height 41
click at [820, 417] on div at bounding box center [858, 439] width 378 height 412
click at [407, 88] on link "Back to Bulk duplicate campaign" at bounding box center [390, 87] width 163 height 32
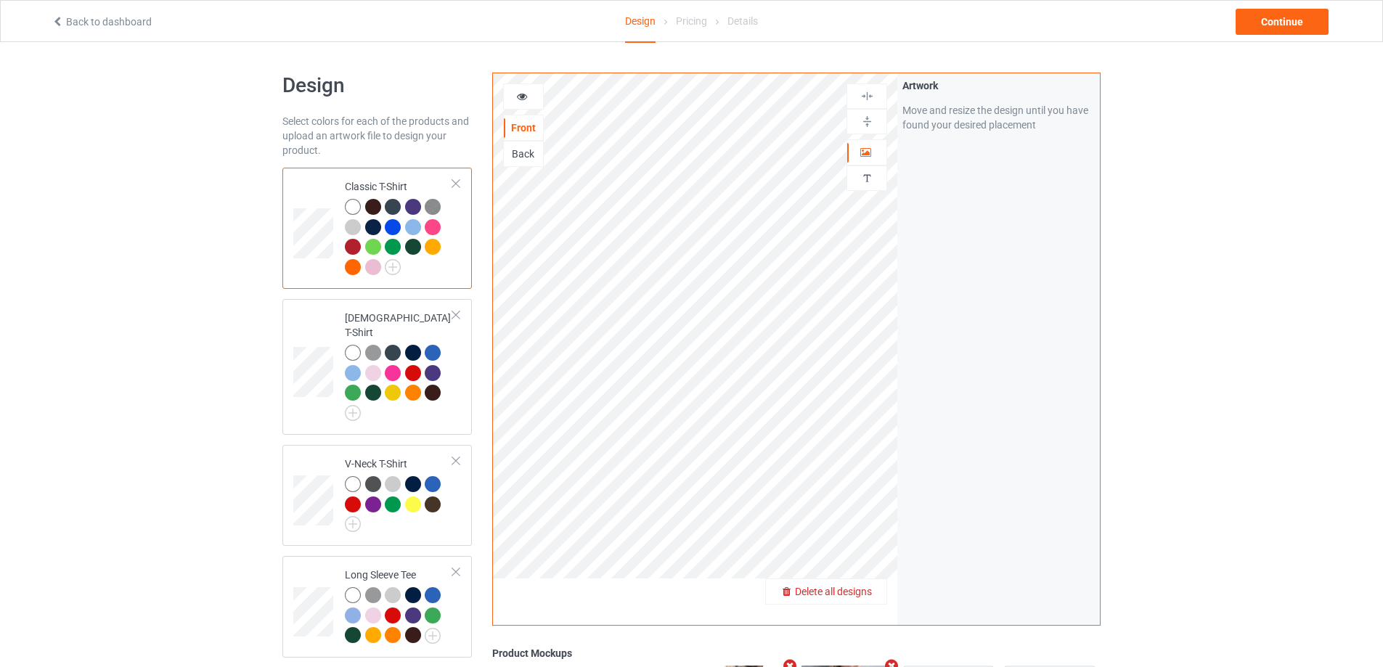
click at [862, 590] on span "Delete all designs" at bounding box center [833, 592] width 77 height 12
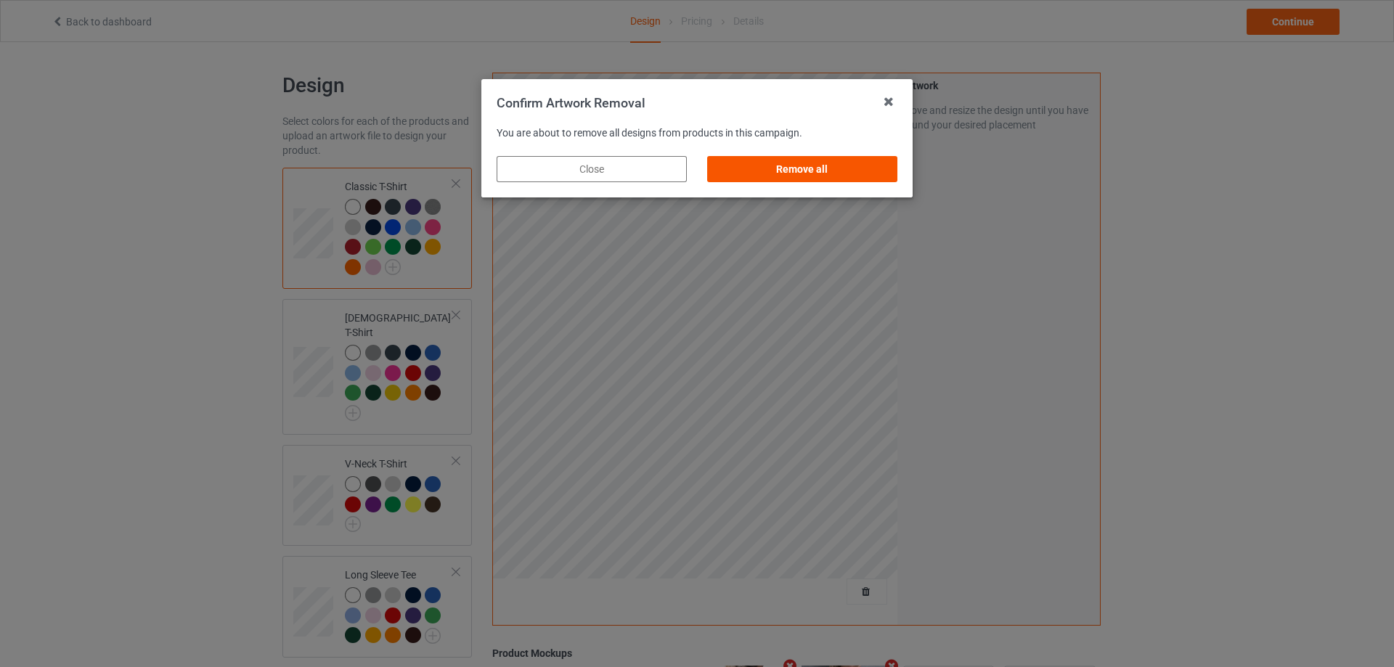
click at [823, 174] on div "Remove all" at bounding box center [802, 169] width 190 height 26
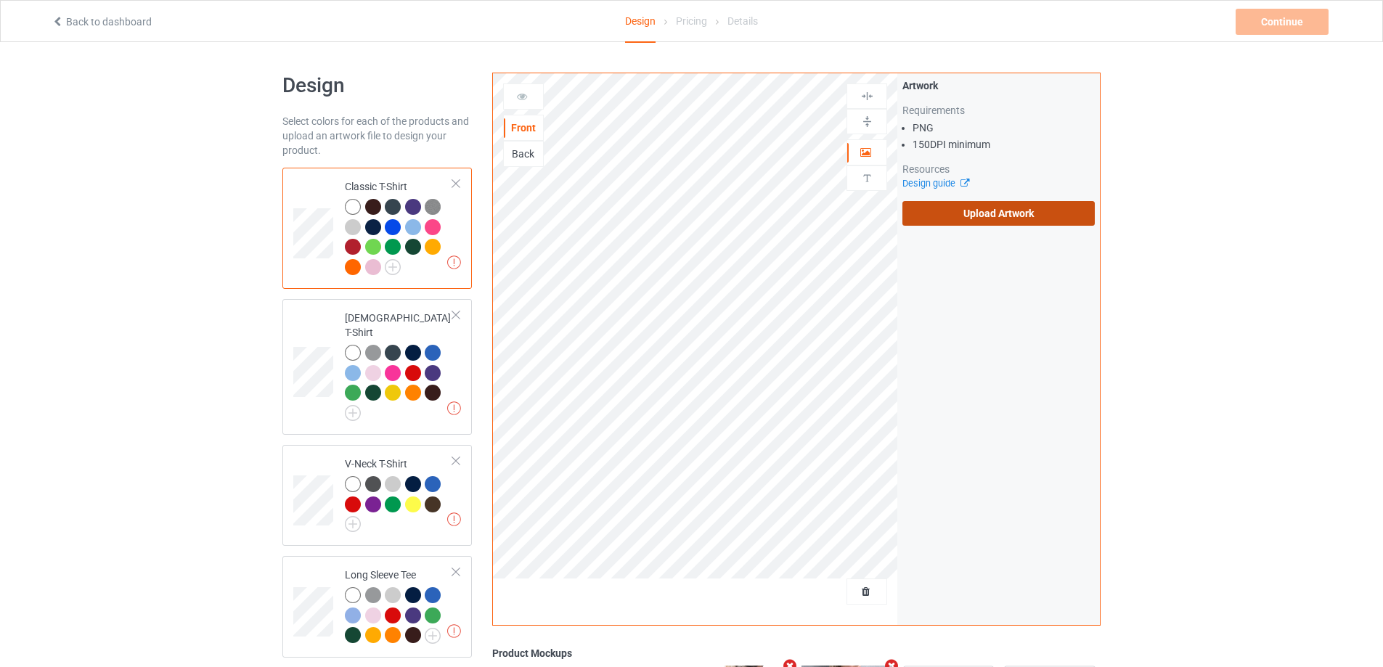
click at [994, 203] on label "Upload Artwork" at bounding box center [998, 213] width 192 height 25
click at [0, 0] on input "Upload Artwork" at bounding box center [0, 0] width 0 height 0
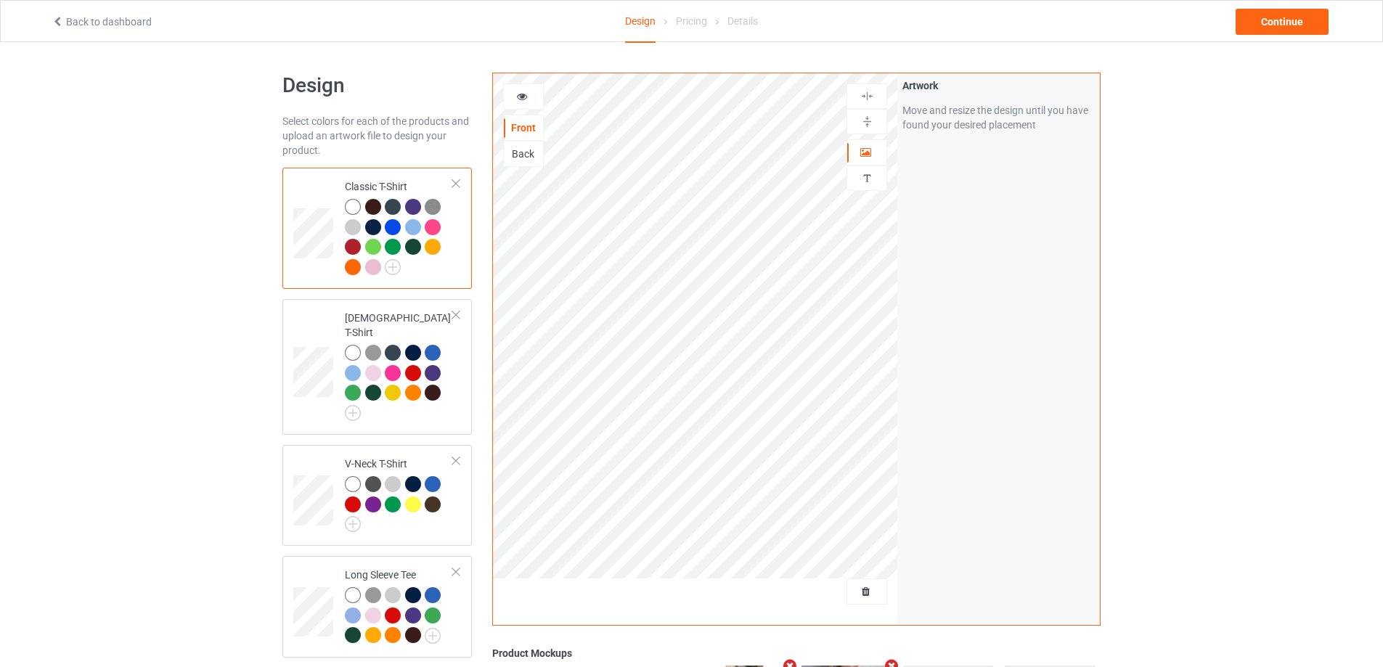
click at [540, 110] on div at bounding box center [523, 96] width 41 height 26
click at [534, 101] on div at bounding box center [523, 96] width 39 height 15
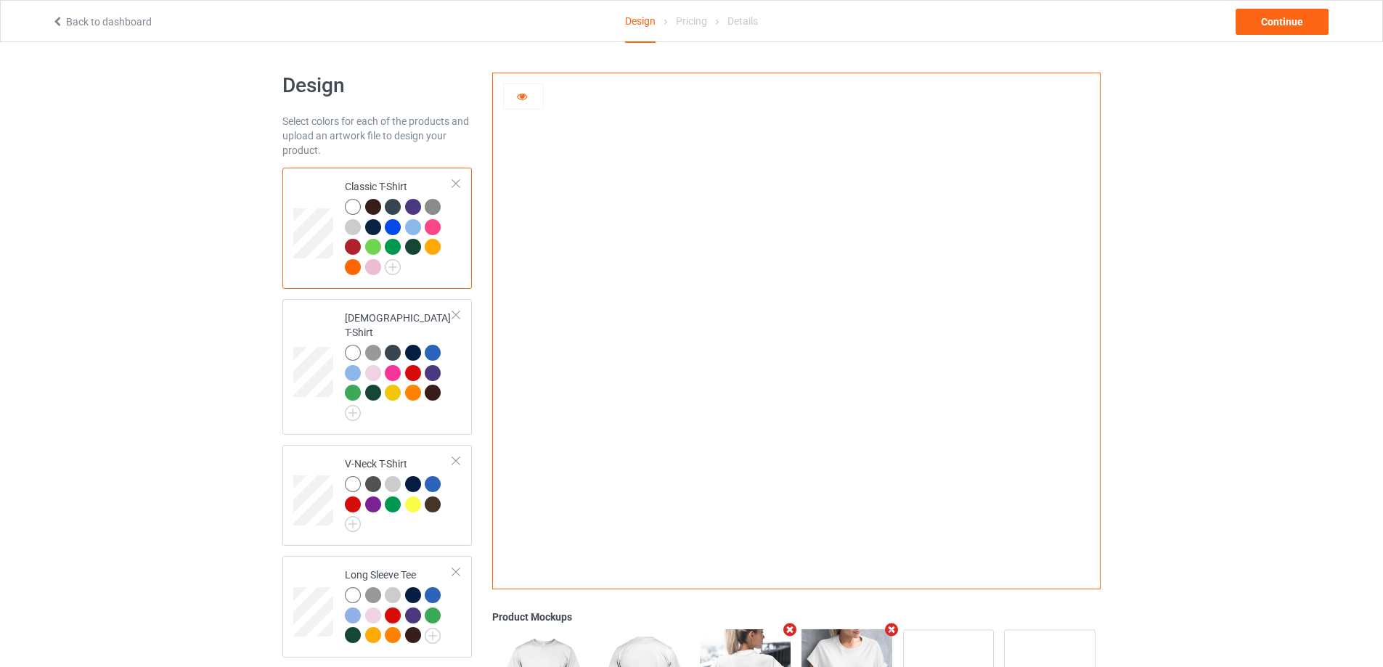
click at [531, 101] on div at bounding box center [523, 96] width 39 height 15
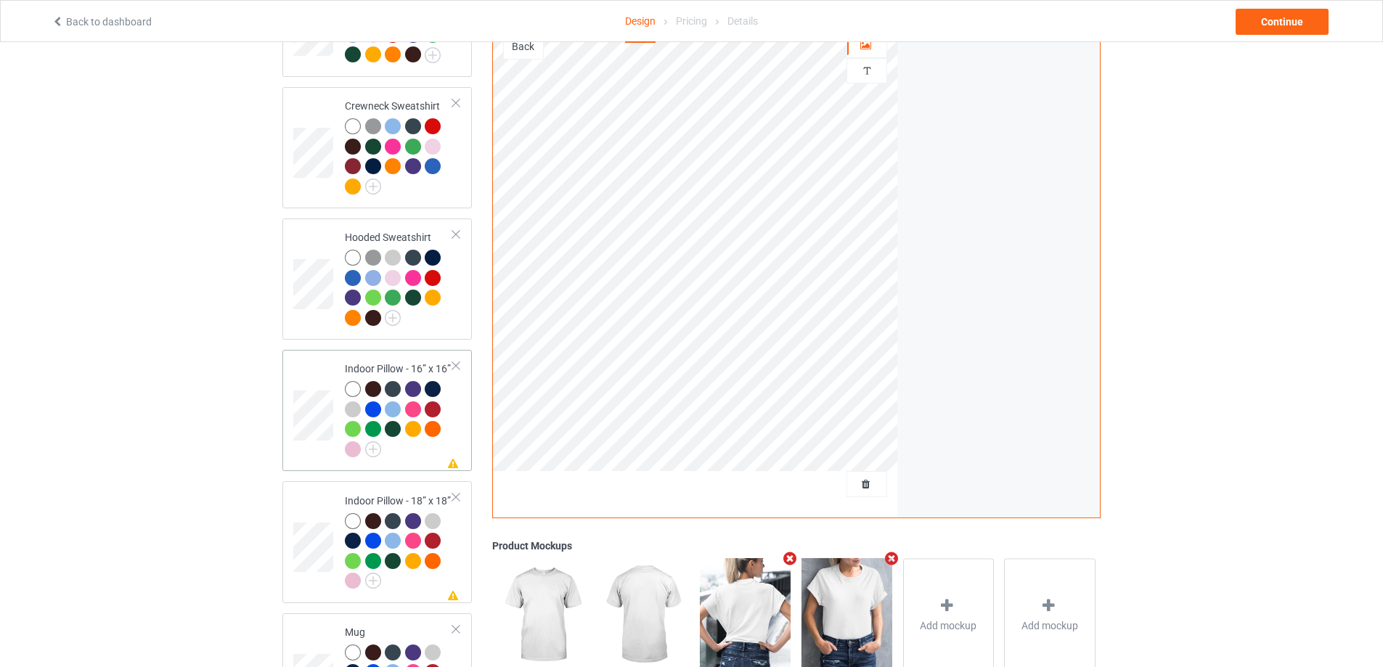
click at [309, 433] on td at bounding box center [315, 411] width 44 height 110
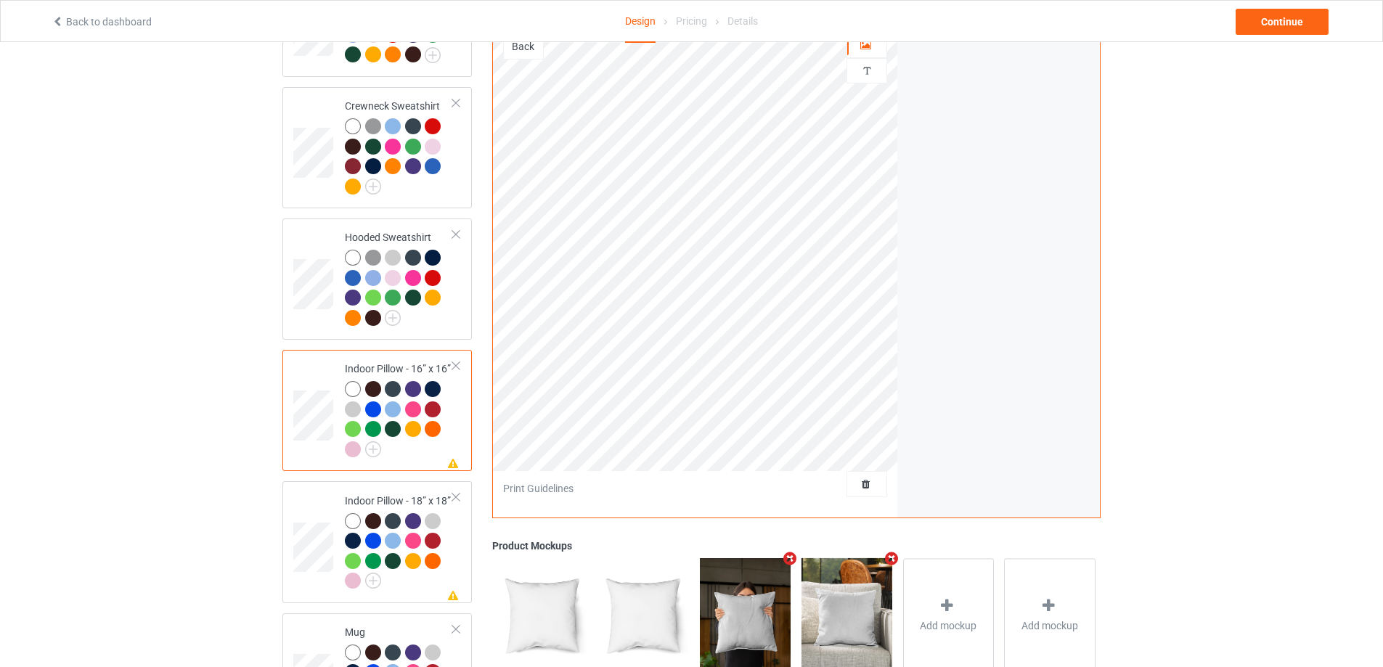
scroll to position [508, 0]
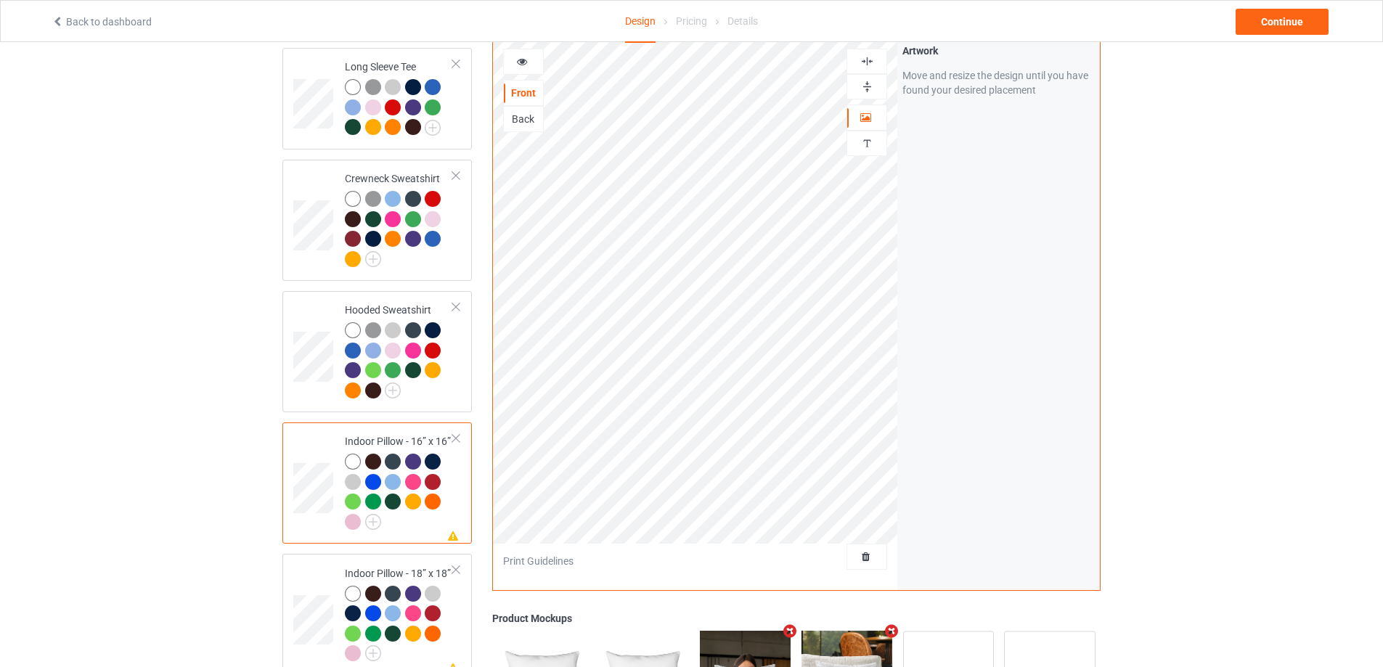
drag, startPoint x: 866, startPoint y: 48, endPoint x: 868, endPoint y: 62, distance: 13.9
click at [866, 54] on img at bounding box center [867, 61] width 14 height 14
click at [869, 80] on img at bounding box center [867, 87] width 14 height 14
click at [529, 54] on div at bounding box center [523, 61] width 39 height 15
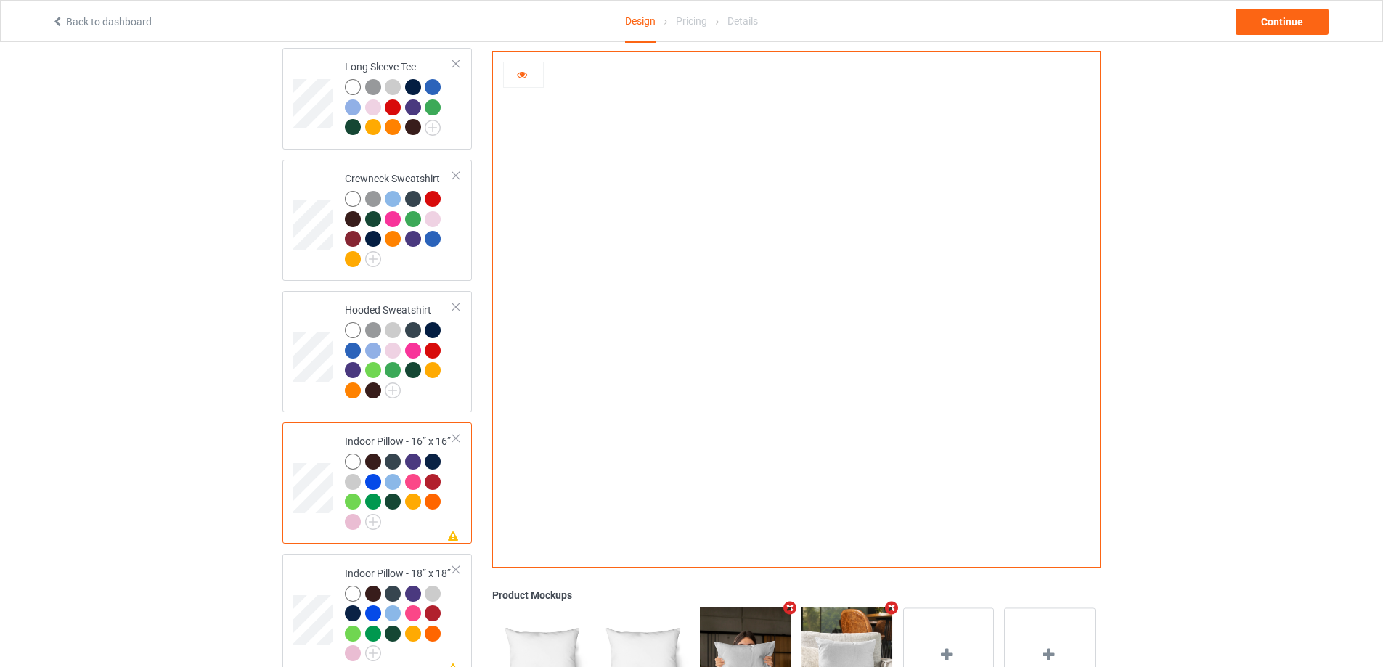
click at [527, 81] on div at bounding box center [523, 75] width 39 height 15
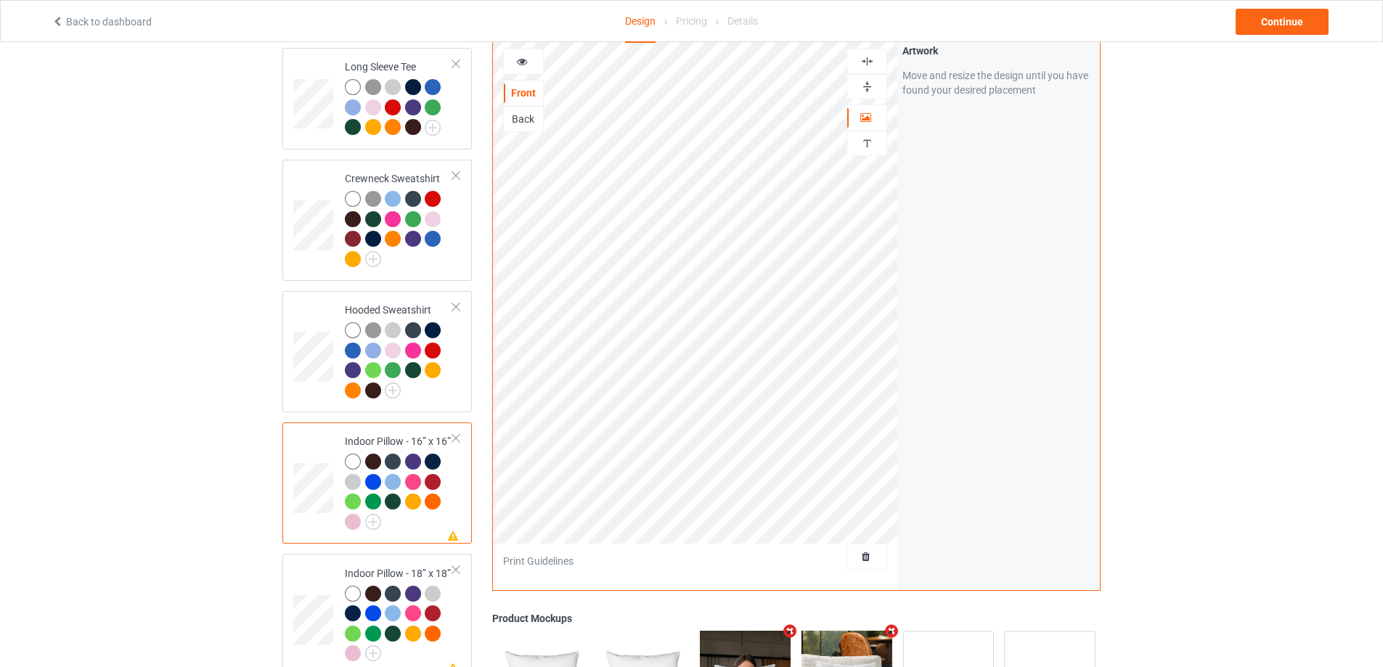
click at [534, 112] on div "Back" at bounding box center [523, 119] width 39 height 15
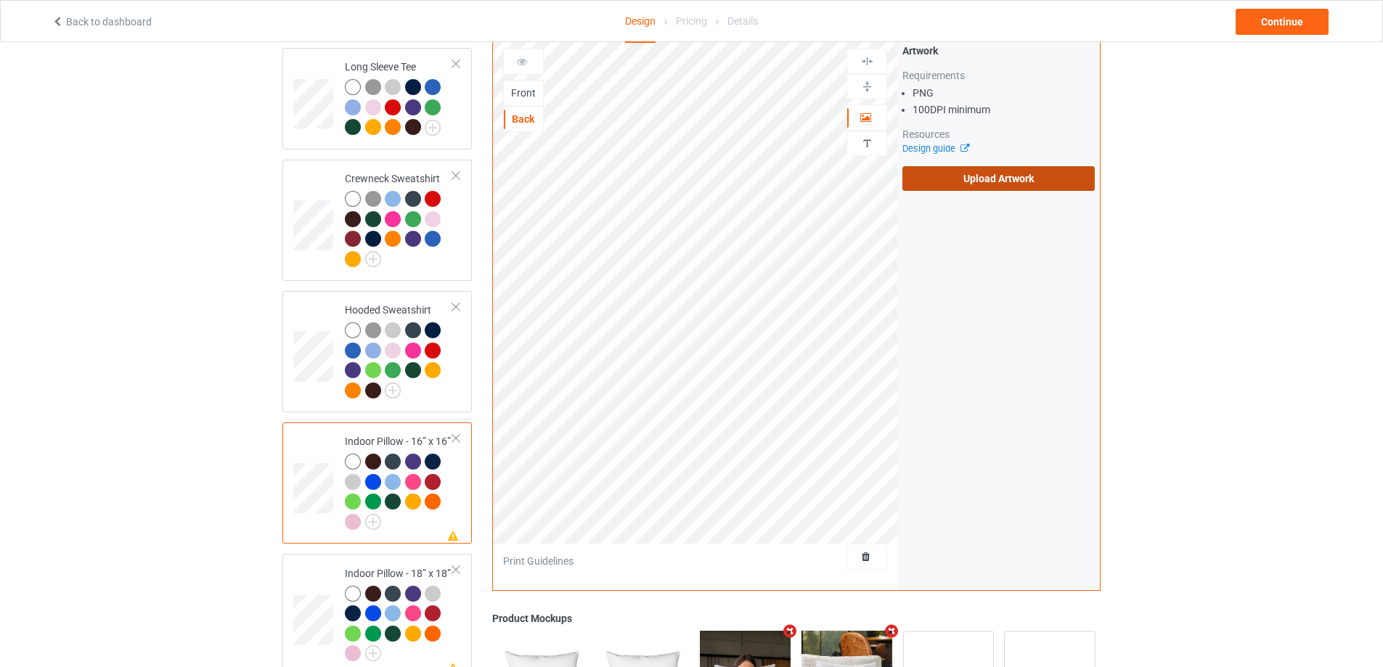
click at [1011, 166] on label "Upload Artwork" at bounding box center [998, 178] width 192 height 25
click at [0, 0] on input "Upload Artwork" at bounding box center [0, 0] width 0 height 0
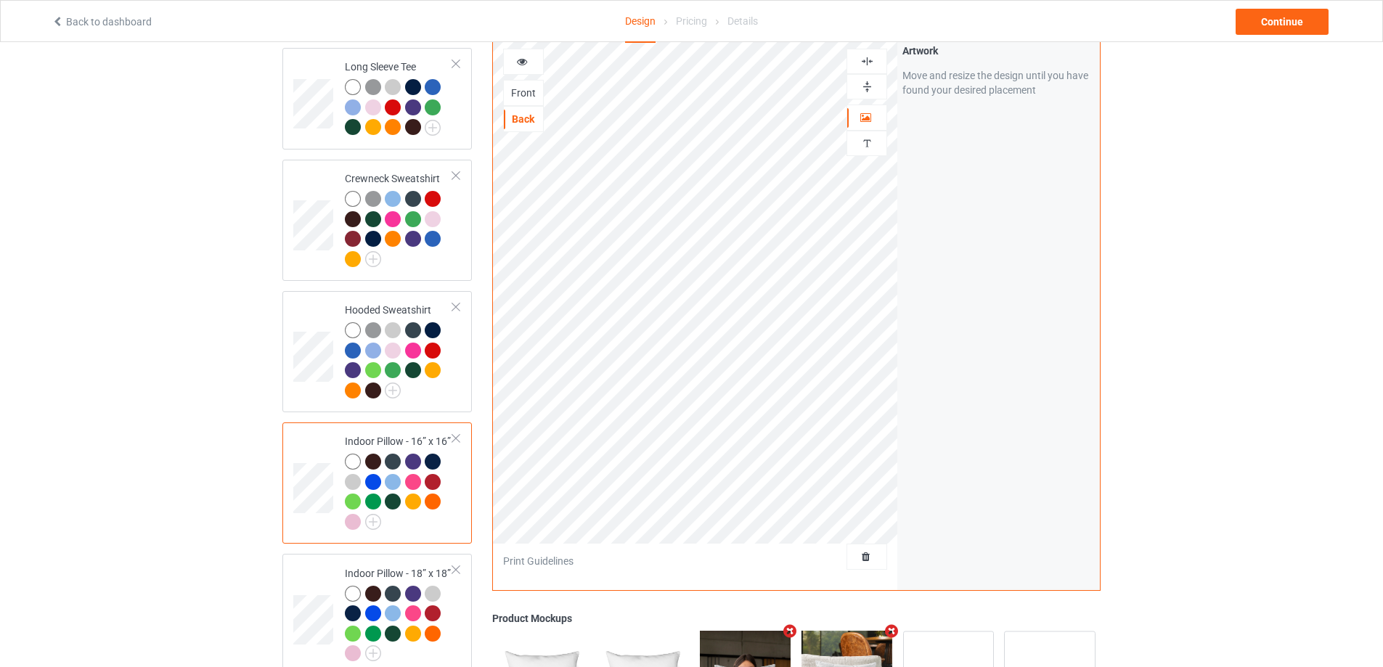
click at [876, 57] on div at bounding box center [866, 61] width 39 height 14
click at [869, 85] on img at bounding box center [867, 87] width 14 height 14
drag, startPoint x: 875, startPoint y: 52, endPoint x: 873, endPoint y: 69, distance: 17.5
click at [875, 54] on div at bounding box center [866, 61] width 39 height 14
click at [872, 80] on img at bounding box center [867, 87] width 14 height 14
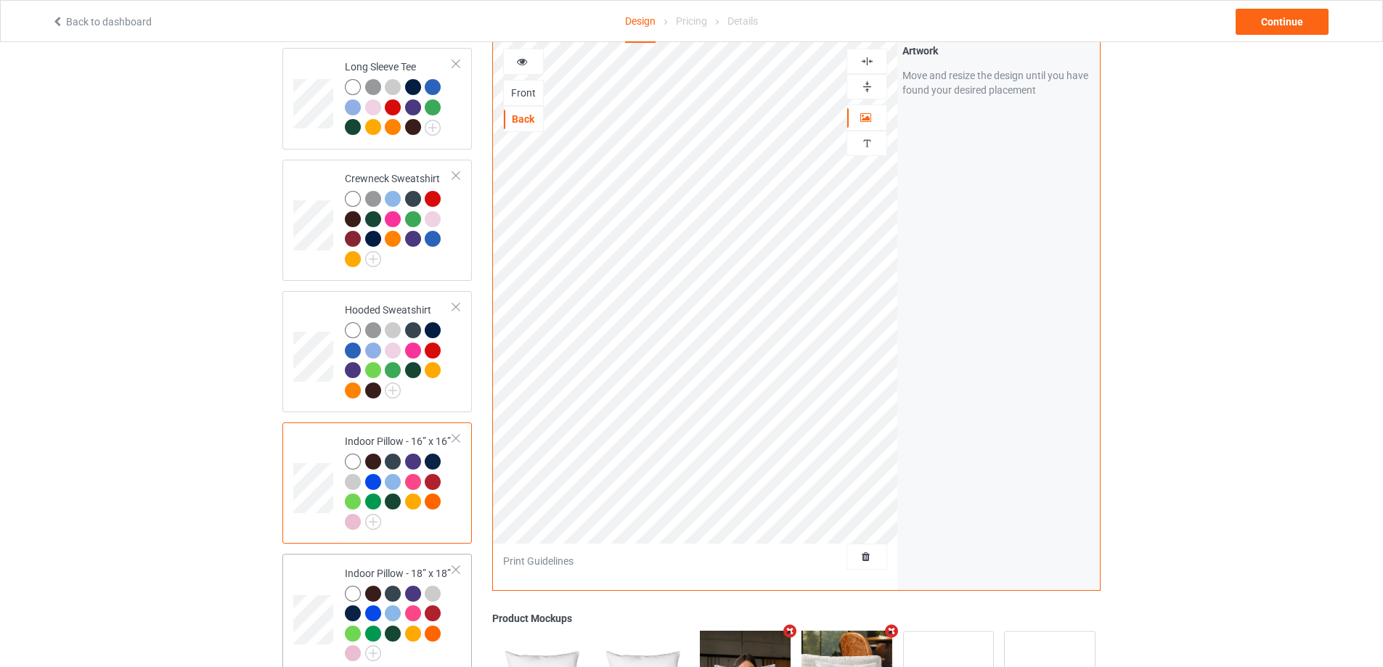
click at [326, 560] on td at bounding box center [315, 615] width 44 height 110
click at [876, 54] on div at bounding box center [866, 61] width 39 height 14
click at [874, 80] on div at bounding box center [866, 87] width 39 height 14
click at [533, 112] on div "Back" at bounding box center [523, 119] width 39 height 15
click at [876, 62] on div at bounding box center [867, 61] width 41 height 25
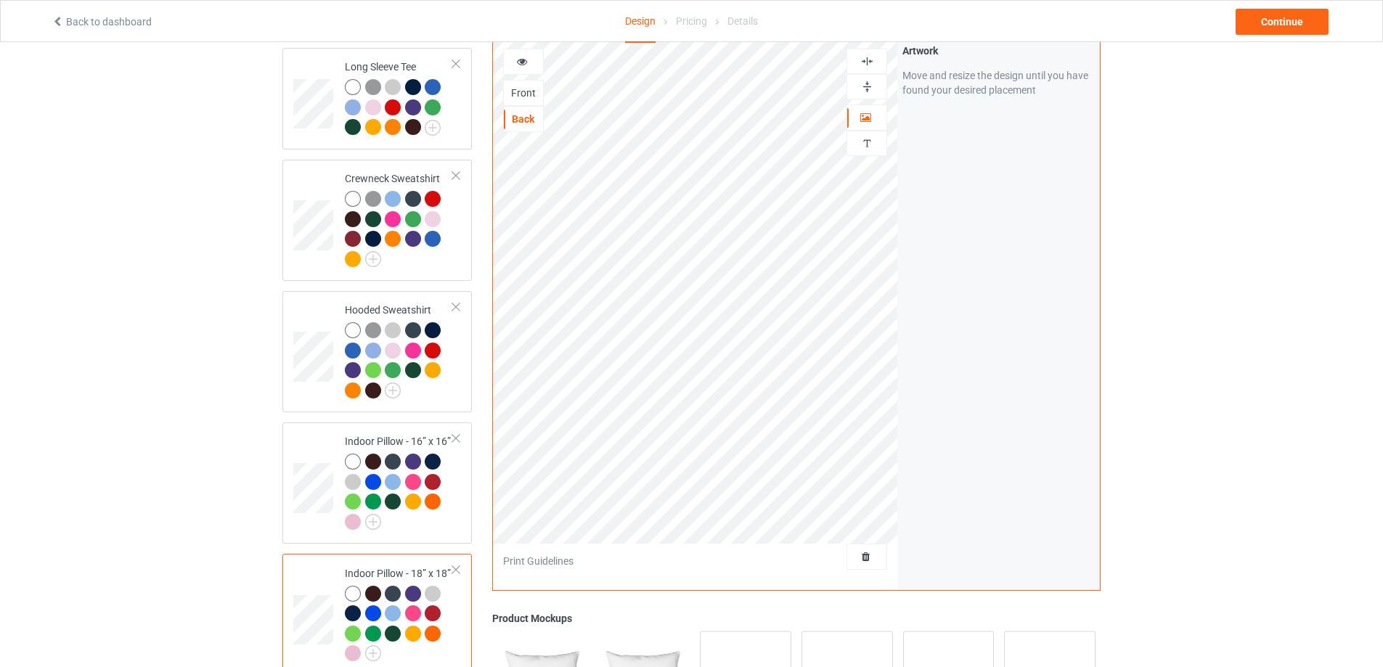
click at [870, 80] on img at bounding box center [867, 87] width 14 height 14
click at [868, 54] on img at bounding box center [867, 61] width 14 height 14
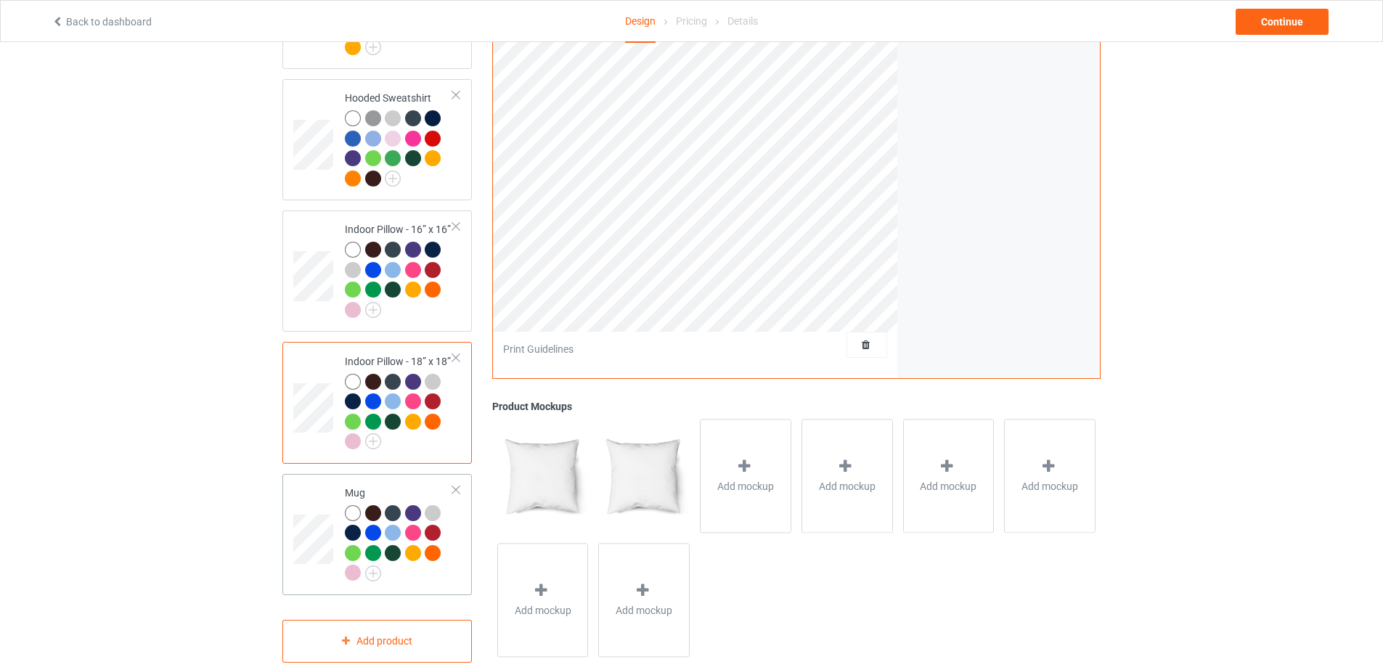
scroll to position [739, 0]
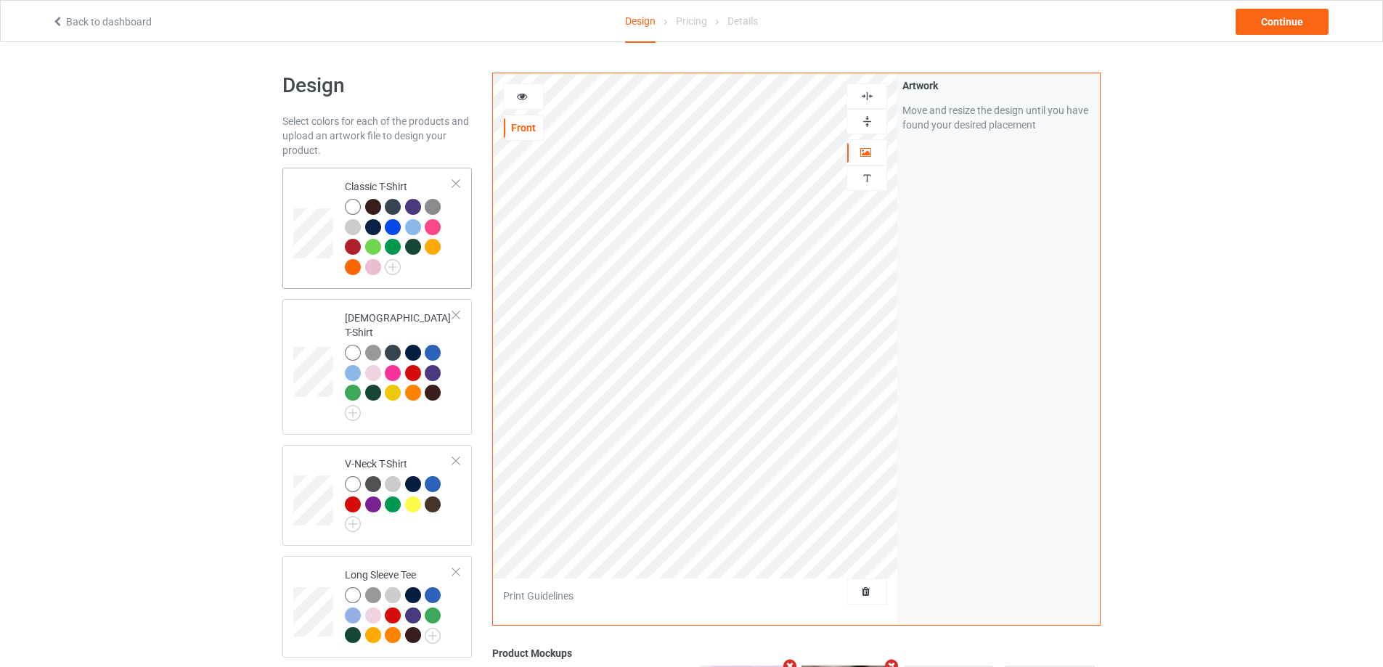
click at [318, 269] on td at bounding box center [315, 229] width 44 height 110
click at [512, 144] on div "Back" at bounding box center [523, 154] width 41 height 26
click at [538, 152] on div "Back" at bounding box center [523, 154] width 39 height 15
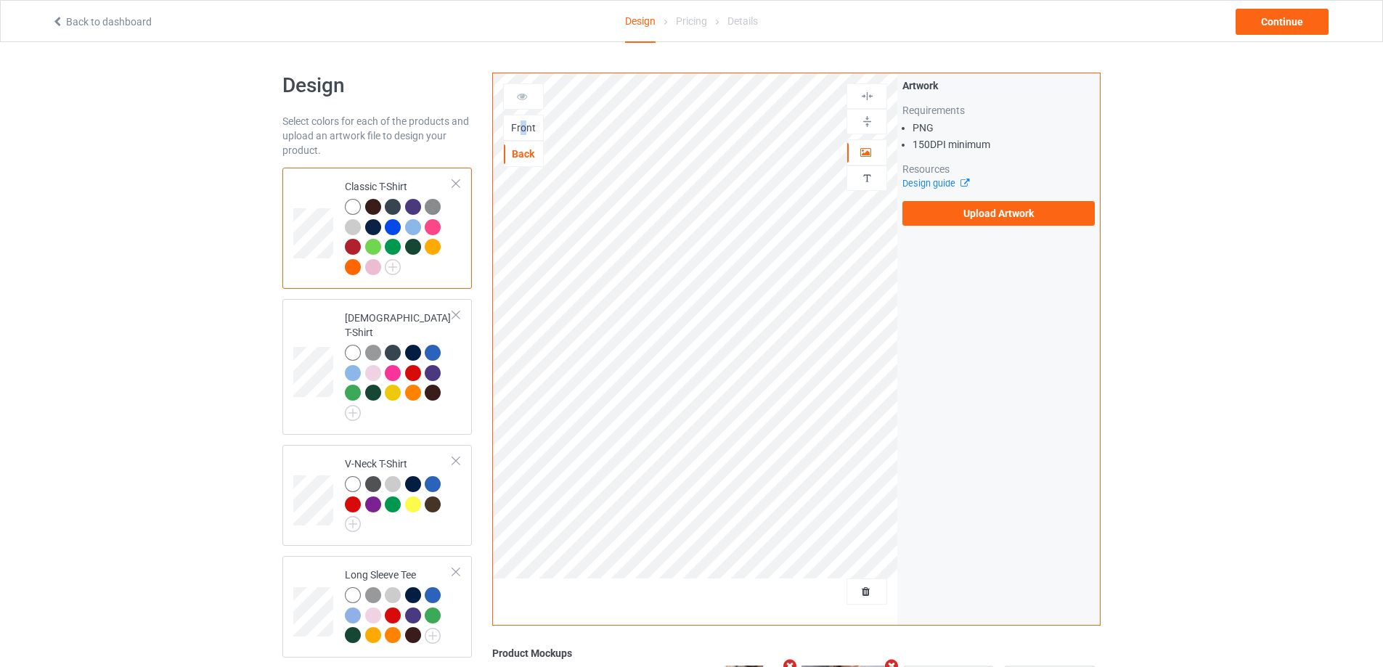
click at [523, 127] on div "Front" at bounding box center [523, 128] width 39 height 15
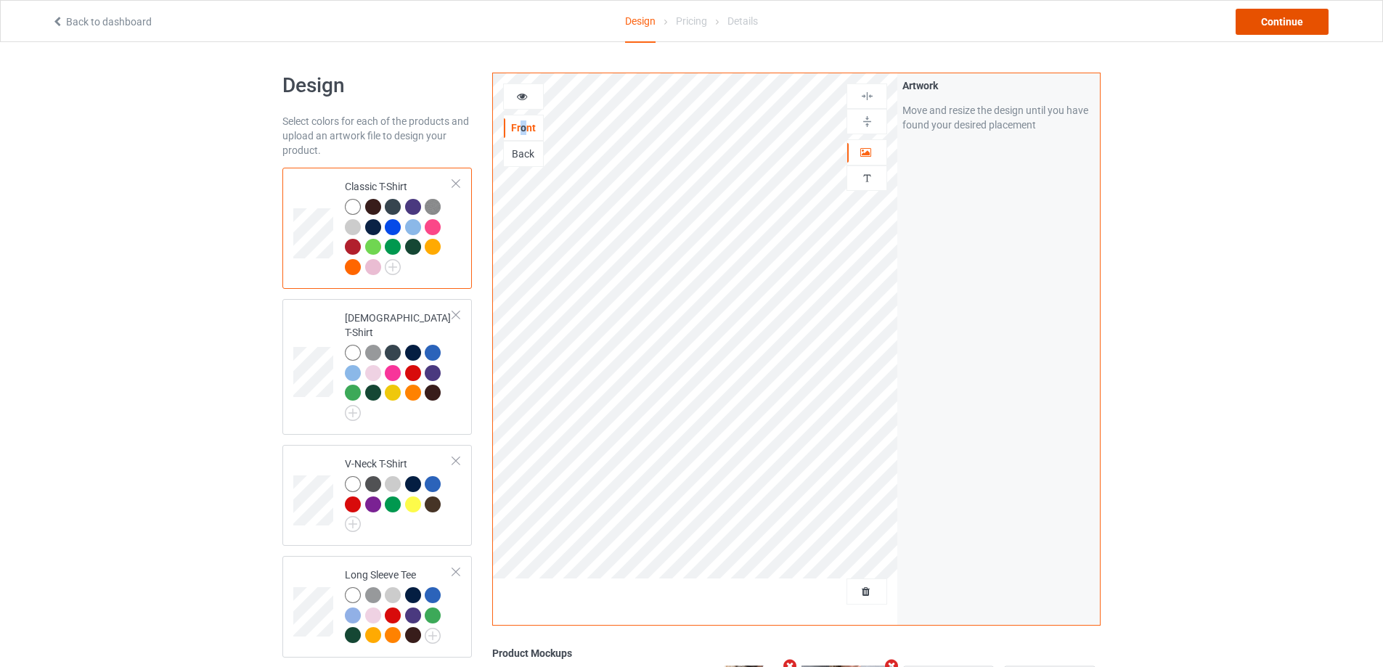
click at [1286, 24] on div "Continue" at bounding box center [1282, 22] width 93 height 26
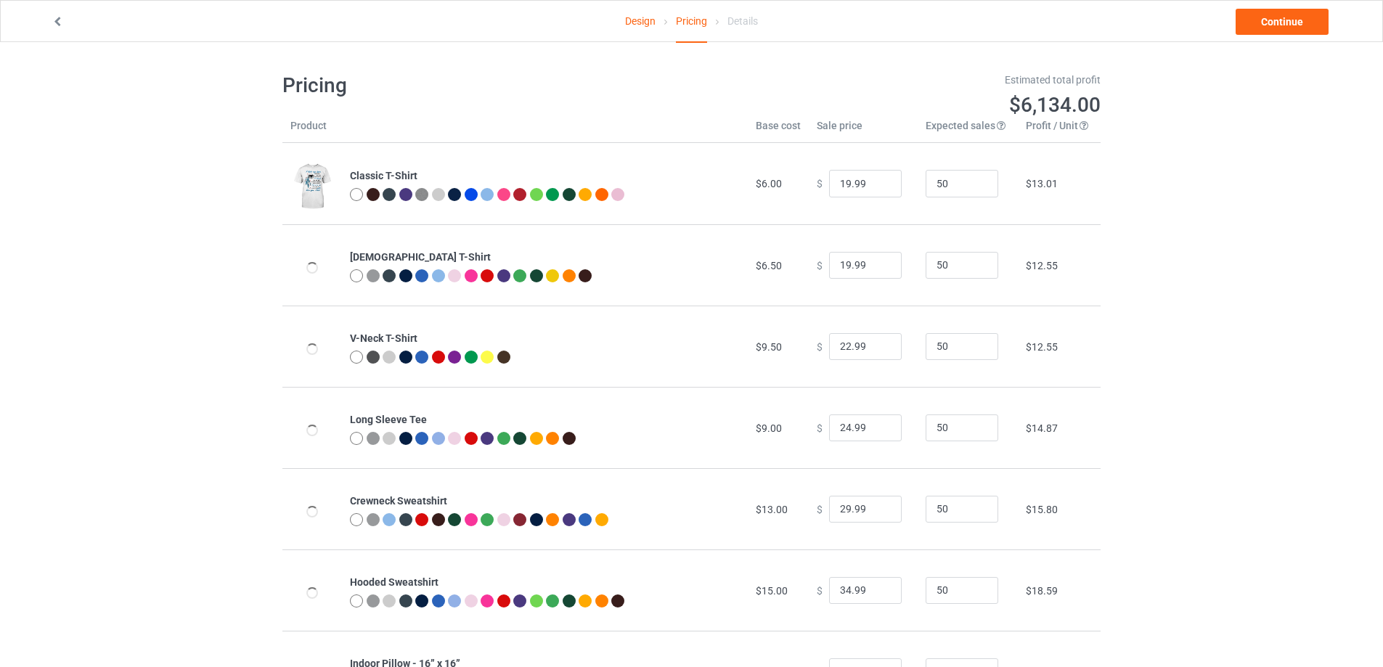
type input "20.00"
type input "24.00"
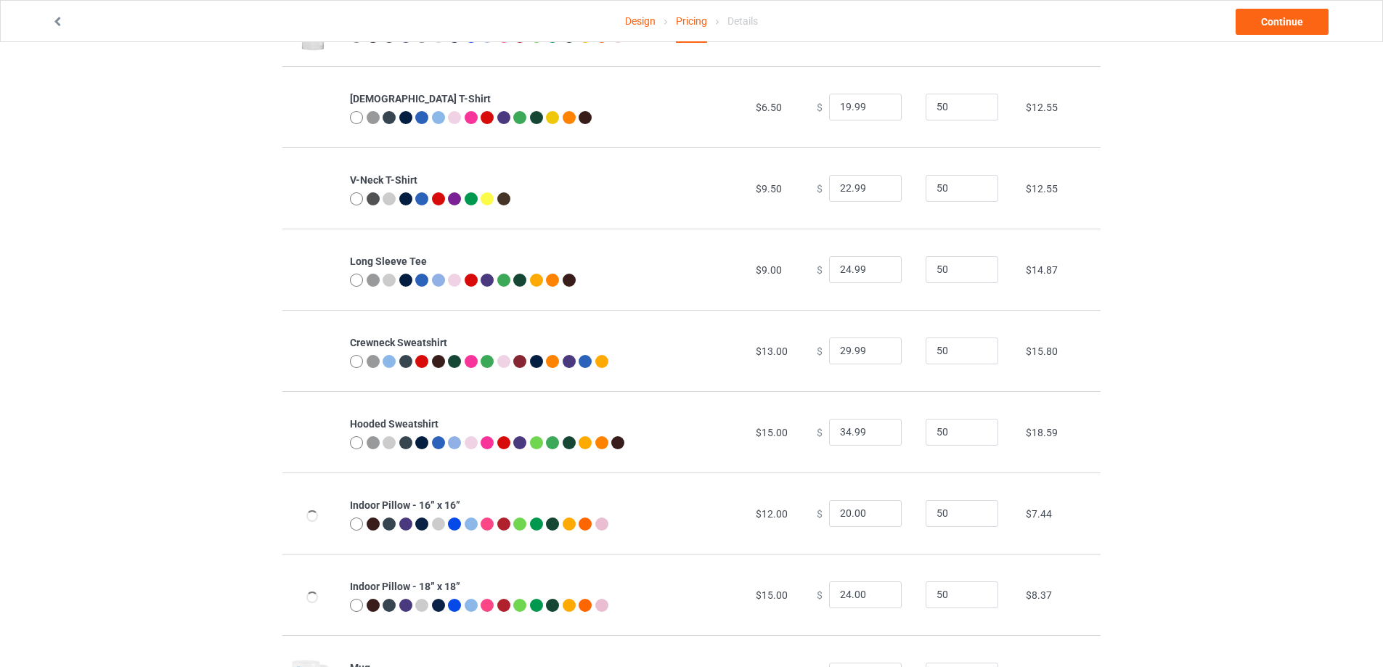
scroll to position [239, 0]
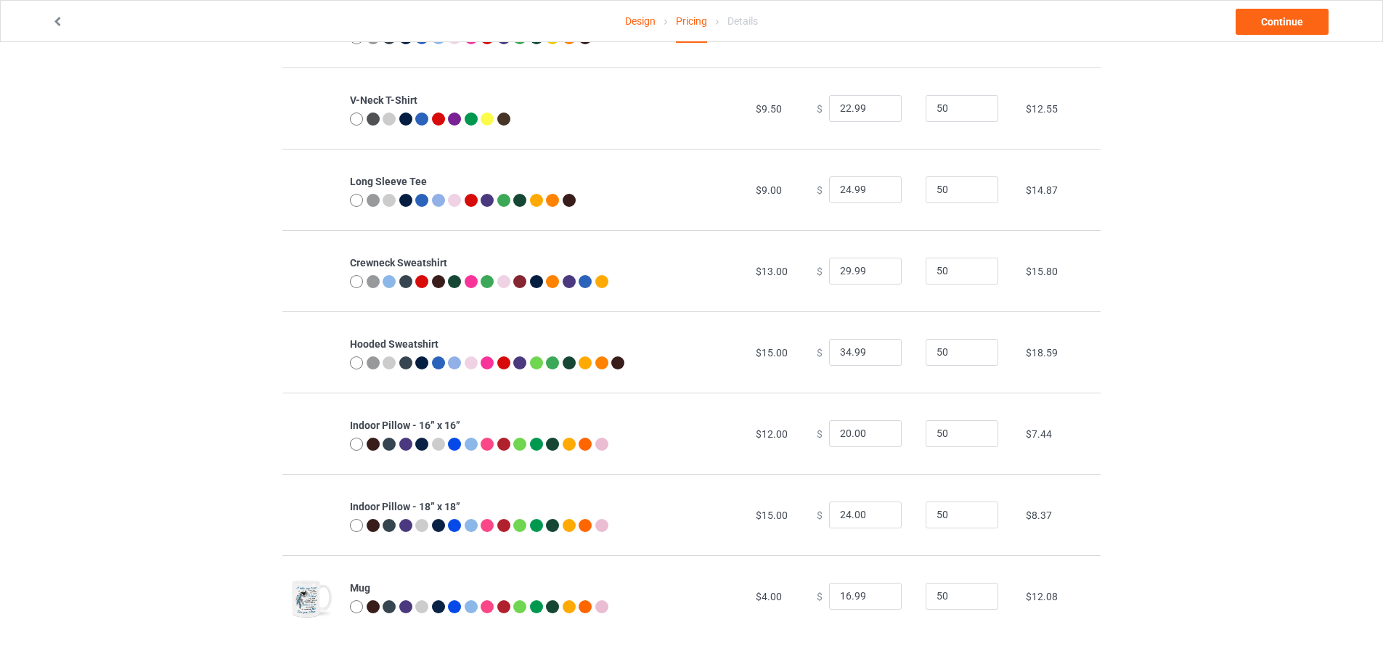
click at [691, 365] on div at bounding box center [545, 364] width 390 height 17
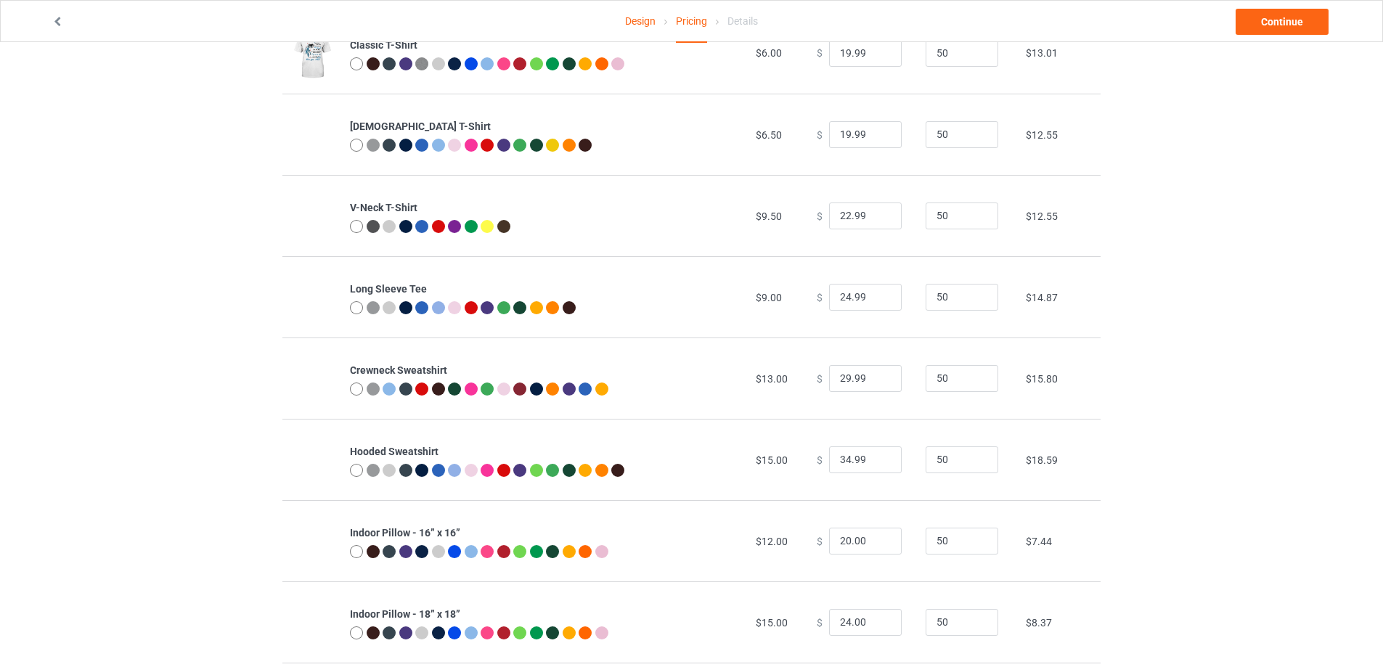
scroll to position [0, 0]
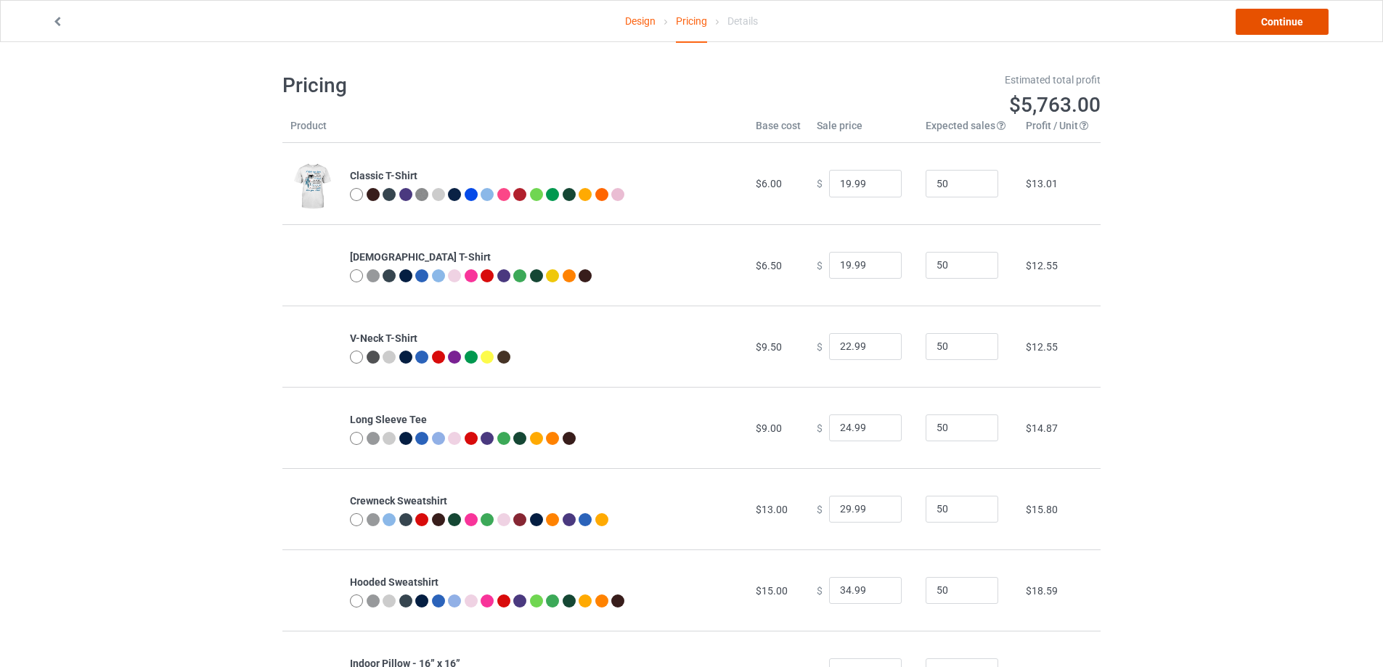
click at [1259, 20] on link "Continue" at bounding box center [1282, 22] width 93 height 26
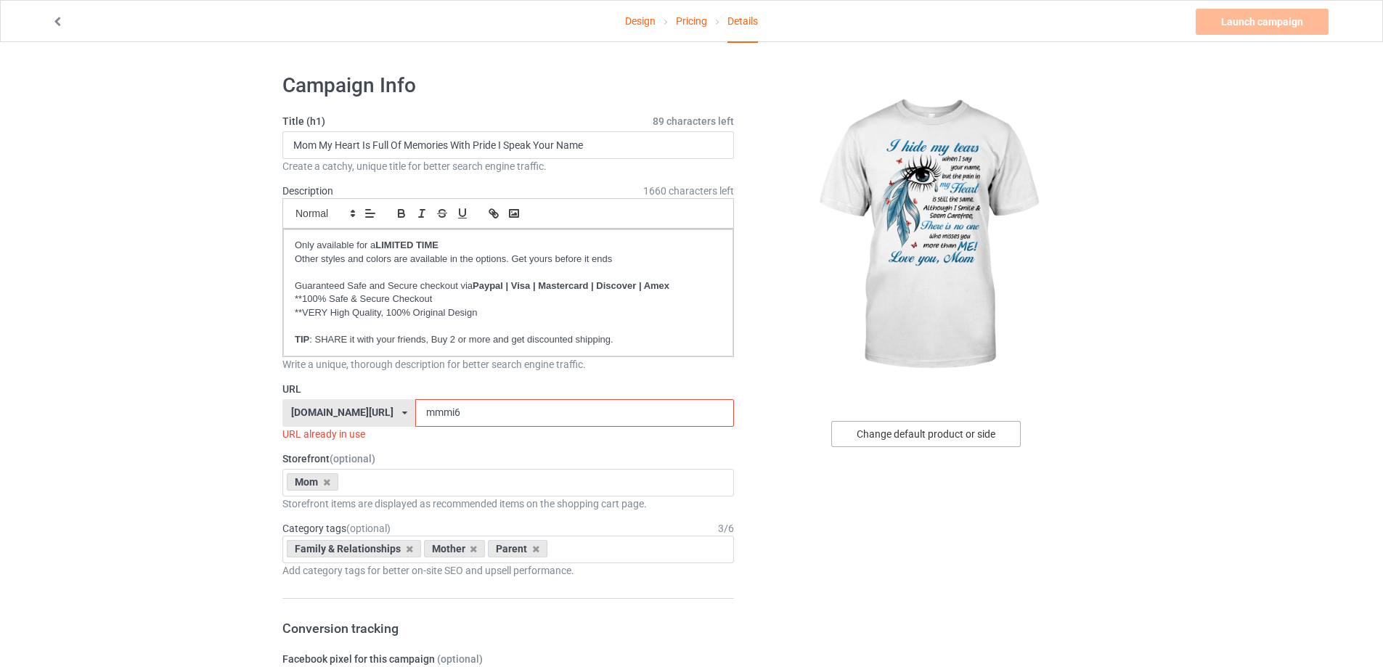
drag, startPoint x: 929, startPoint y: 424, endPoint x: 1161, endPoint y: 352, distance: 243.2
click at [609, 144] on input "Mom My Heart Is Full Of Memories With Pride I Speak Your Name" at bounding box center [508, 145] width 452 height 28
click at [610, 152] on input "Mom My Heart Is Full Of Memories With Pride I Speak Your Name" at bounding box center [508, 145] width 452 height 28
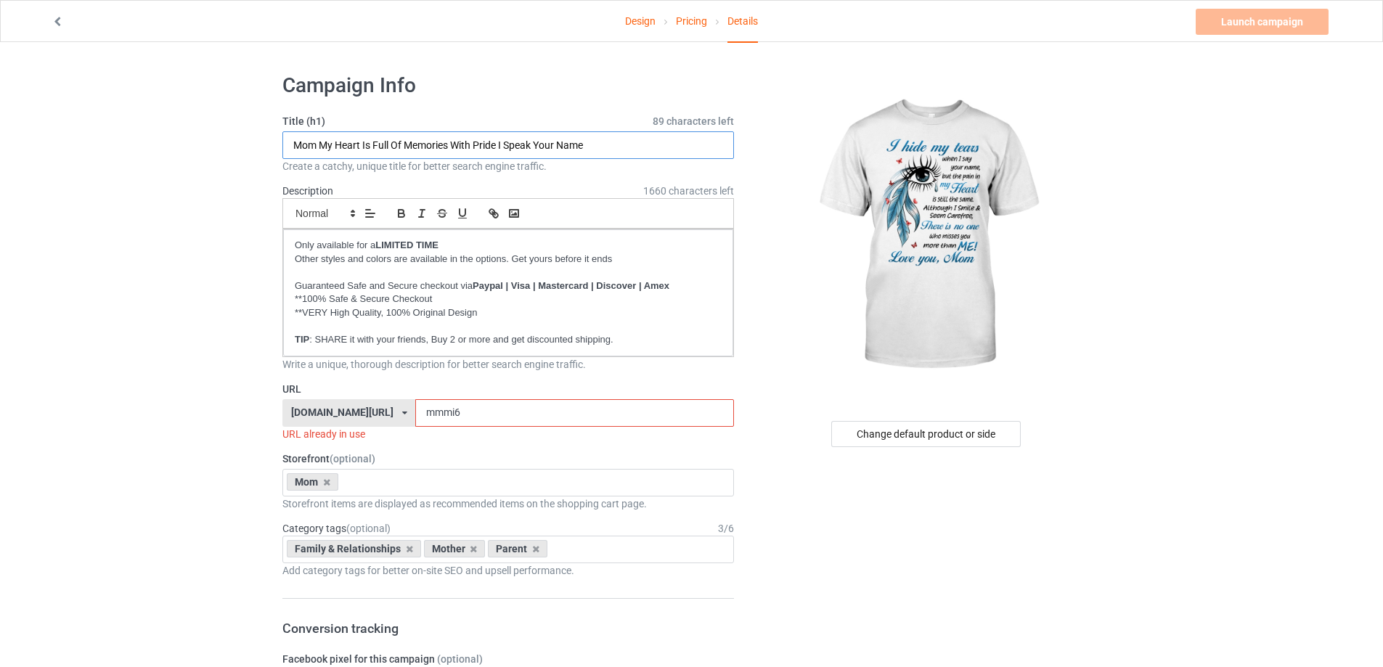
click at [610, 152] on input "Mom My Heart Is Full Of Memories With Pride I Speak Your Name" at bounding box center [508, 145] width 452 height 28
click at [543, 153] on input "Mom My Heart Is Full Of Memories With Pride I Speak Your Name" at bounding box center [508, 145] width 452 height 28
paste input "I Hide My Tears When I Say Your Name Love You Mom"
type input "I Hide My Tears When I Say Your Name Love You Mom"
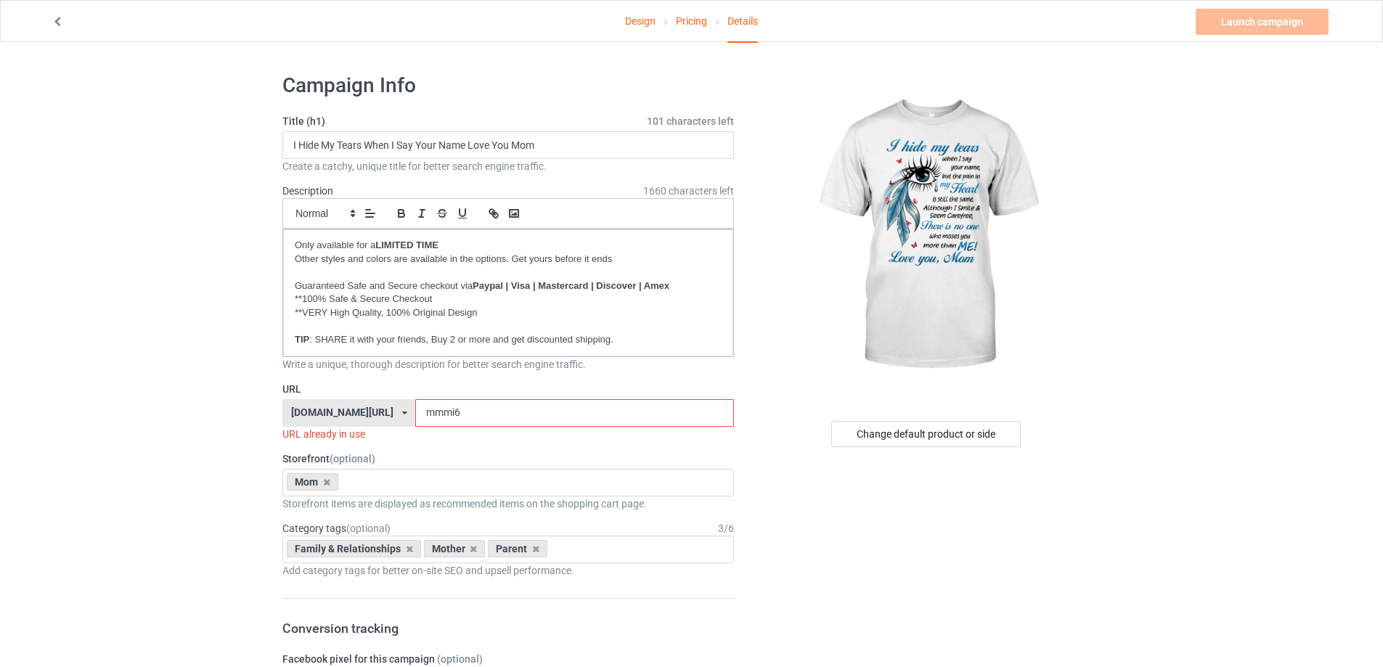
drag, startPoint x: 456, startPoint y: 413, endPoint x: 590, endPoint y: 404, distance: 134.6
click at [590, 404] on input "mmmi6" at bounding box center [574, 413] width 318 height 28
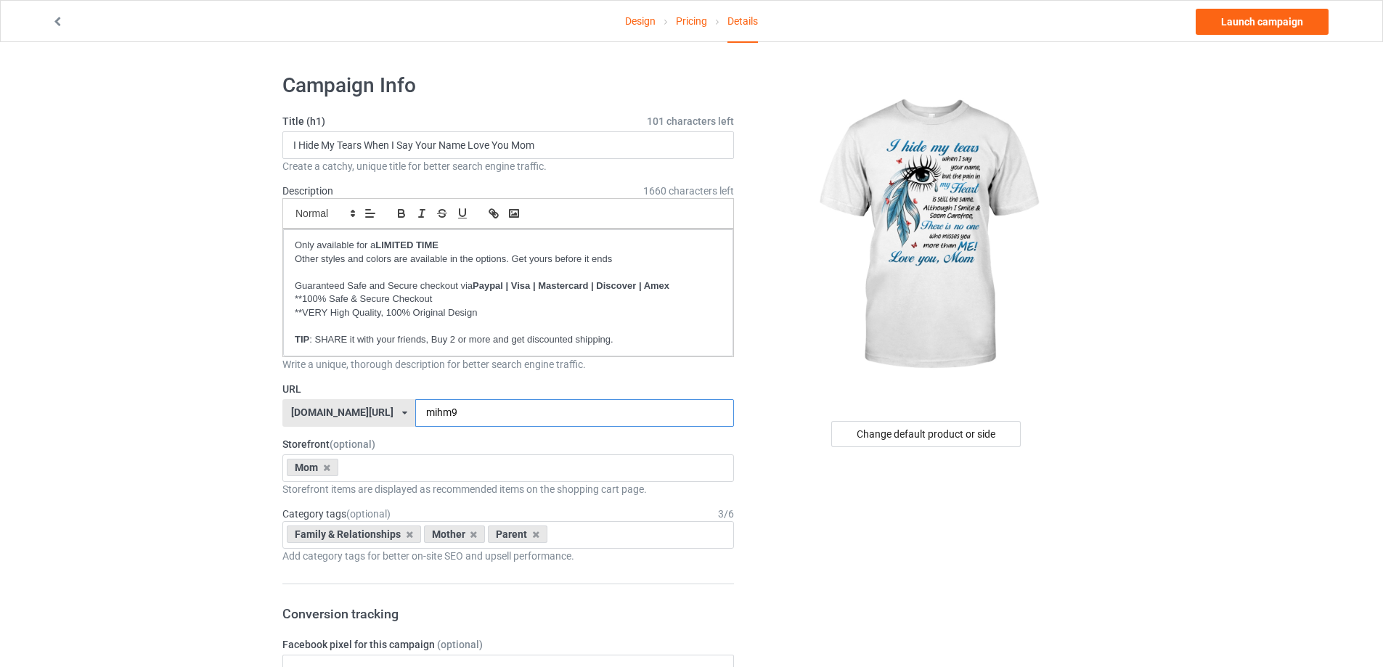
type input "mihm9"
click at [1265, 11] on link "Launch campaign" at bounding box center [1262, 22] width 133 height 26
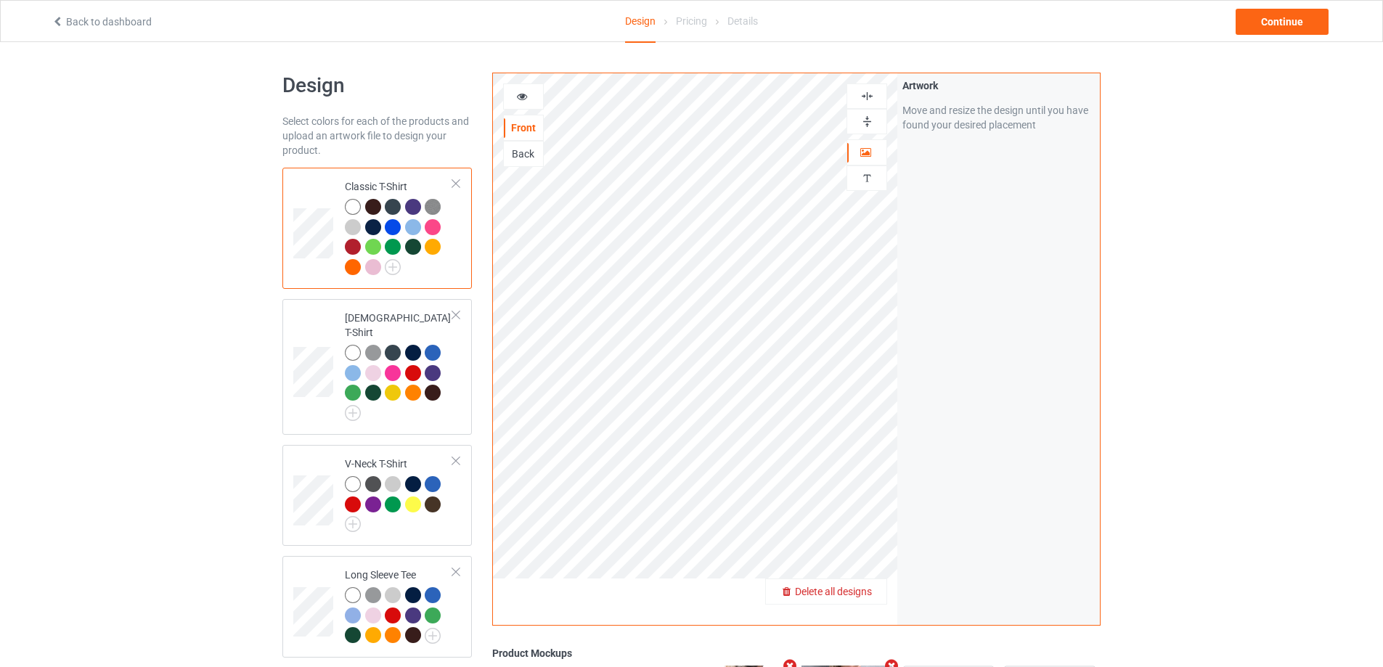
click at [834, 586] on span "Delete all designs" at bounding box center [833, 592] width 77 height 12
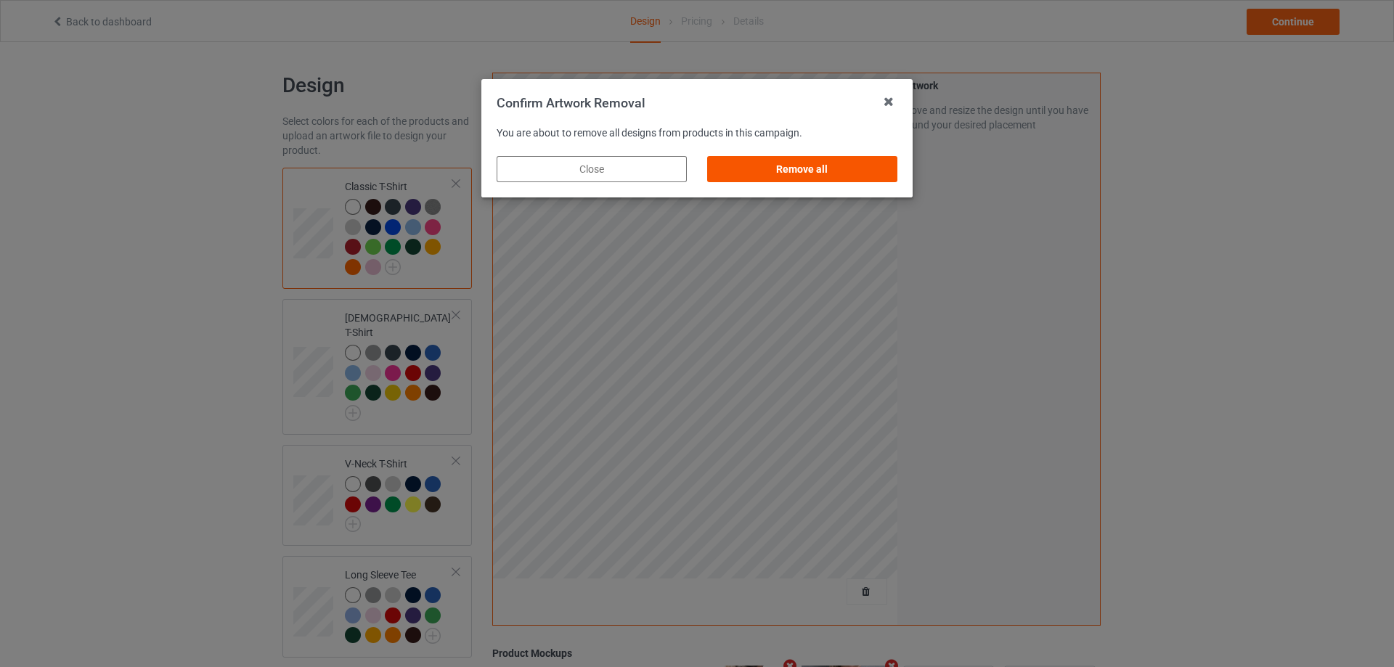
click at [834, 176] on div "Remove all" at bounding box center [802, 169] width 190 height 26
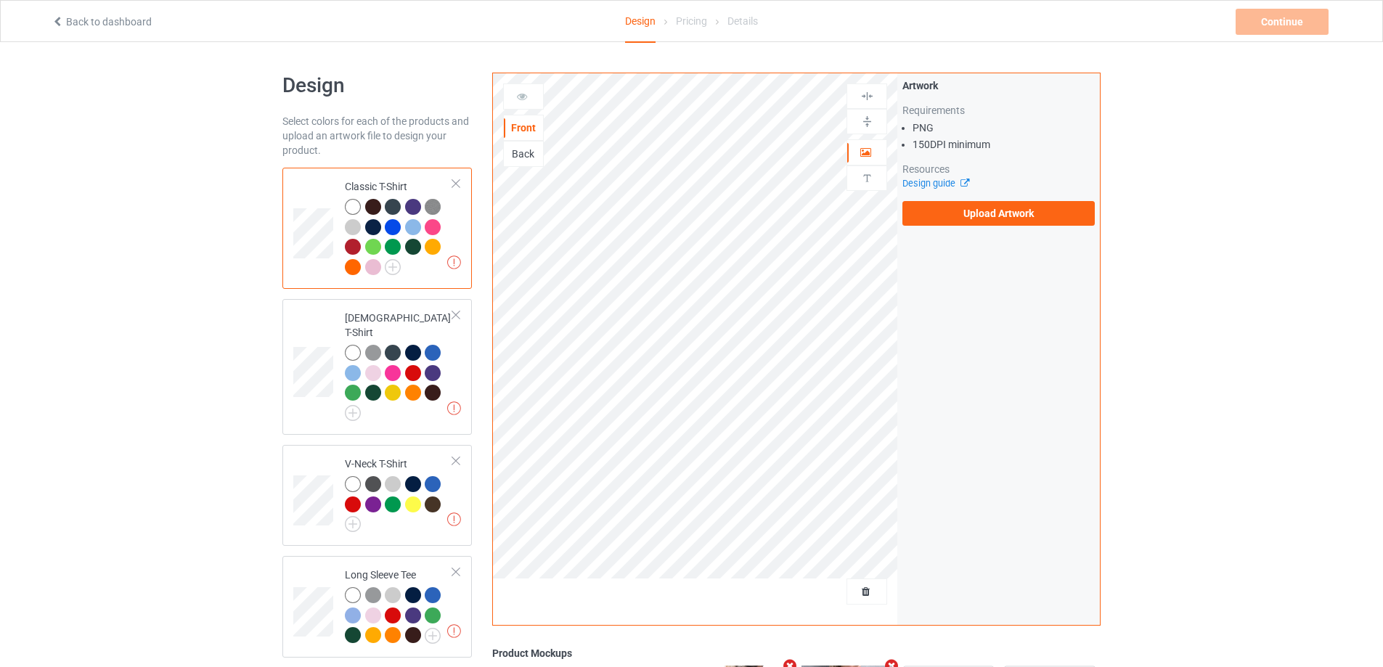
click at [1048, 228] on div "Artwork Requirements PNG 150 DPI minimum Resources Design guide Upload Artwork" at bounding box center [998, 152] width 203 height 158
click at [1037, 213] on label "Upload Artwork" at bounding box center [998, 213] width 192 height 25
click at [0, 0] on input "Upload Artwork" at bounding box center [0, 0] width 0 height 0
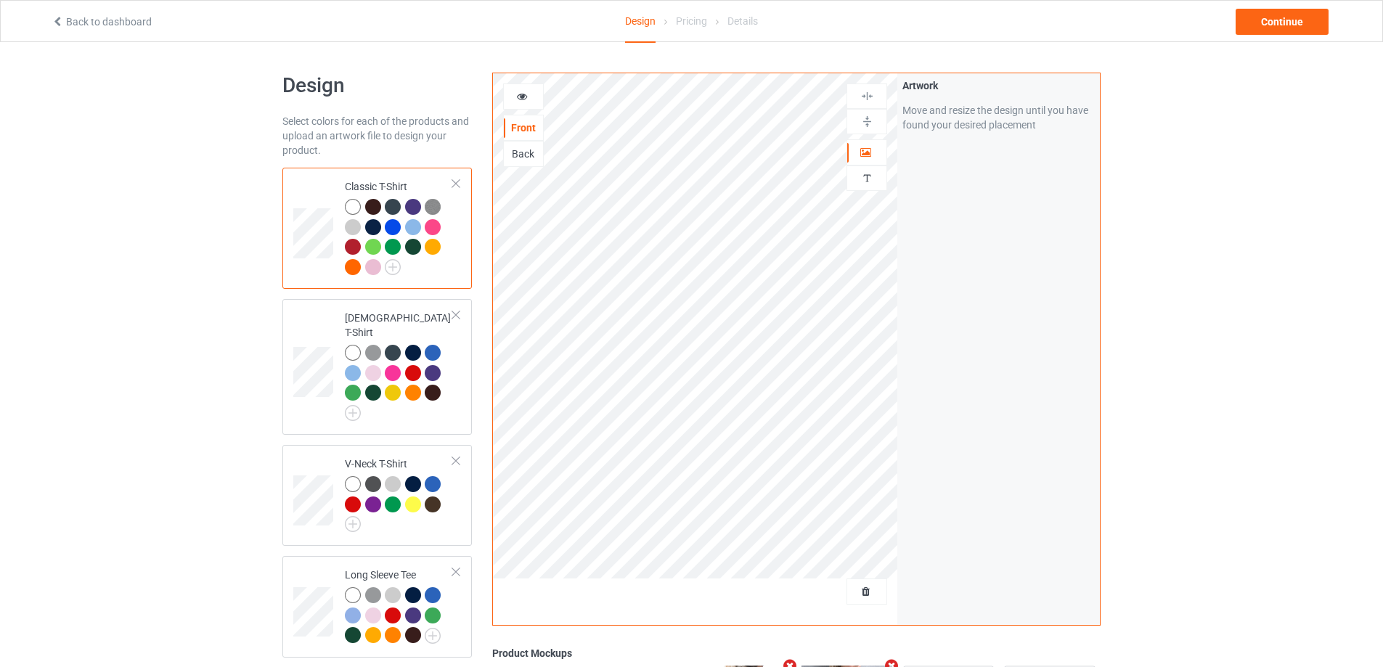
click at [518, 91] on icon at bounding box center [522, 94] width 12 height 10
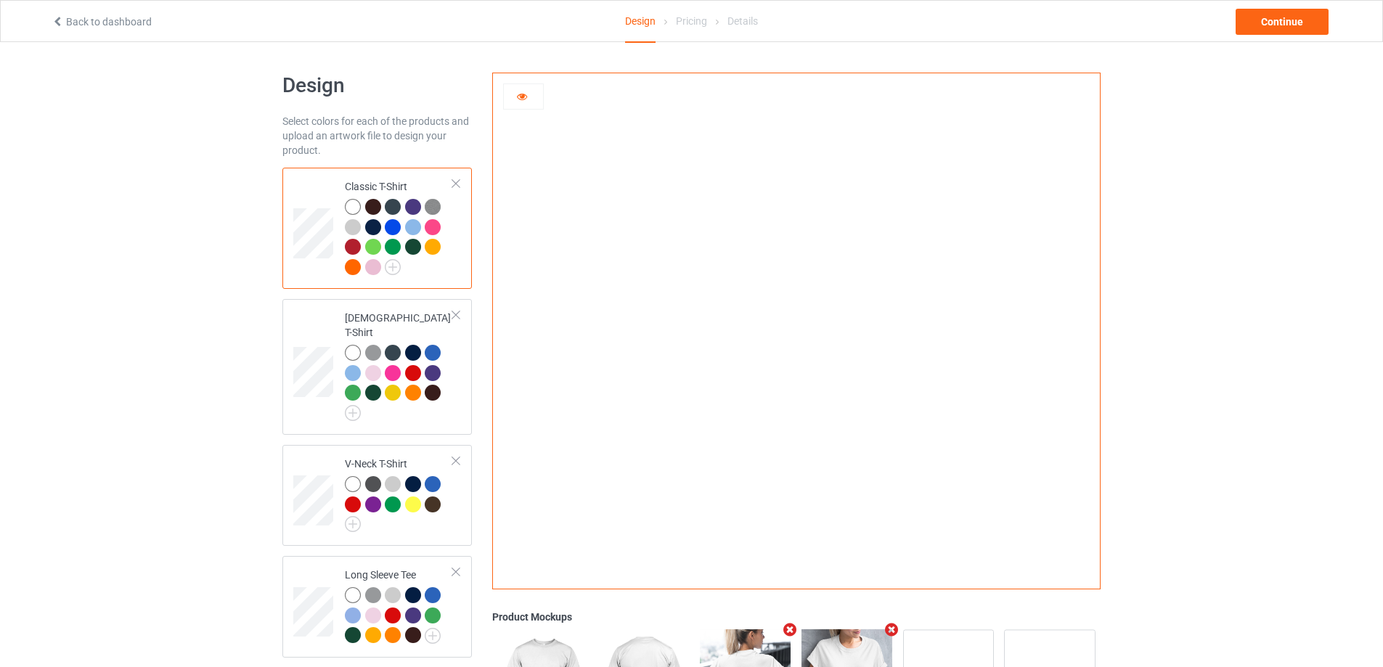
click at [519, 94] on icon at bounding box center [522, 94] width 12 height 10
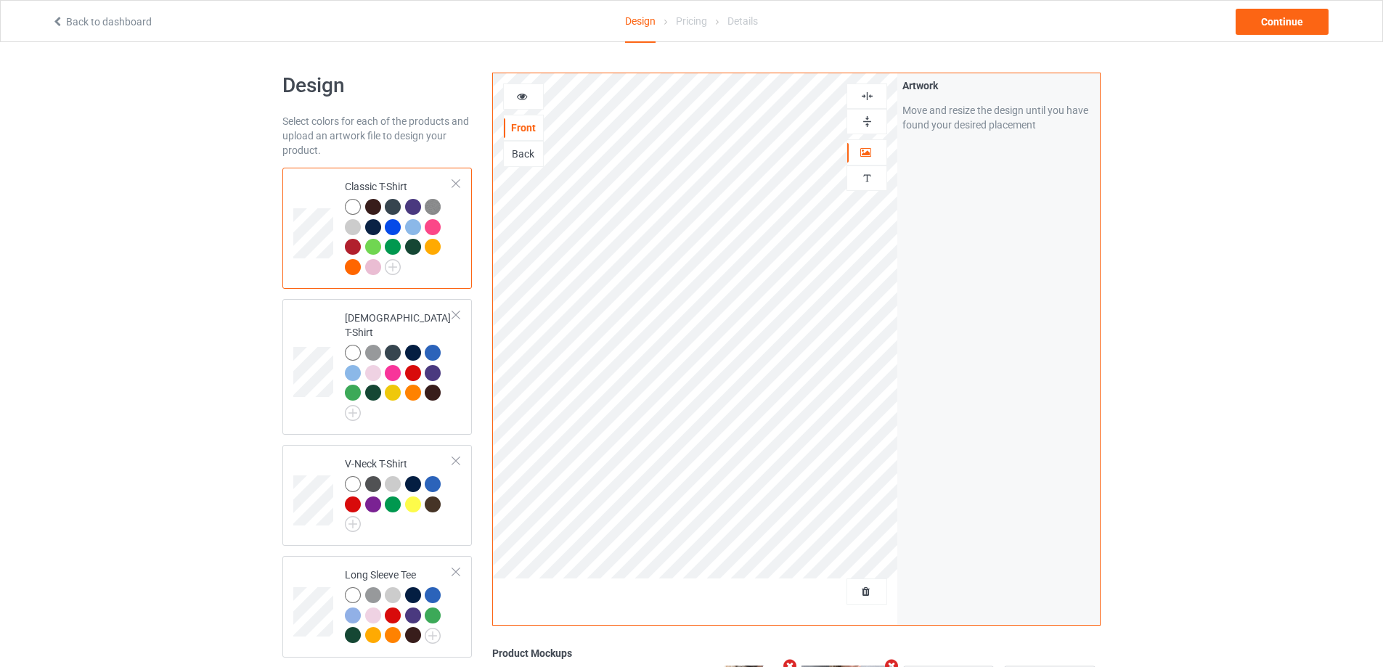
click at [532, 98] on div at bounding box center [523, 96] width 39 height 15
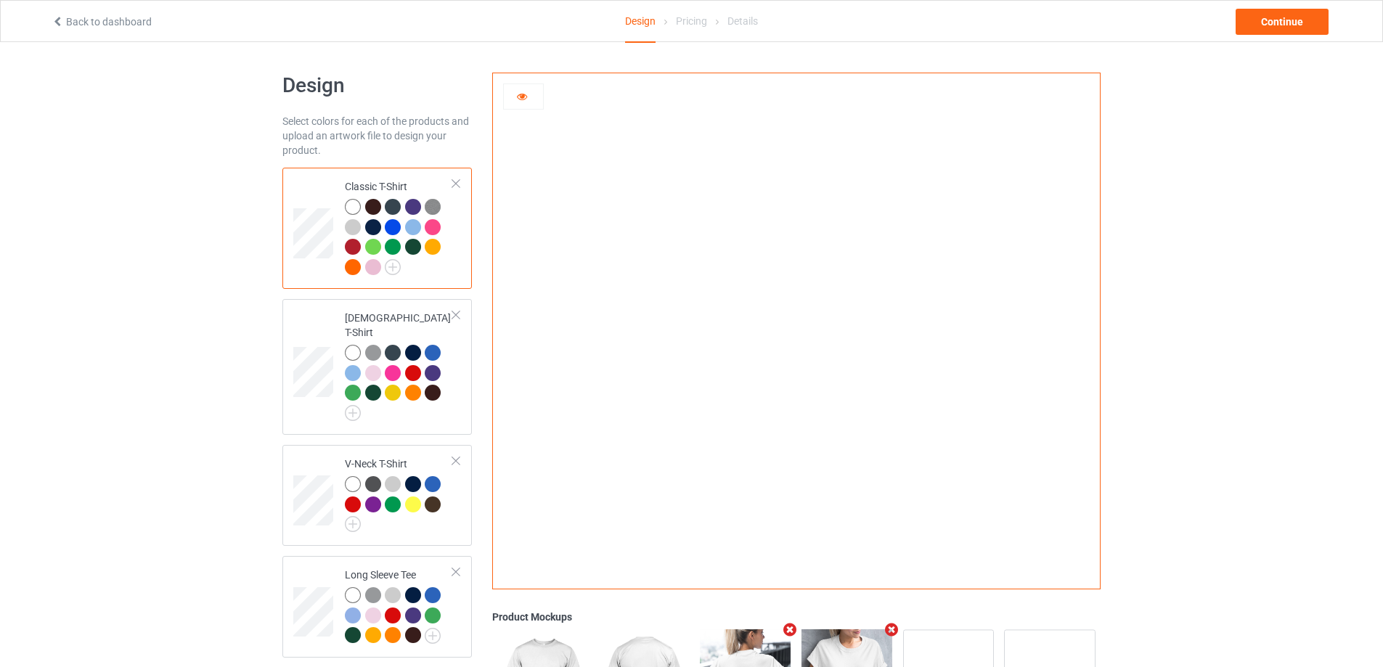
click at [526, 93] on icon at bounding box center [522, 94] width 12 height 10
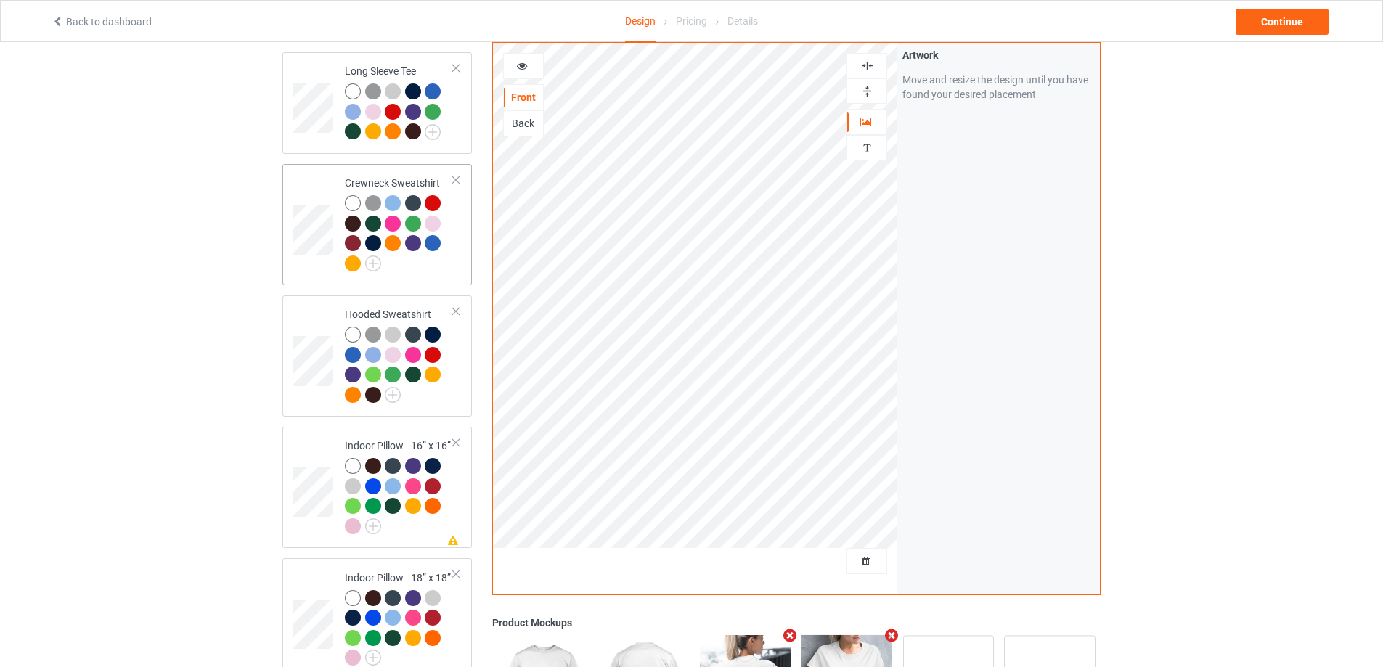
scroll to position [508, 0]
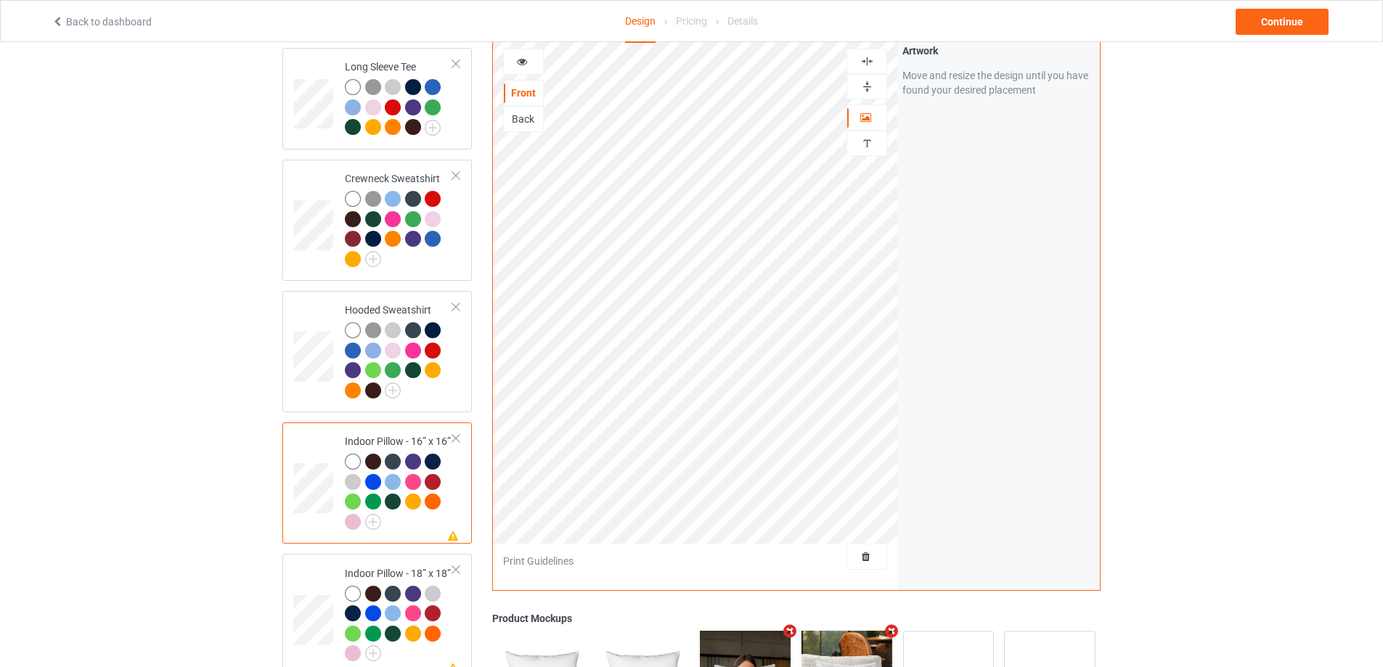
click at [862, 59] on img at bounding box center [867, 61] width 14 height 14
click at [864, 80] on img at bounding box center [867, 87] width 14 height 14
click at [527, 59] on div at bounding box center [523, 61] width 39 height 15
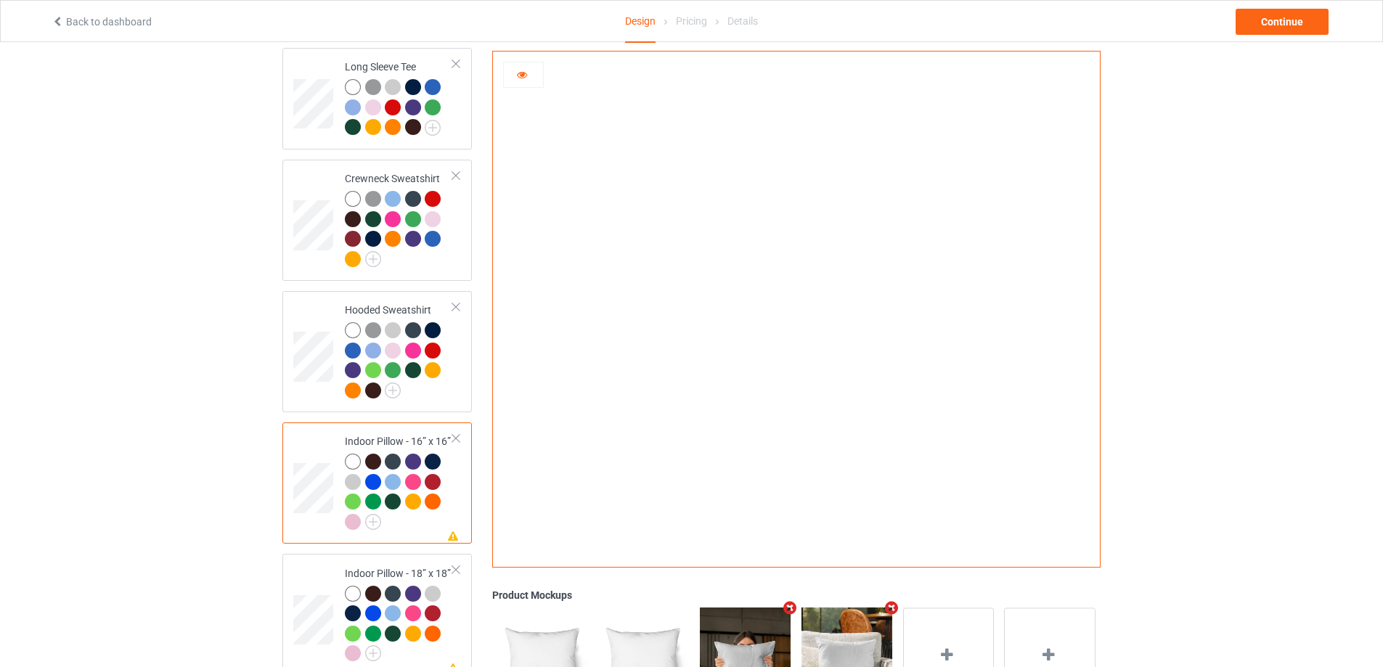
click at [519, 74] on icon at bounding box center [522, 73] width 12 height 10
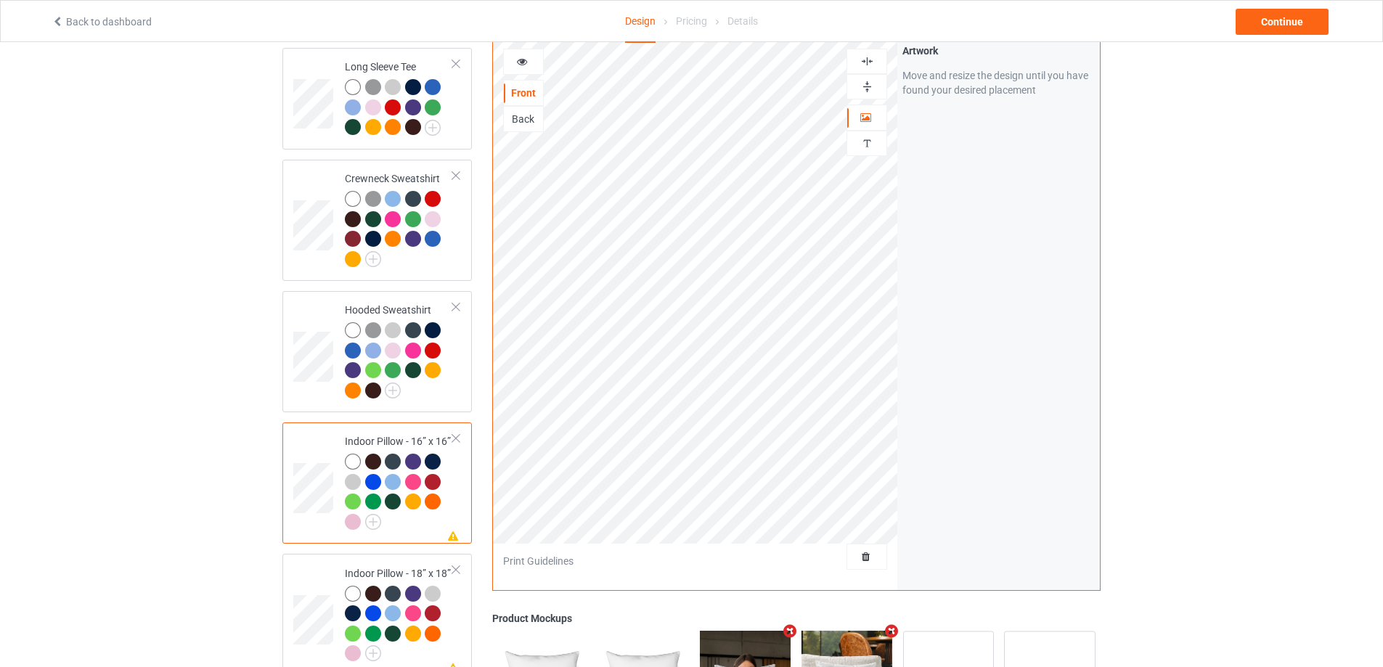
click at [863, 54] on img at bounding box center [867, 61] width 14 height 14
click at [868, 80] on img at bounding box center [867, 87] width 14 height 14
click at [530, 61] on div at bounding box center [523, 61] width 39 height 15
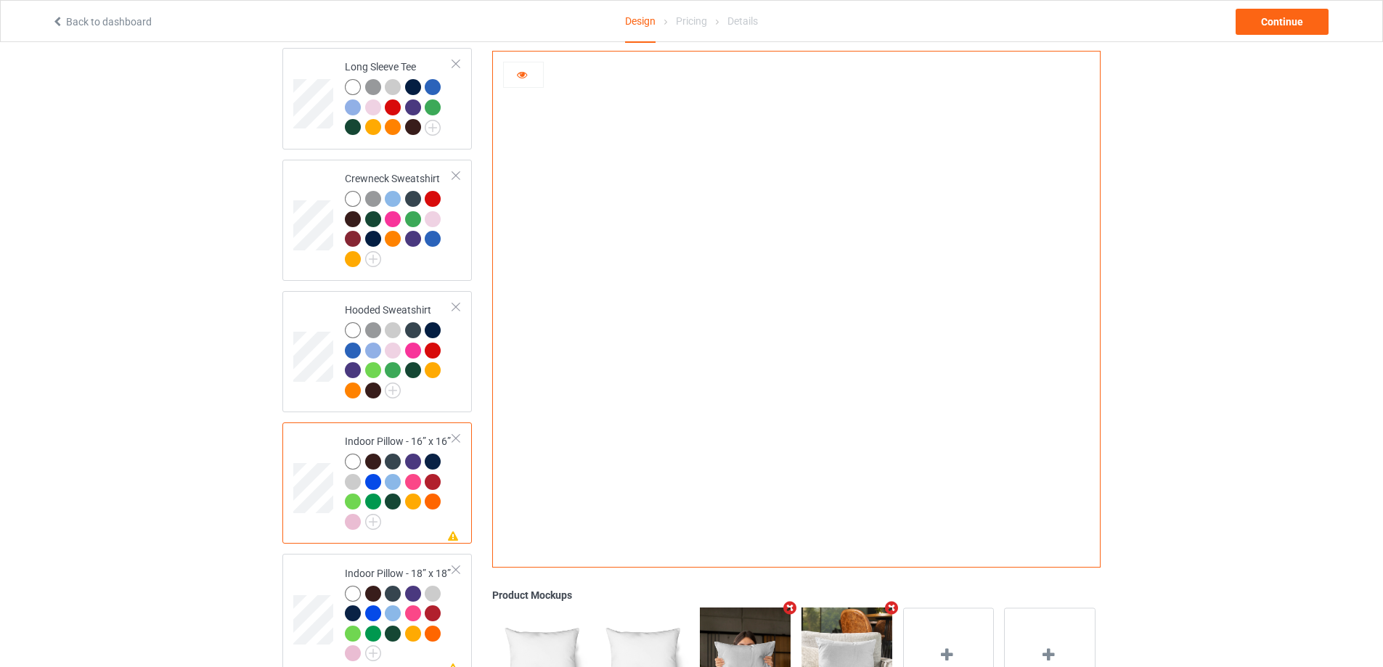
click at [524, 71] on icon at bounding box center [522, 73] width 12 height 10
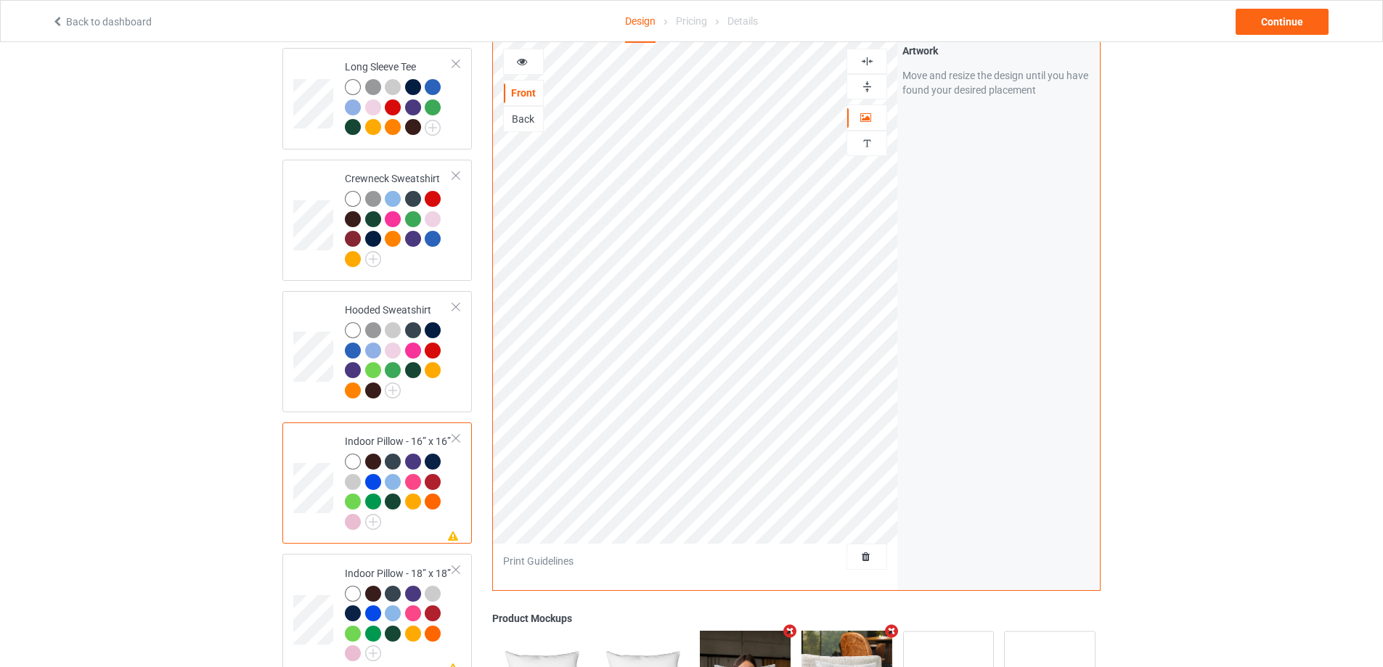
click at [525, 118] on div "Back" at bounding box center [523, 119] width 39 height 15
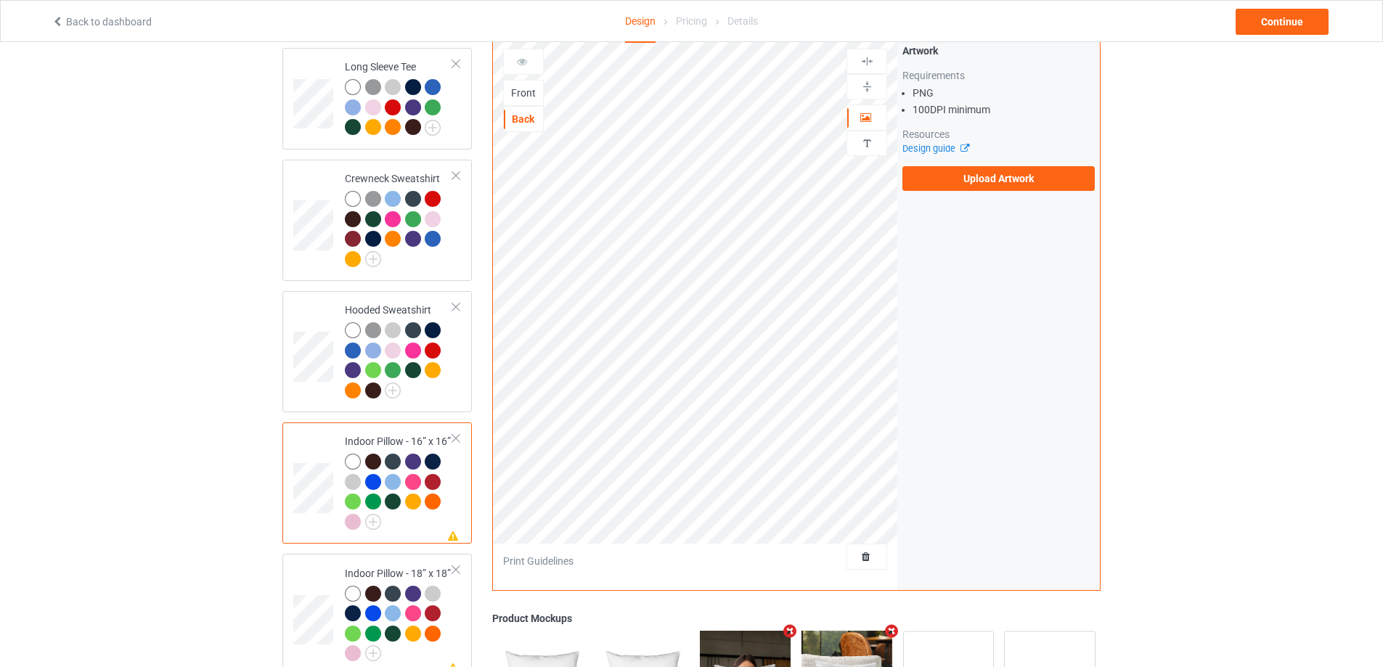
click at [982, 147] on div "Design guide" at bounding box center [998, 149] width 192 height 15
click at [982, 168] on label "Upload Artwork" at bounding box center [998, 178] width 192 height 25
click at [0, 0] on input "Upload Artwork" at bounding box center [0, 0] width 0 height 0
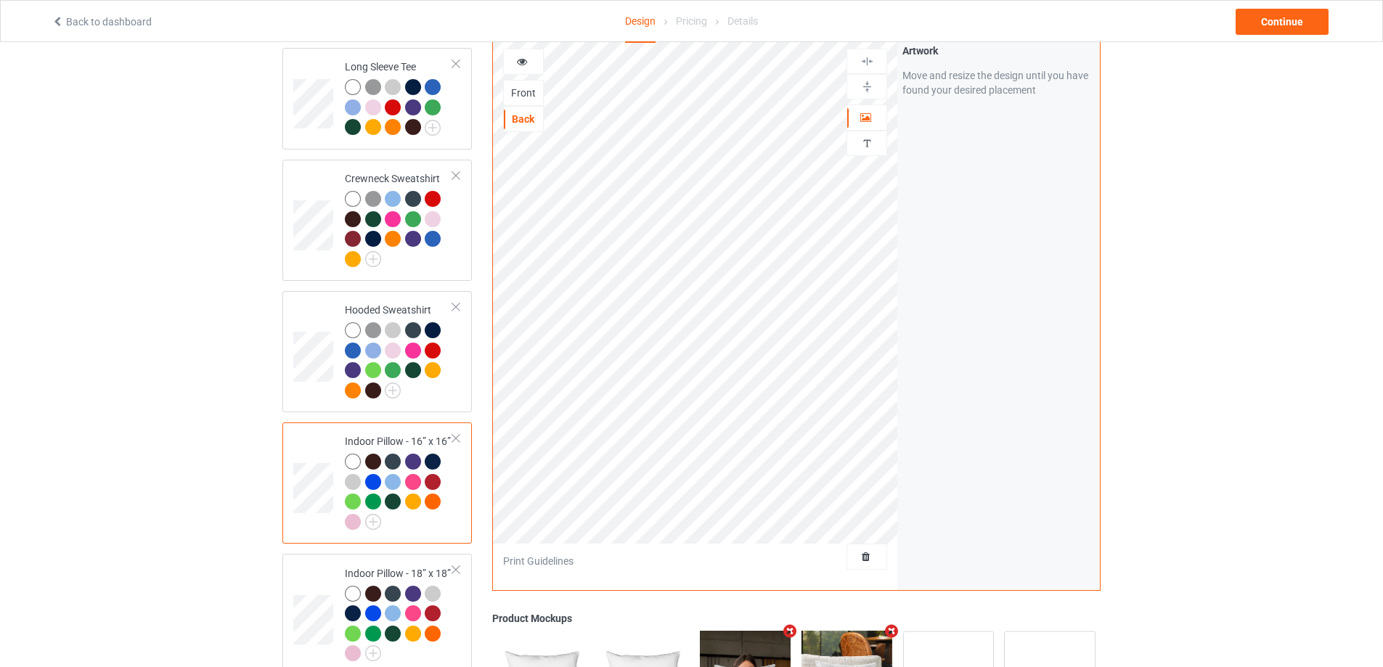
click at [524, 86] on div "Front" at bounding box center [523, 93] width 39 height 15
click at [534, 112] on div "Back" at bounding box center [523, 119] width 39 height 15
click at [867, 60] on div at bounding box center [867, 61] width 41 height 25
click at [868, 81] on img at bounding box center [867, 87] width 14 height 14
click at [868, 54] on img at bounding box center [867, 61] width 14 height 14
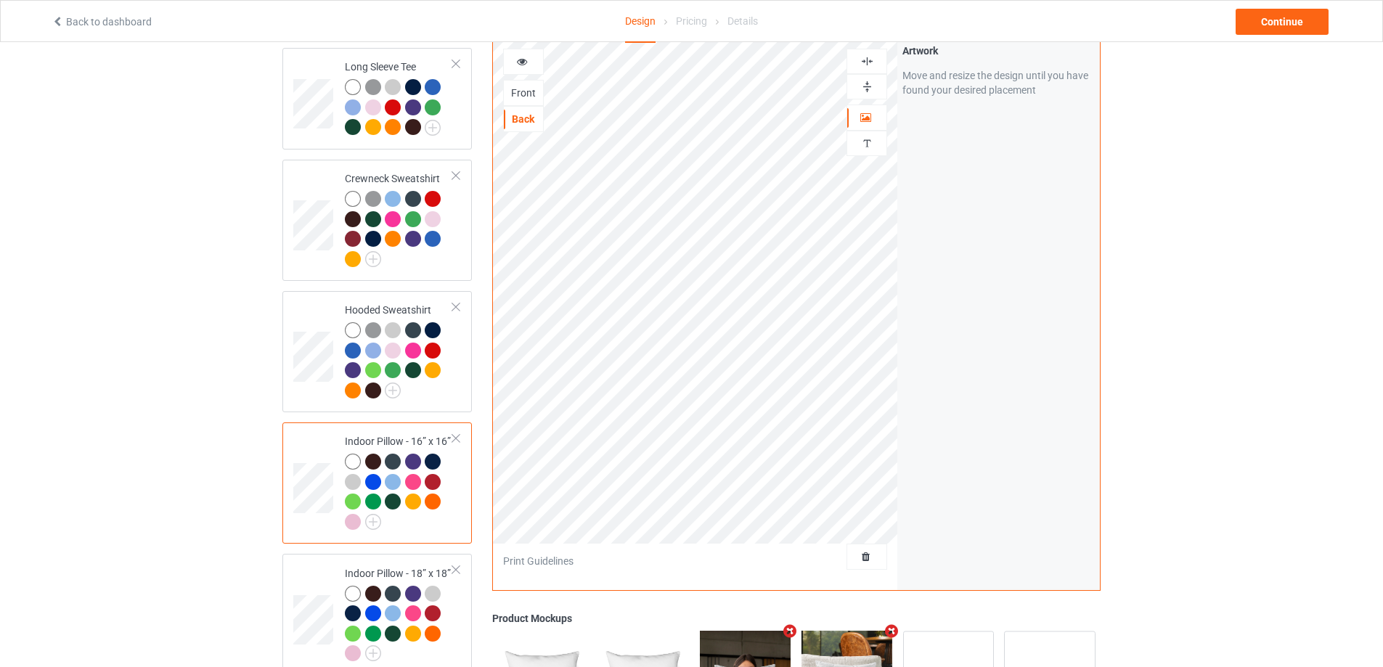
click at [870, 54] on img at bounding box center [867, 61] width 14 height 14
click at [869, 87] on div at bounding box center [867, 86] width 41 height 25
click at [867, 81] on img at bounding box center [867, 87] width 14 height 14
click at [298, 571] on td at bounding box center [315, 615] width 44 height 110
click at [874, 54] on div at bounding box center [866, 61] width 39 height 14
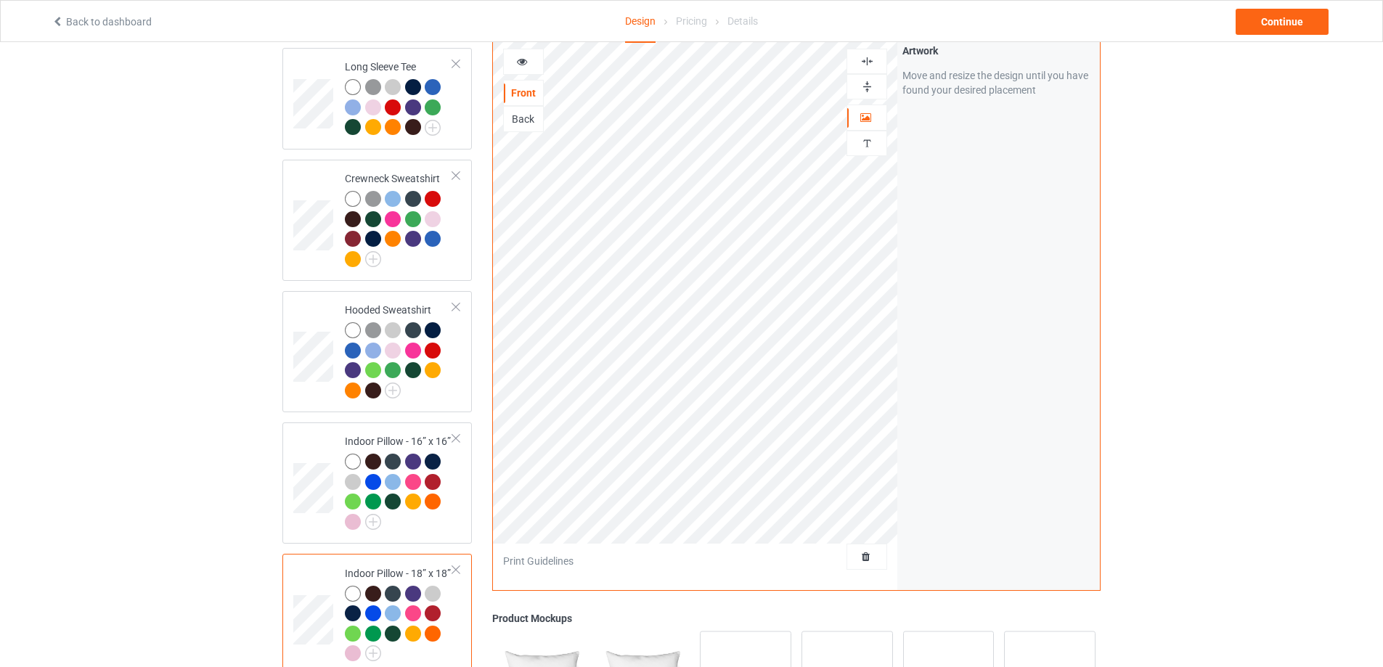
click at [868, 80] on img at bounding box center [867, 87] width 14 height 14
click at [513, 112] on div "Back" at bounding box center [523, 119] width 39 height 15
click at [866, 61] on div at bounding box center [867, 61] width 41 height 25
click at [867, 80] on img at bounding box center [867, 87] width 14 height 14
click at [868, 55] on img at bounding box center [867, 61] width 14 height 14
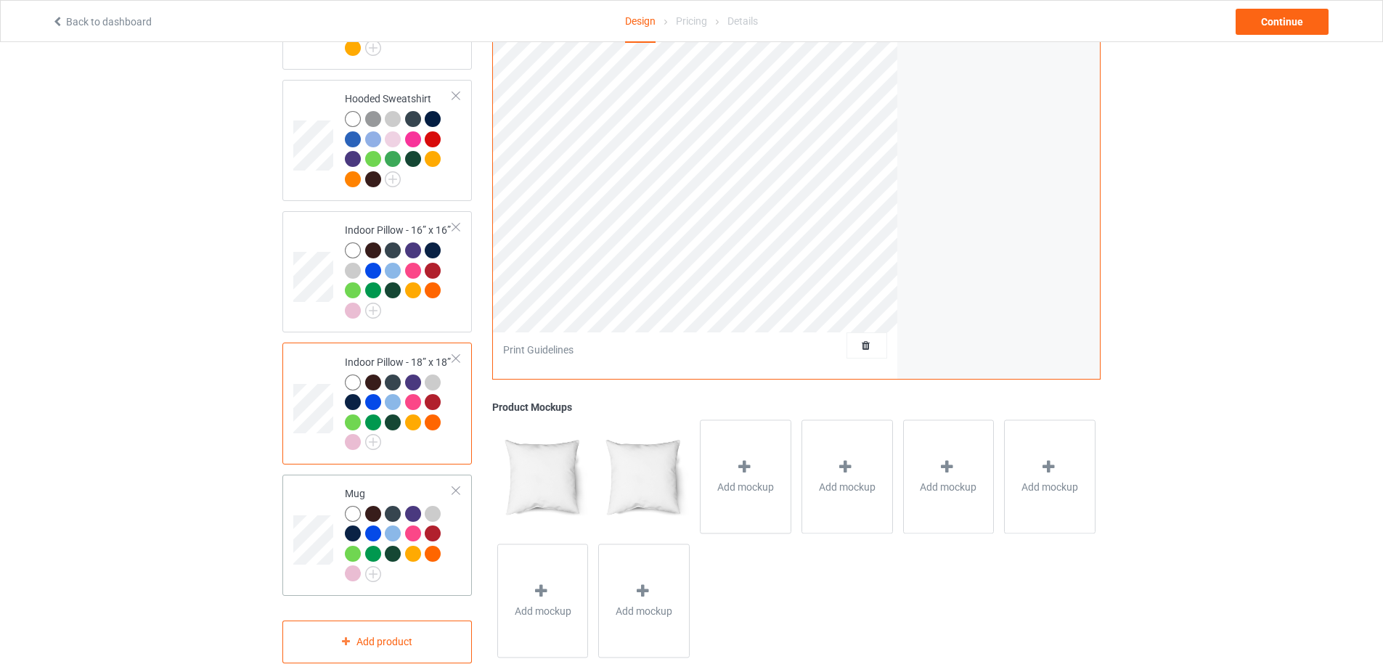
scroll to position [726, 0]
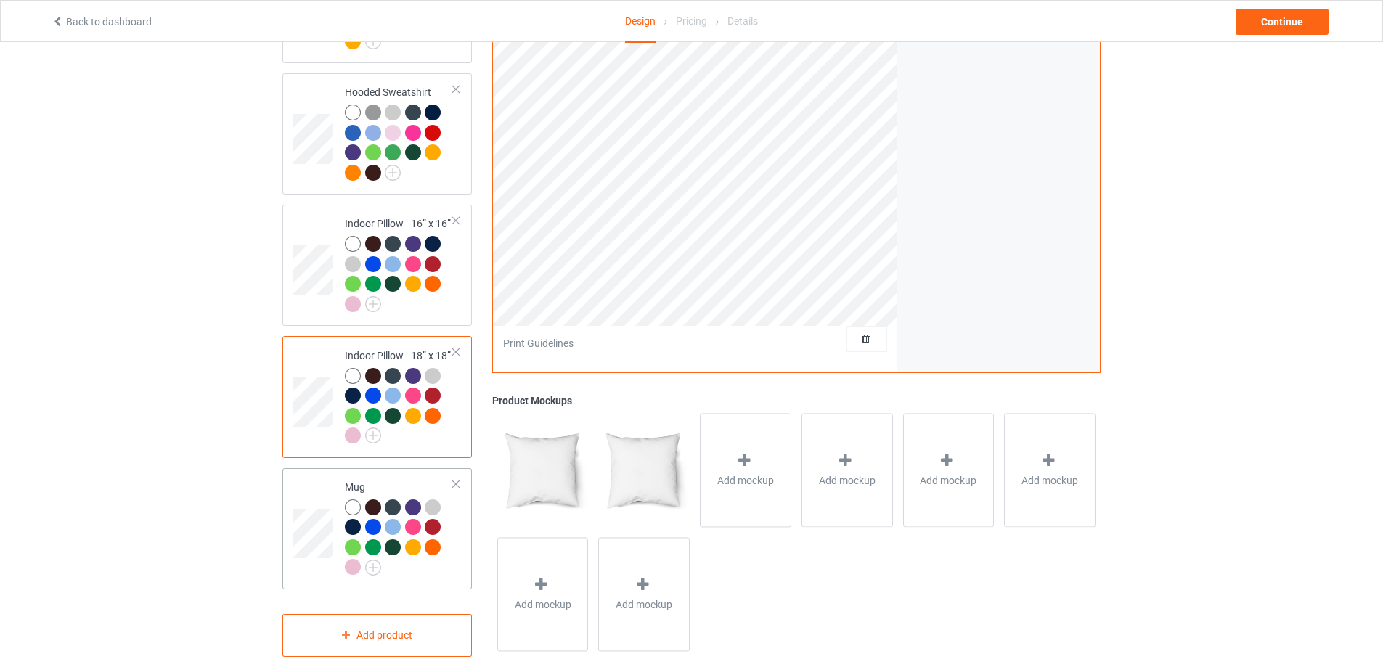
click at [317, 558] on td at bounding box center [315, 529] width 44 height 110
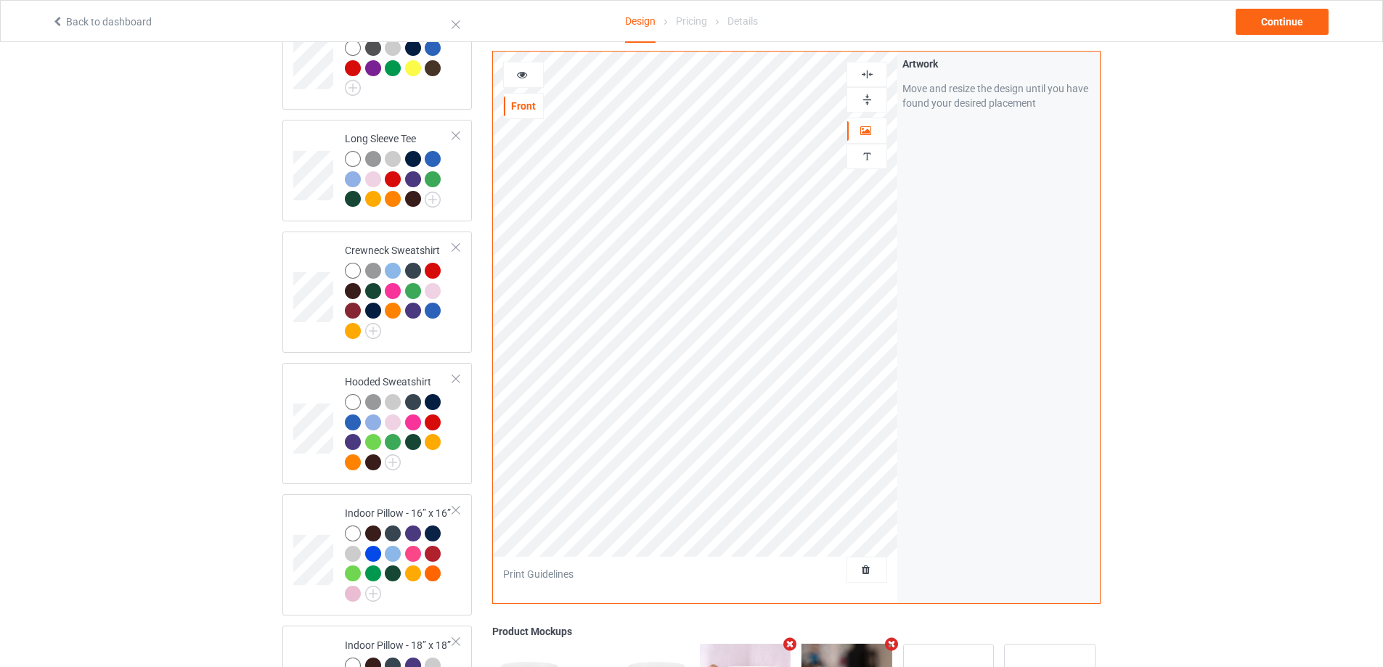
scroll to position [436, 0]
click at [871, 101] on img at bounding box center [867, 100] width 14 height 14
click at [523, 76] on icon at bounding box center [522, 73] width 12 height 10
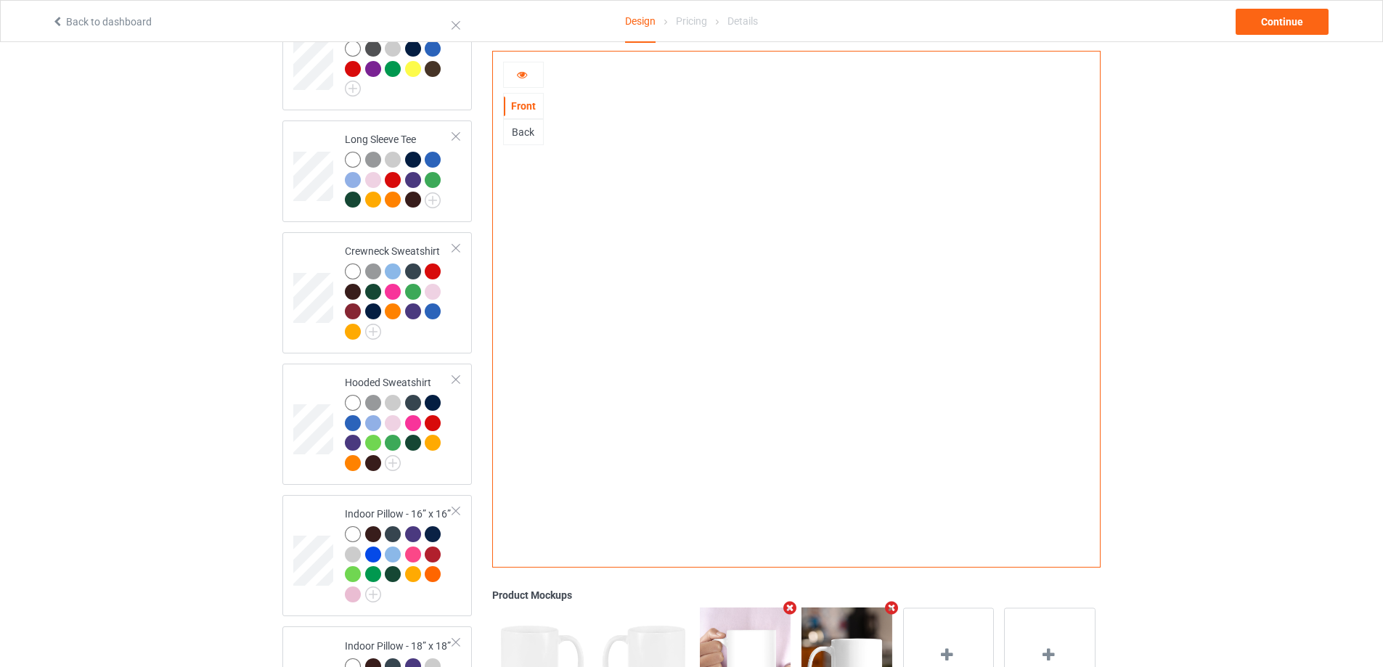
click at [529, 79] on div at bounding box center [523, 75] width 39 height 15
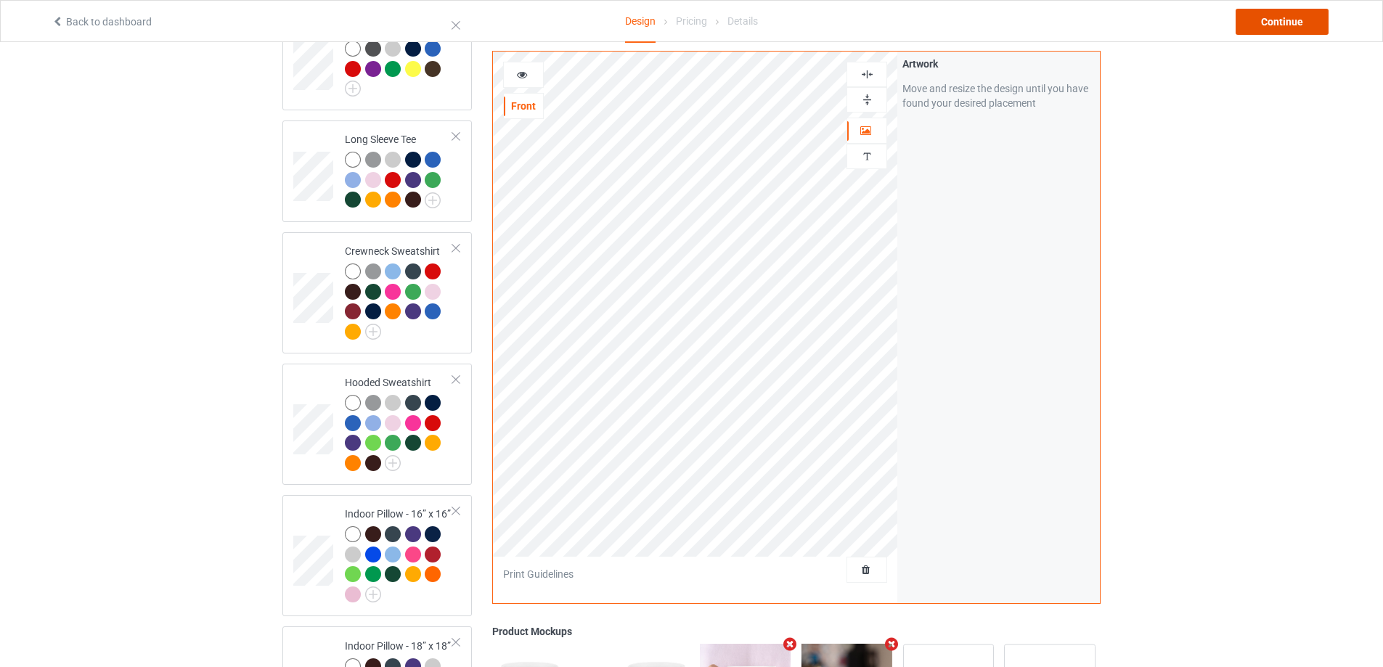
click at [1259, 29] on div "Continue" at bounding box center [1282, 22] width 93 height 26
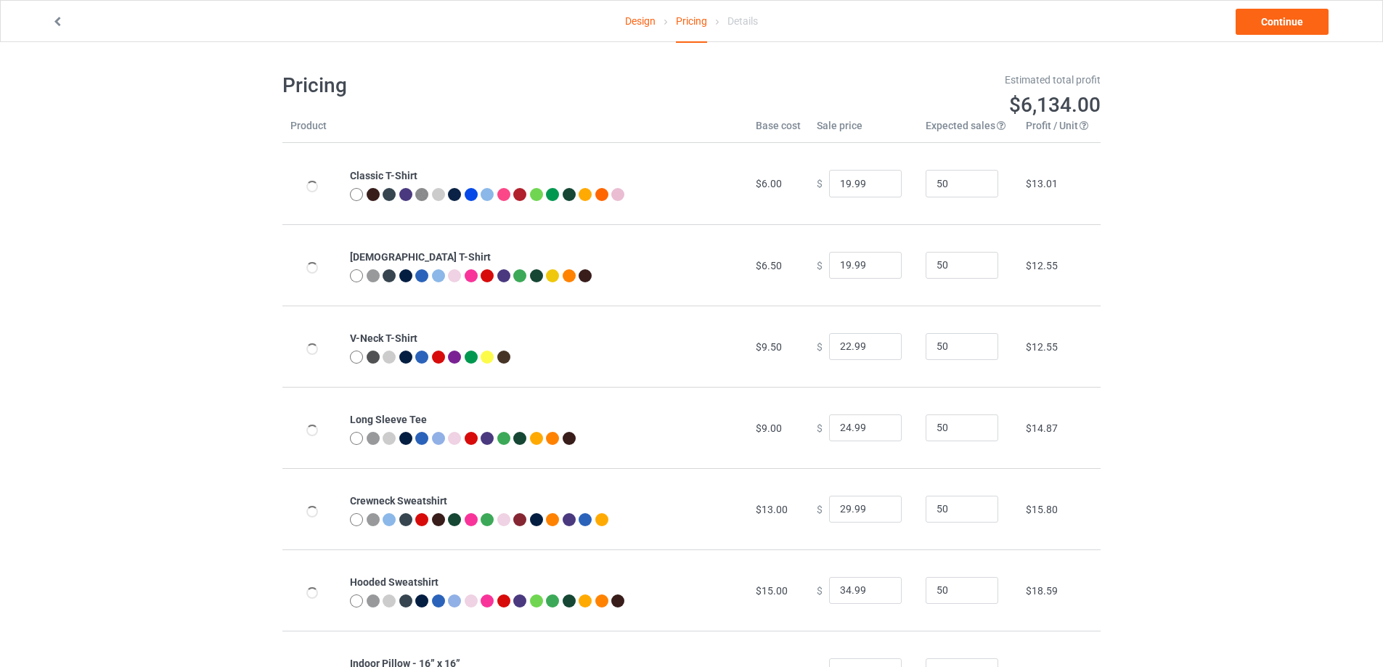
type input "26.95"
type input "30.95"
type input "31.95"
type input "39.95"
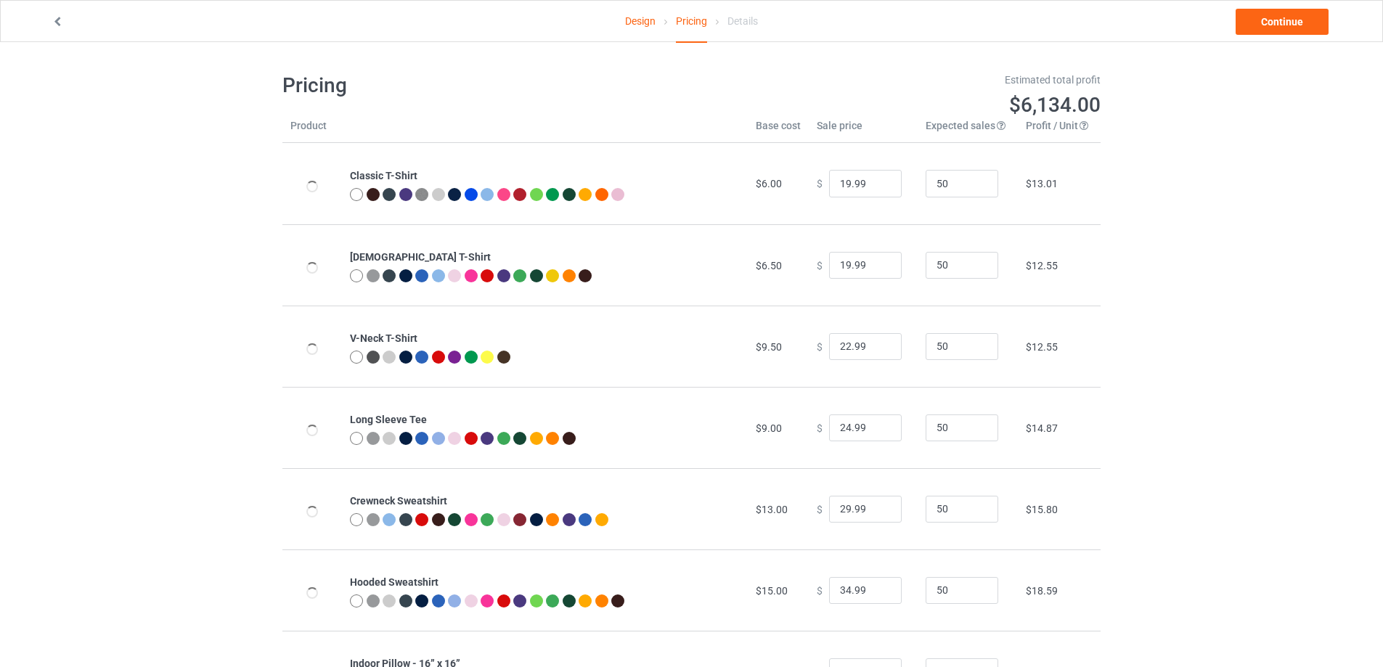
type input "46.95"
type input "20.00"
type input "24.00"
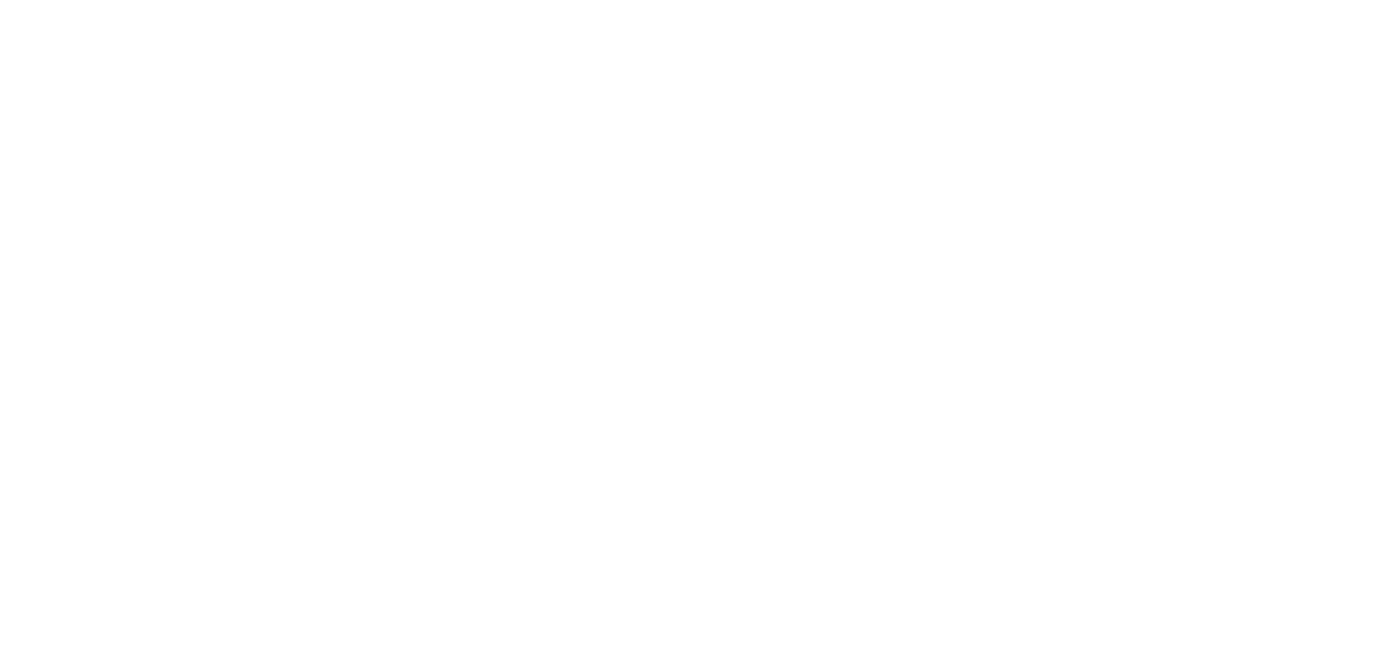
click at [203, 1] on body at bounding box center [697, 333] width 1394 height 667
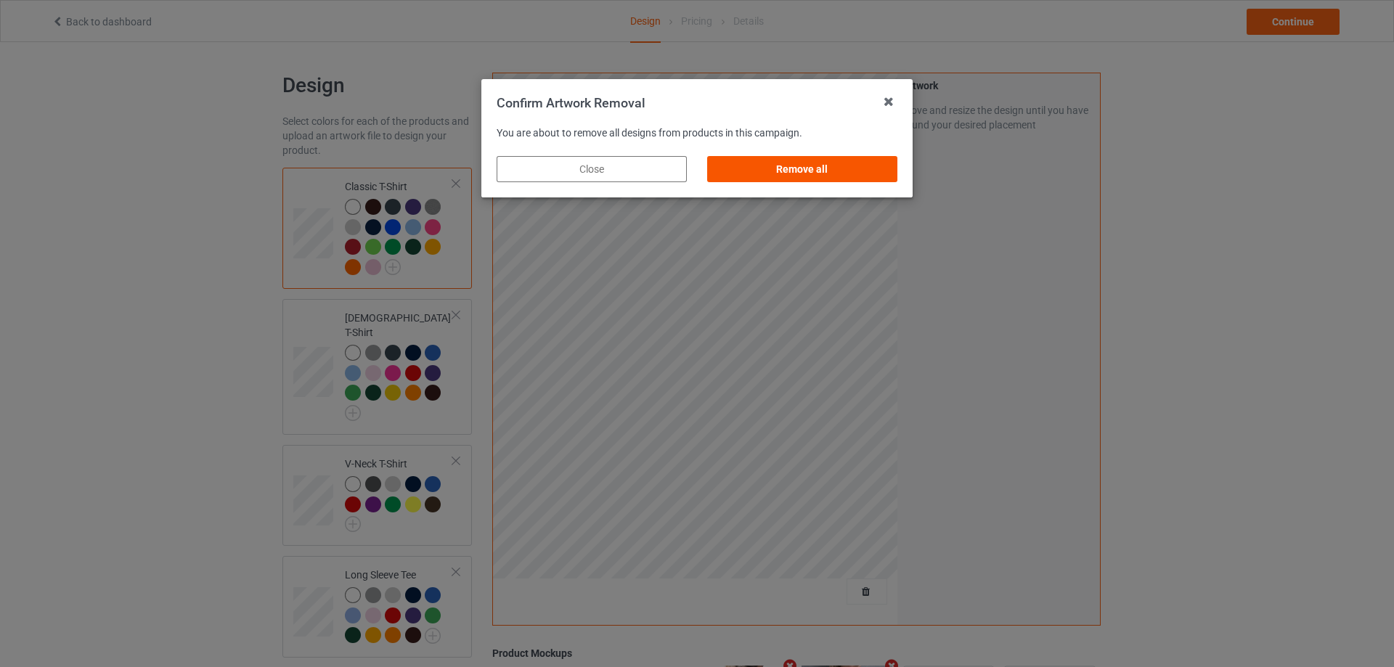
click at [835, 160] on div "Remove all" at bounding box center [802, 169] width 190 height 26
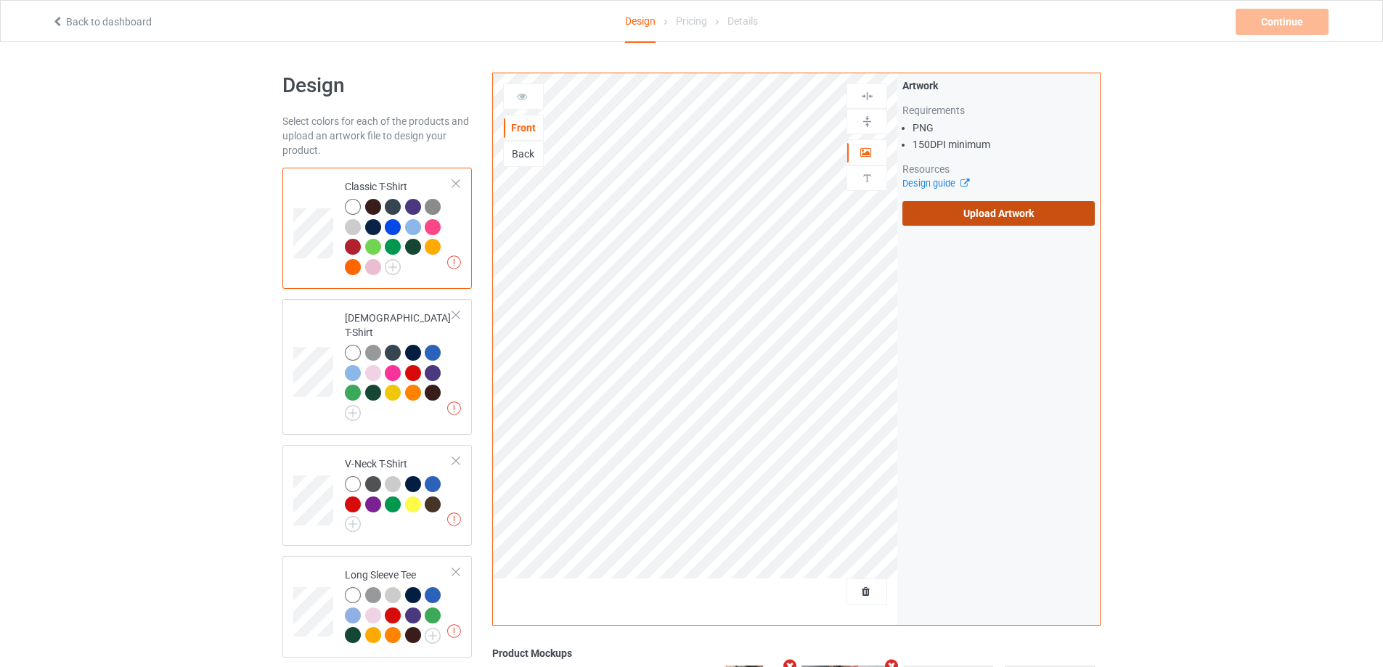
click at [953, 205] on label "Upload Artwork" at bounding box center [998, 213] width 192 height 25
click at [0, 0] on input "Upload Artwork" at bounding box center [0, 0] width 0 height 0
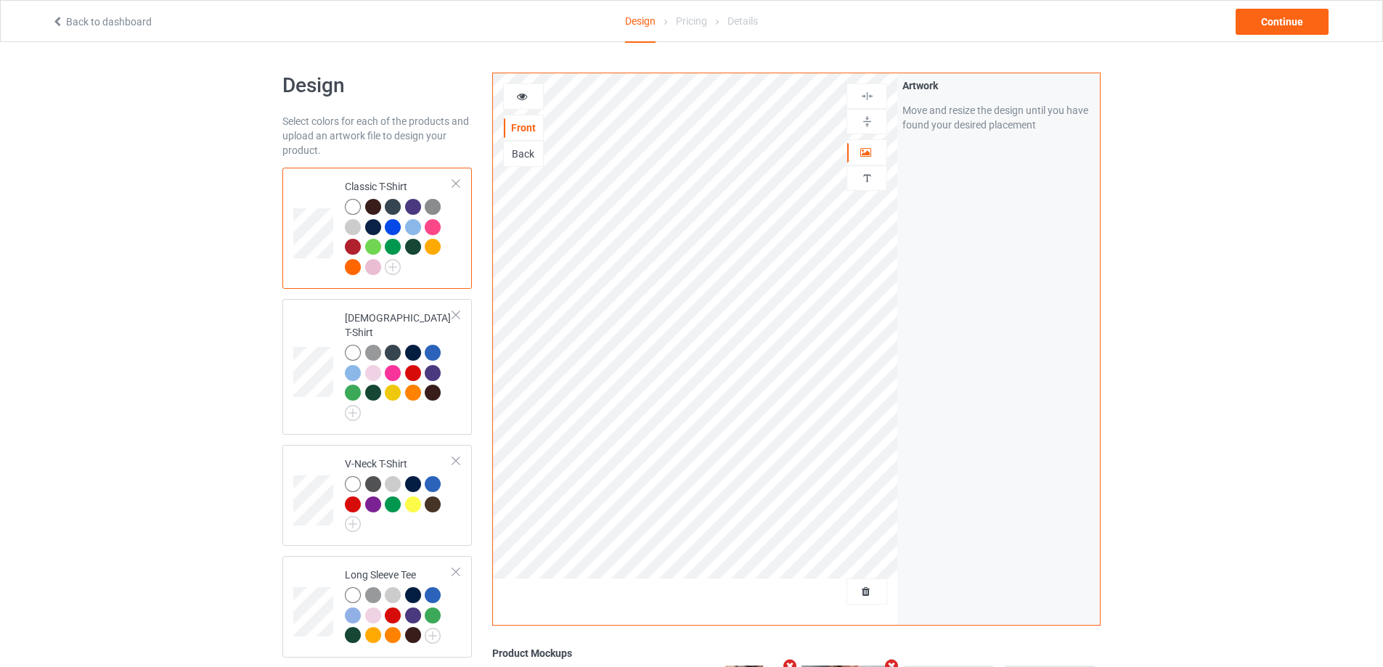
click at [511, 153] on div "Back" at bounding box center [523, 154] width 39 height 15
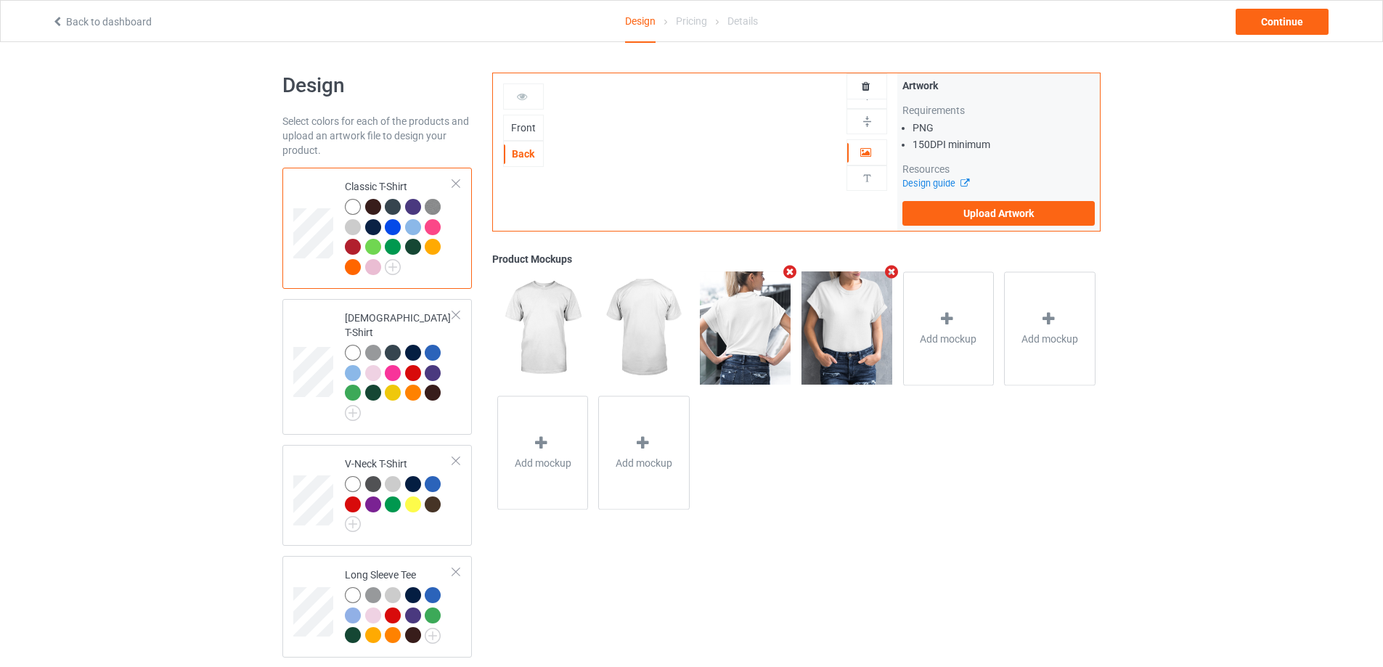
click at [529, 129] on div "Front" at bounding box center [523, 128] width 39 height 15
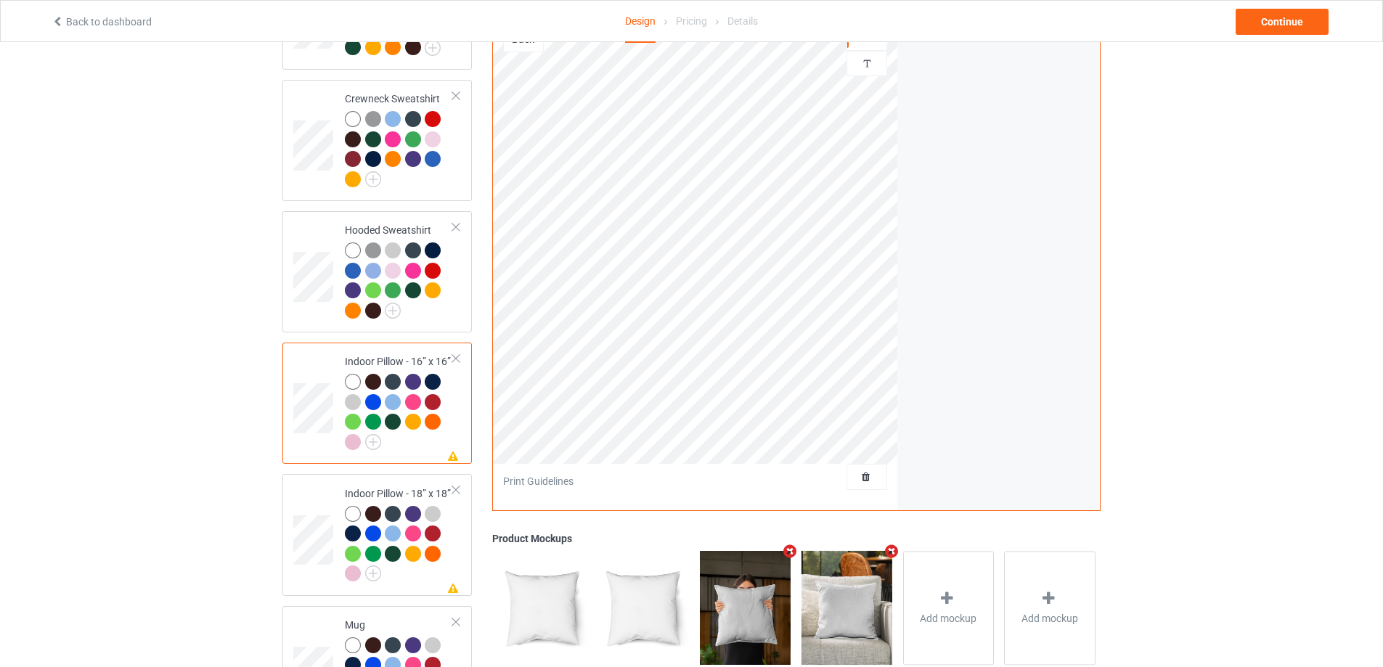
scroll to position [508, 0]
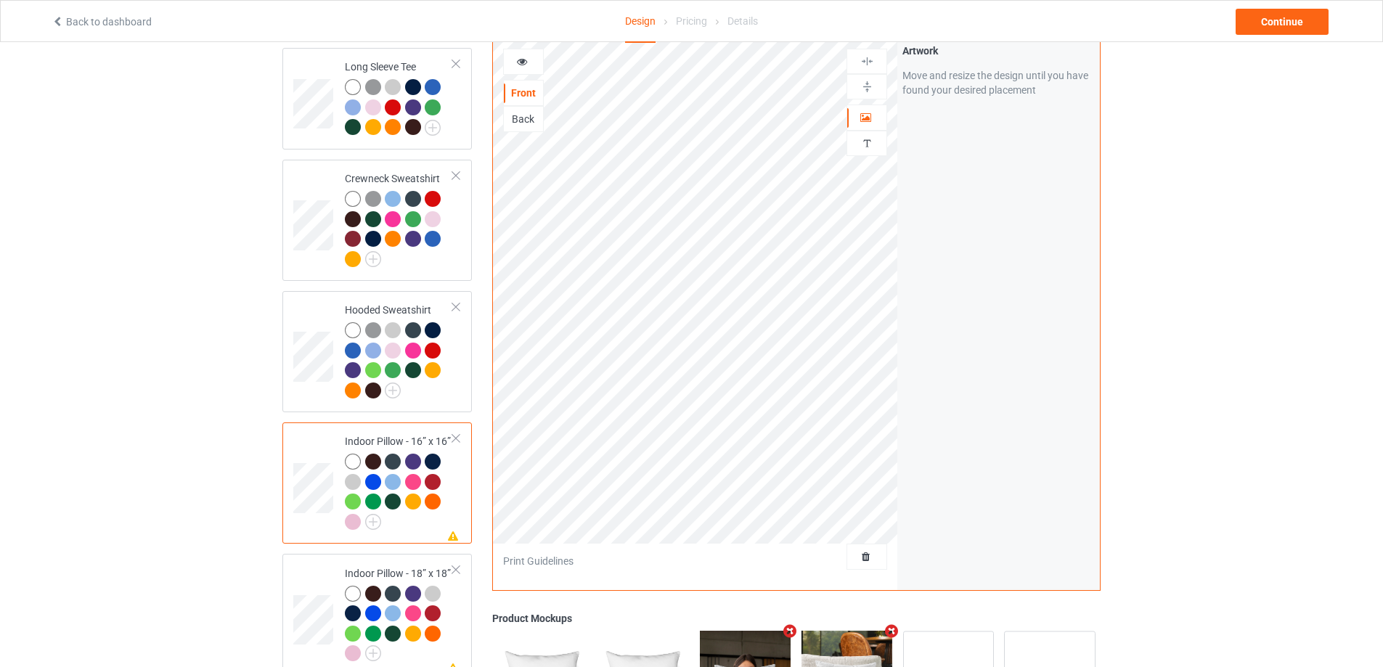
click at [541, 114] on div "Back" at bounding box center [523, 119] width 39 height 15
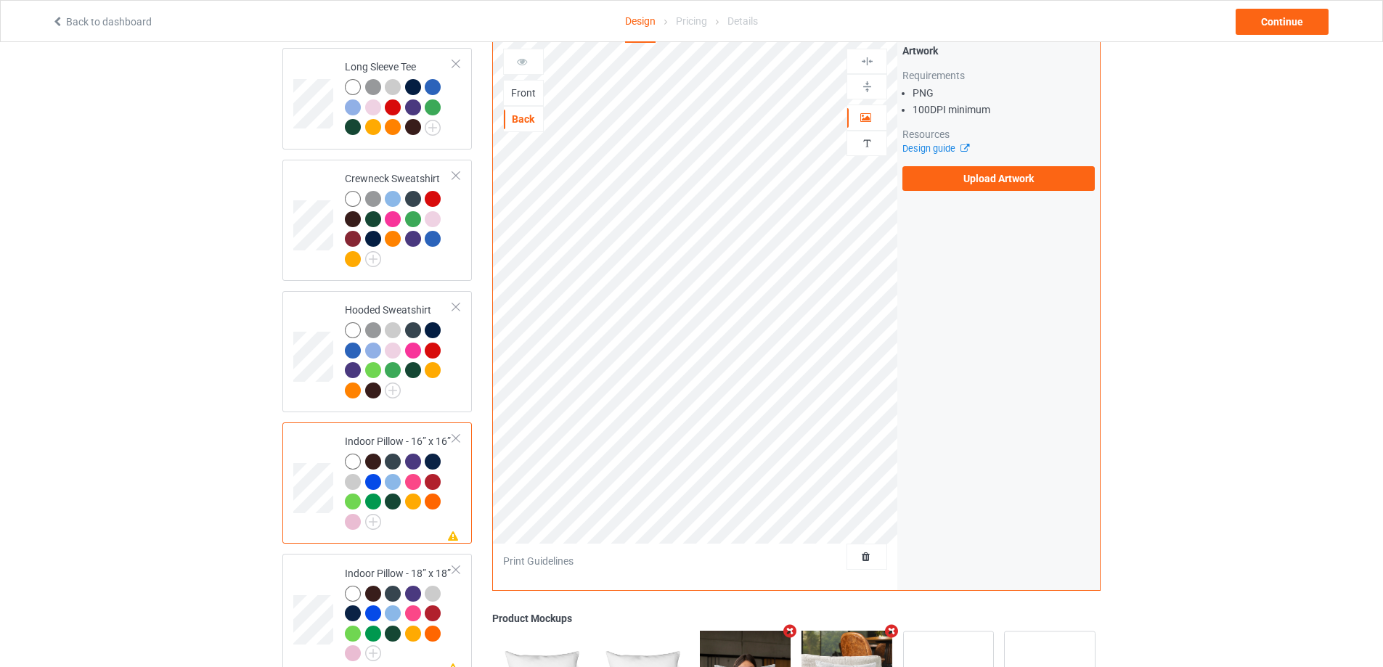
click at [985, 183] on div "Artwork Requirements PNG 100 DPI minimum Resources Design guide Upload Artwork" at bounding box center [998, 117] width 203 height 158
click at [990, 175] on label "Upload Artwork" at bounding box center [998, 178] width 192 height 25
click at [0, 0] on input "Upload Artwork" at bounding box center [0, 0] width 0 height 0
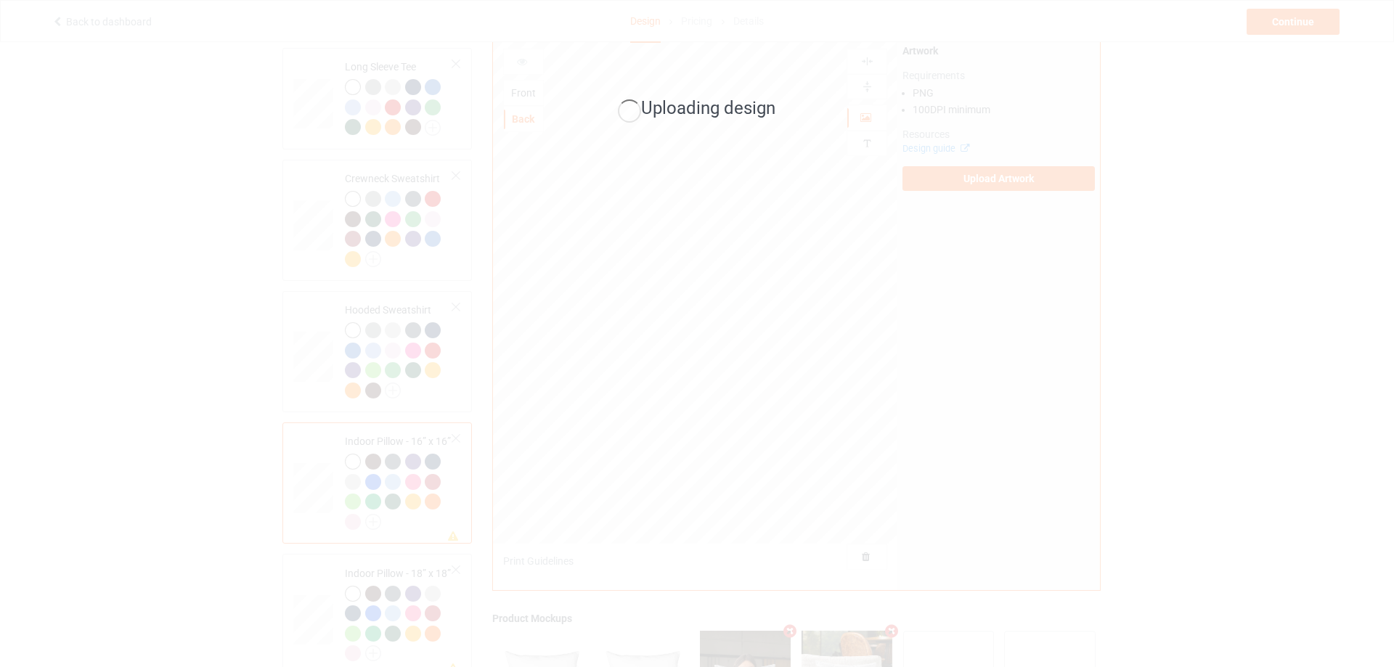
click at [847, 212] on div "Uploading design" at bounding box center [697, 333] width 1394 height 667
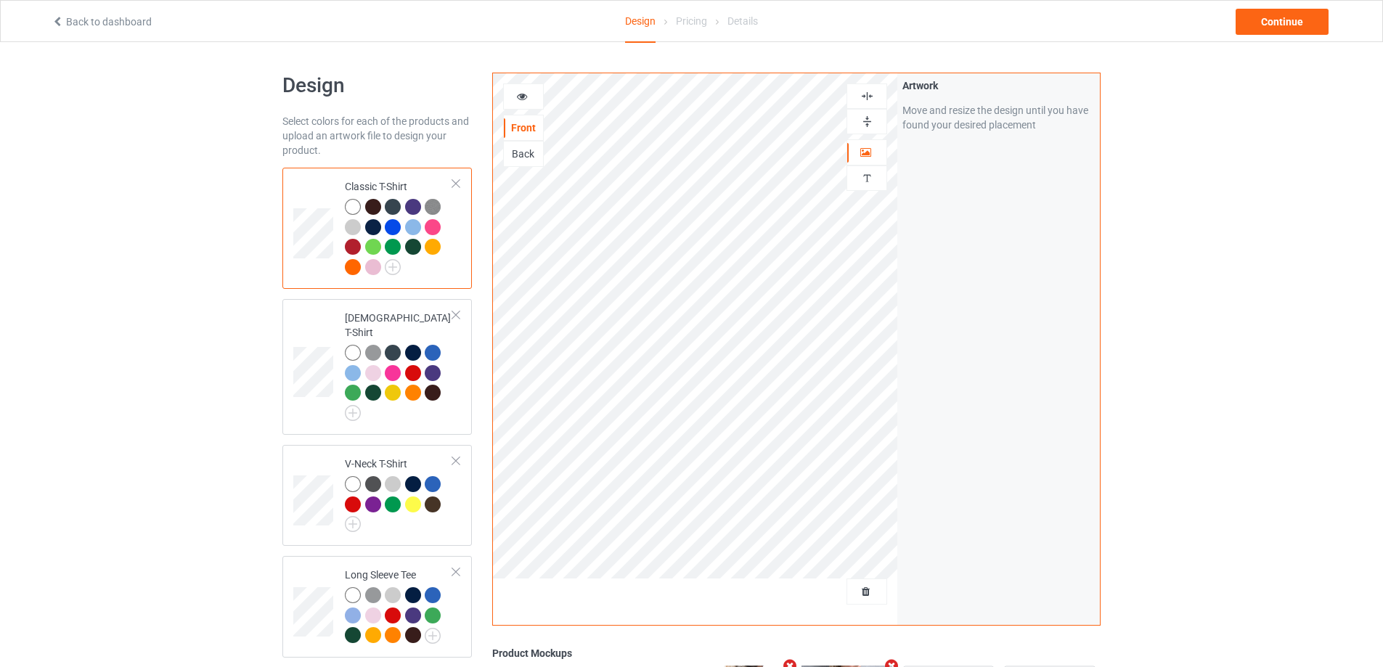
click at [529, 102] on div at bounding box center [523, 96] width 39 height 15
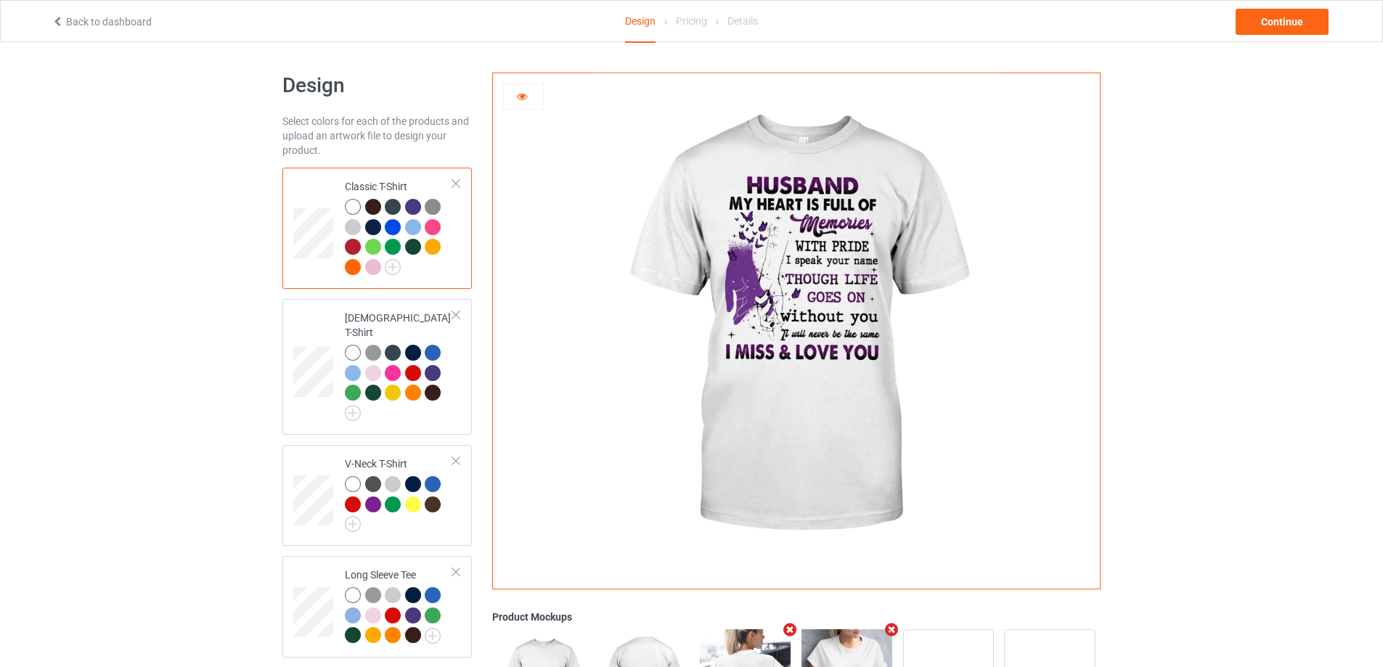
click at [520, 99] on icon at bounding box center [522, 94] width 12 height 10
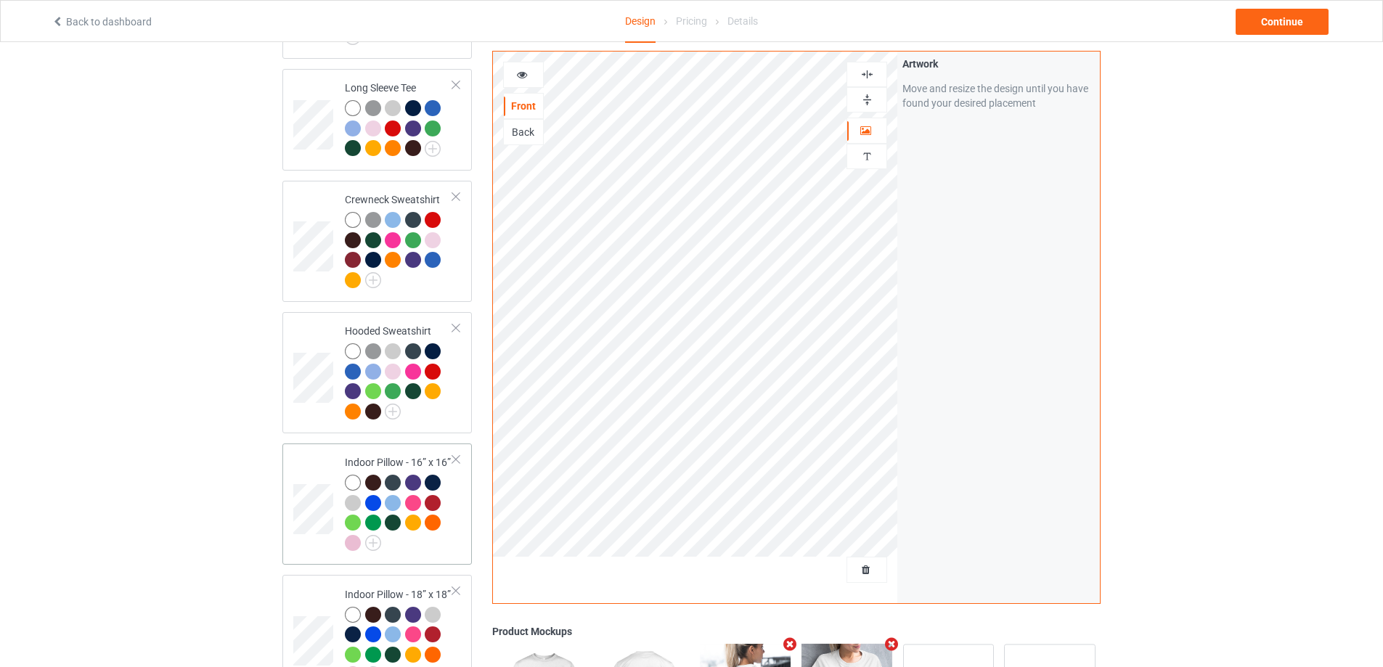
scroll to position [581, 0]
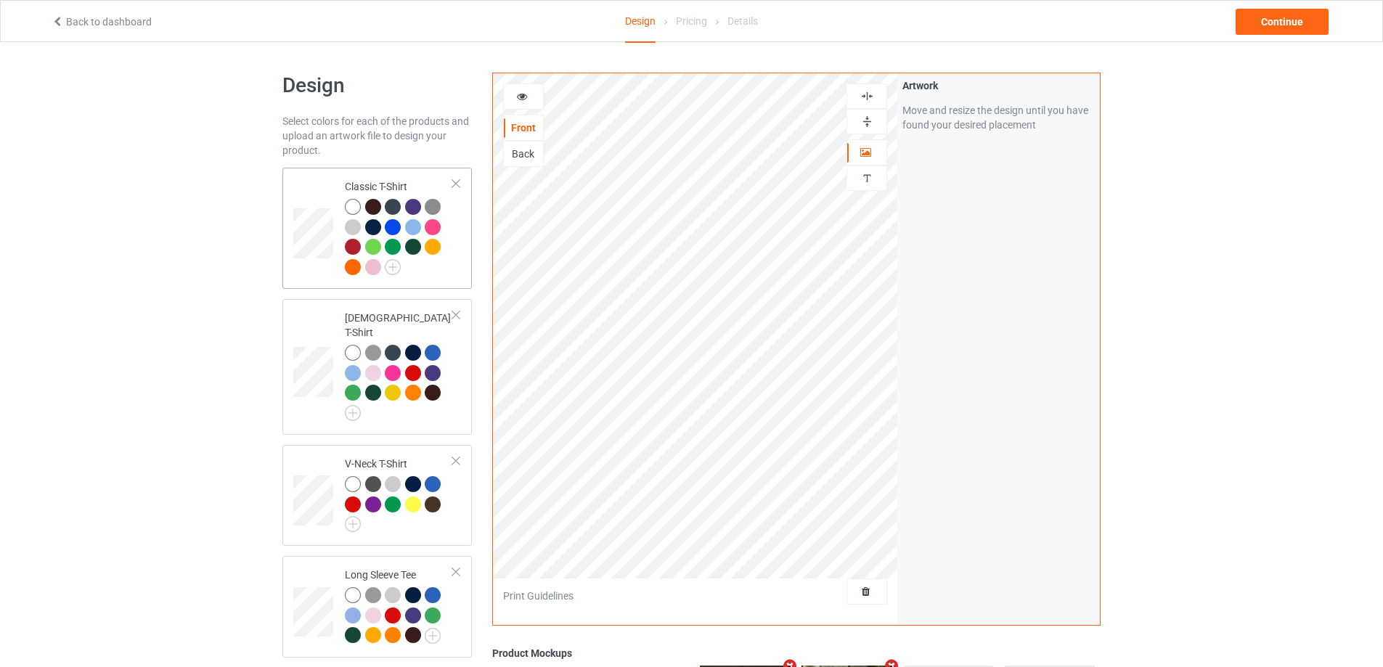
click at [321, 264] on td at bounding box center [315, 229] width 44 height 110
click at [524, 148] on div "Back" at bounding box center [523, 154] width 39 height 15
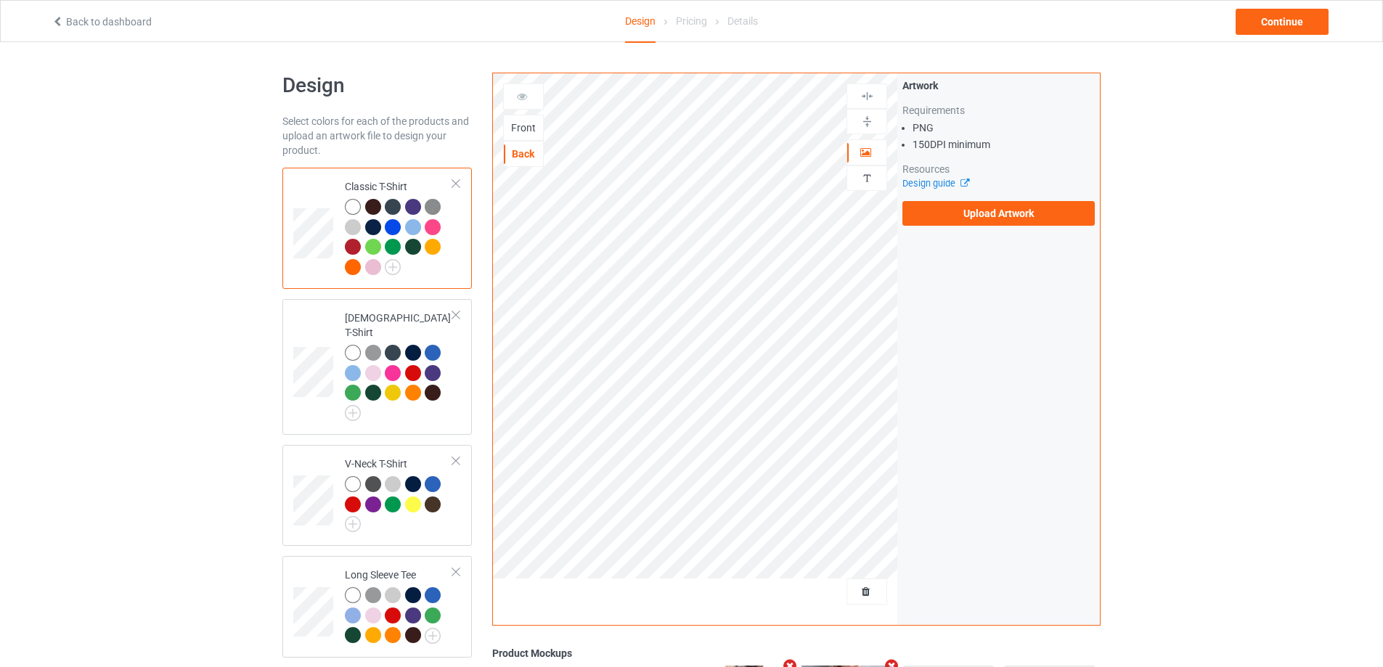
click at [537, 133] on div "Front" at bounding box center [523, 128] width 39 height 15
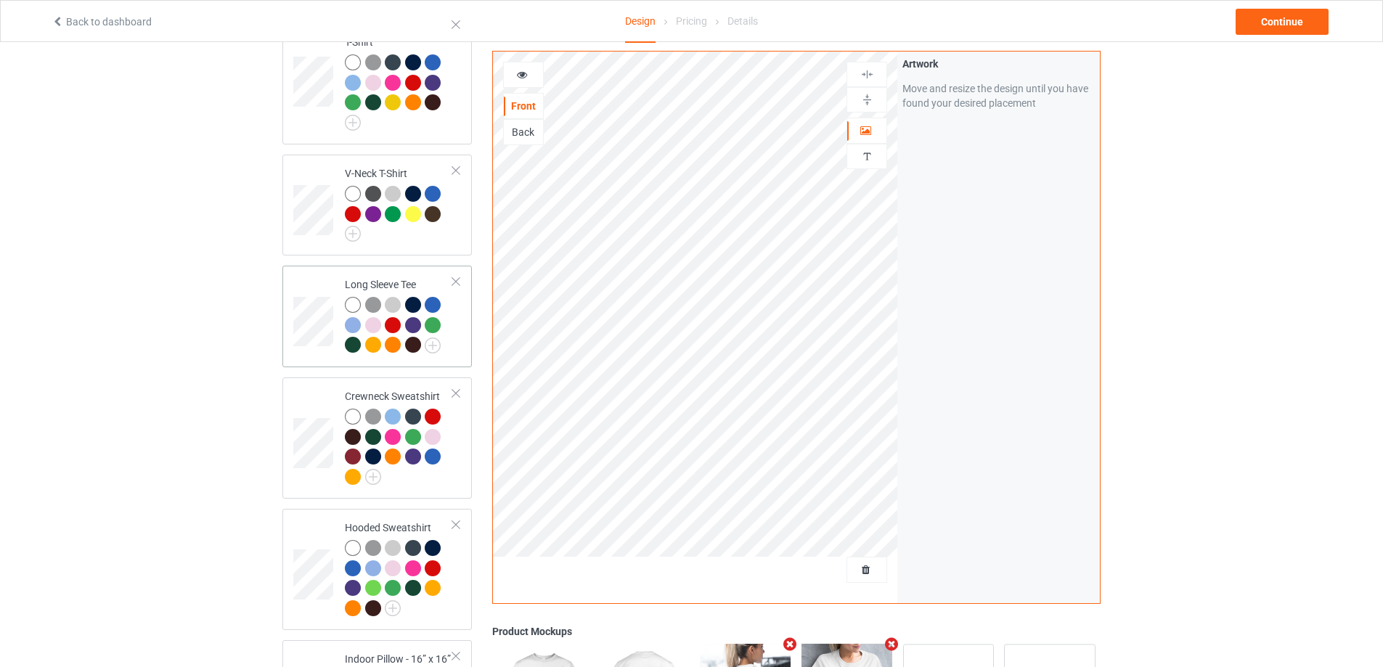
scroll to position [581, 0]
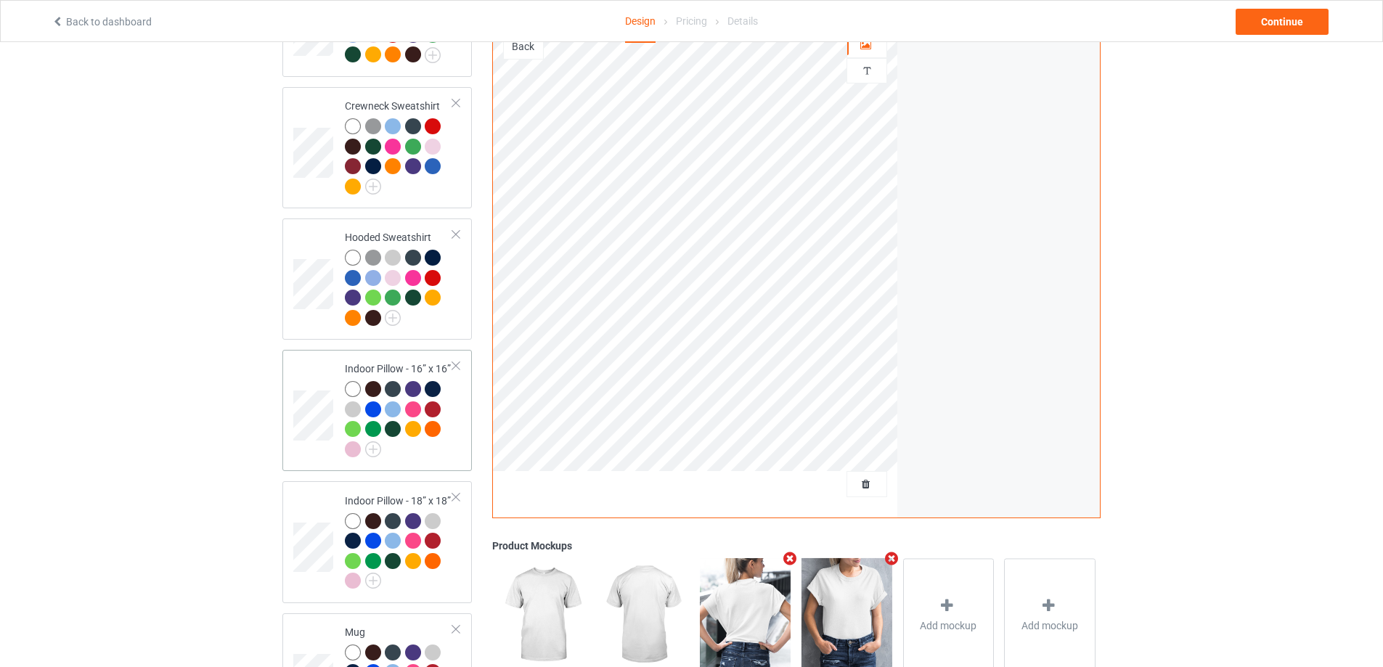
click at [326, 378] on td at bounding box center [315, 411] width 44 height 110
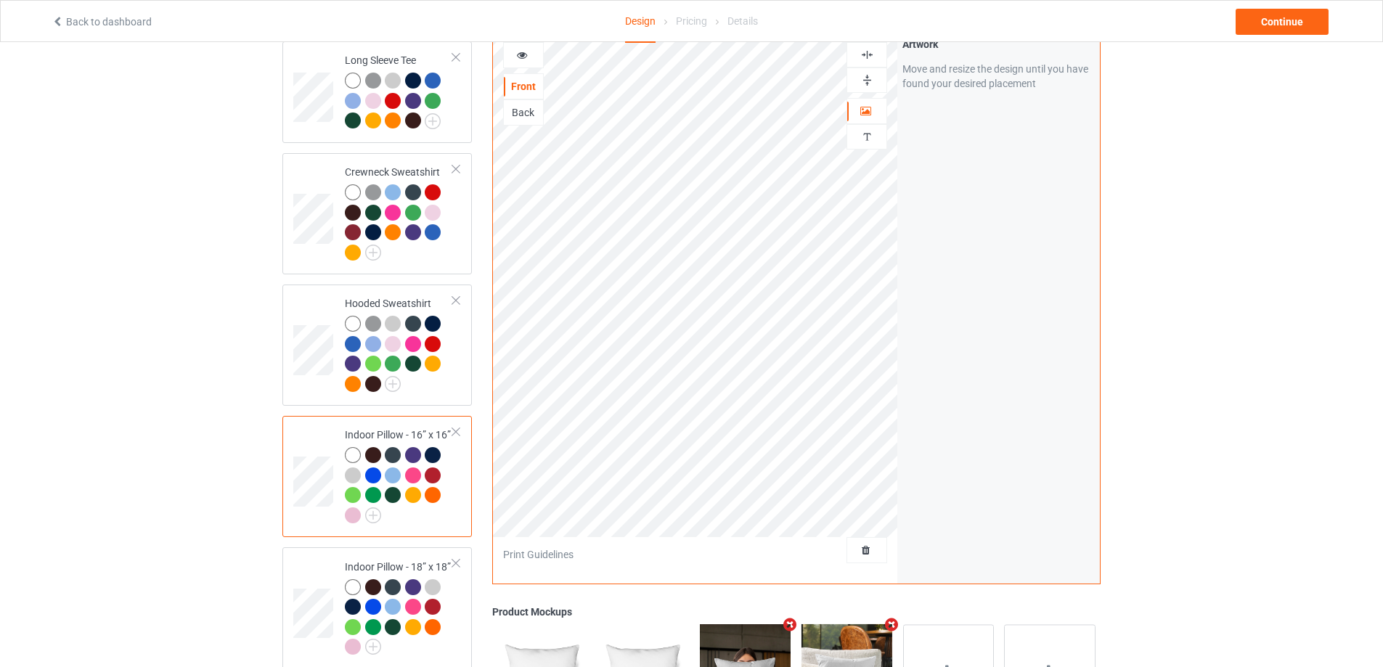
scroll to position [436, 0]
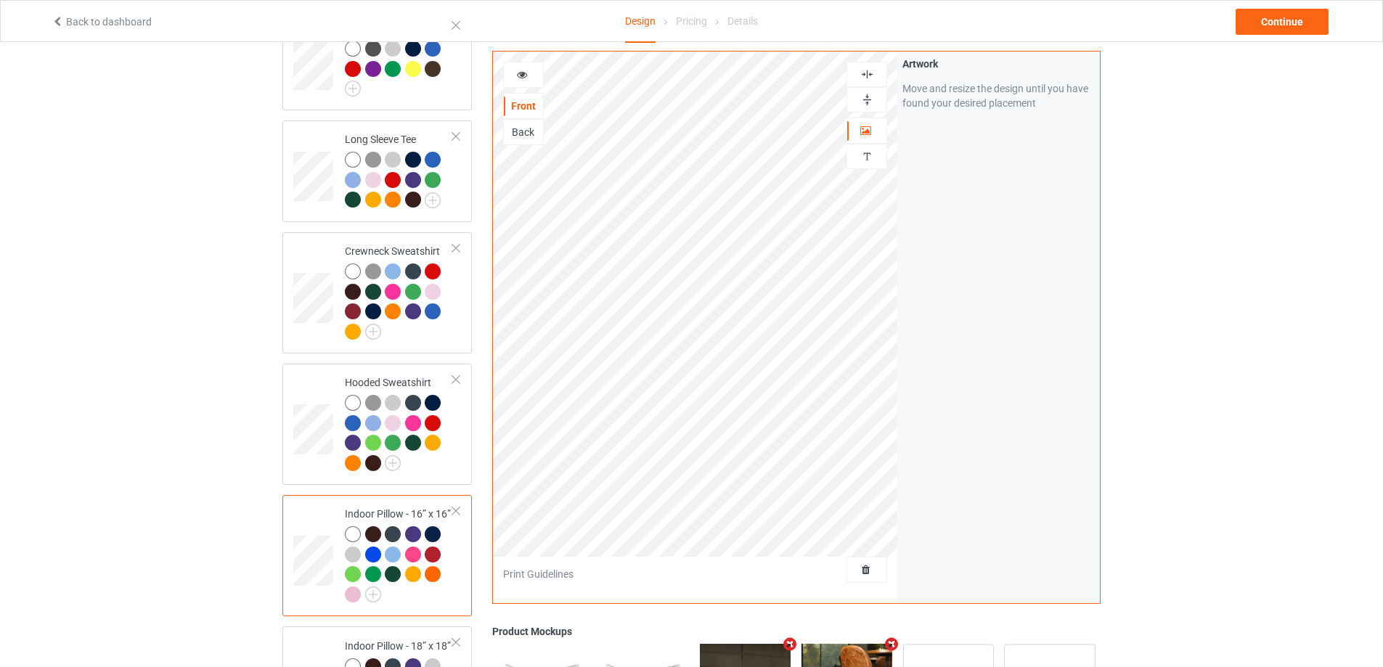
drag, startPoint x: 865, startPoint y: 62, endPoint x: 865, endPoint y: 76, distance: 13.1
click at [865, 67] on div at bounding box center [867, 74] width 41 height 25
drag, startPoint x: 867, startPoint y: 70, endPoint x: 865, endPoint y: 89, distance: 18.9
click at [867, 70] on img at bounding box center [867, 75] width 14 height 14
click at [865, 97] on img at bounding box center [867, 100] width 14 height 14
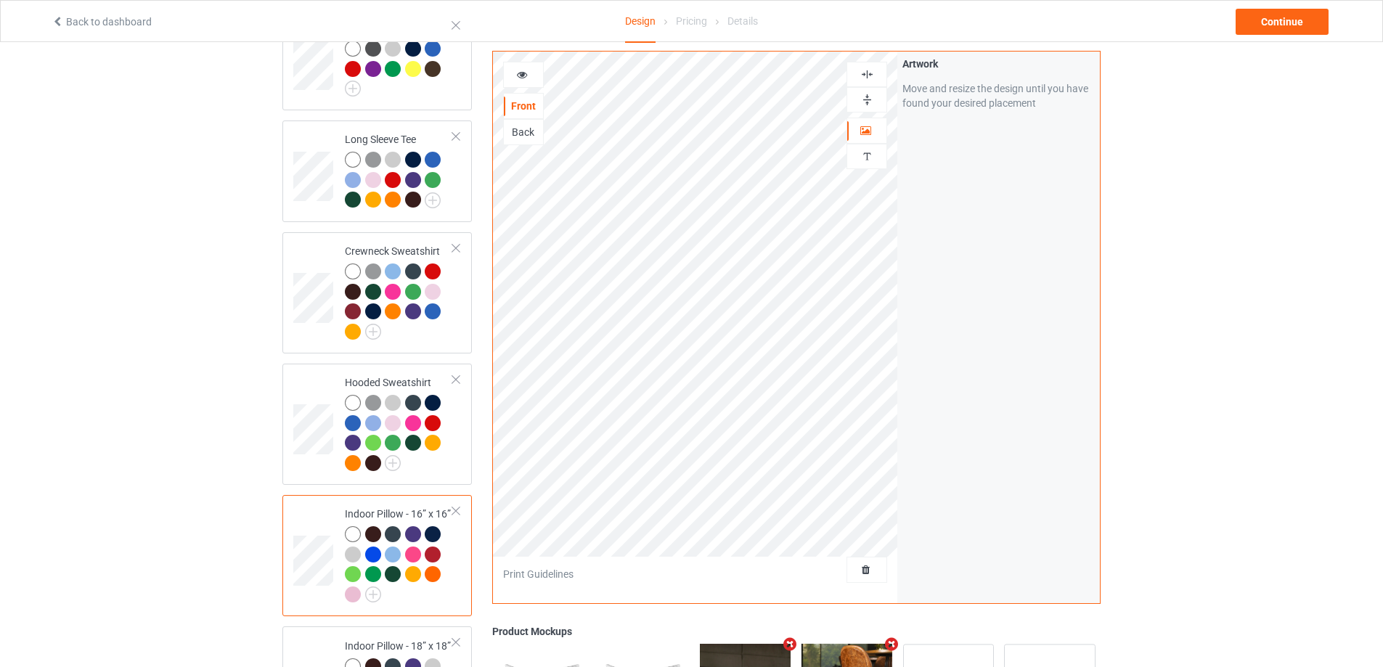
click at [534, 78] on div at bounding box center [523, 75] width 39 height 15
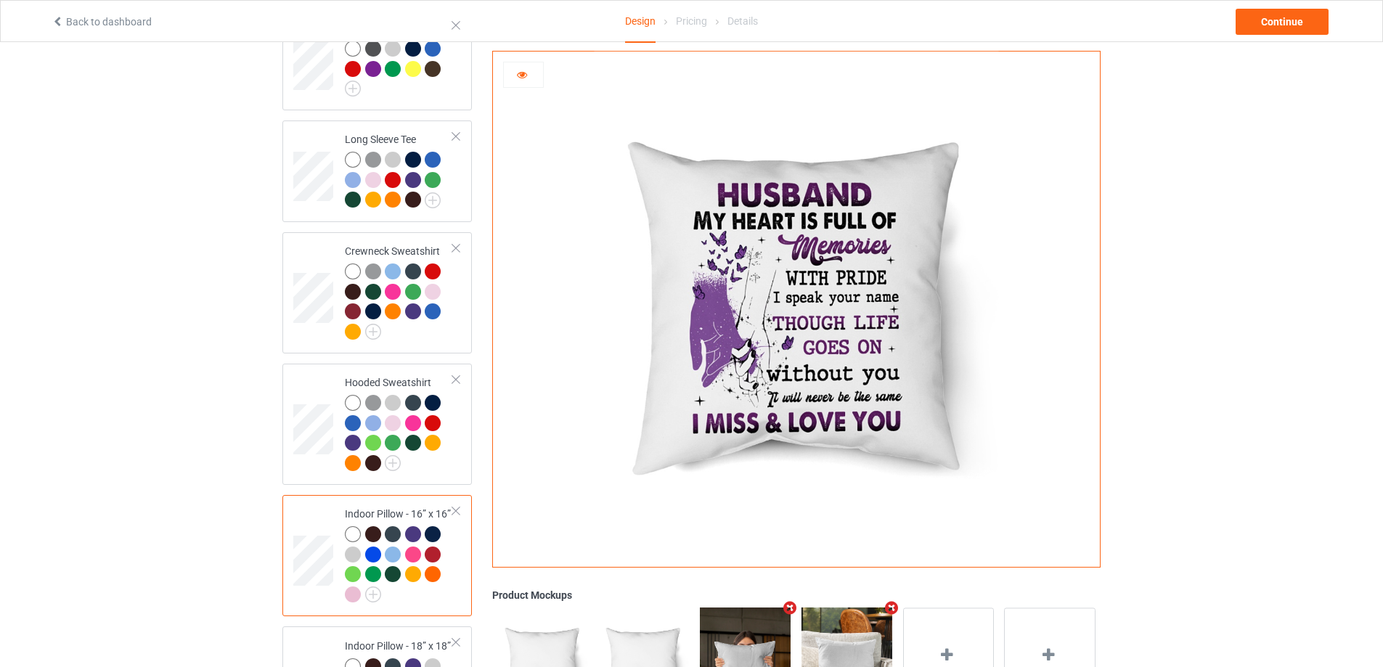
click at [522, 70] on icon at bounding box center [522, 73] width 12 height 10
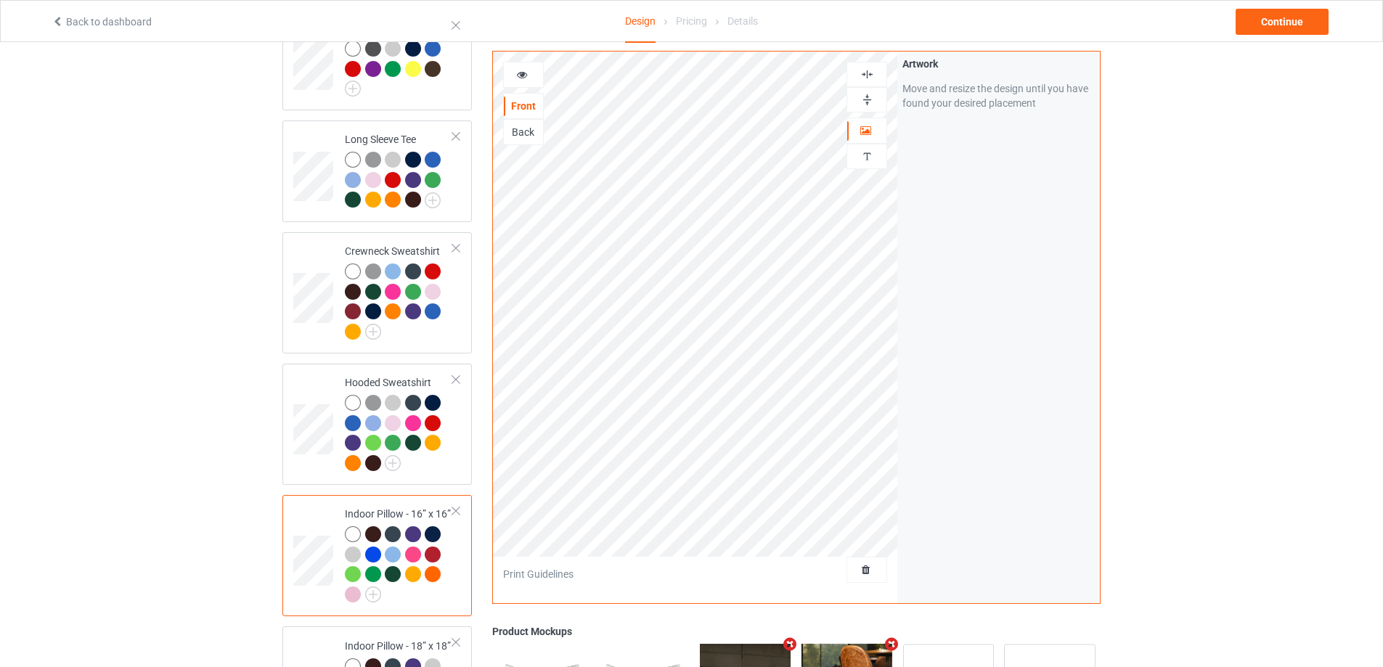
click at [537, 142] on div "Back" at bounding box center [523, 132] width 41 height 26
click at [525, 133] on div "Back" at bounding box center [523, 132] width 39 height 15
click at [875, 86] on div at bounding box center [867, 87] width 41 height 51
click at [868, 74] on img at bounding box center [867, 75] width 14 height 14
click at [868, 96] on img at bounding box center [867, 100] width 14 height 14
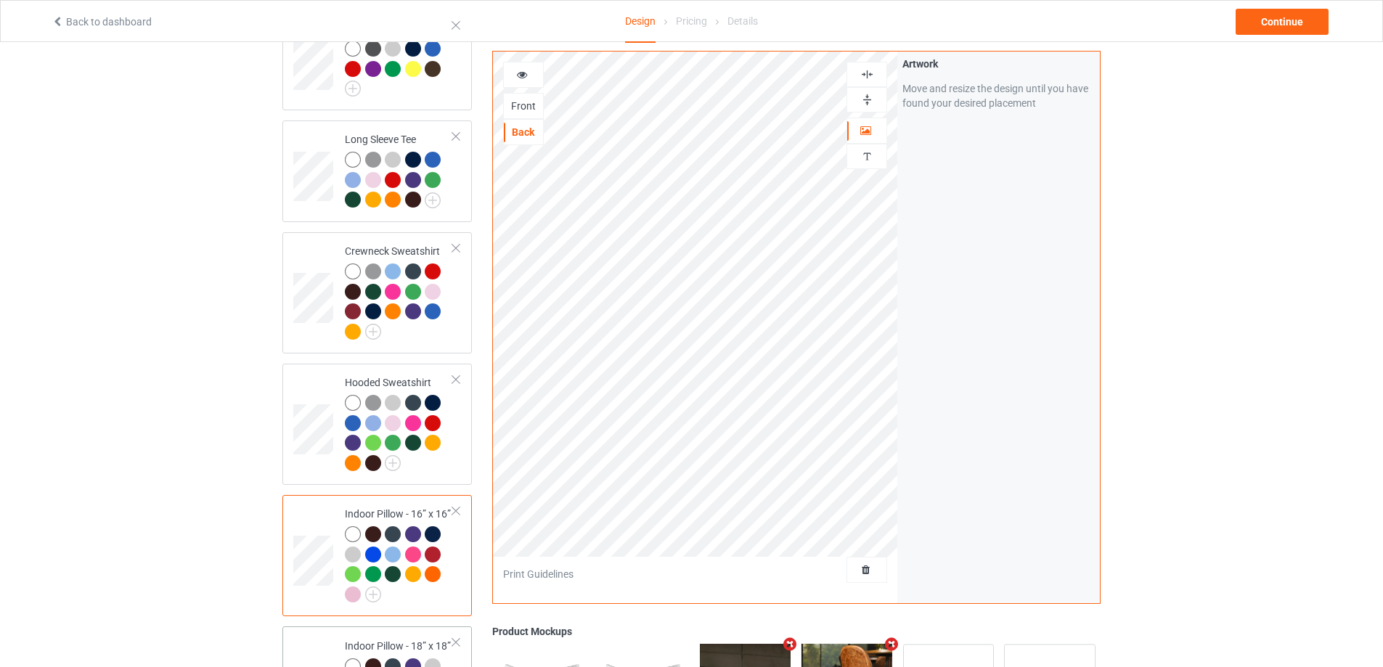
click at [874, 70] on div at bounding box center [866, 75] width 39 height 14
click at [863, 105] on img at bounding box center [867, 100] width 14 height 14
click at [516, 121] on div "Back" at bounding box center [523, 132] width 41 height 26
click at [518, 129] on div "Back" at bounding box center [523, 132] width 39 height 15
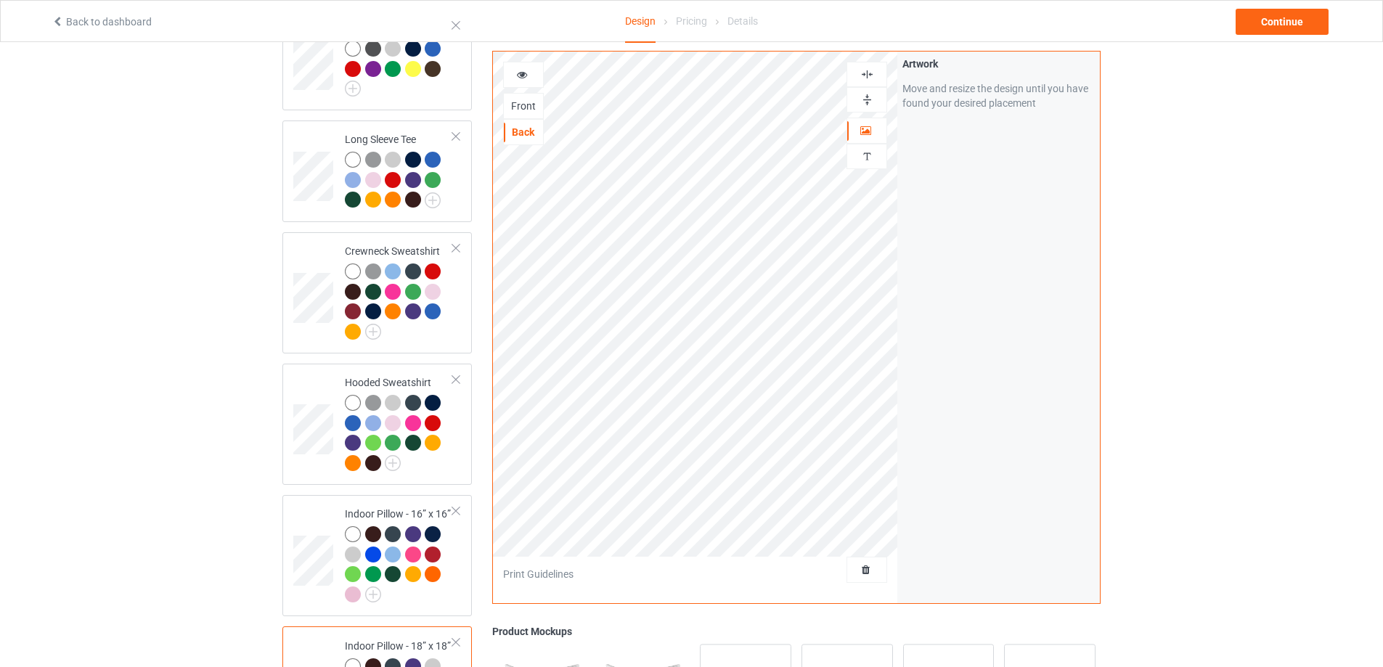
click at [871, 77] on img at bounding box center [867, 75] width 14 height 14
click at [868, 97] on img at bounding box center [867, 100] width 14 height 14
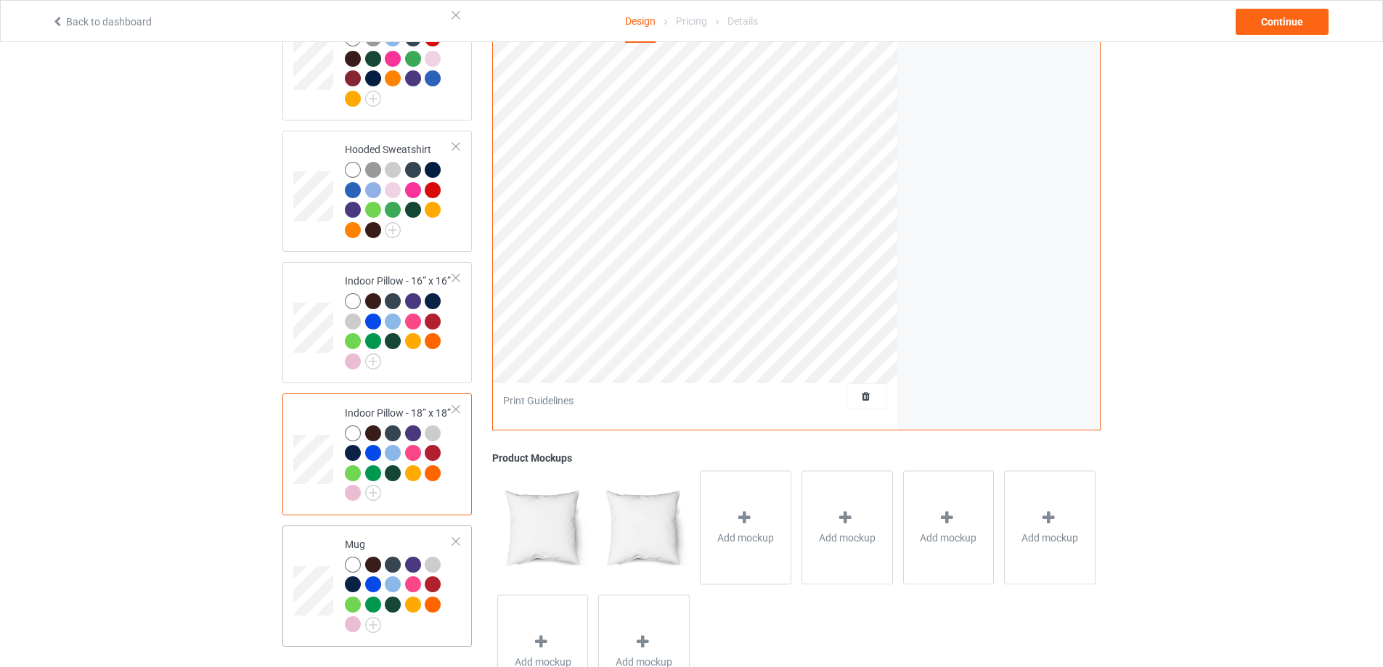
scroll to position [726, 0]
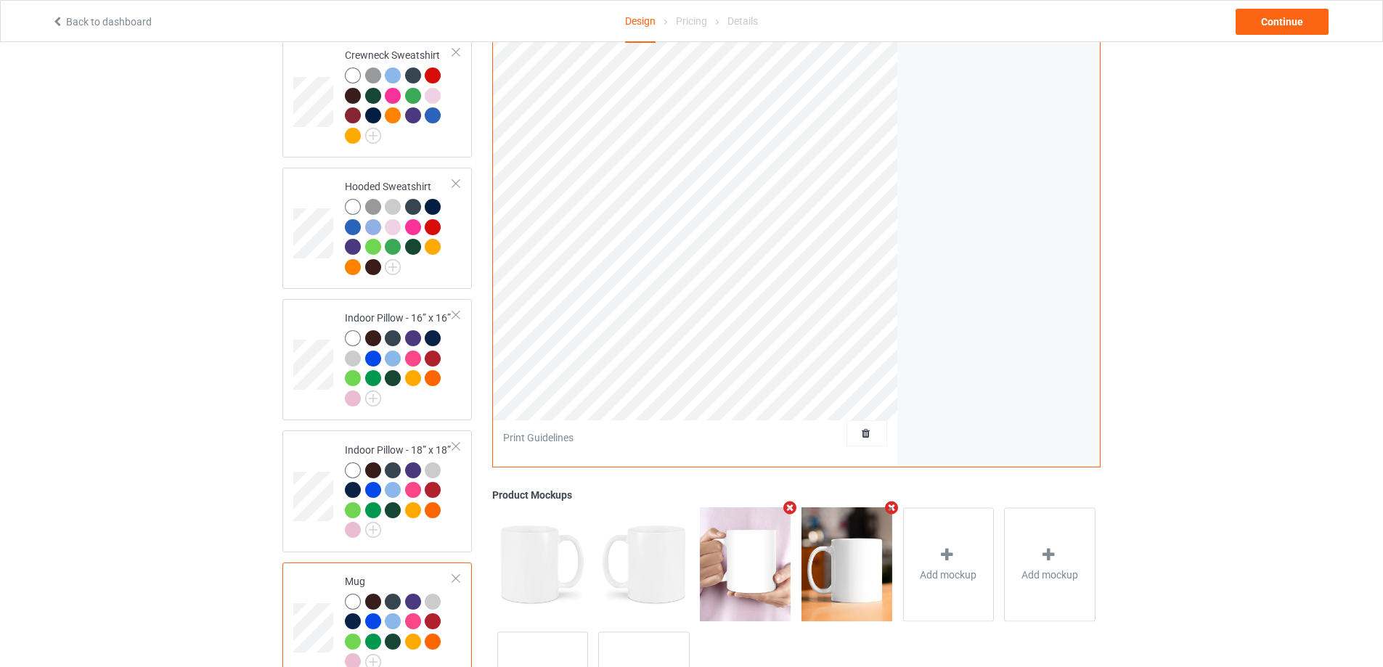
scroll to position [581, 0]
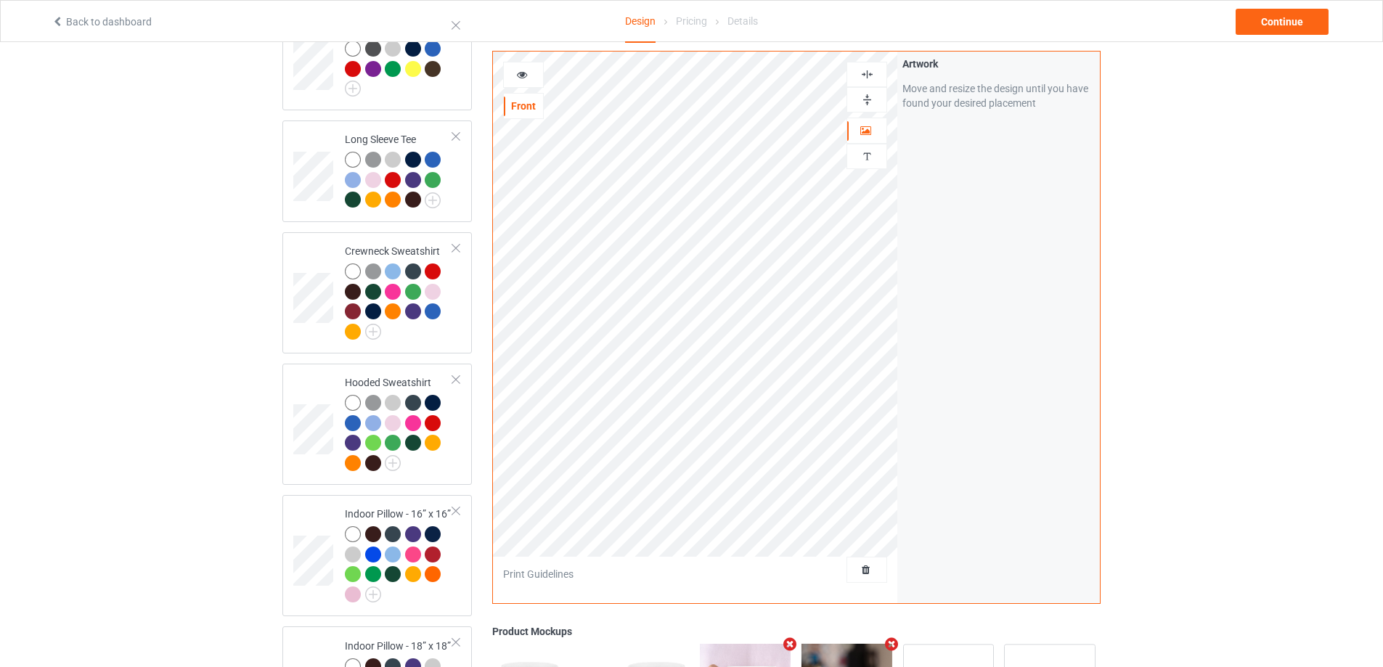
click at [871, 101] on img at bounding box center [867, 100] width 14 height 14
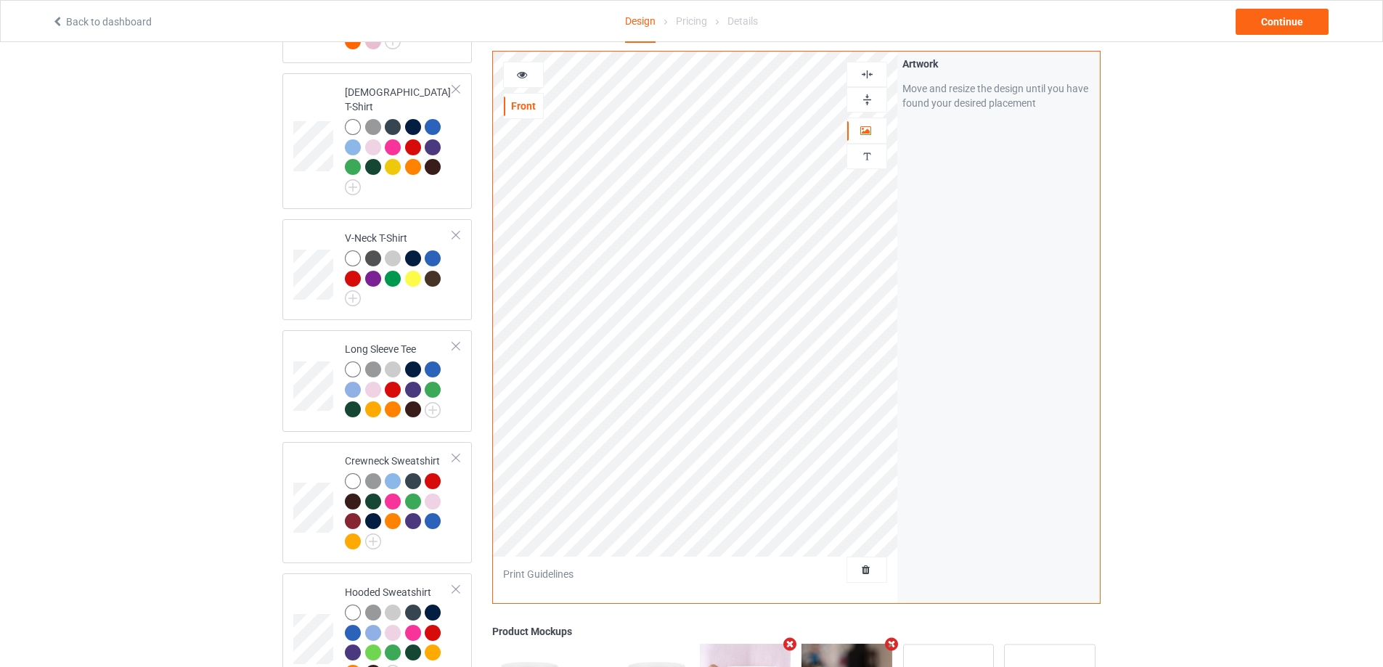
scroll to position [218, 0]
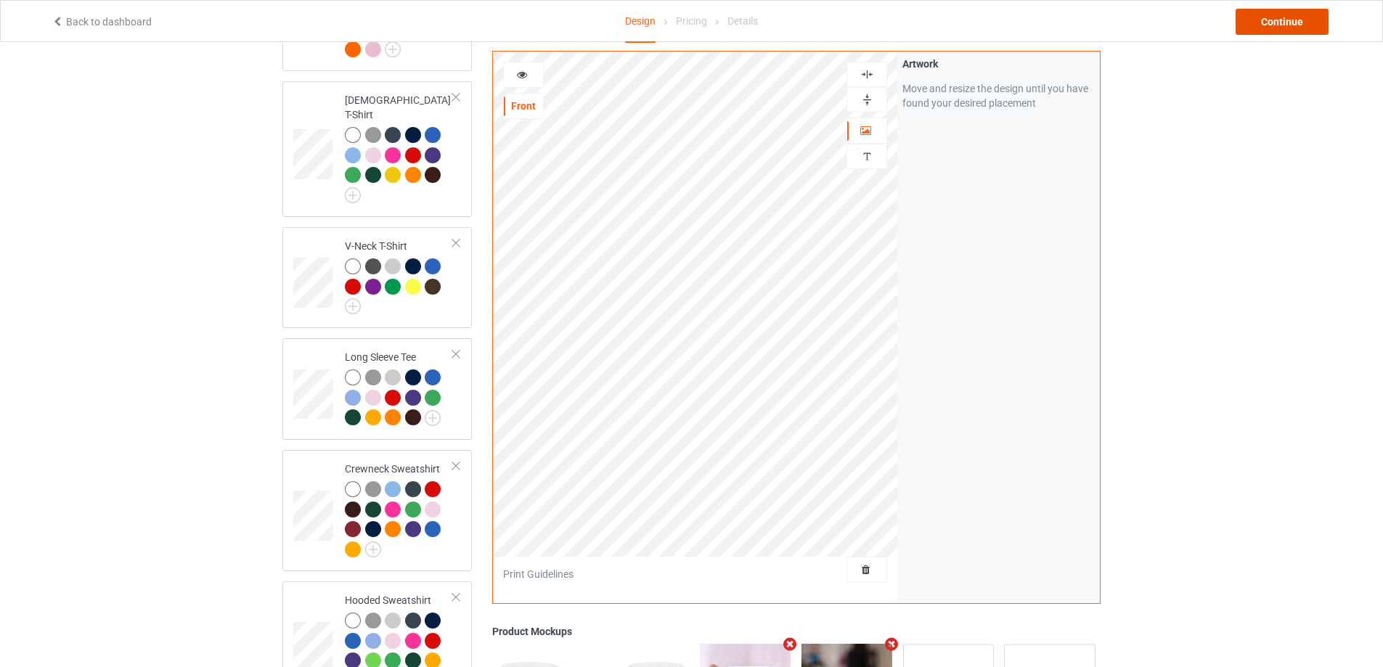
click at [1279, 23] on div "Continue" at bounding box center [1282, 22] width 93 height 26
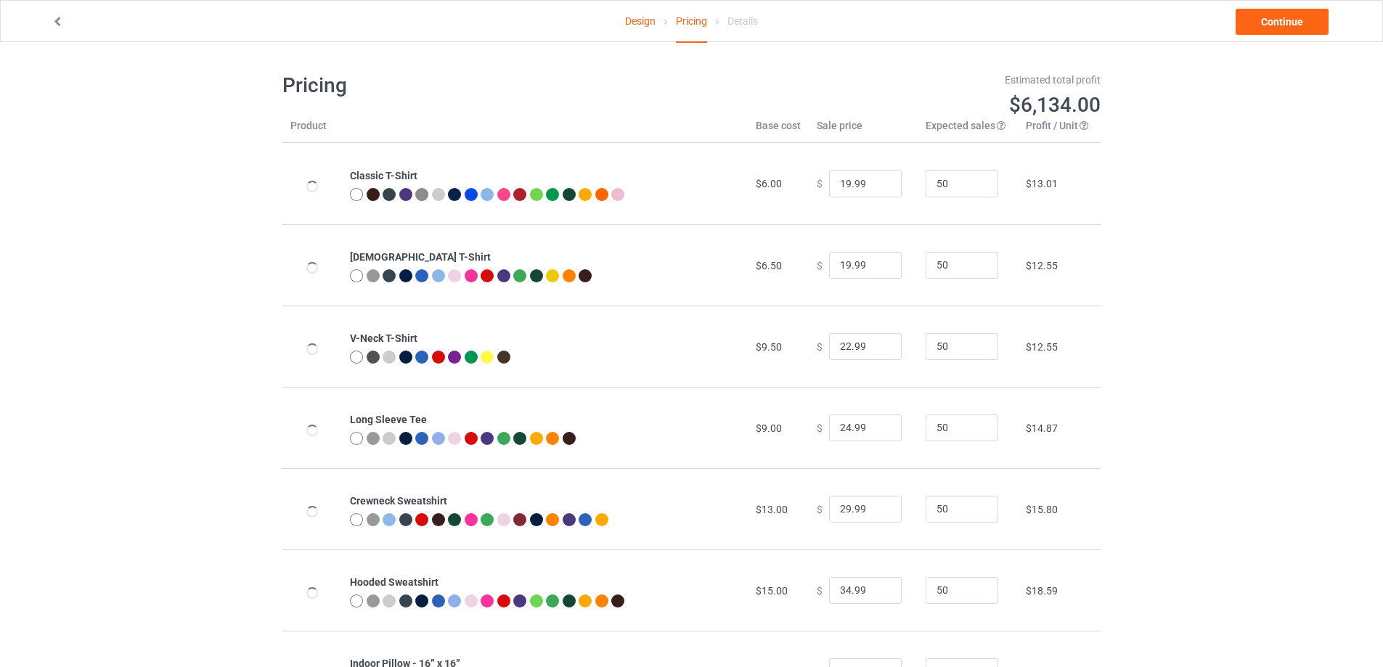
type input "20.00"
type input "24.00"
click at [700, 292] on td "[DEMOGRAPHIC_DATA] T-Shirt" at bounding box center [545, 264] width 406 height 81
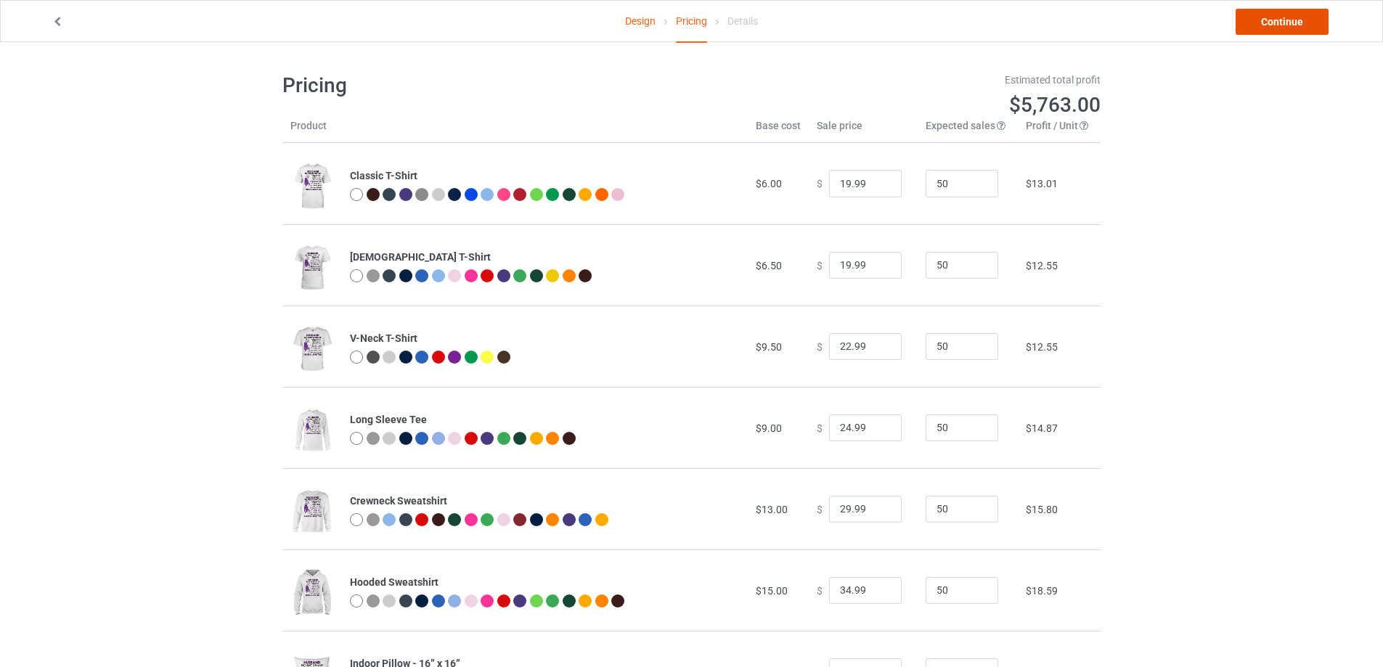
click at [1255, 30] on link "Continue" at bounding box center [1282, 22] width 93 height 26
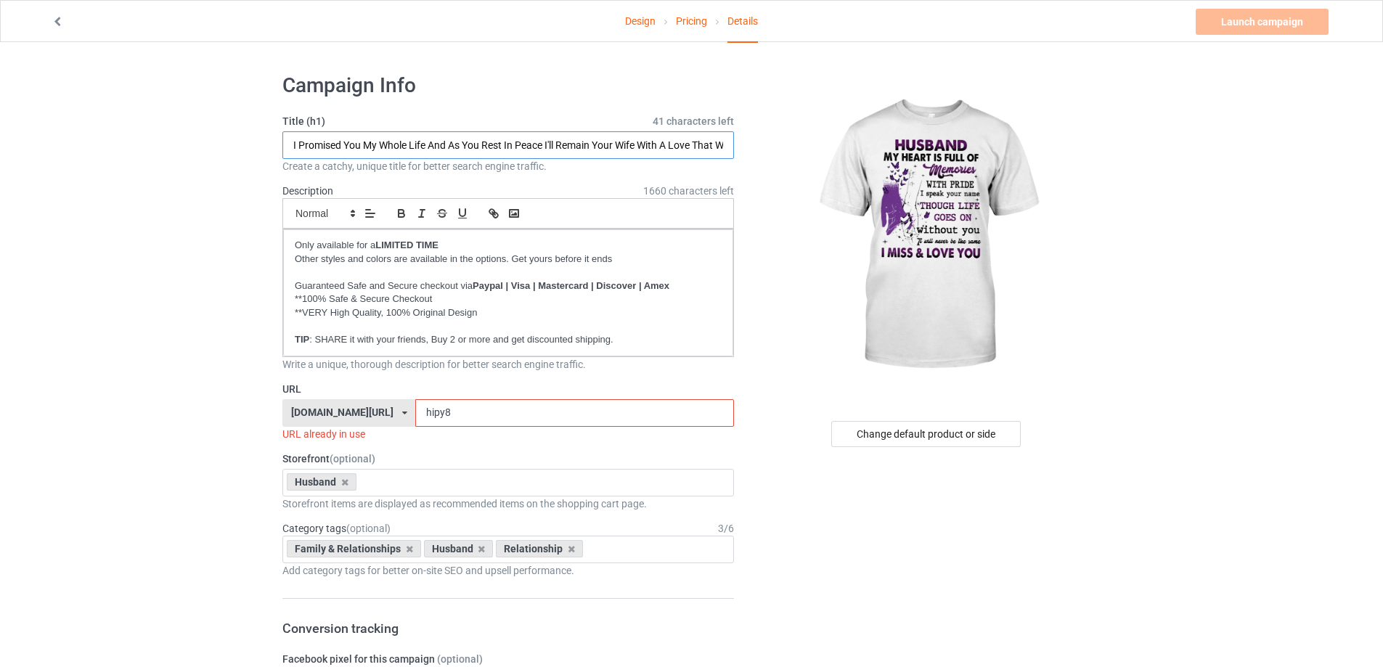
click at [423, 147] on input "I Promised You My Whole Life And As You Rest In Peace I'll Remain Your Wife Wit…" at bounding box center [508, 145] width 452 height 28
paste input "Husband My Heart Is Full Of Memories With Pride I Speak Your Nam"
type input "Husband My Heart Is Full Of Memories With Pride I Speak Your Name"
drag, startPoint x: 454, startPoint y: 415, endPoint x: 550, endPoint y: 409, distance: 96.7
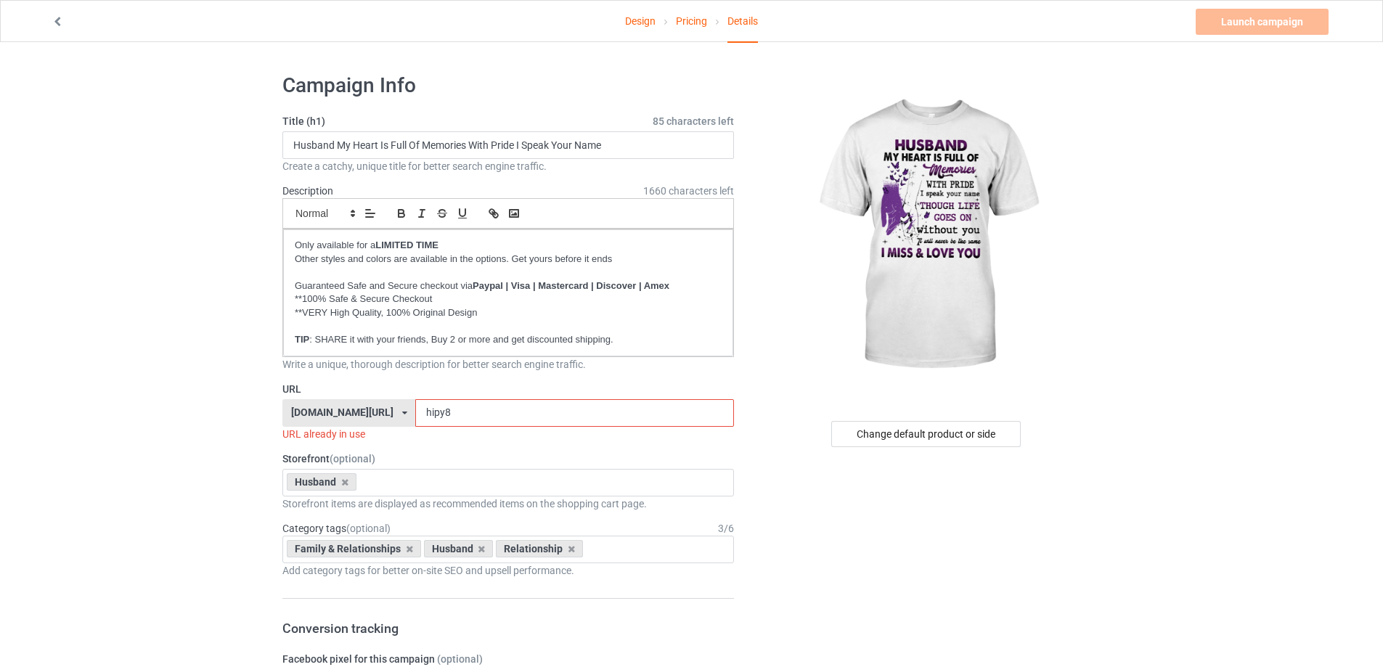
click at [550, 409] on input "hipy8" at bounding box center [574, 413] width 318 height 28
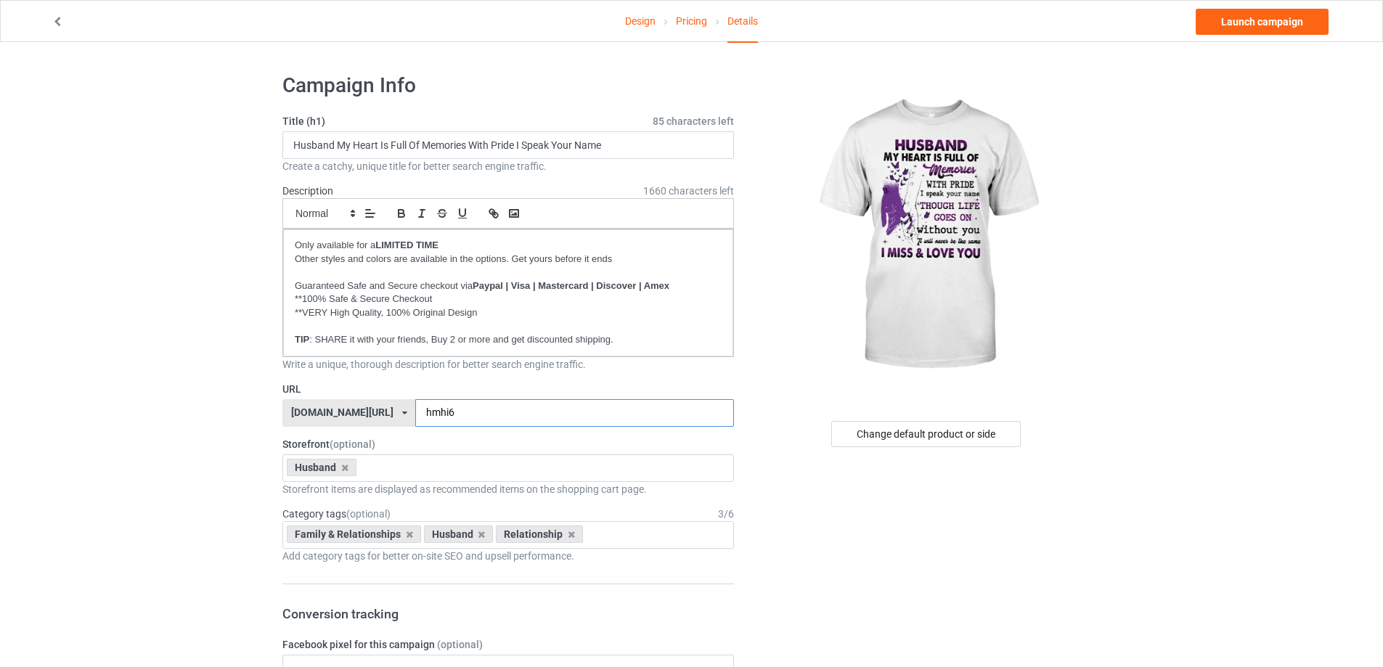
type input "hmhi6"
click at [1289, 17] on link "Launch campaign" at bounding box center [1262, 22] width 133 height 26
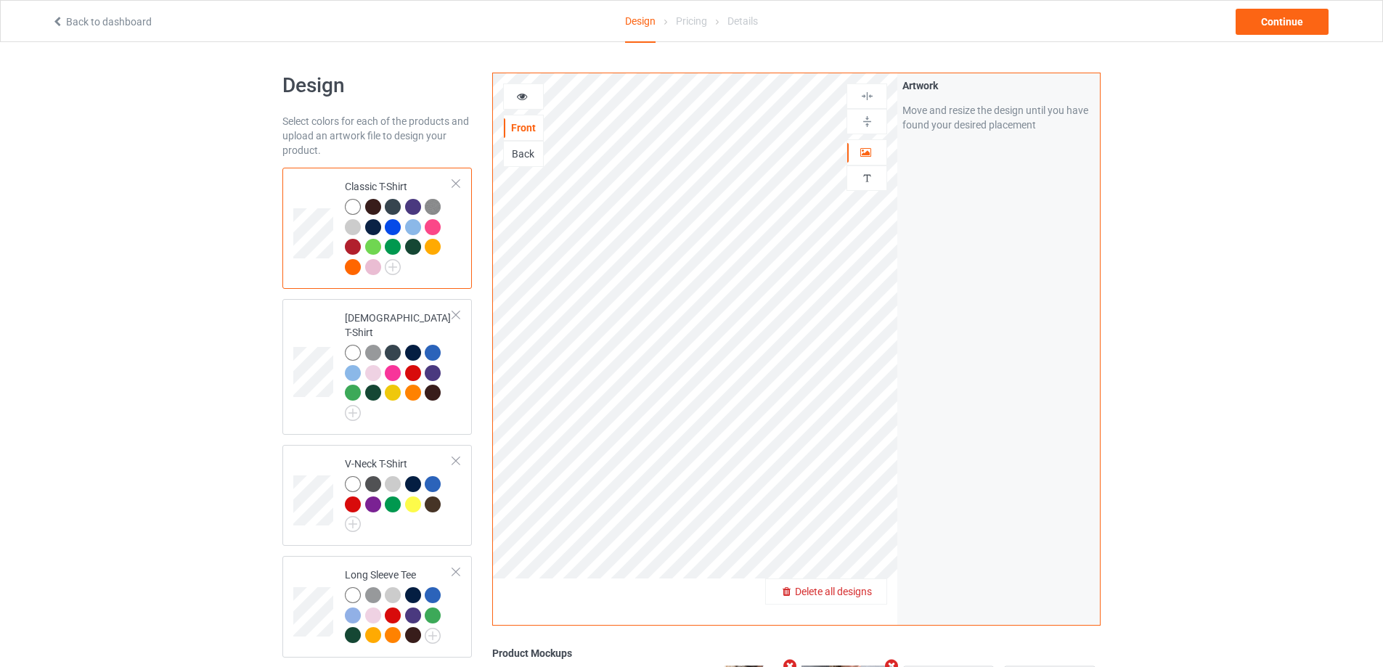
click at [853, 590] on span "Delete all designs" at bounding box center [833, 592] width 77 height 12
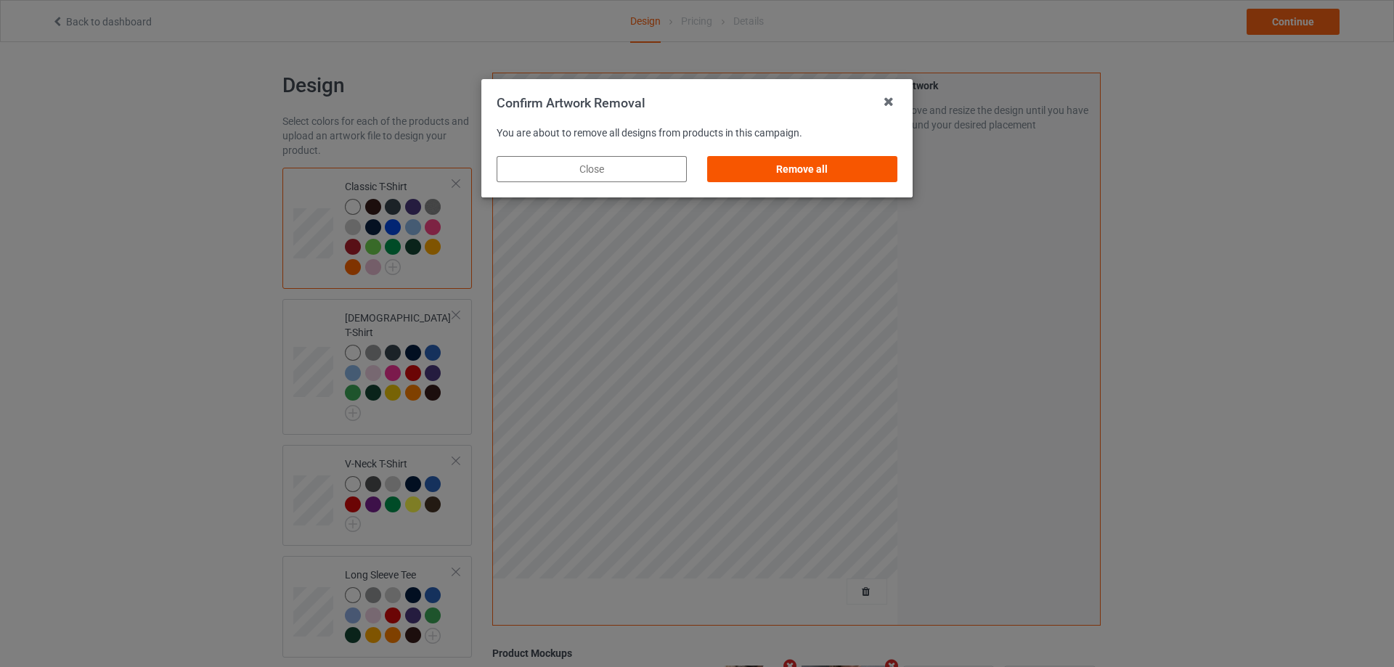
click at [802, 168] on div "Remove all" at bounding box center [802, 169] width 190 height 26
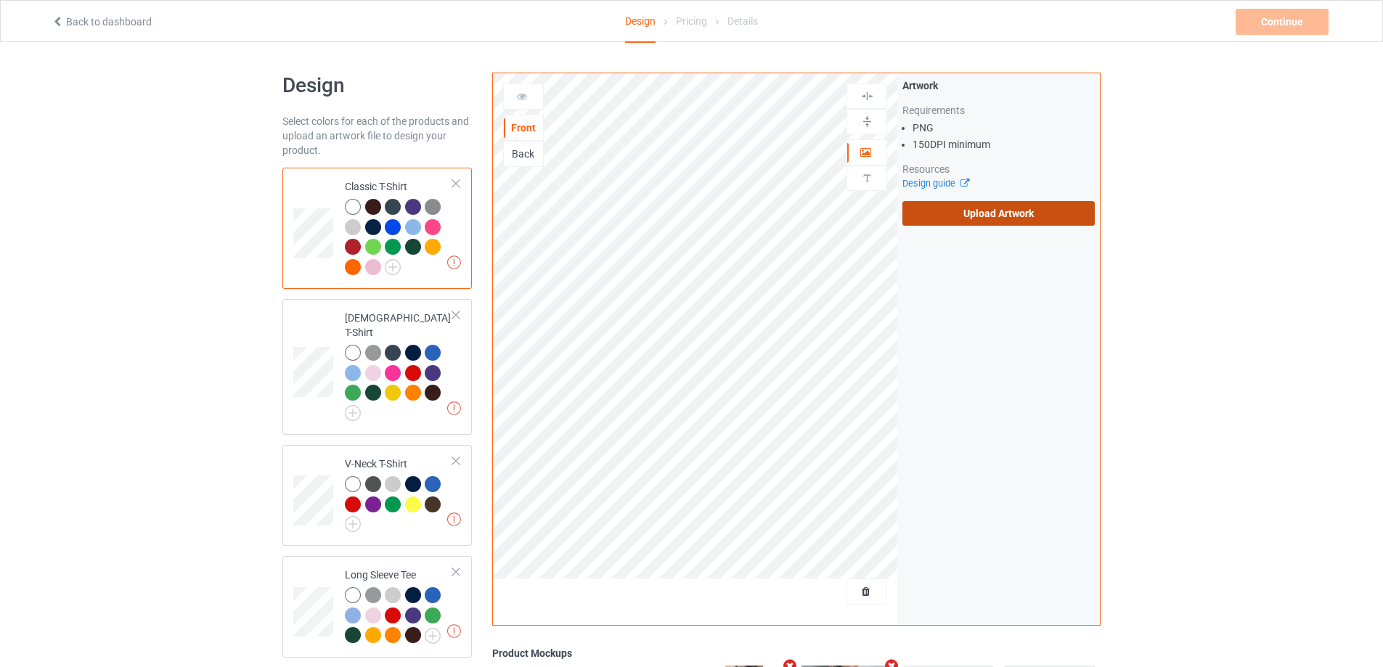
click at [976, 207] on label "Upload Artwork" at bounding box center [998, 213] width 192 height 25
click at [0, 0] on input "Upload Artwork" at bounding box center [0, 0] width 0 height 0
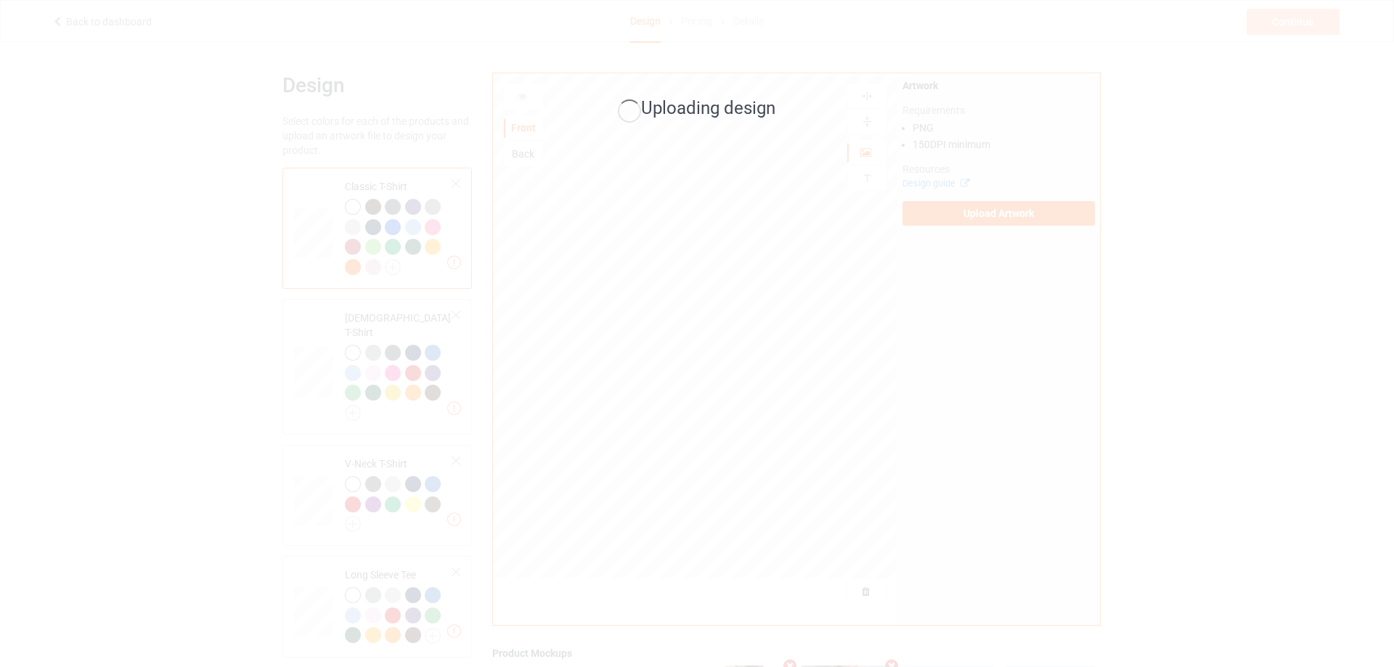
click at [859, 342] on div "Uploading design" at bounding box center [697, 333] width 1394 height 667
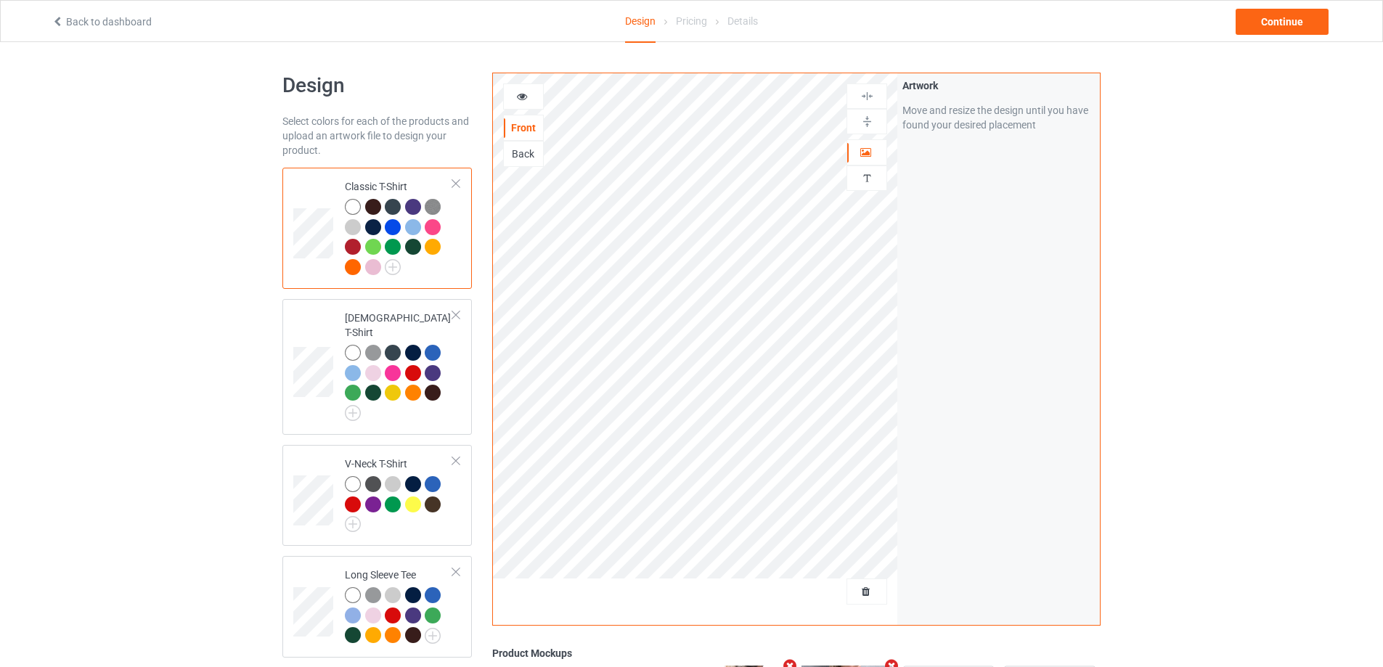
click at [526, 97] on icon at bounding box center [522, 94] width 12 height 10
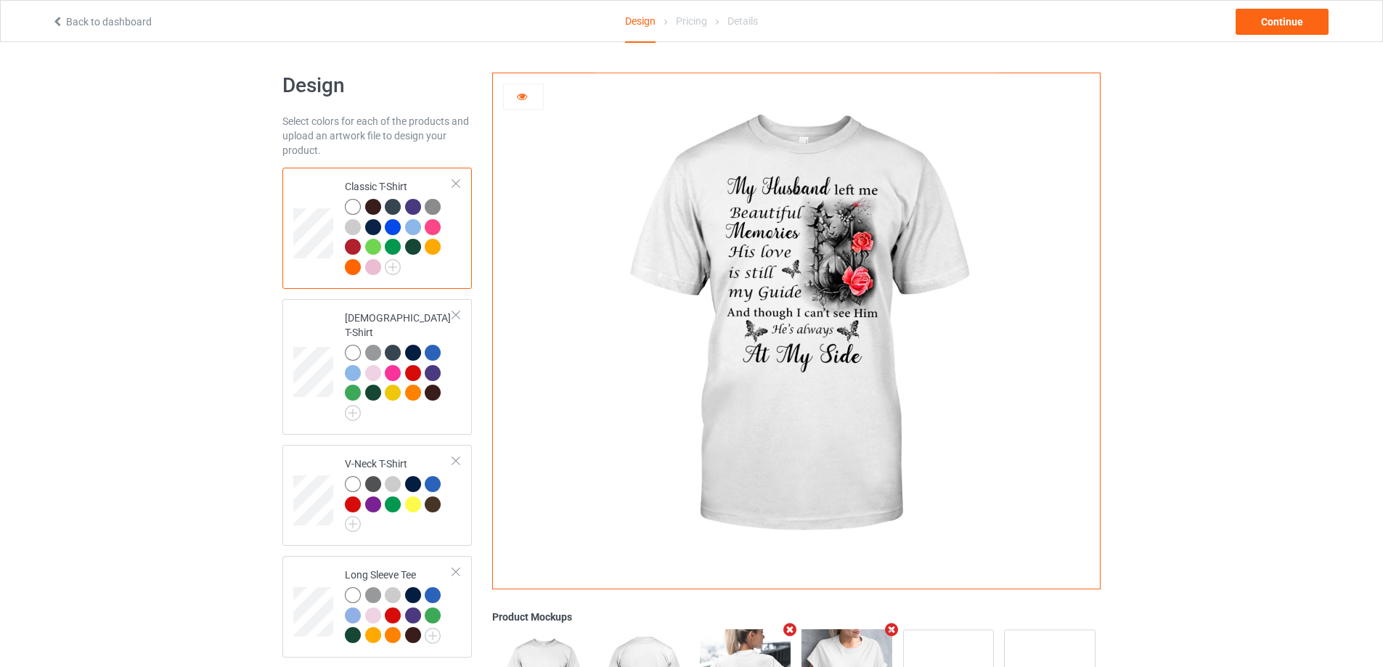
click at [525, 98] on icon at bounding box center [522, 94] width 12 height 10
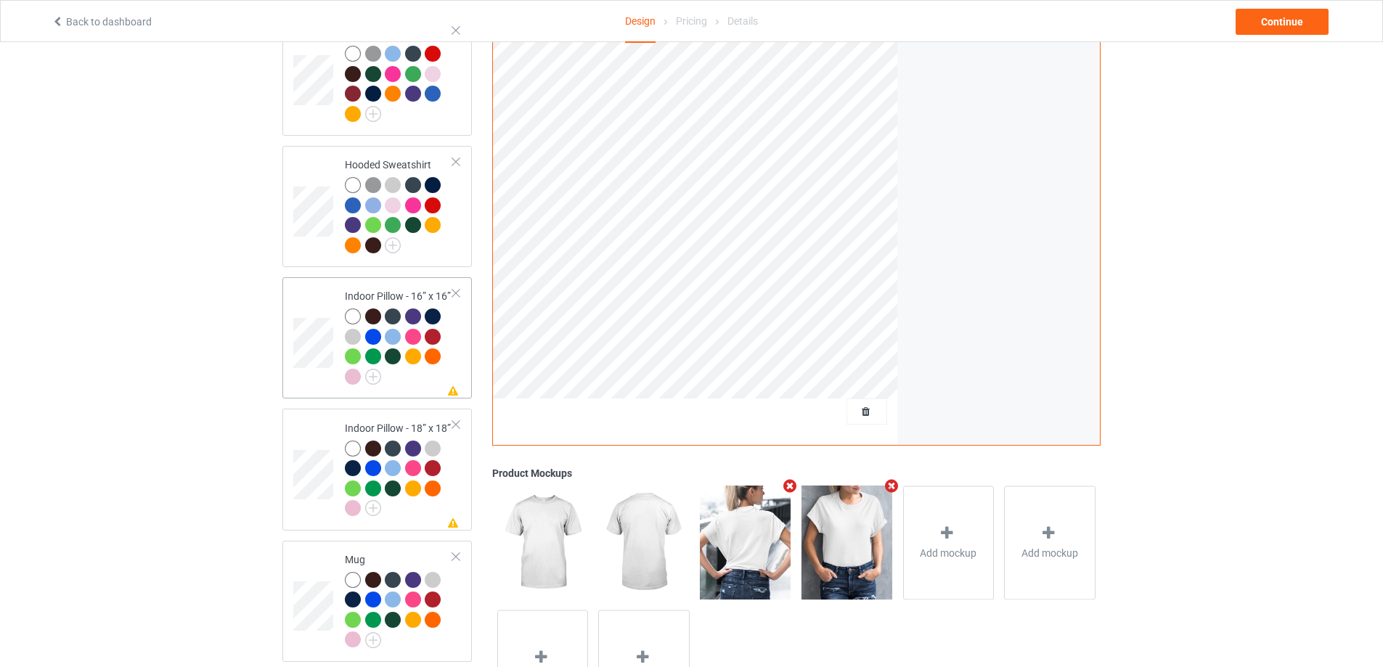
click at [320, 359] on td at bounding box center [315, 338] width 44 height 110
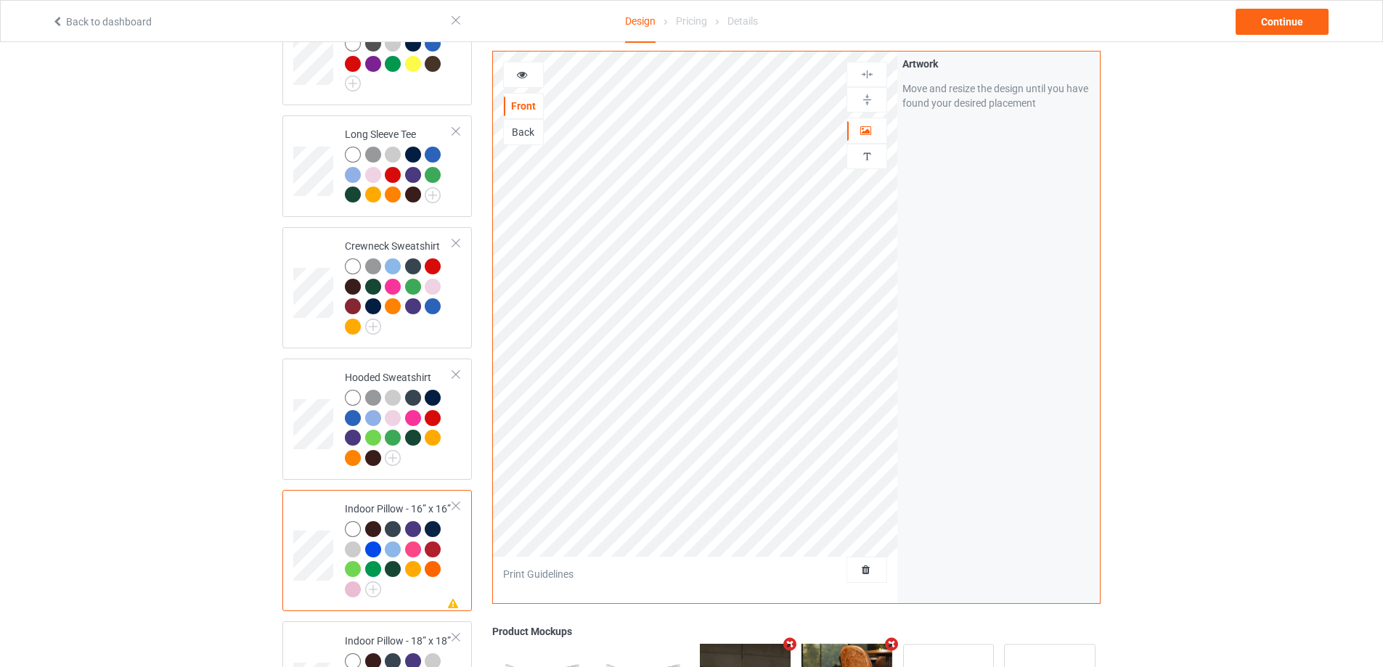
scroll to position [436, 0]
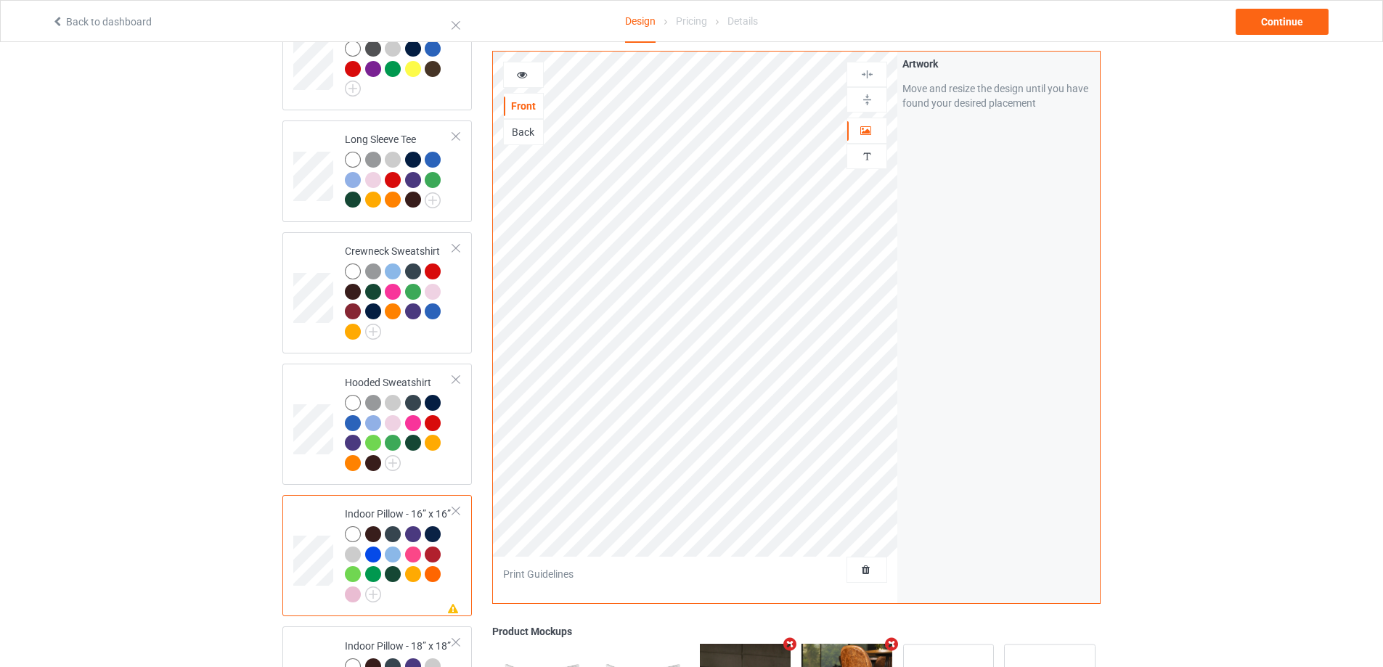
click at [526, 129] on div "Back" at bounding box center [523, 132] width 39 height 15
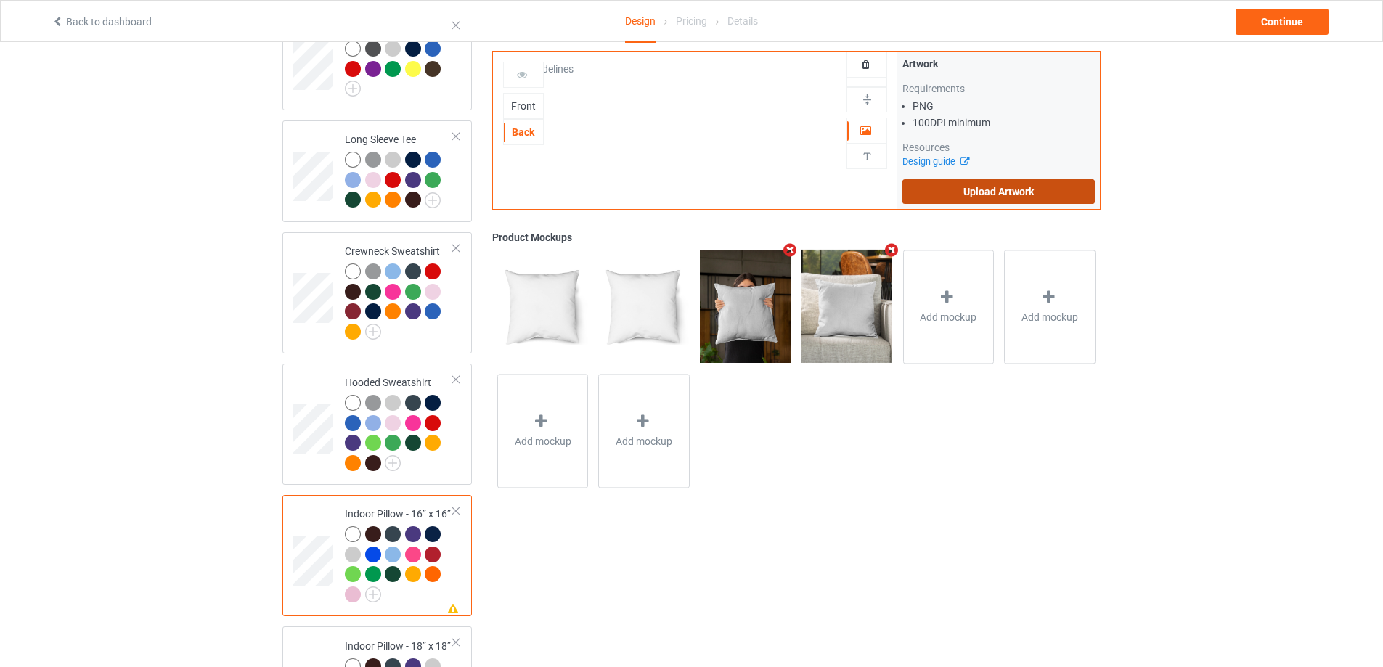
click at [939, 195] on label "Upload Artwork" at bounding box center [998, 191] width 192 height 25
click at [0, 0] on input "Upload Artwork" at bounding box center [0, 0] width 0 height 0
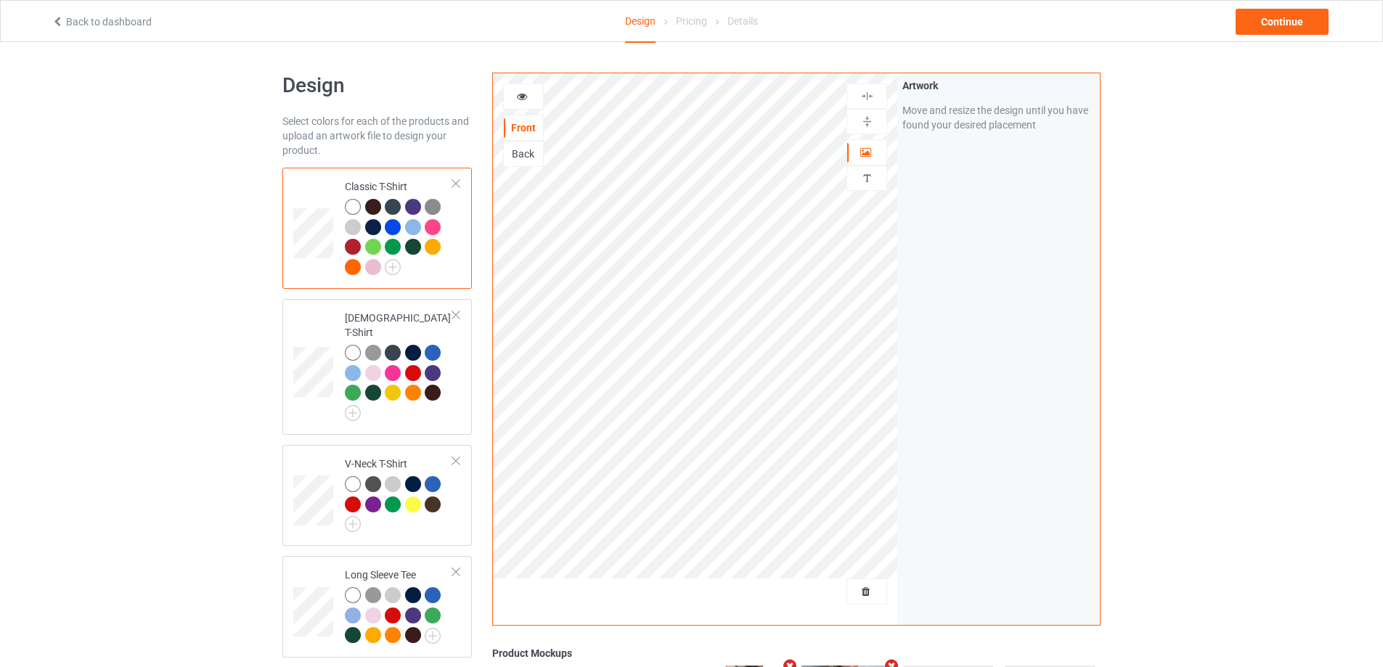
click at [537, 155] on div "Back" at bounding box center [523, 154] width 39 height 15
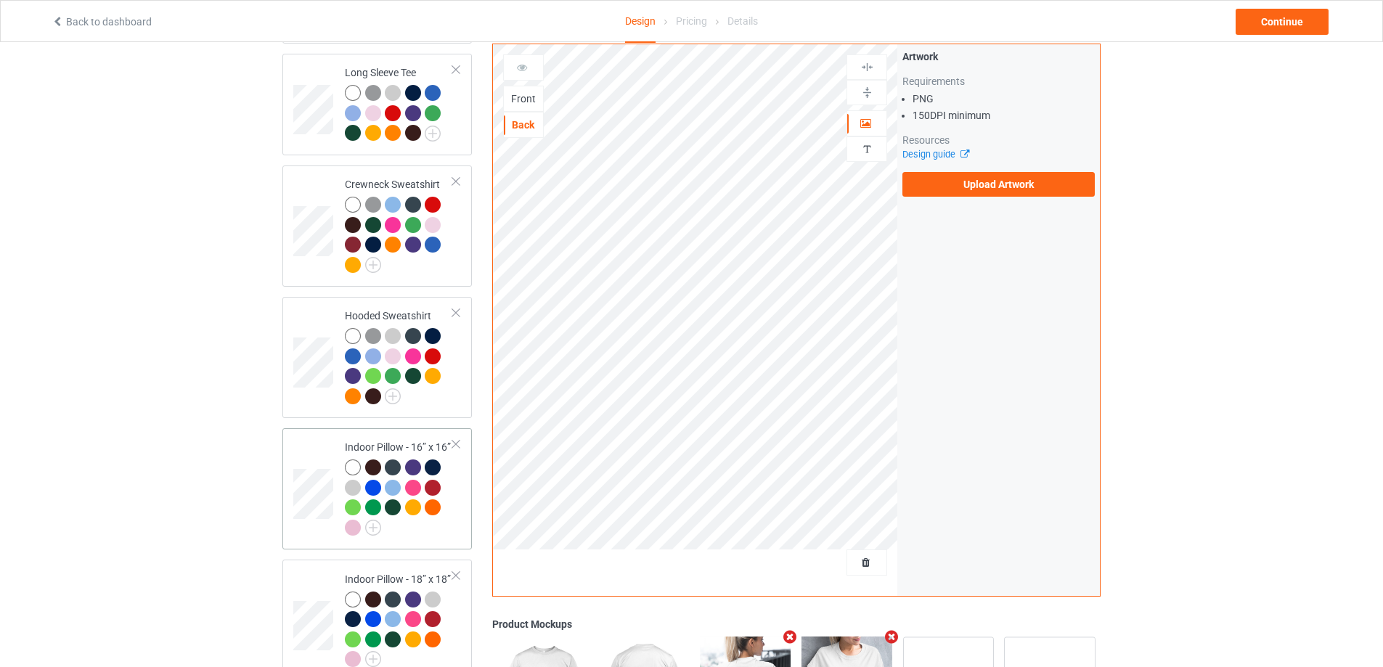
scroll to position [653, 0]
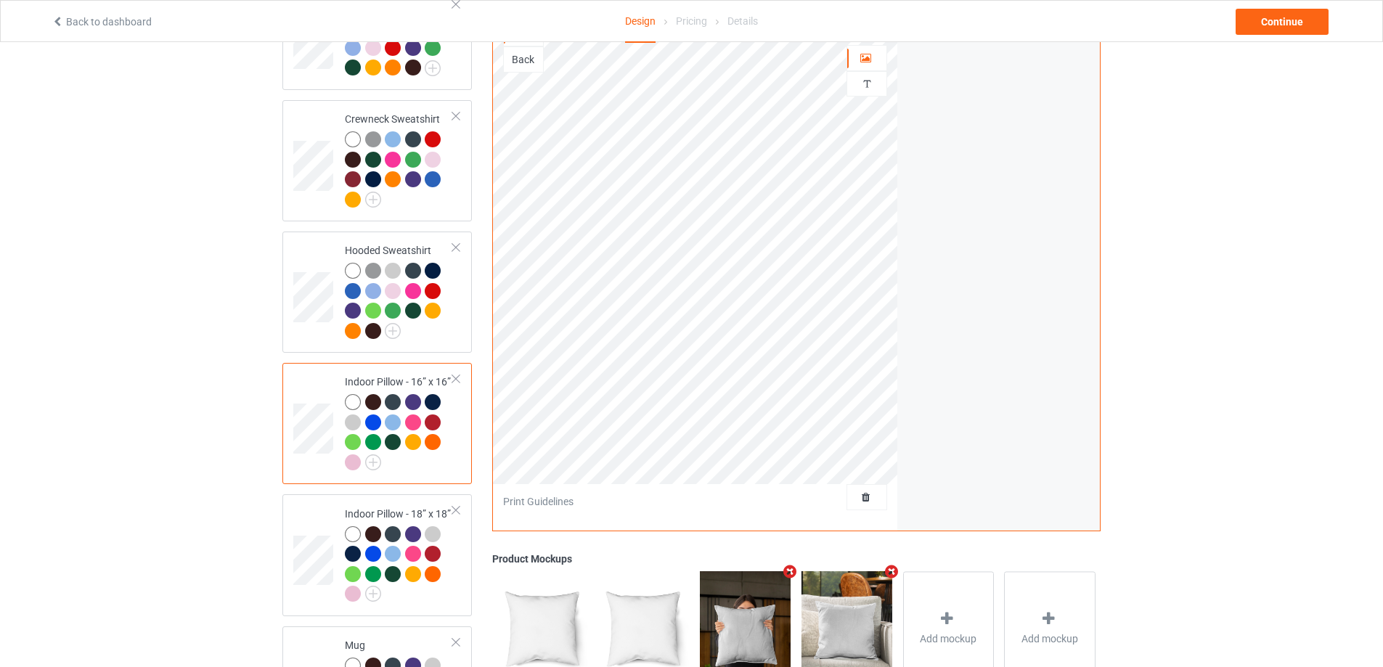
scroll to position [436, 0]
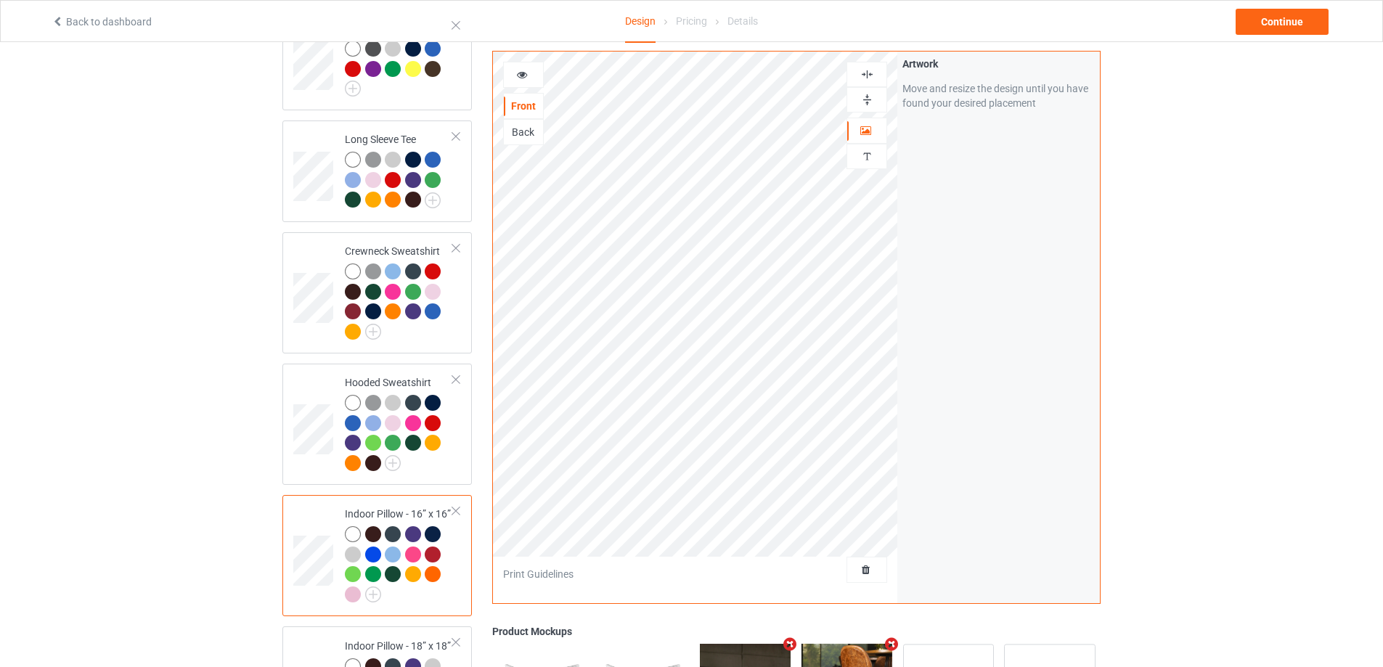
drag, startPoint x: 863, startPoint y: 74, endPoint x: 864, endPoint y: 97, distance: 23.2
click at [864, 74] on img at bounding box center [867, 75] width 14 height 14
click at [865, 103] on img at bounding box center [867, 100] width 14 height 14
click at [528, 78] on div at bounding box center [523, 75] width 39 height 15
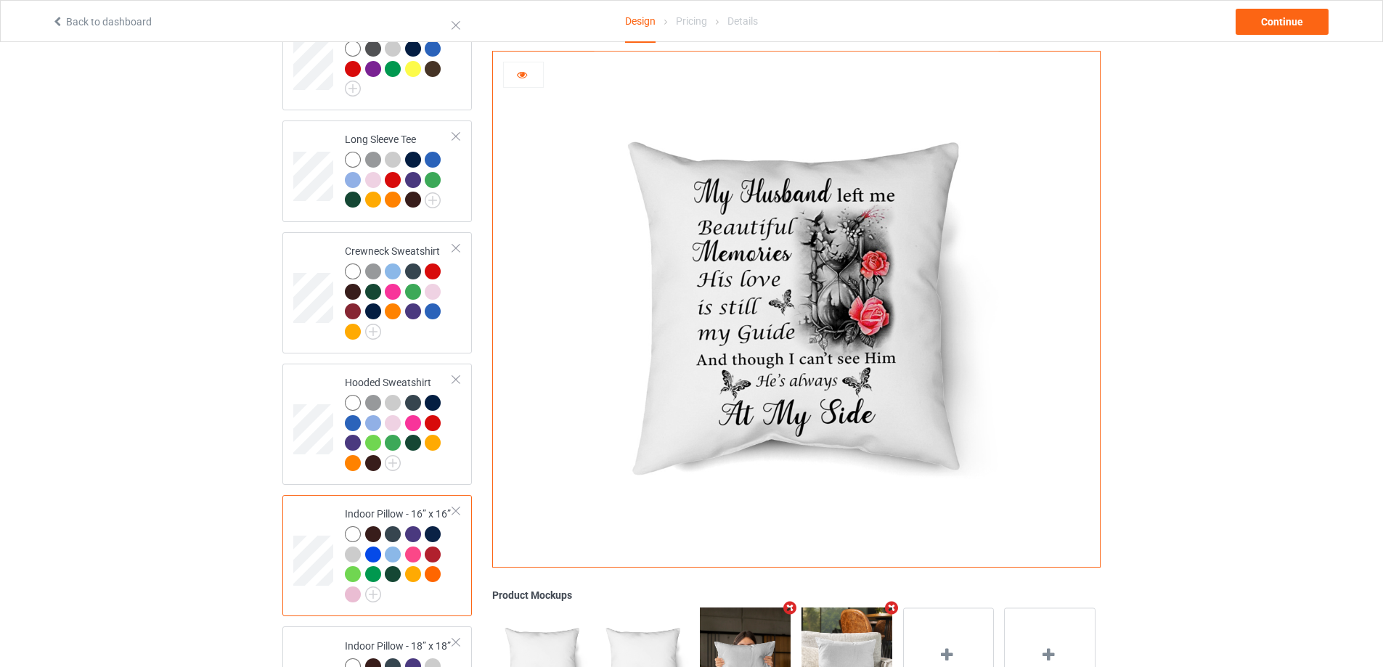
click at [524, 76] on icon at bounding box center [522, 73] width 12 height 10
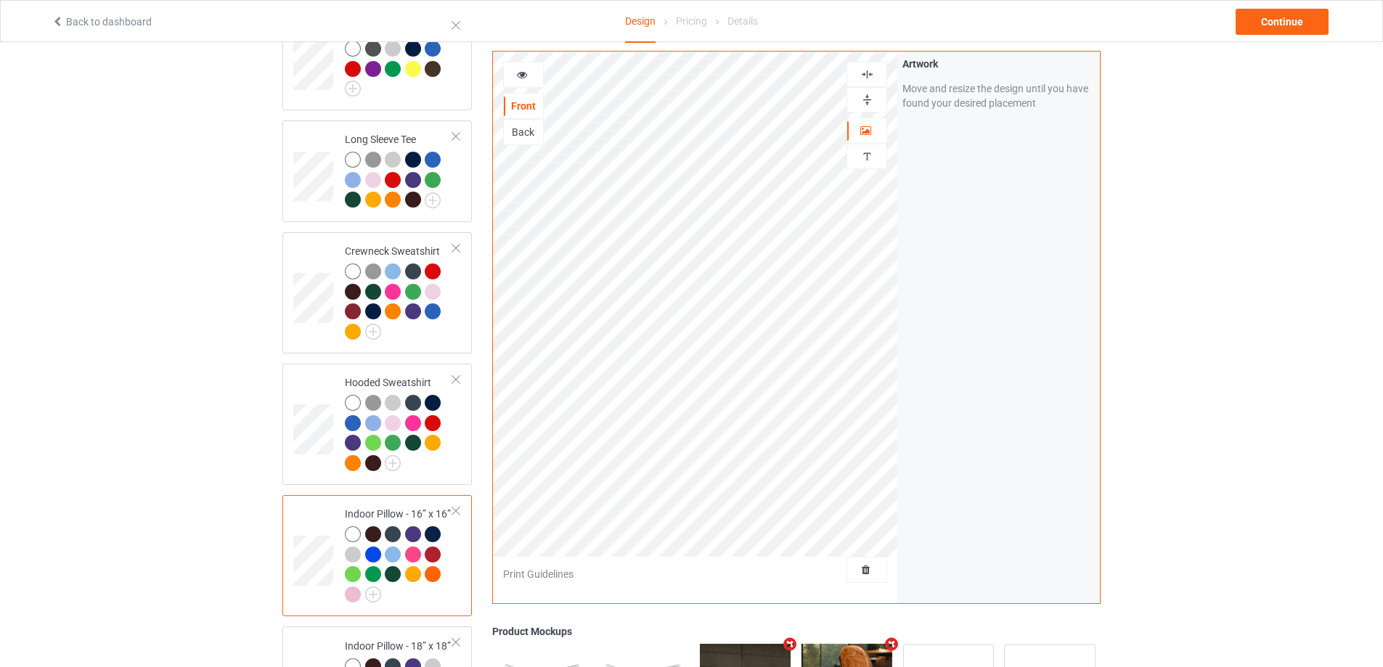
click at [528, 80] on div at bounding box center [523, 75] width 39 height 15
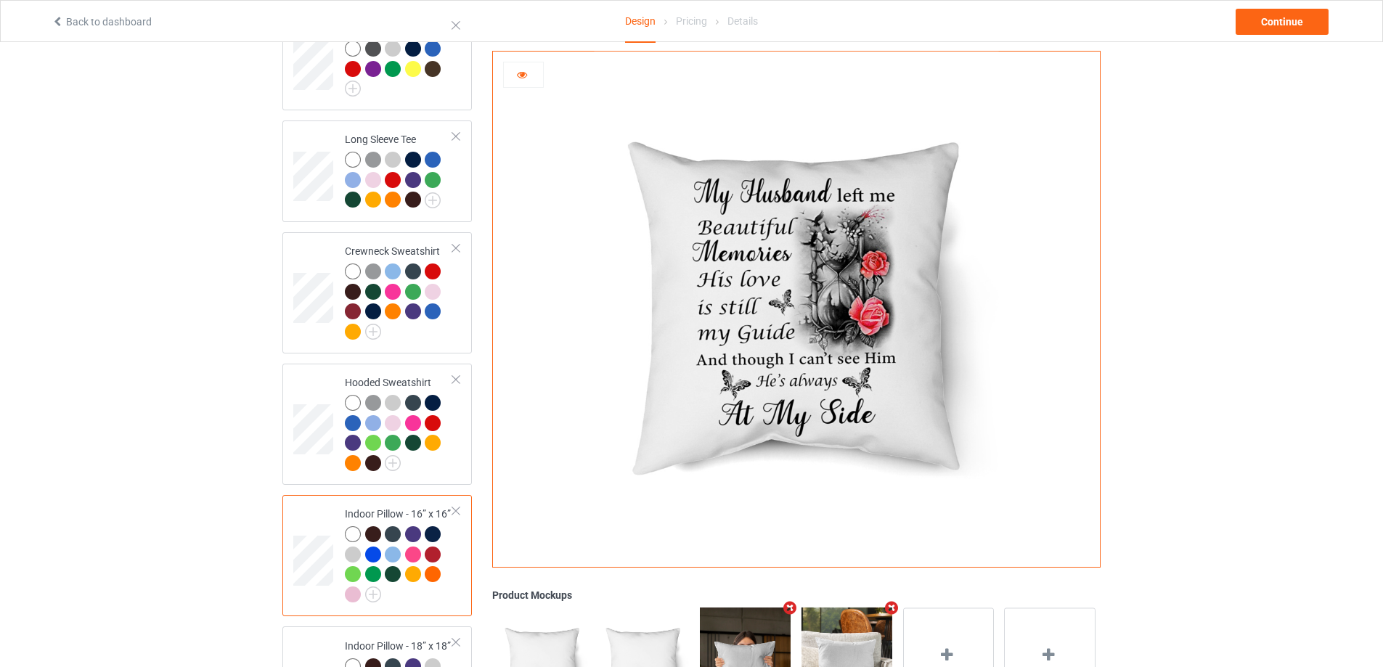
click at [525, 78] on icon at bounding box center [522, 73] width 12 height 10
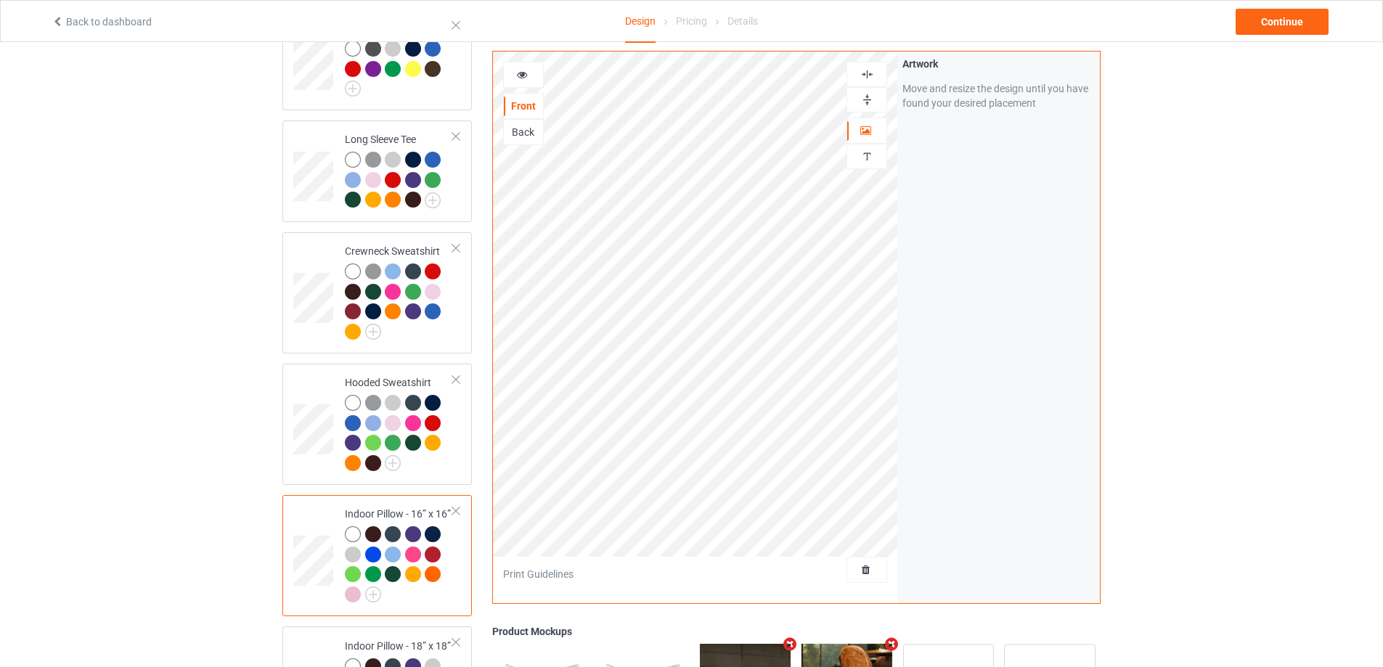
click at [524, 144] on div "Back" at bounding box center [523, 132] width 41 height 26
click at [526, 134] on div "Back" at bounding box center [523, 132] width 39 height 15
click at [865, 81] on div at bounding box center [867, 74] width 41 height 25
click at [868, 107] on div at bounding box center [867, 99] width 41 height 25
click at [868, 75] on img at bounding box center [867, 75] width 14 height 14
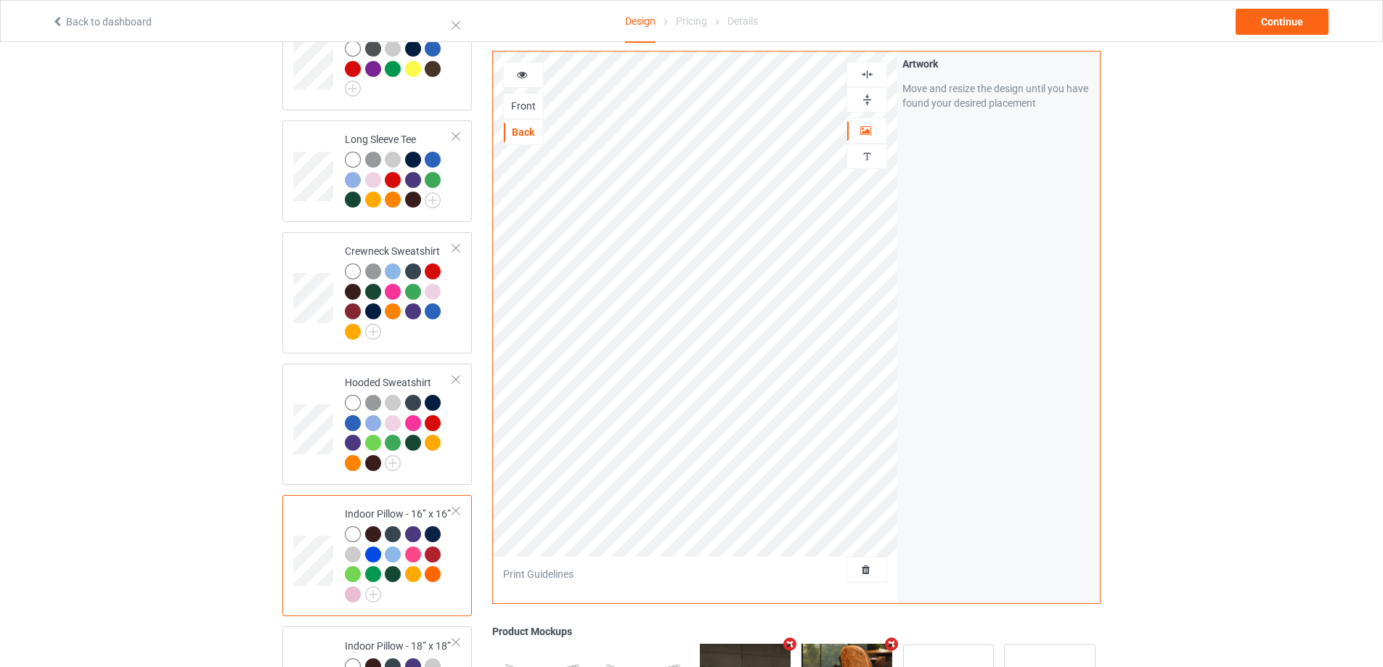
click at [865, 103] on img at bounding box center [867, 100] width 14 height 14
click at [875, 72] on div at bounding box center [866, 75] width 39 height 14
click at [870, 101] on img at bounding box center [867, 100] width 14 height 14
click at [861, 76] on img at bounding box center [867, 75] width 14 height 14
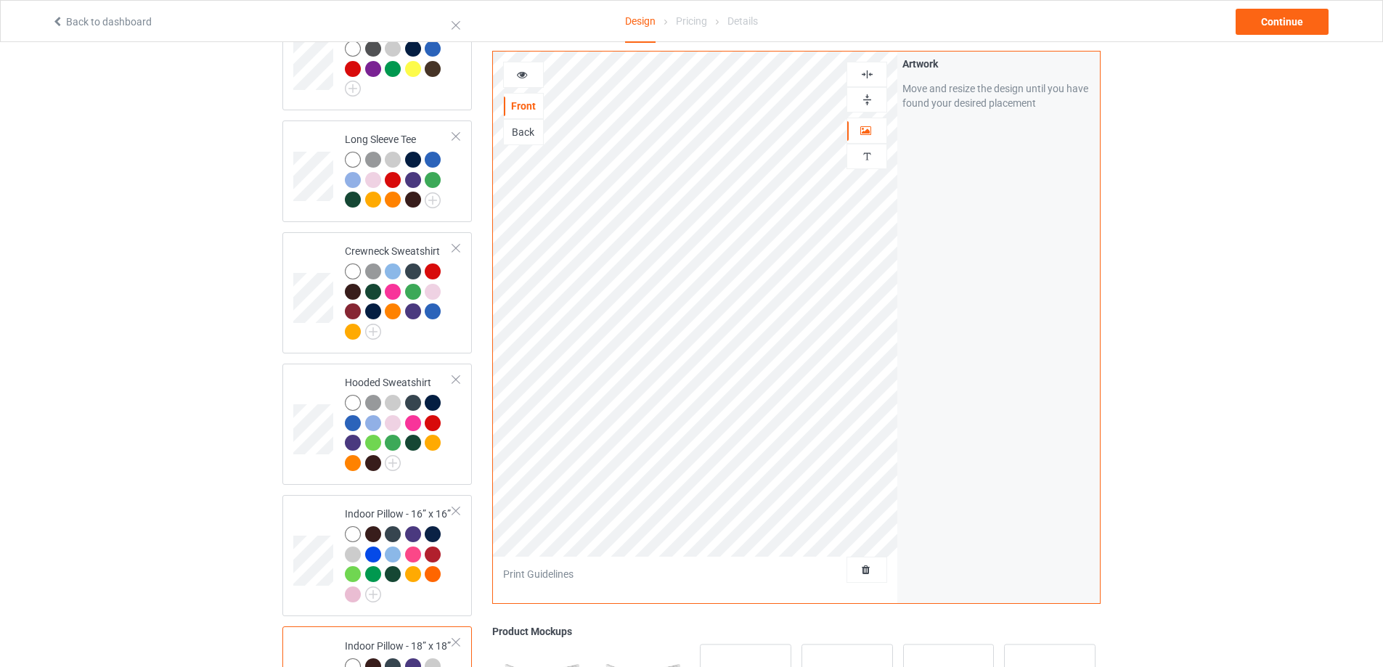
click at [863, 95] on img at bounding box center [867, 100] width 14 height 14
click at [523, 129] on div "Back" at bounding box center [523, 132] width 39 height 15
click at [863, 79] on img at bounding box center [867, 75] width 14 height 14
click at [866, 96] on img at bounding box center [867, 100] width 14 height 14
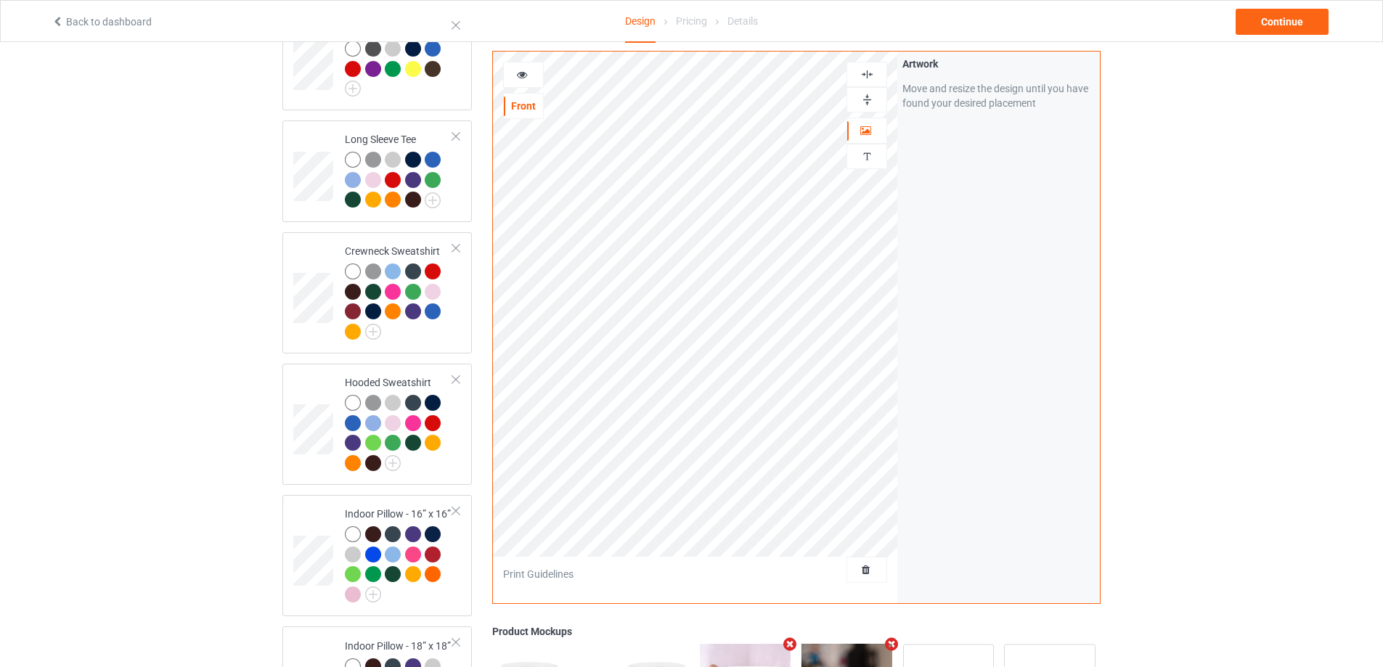
click at [870, 89] on div at bounding box center [867, 99] width 41 height 25
click at [866, 97] on img at bounding box center [867, 100] width 14 height 14
click at [1262, 28] on div "Continue" at bounding box center [1282, 22] width 93 height 26
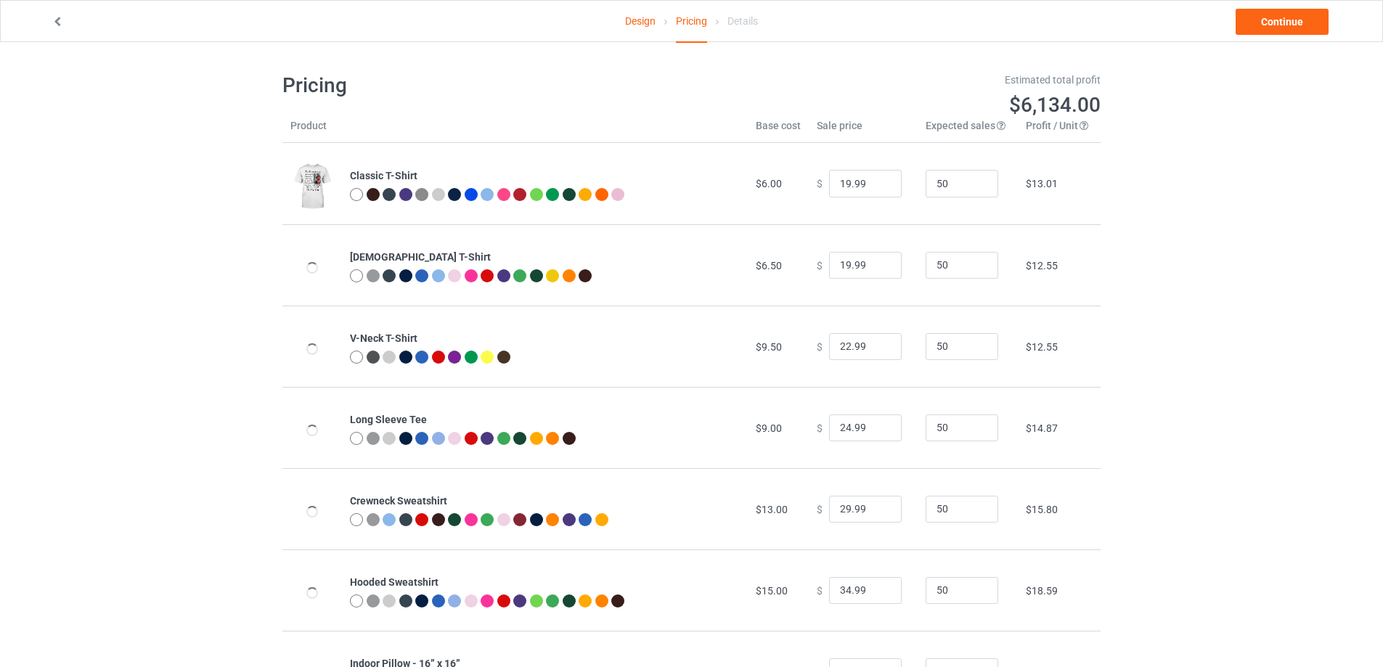
type input "20.00"
type input "24.00"
click at [670, 241] on td "[DEMOGRAPHIC_DATA] T-Shirt" at bounding box center [545, 264] width 406 height 81
click at [1289, 20] on link "Continue" at bounding box center [1282, 22] width 93 height 26
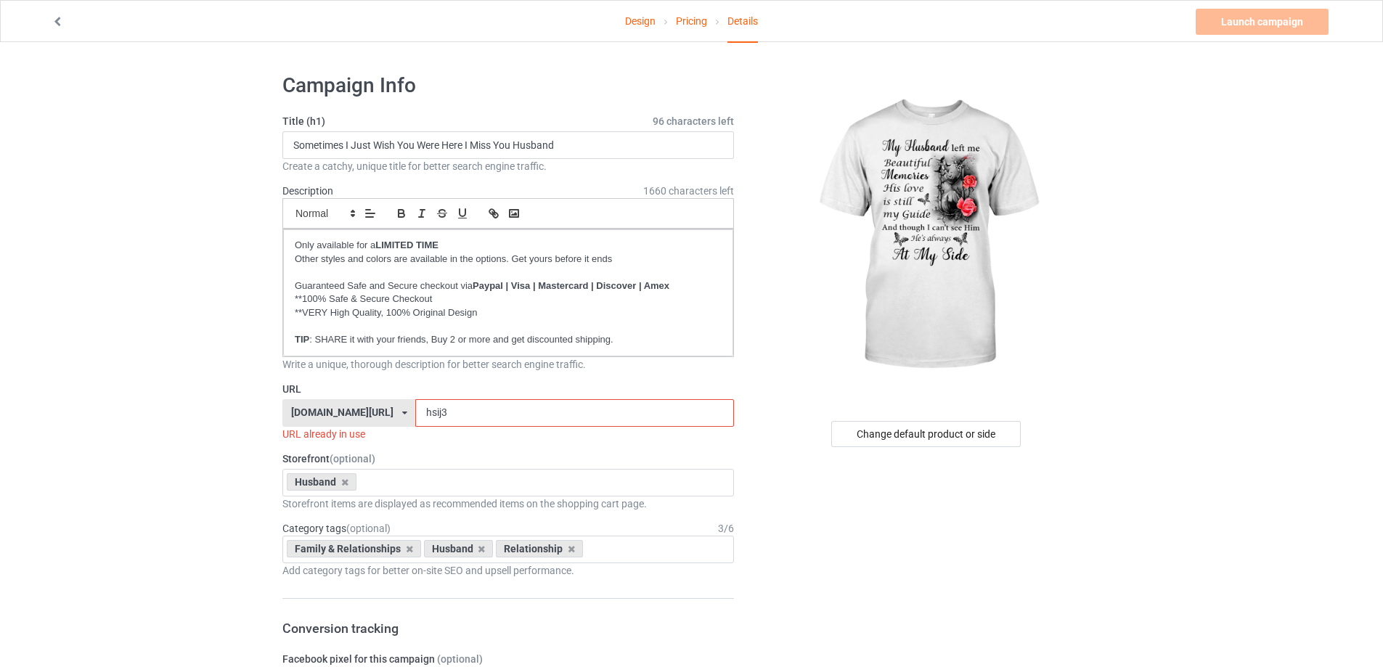
click at [558, 407] on input "hsij3" at bounding box center [574, 413] width 318 height 28
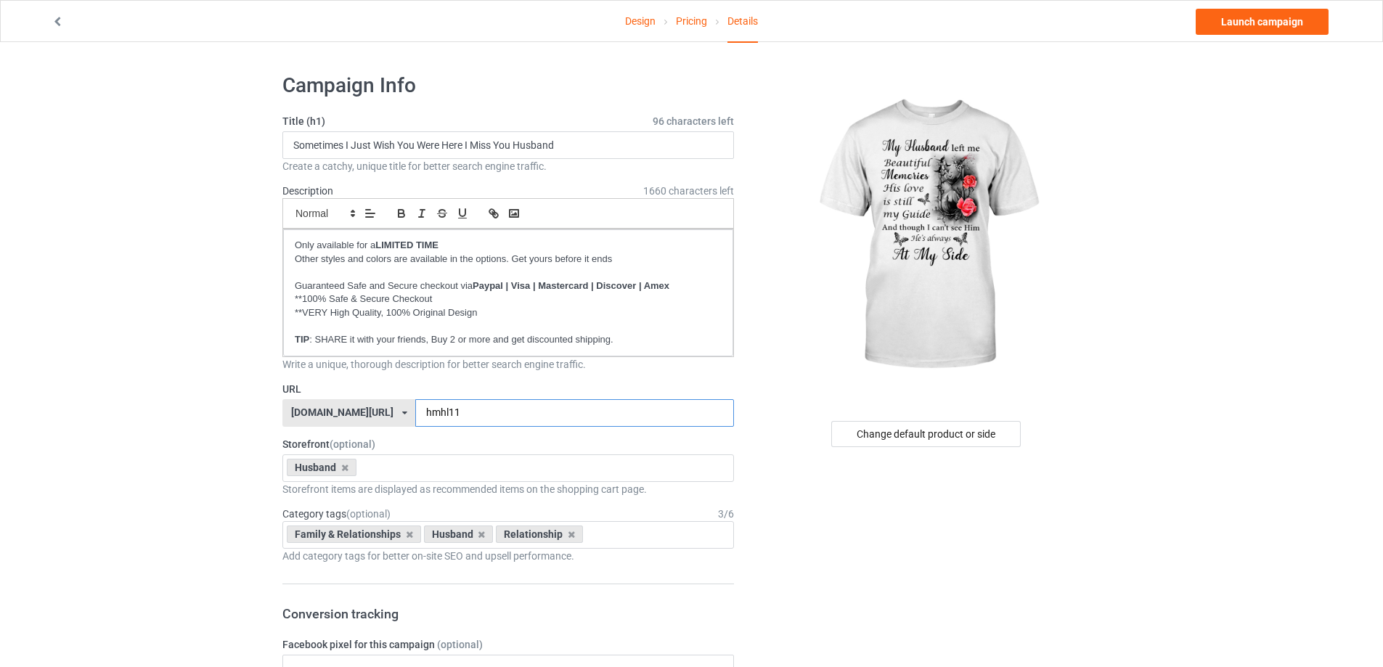
type input "hmhl11"
click at [470, 138] on input "Sometimes I Just Wish You Were Here I Miss You Husband" at bounding box center [508, 145] width 452 height 28
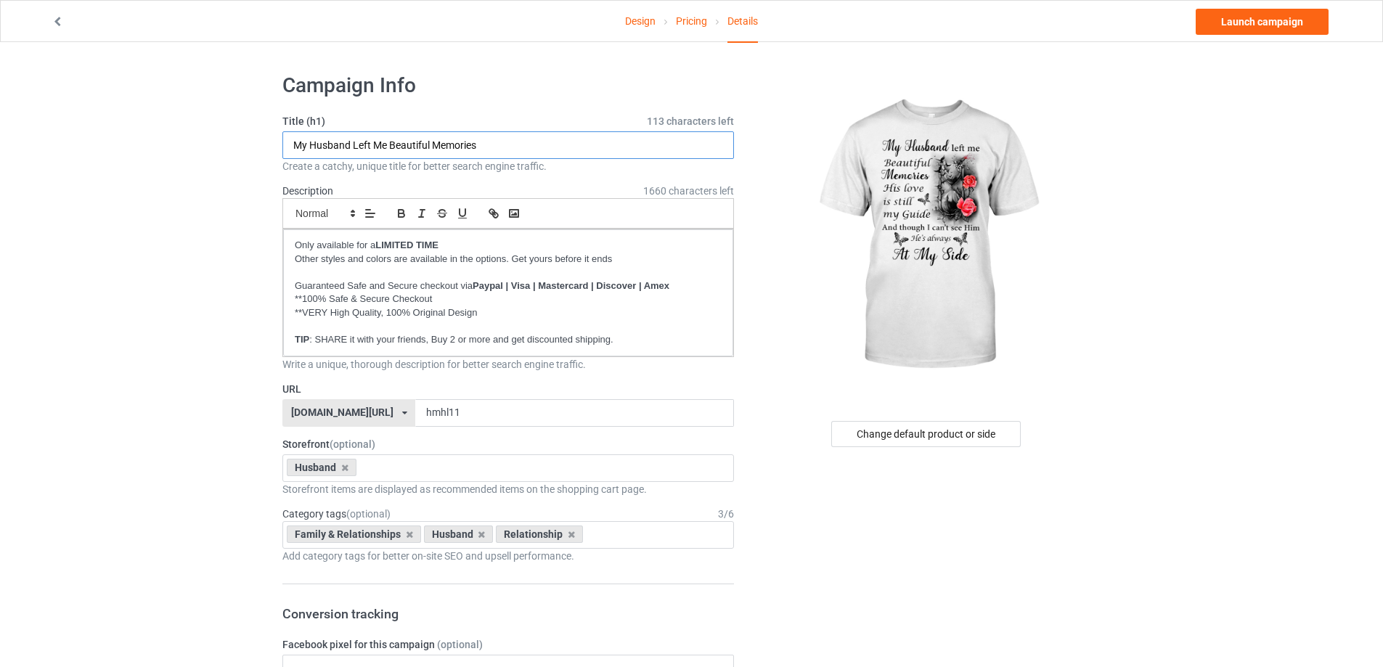
type input "My Husband Left Me Beautiful Memories"
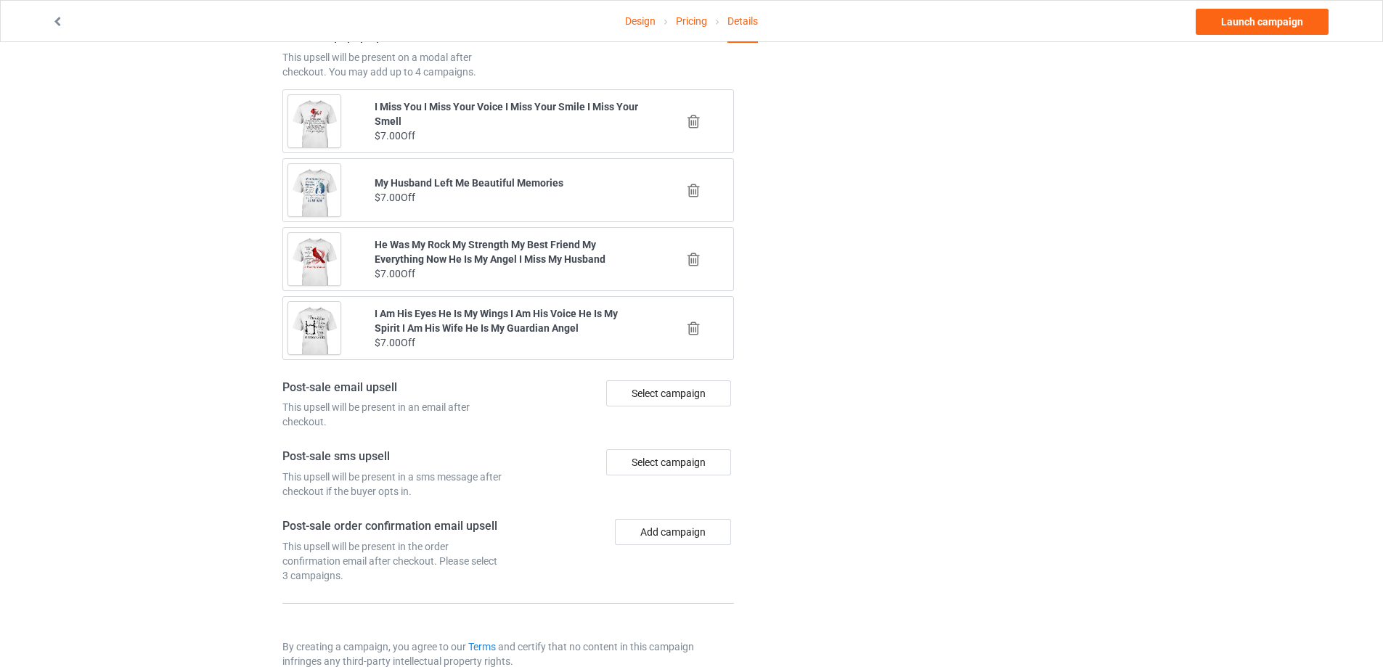
scroll to position [1439, 0]
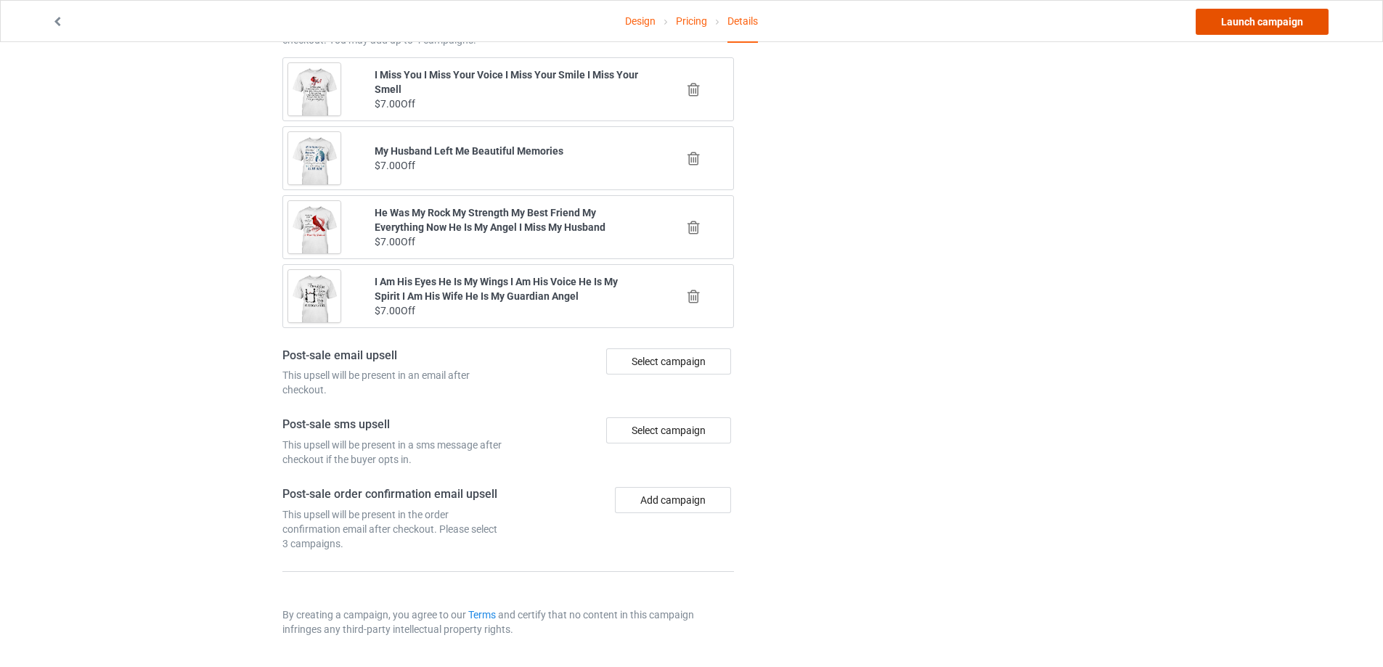
click at [1260, 25] on link "Launch campaign" at bounding box center [1262, 22] width 133 height 26
